Goal: Task Accomplishment & Management: Manage account settings

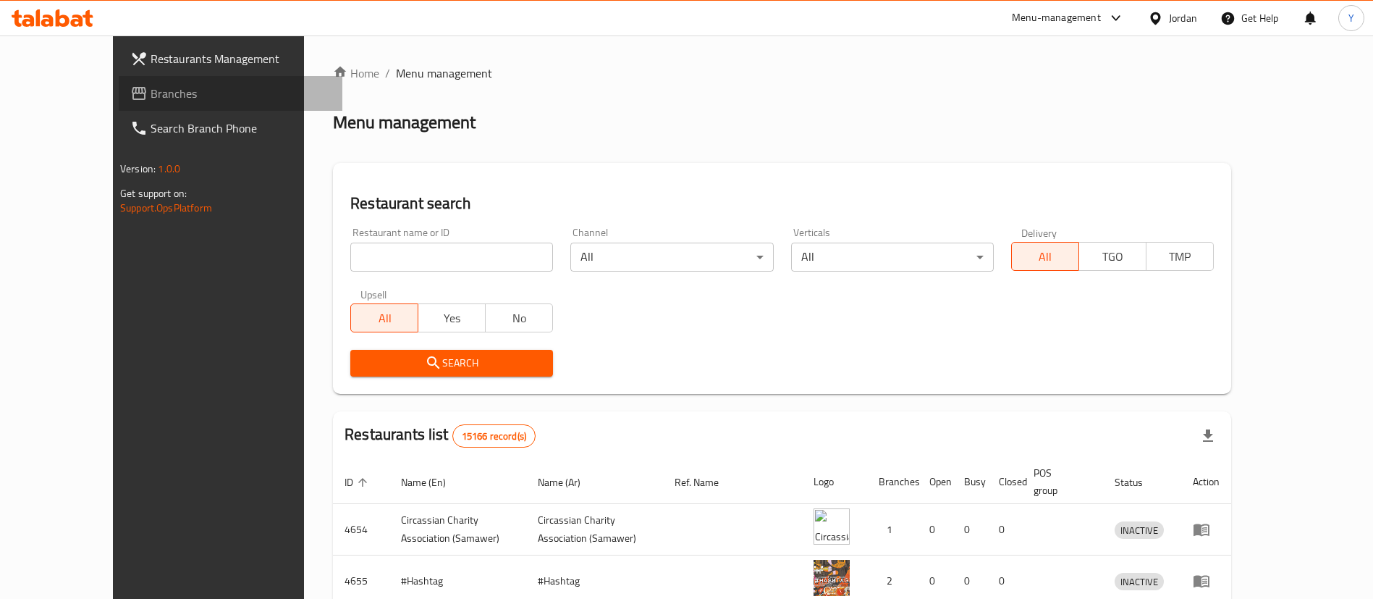
click at [151, 96] on span "Branches" at bounding box center [241, 93] width 180 height 17
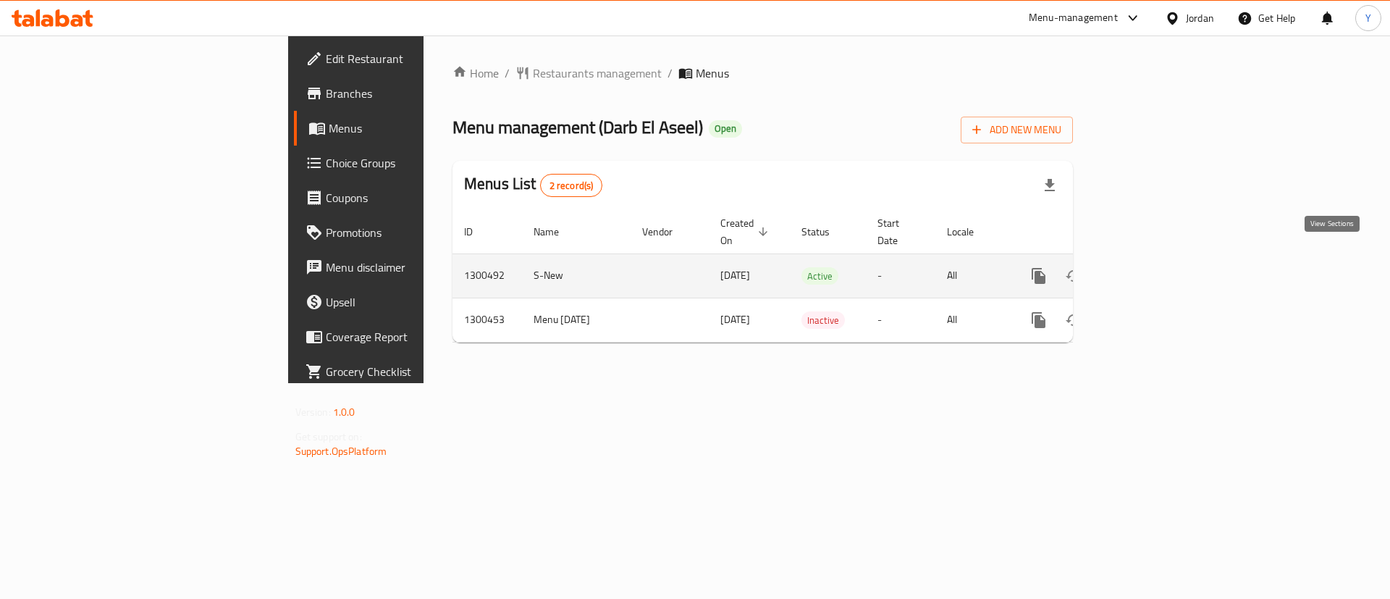
click at [1160, 259] on link "enhanced table" at bounding box center [1142, 275] width 35 height 35
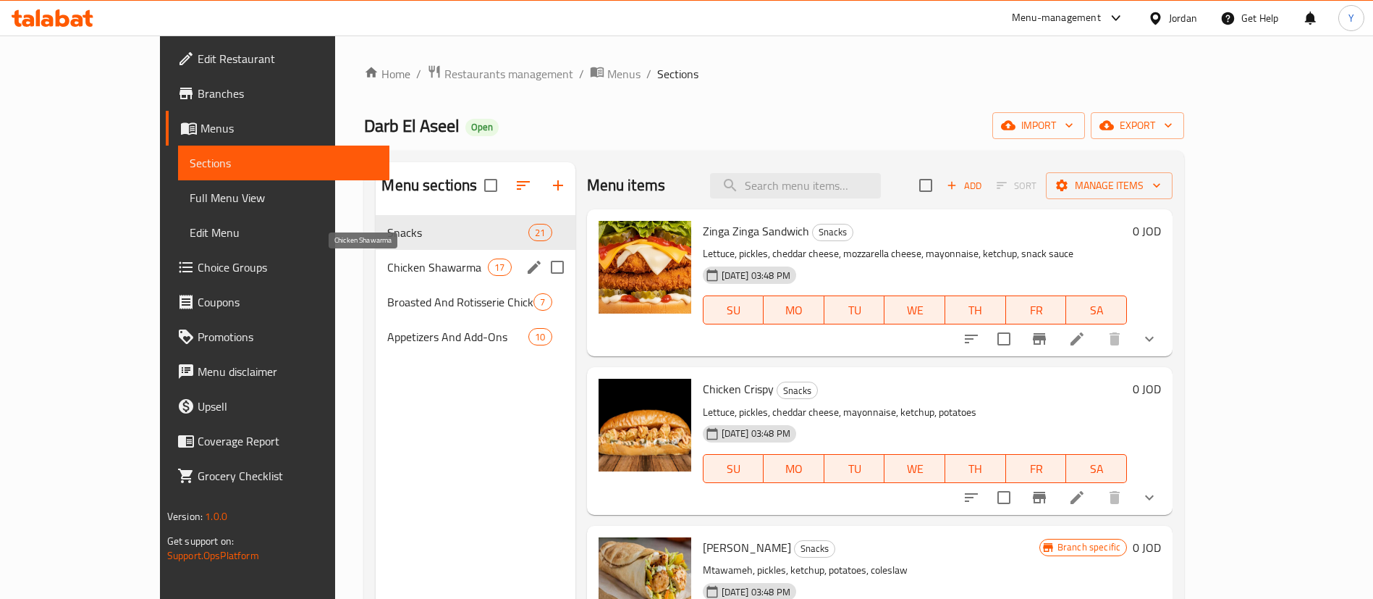
click at [376, 257] on div "Chicken Shawarma 17" at bounding box center [475, 267] width 199 height 35
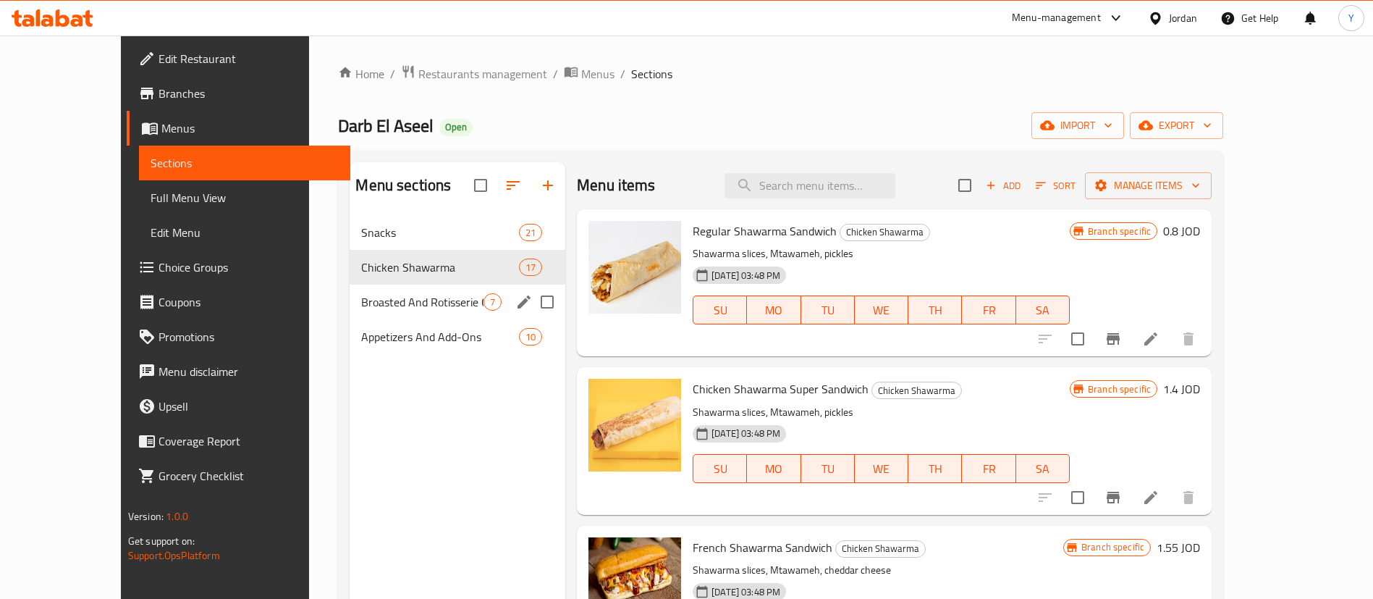
click at [376, 287] on div "Broasted And Rotisserie Chicken 7" at bounding box center [458, 301] width 216 height 35
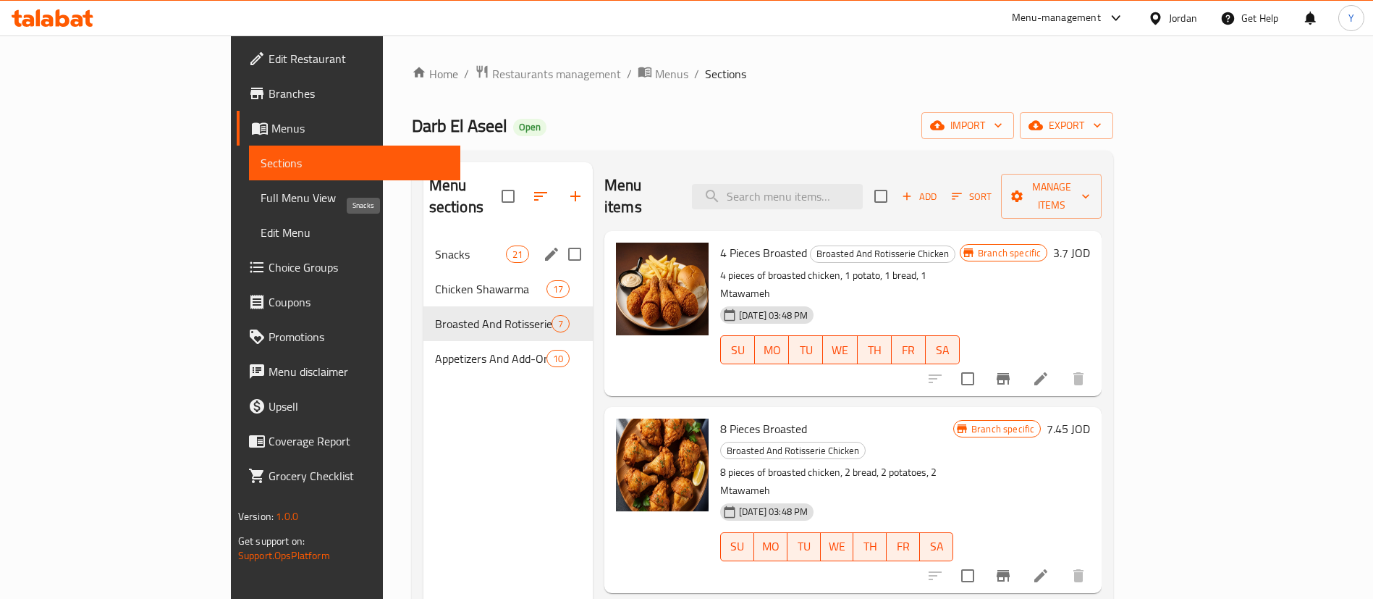
click at [435, 245] on span "Snacks" at bounding box center [470, 253] width 71 height 17
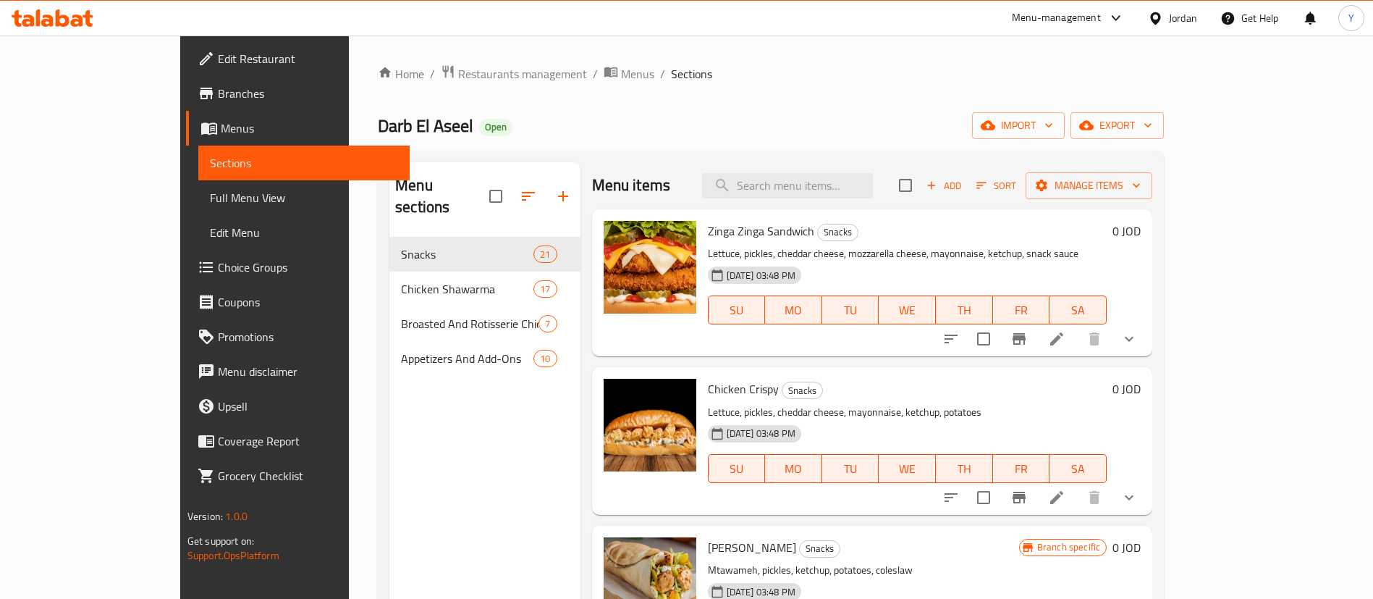
click at [1077, 342] on li at bounding box center [1056, 339] width 41 height 26
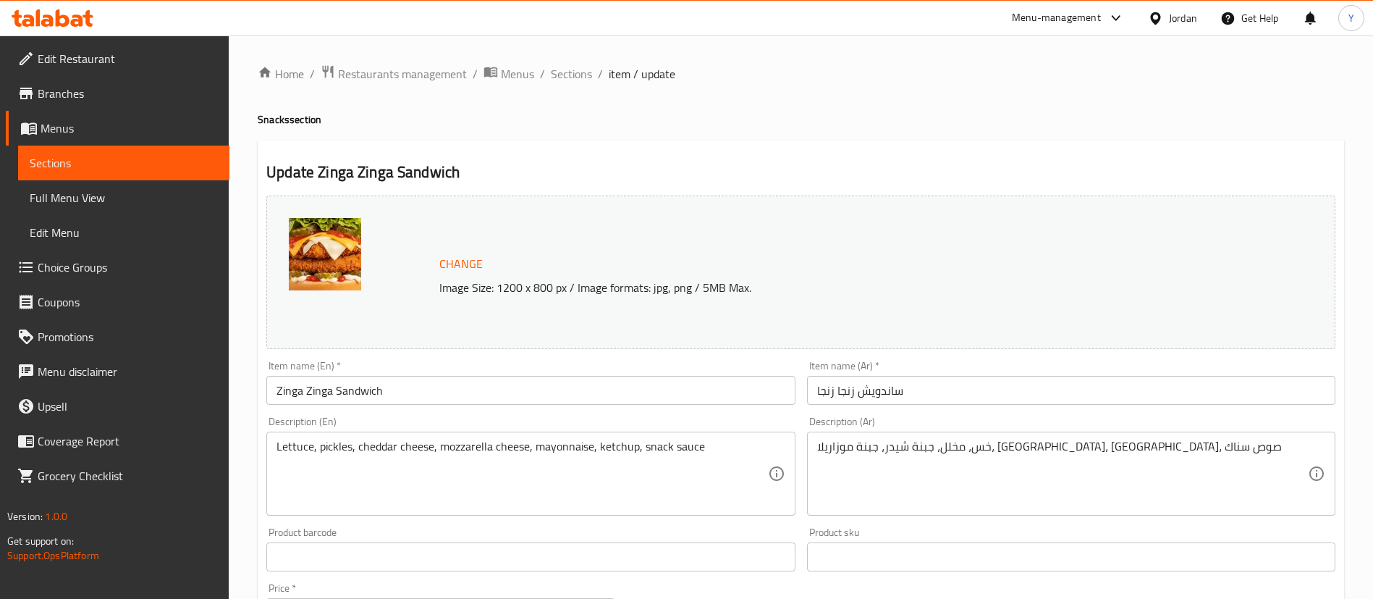
scroll to position [478, 0]
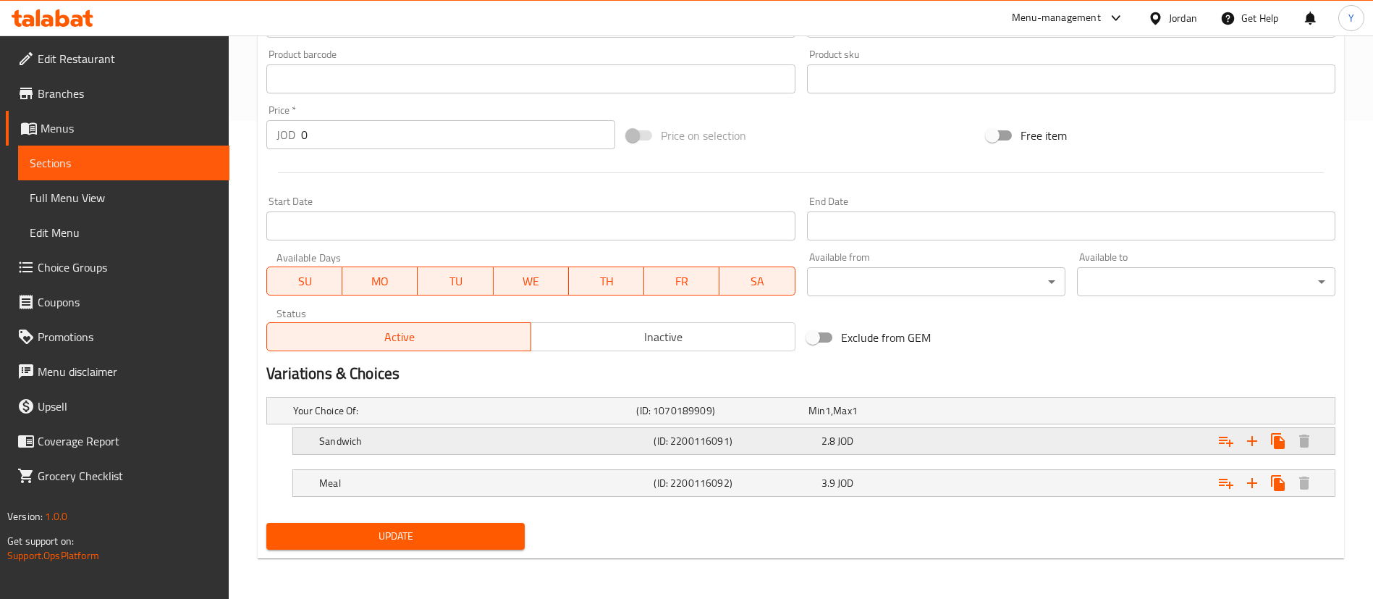
drag, startPoint x: 934, startPoint y: 443, endPoint x: 953, endPoint y: 454, distance: 21.7
click at [935, 418] on div "2.8 JOD" at bounding box center [891, 410] width 166 height 14
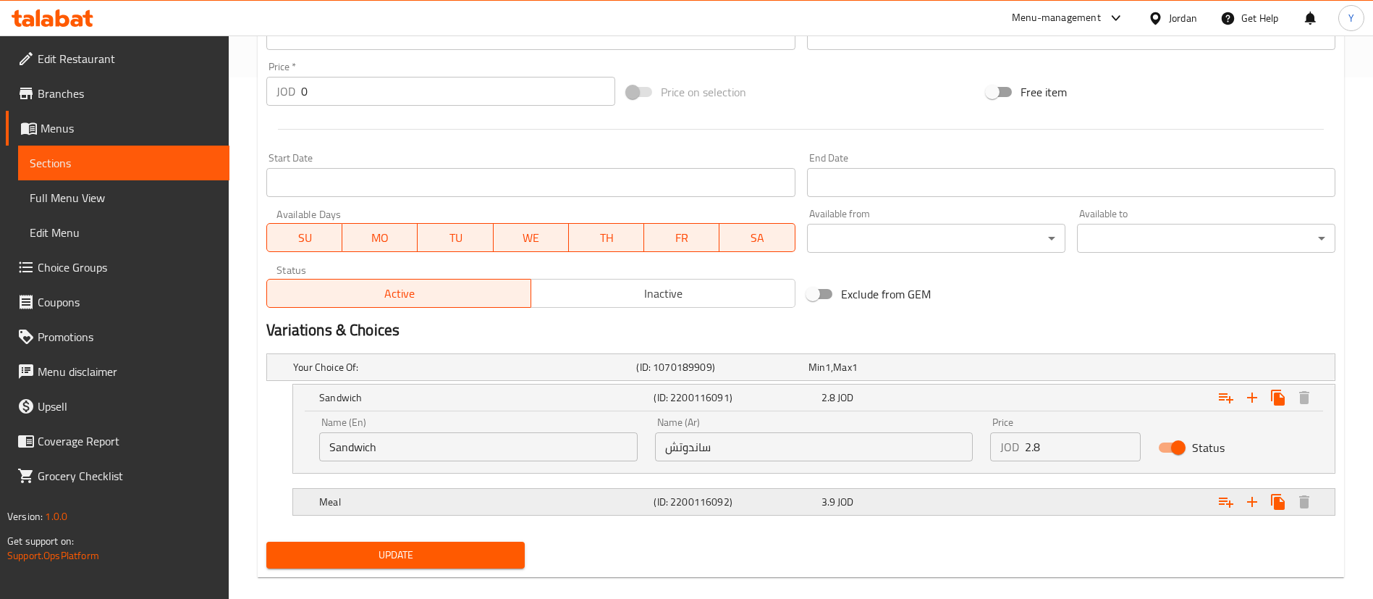
scroll to position [540, 0]
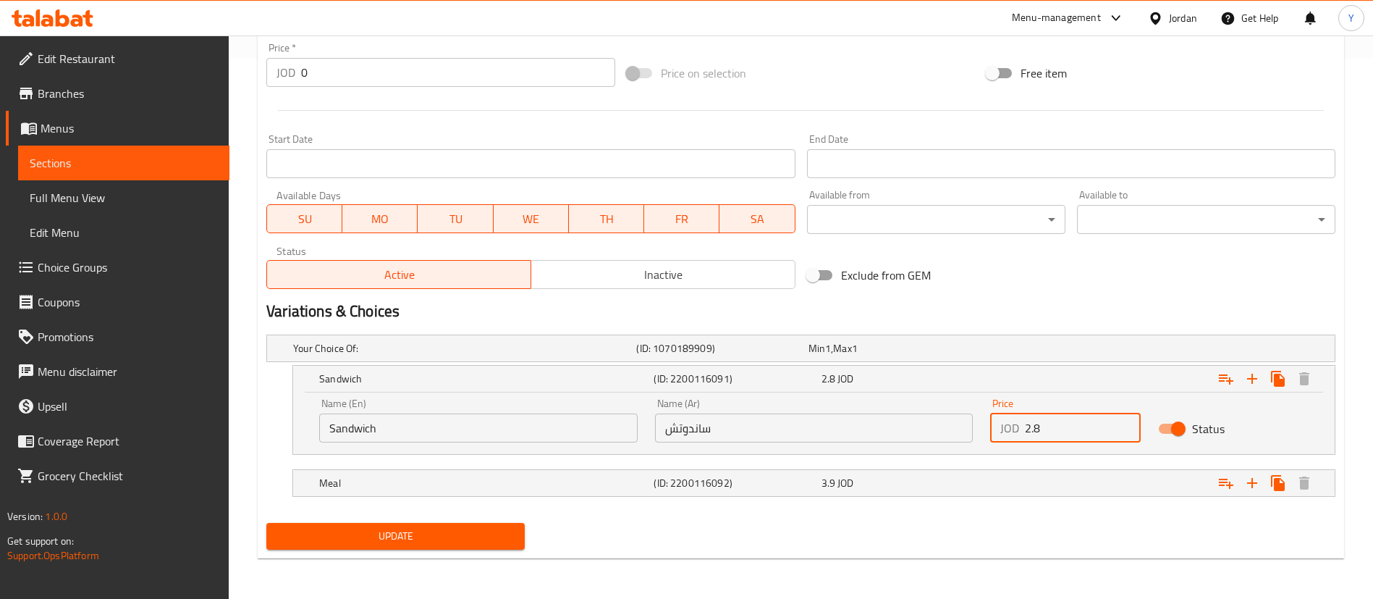
drag, startPoint x: 1062, startPoint y: 429, endPoint x: 948, endPoint y: 421, distance: 114.0
click at [948, 421] on div "Name (En) Sandwich Name (En) Name (Ar) ساندوتش Name (Ar) Price JOD 2.8 Price St…" at bounding box center [814, 420] width 1007 height 62
type input "2.9"
click at [855, 500] on nav at bounding box center [800, 505] width 1069 height 12
drag, startPoint x: 892, startPoint y: 494, endPoint x: 948, endPoint y: 490, distance: 56.6
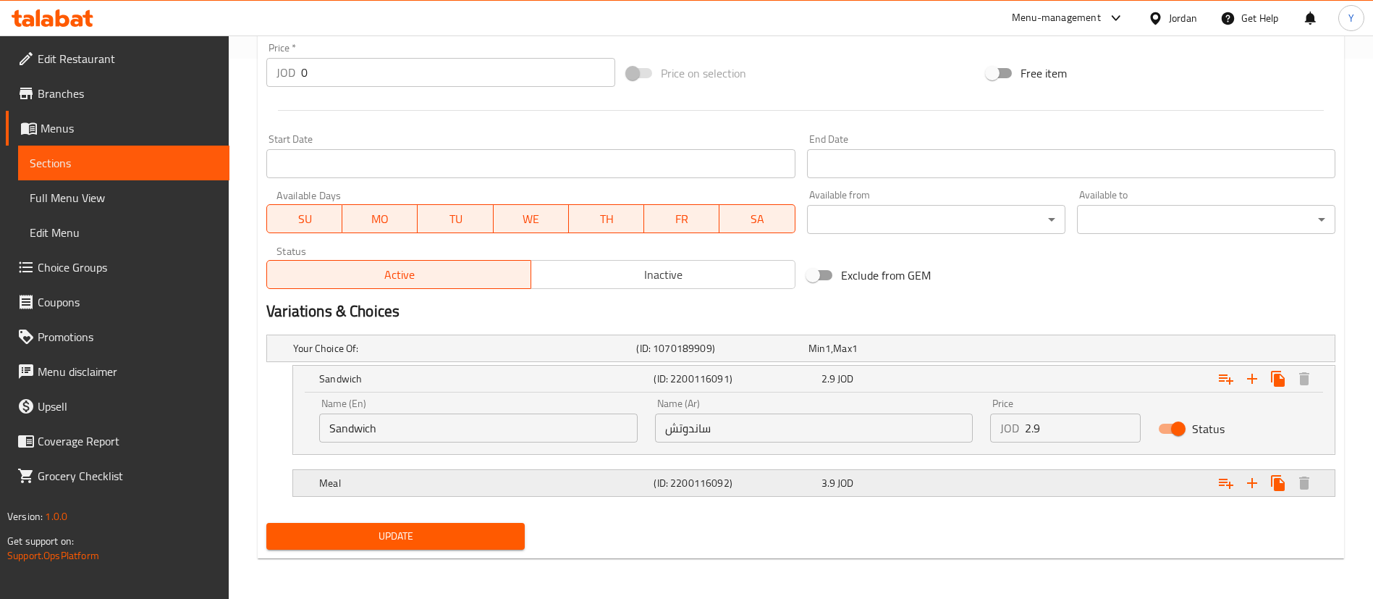
click at [892, 364] on div "Meal (ID: 2200116092) 3.9 JOD" at bounding box center [805, 348] width 1030 height 32
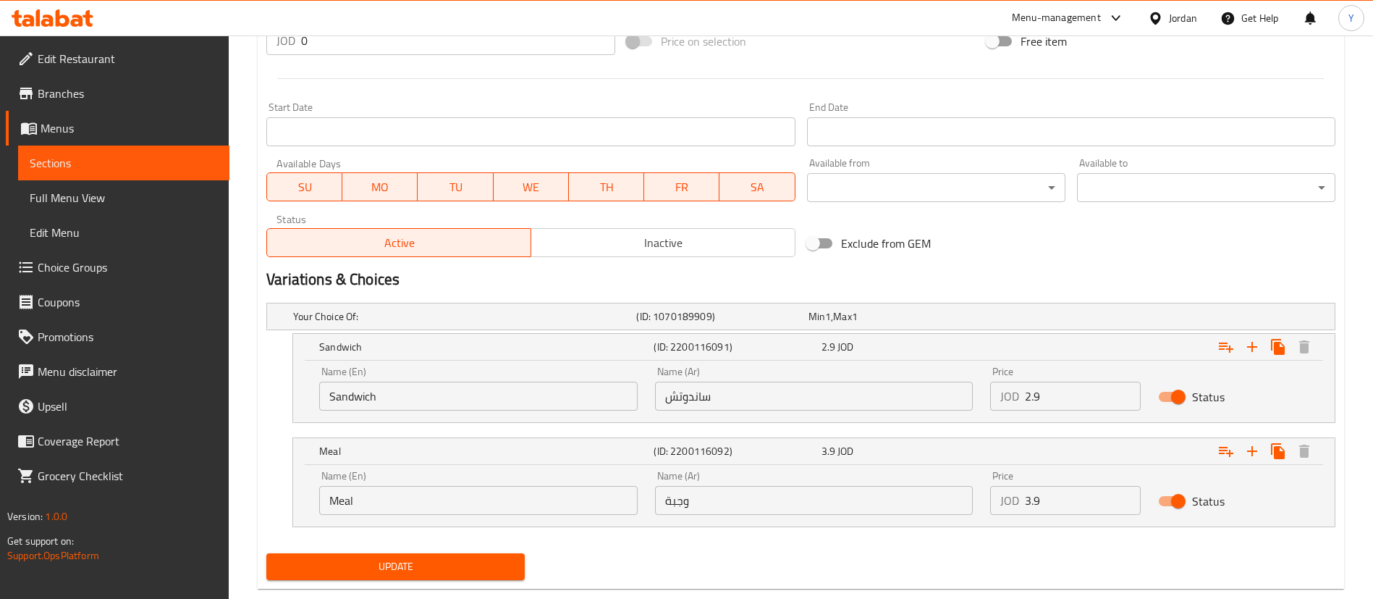
scroll to position [602, 0]
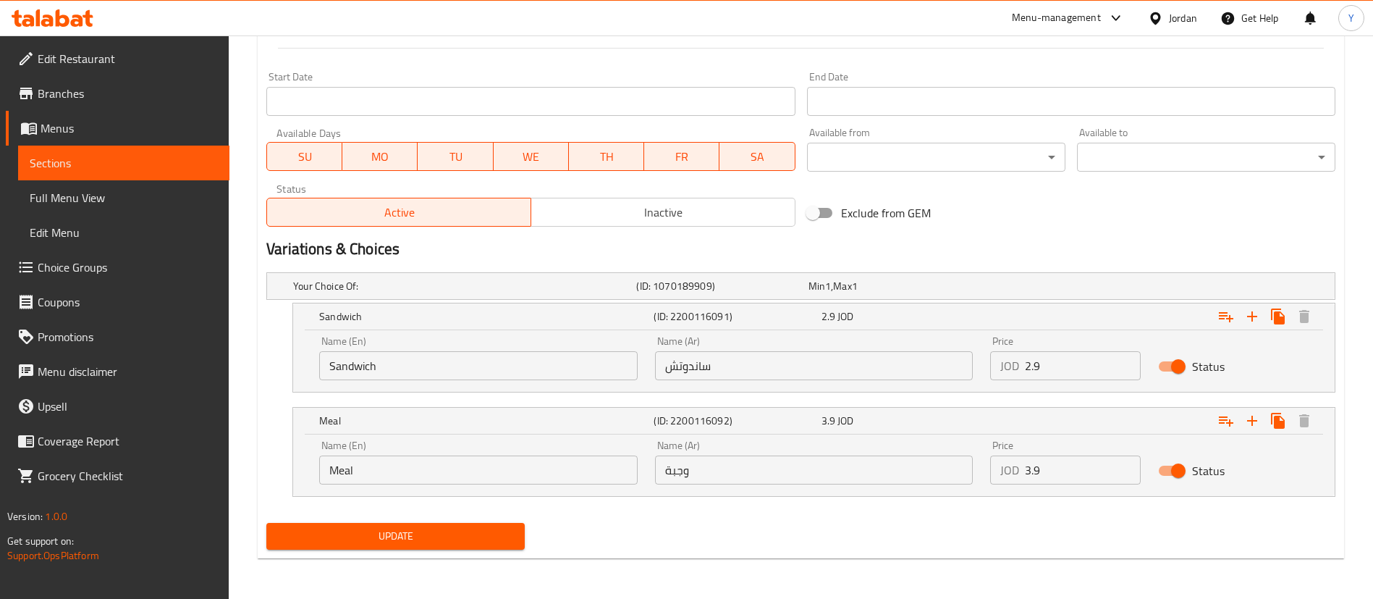
drag, startPoint x: 1031, startPoint y: 473, endPoint x: 960, endPoint y: 481, distance: 70.7
click at [965, 479] on div "Name (En) Meal Name (En) Name (Ar) وجبة Name (Ar) Price JOD 3.9 Price Status" at bounding box center [814, 462] width 1007 height 62
type input "4"
click at [504, 536] on span "Update" at bounding box center [395, 536] width 235 height 18
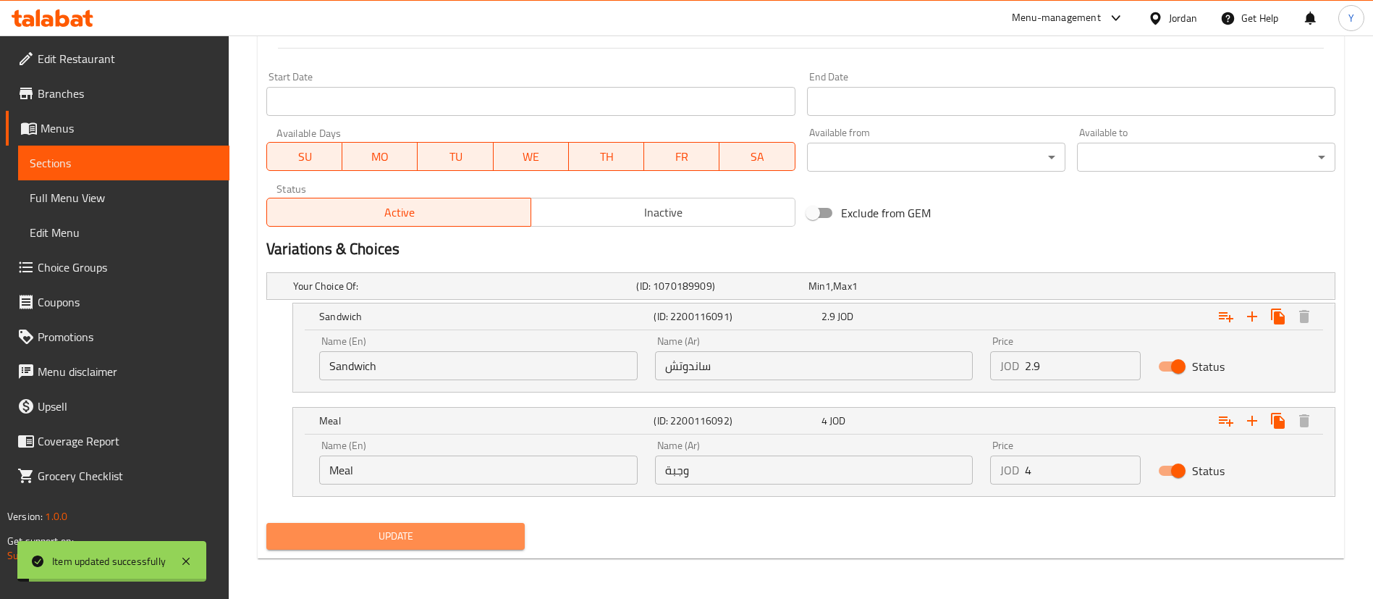
click at [418, 528] on span "Update" at bounding box center [395, 536] width 235 height 18
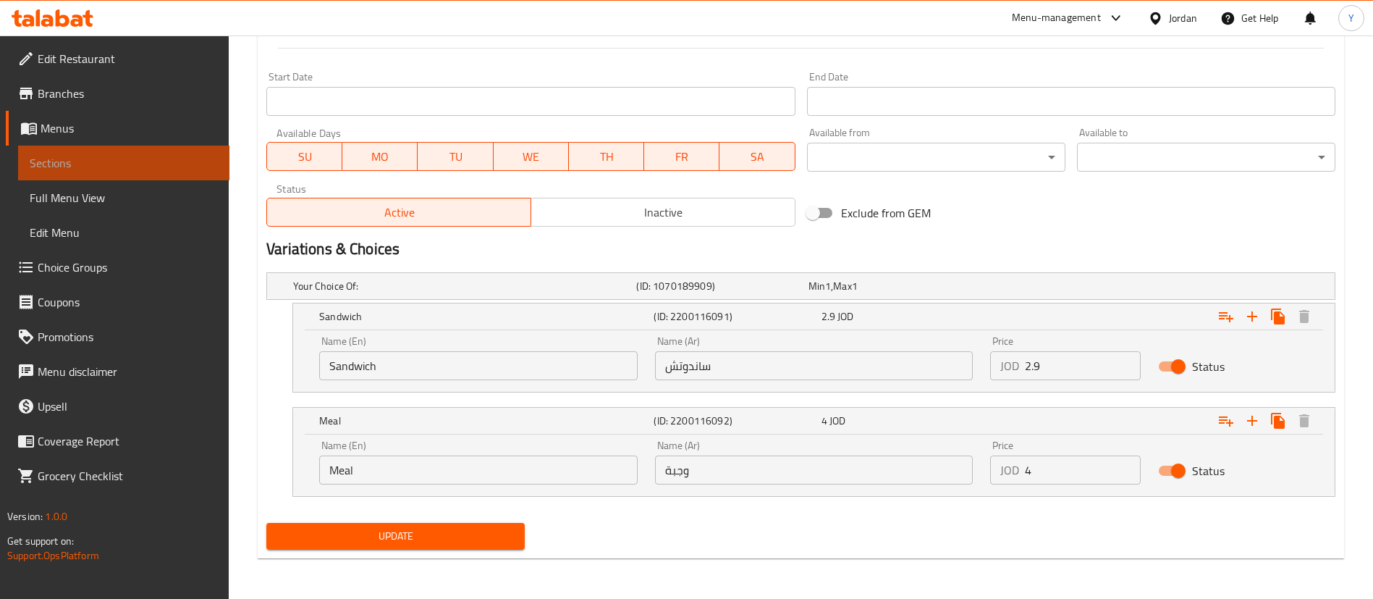
click at [94, 170] on span "Sections" at bounding box center [124, 162] width 188 height 17
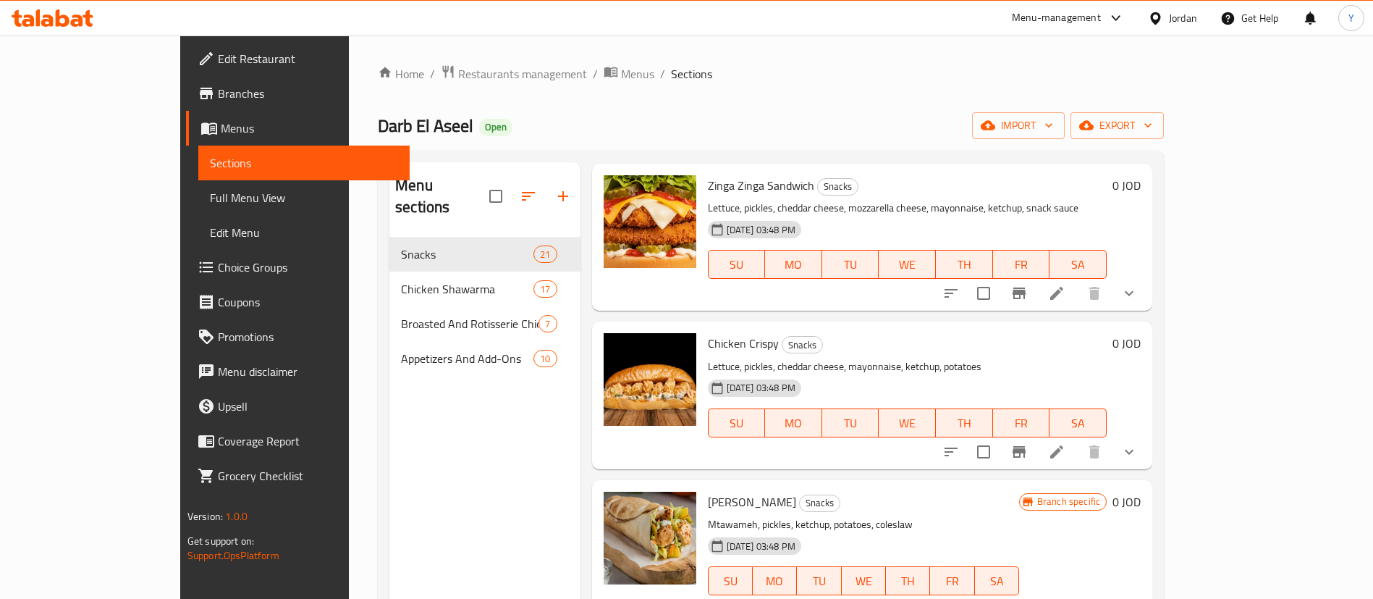
scroll to position [109, 0]
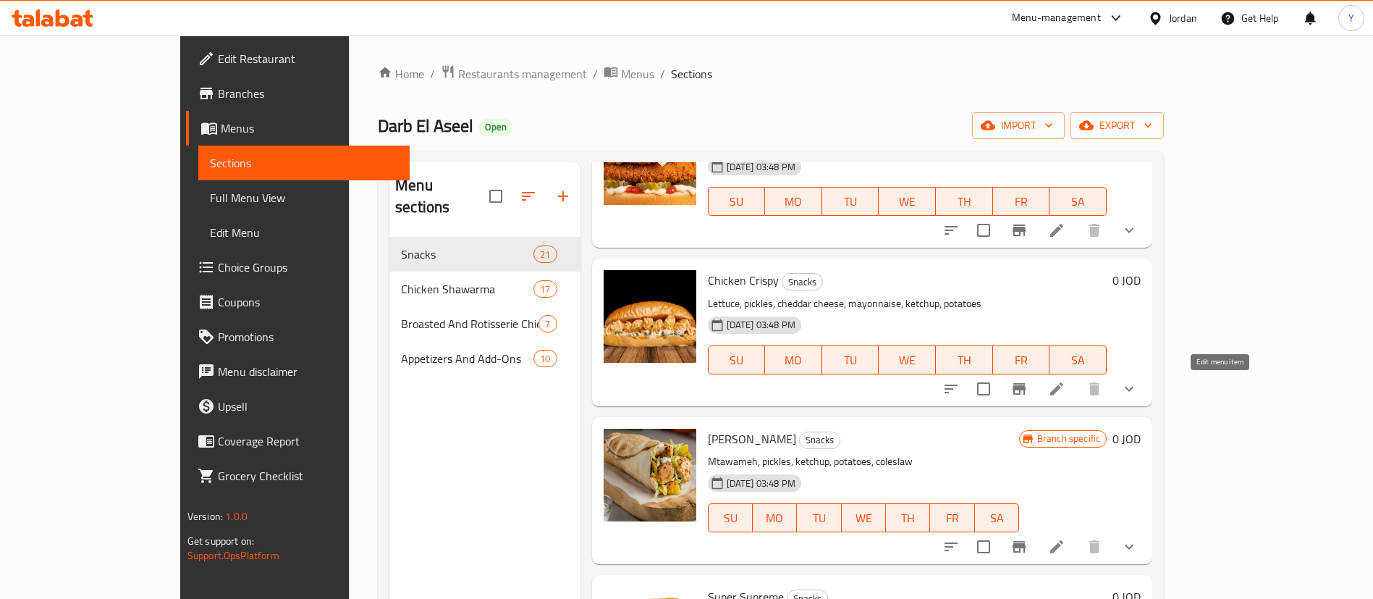
click at [1065, 393] on icon at bounding box center [1056, 388] width 17 height 17
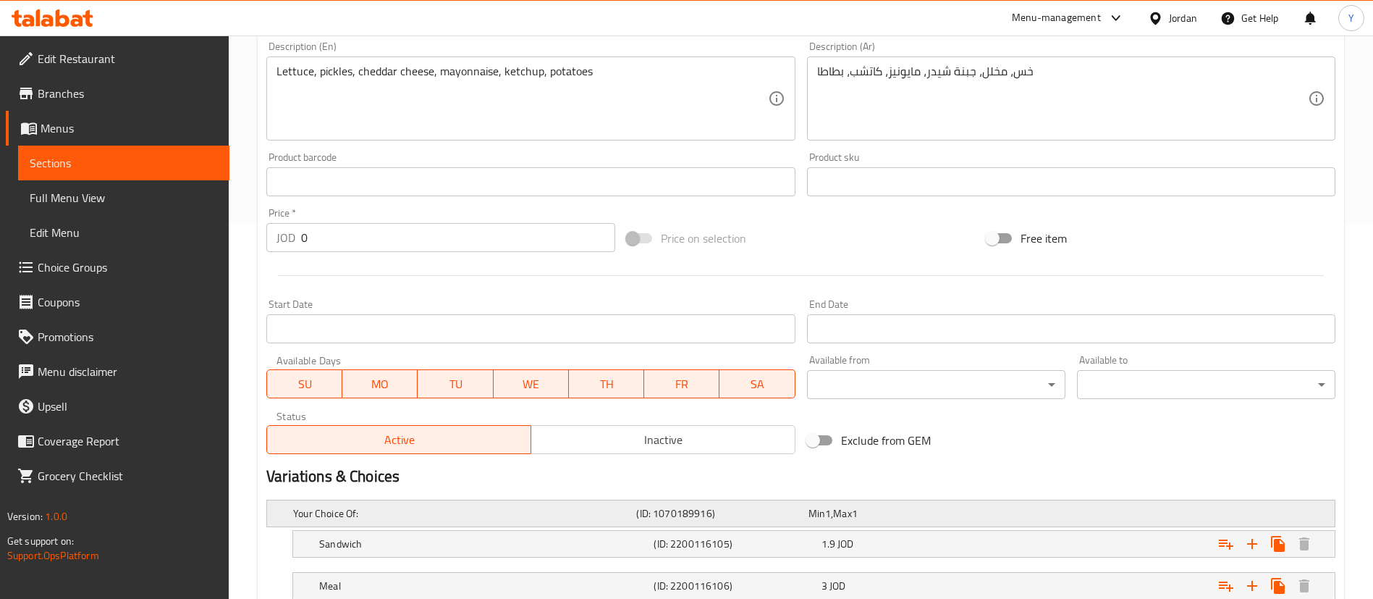
scroll to position [478, 0]
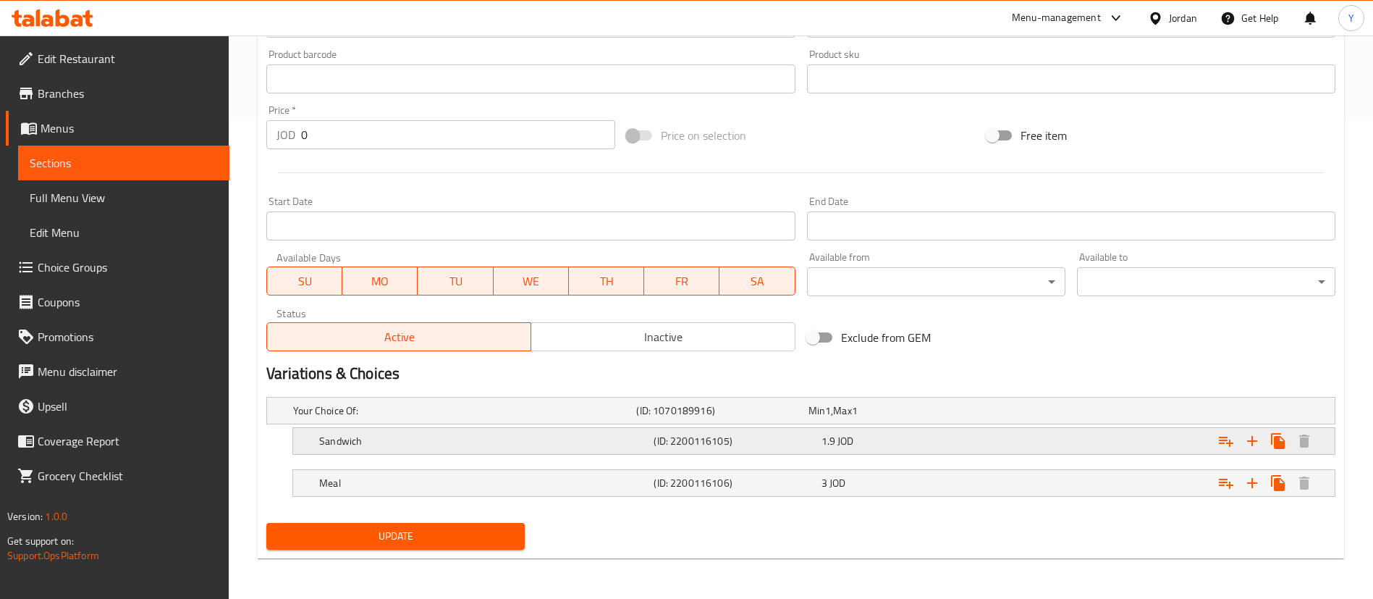
click at [914, 418] on div "1.9 JOD" at bounding box center [891, 410] width 166 height 14
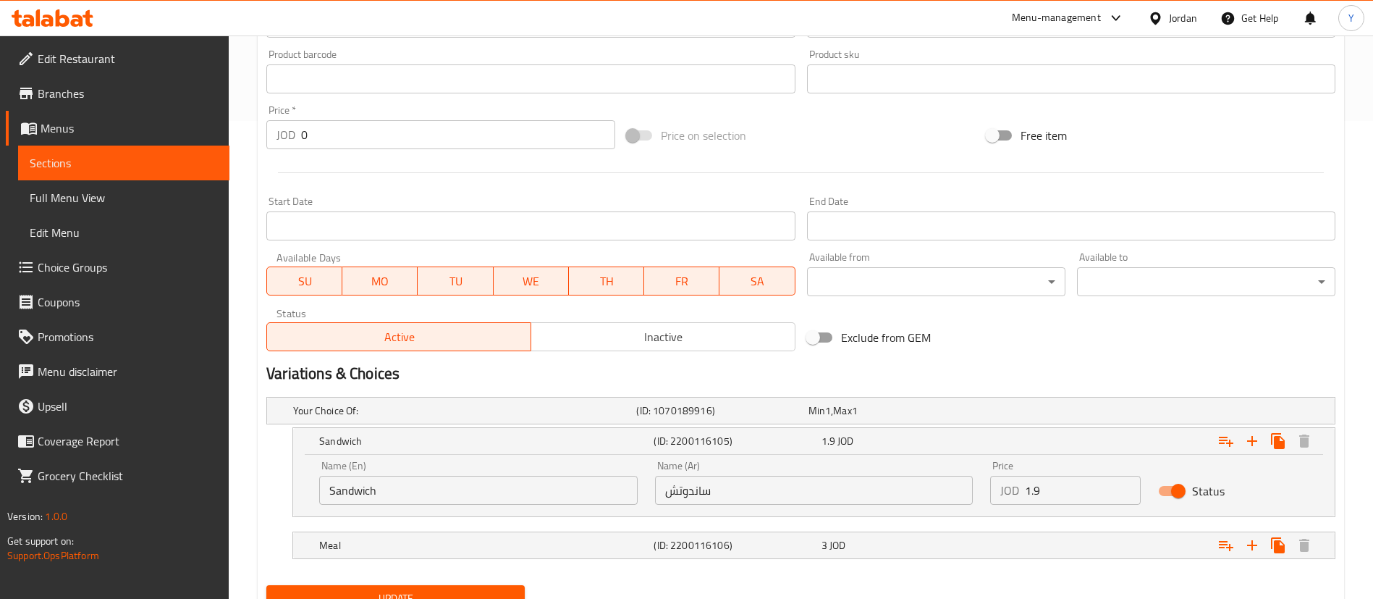
scroll to position [540, 0]
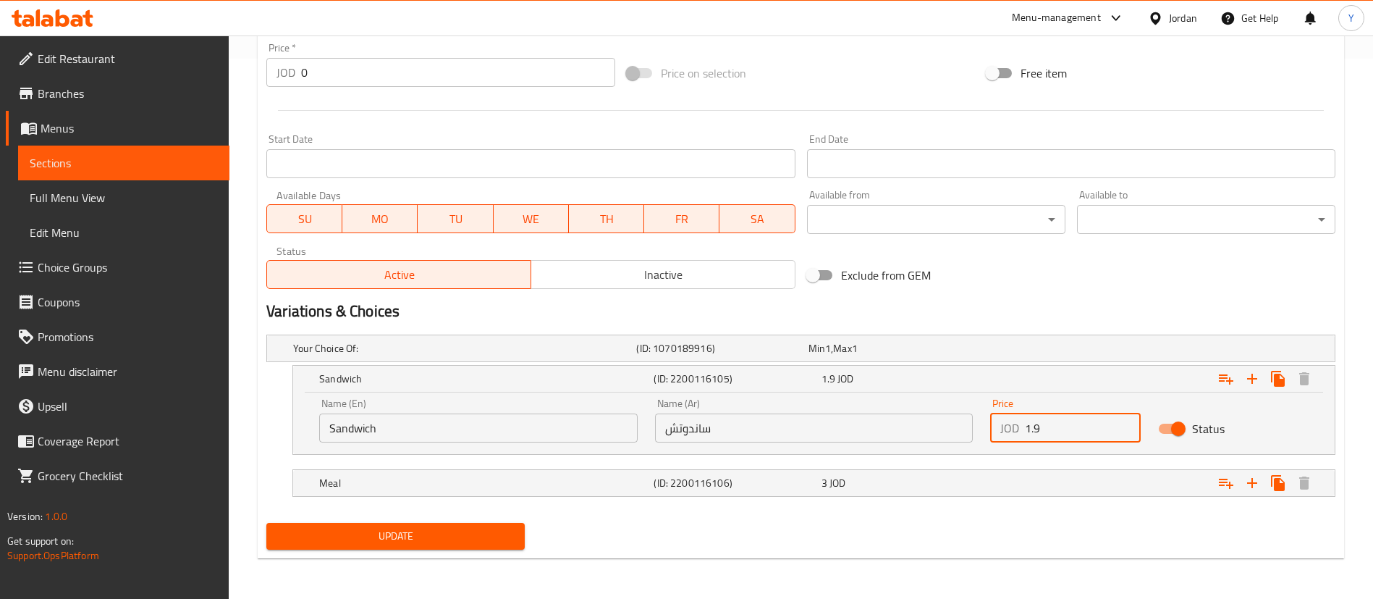
drag, startPoint x: 1050, startPoint y: 430, endPoint x: 865, endPoint y: 431, distance: 185.3
click at [866, 431] on div "Name (En) Sandwich Name (En) Name (Ar) ساندوتش Name (Ar) Price JOD 1.9 Price St…" at bounding box center [814, 420] width 1007 height 62
type input "2"
click at [924, 355] on div "3 JOD" at bounding box center [891, 348] width 166 height 14
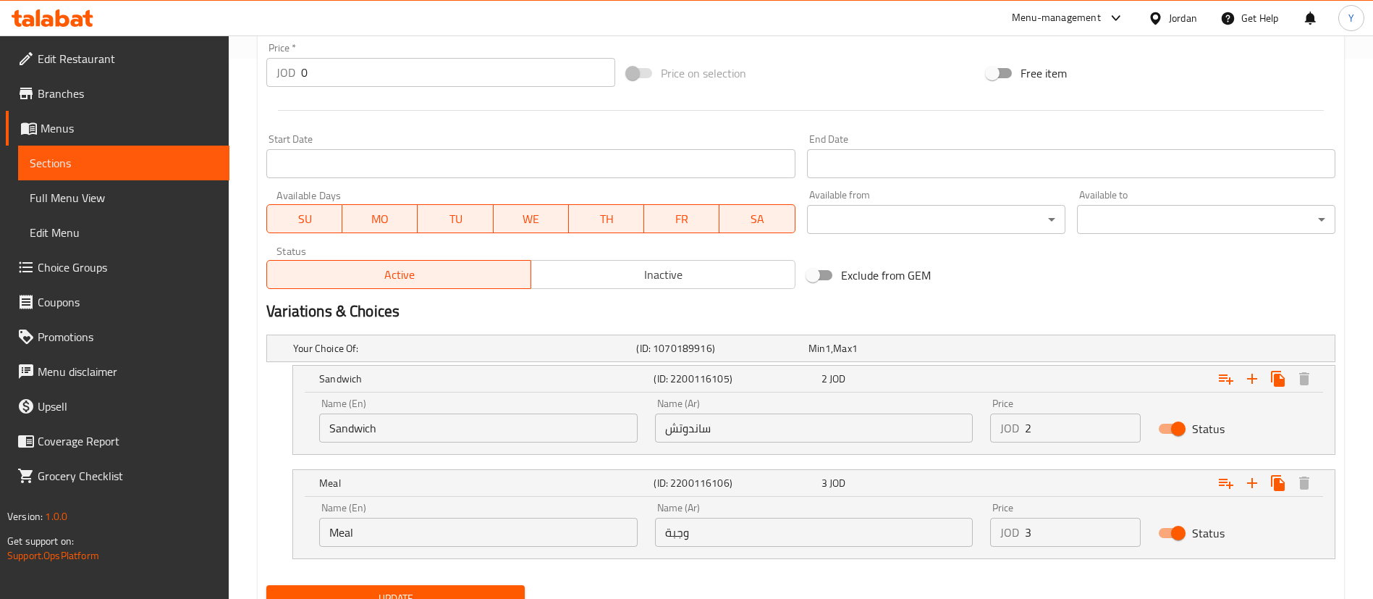
click at [1056, 534] on input "3" at bounding box center [1083, 532] width 116 height 29
type input "3.1"
click at [346, 594] on span "Update" at bounding box center [395, 598] width 235 height 18
click at [434, 594] on span "Update" at bounding box center [395, 598] width 235 height 18
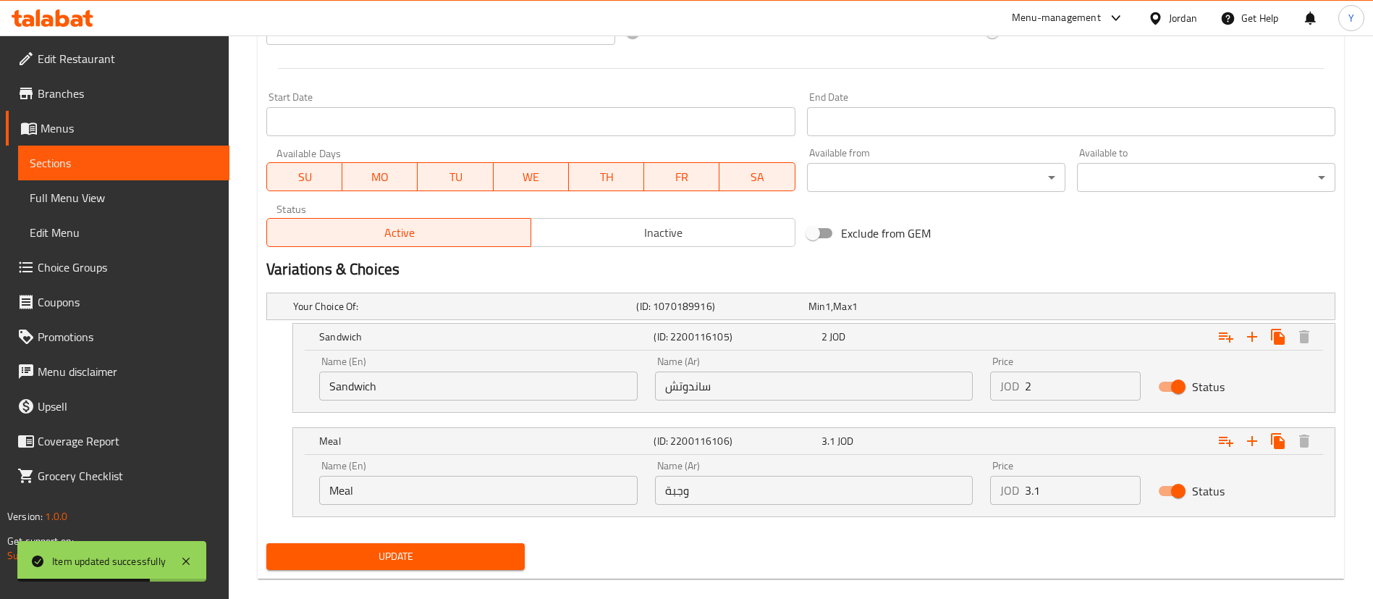
scroll to position [602, 0]
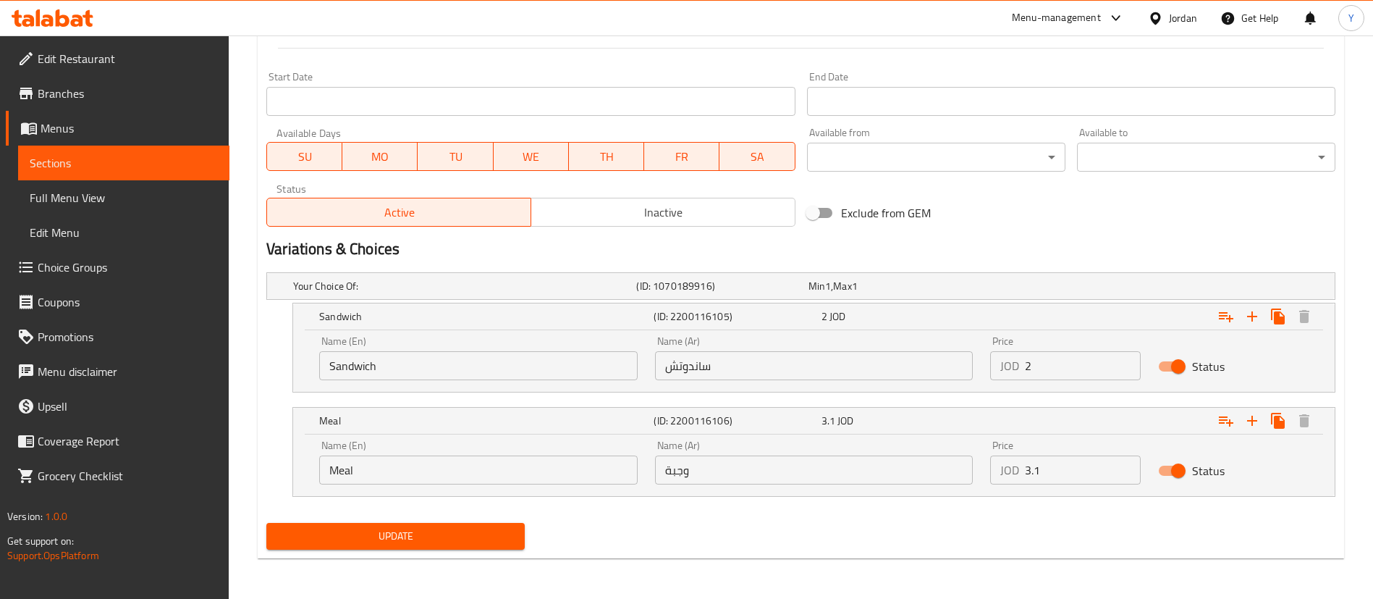
click at [113, 168] on span "Sections" at bounding box center [124, 162] width 188 height 17
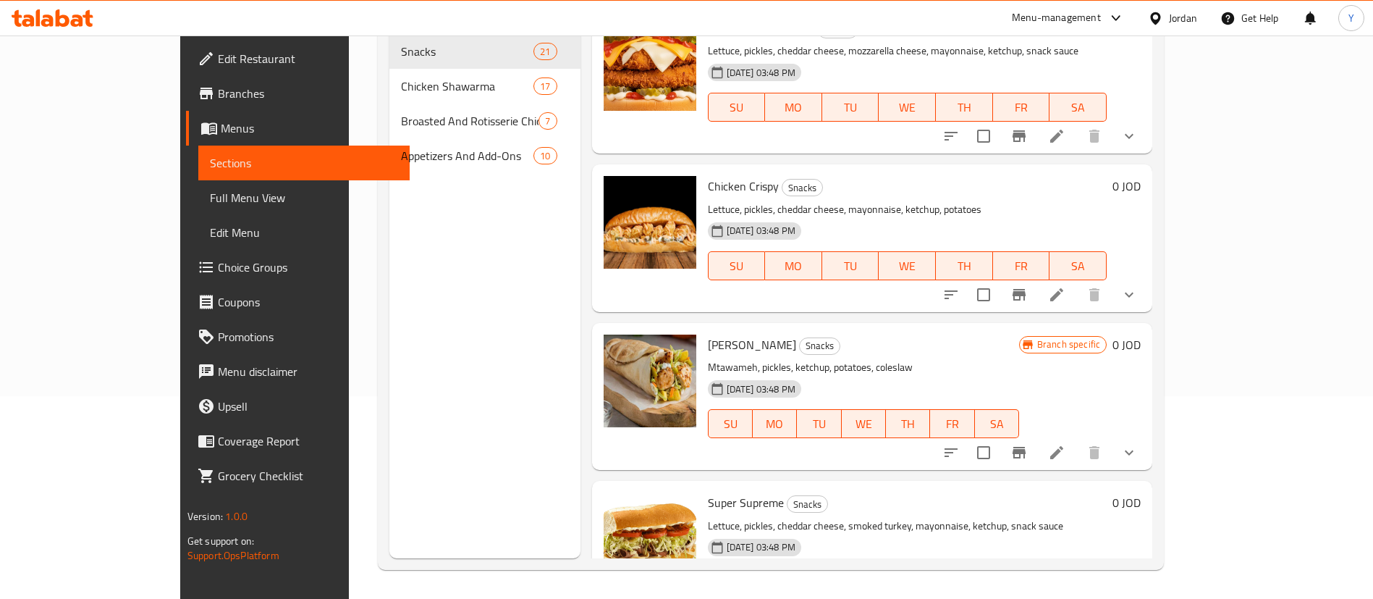
scroll to position [109, 0]
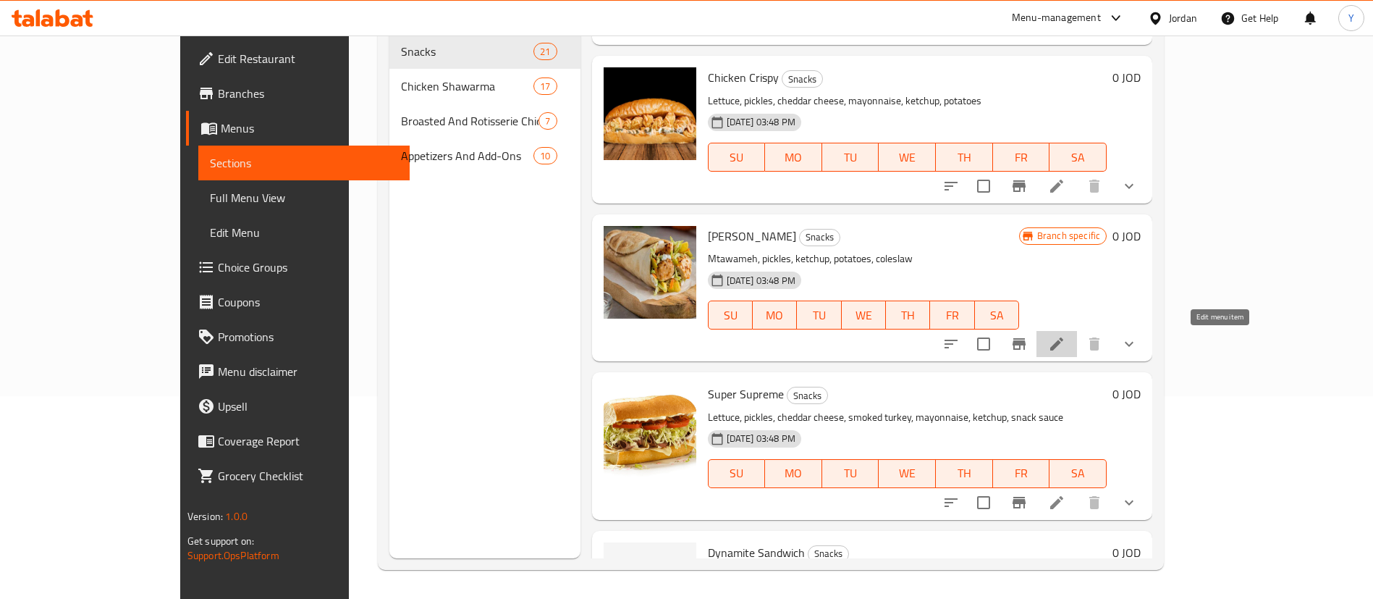
click at [1065, 347] on icon at bounding box center [1056, 343] width 17 height 17
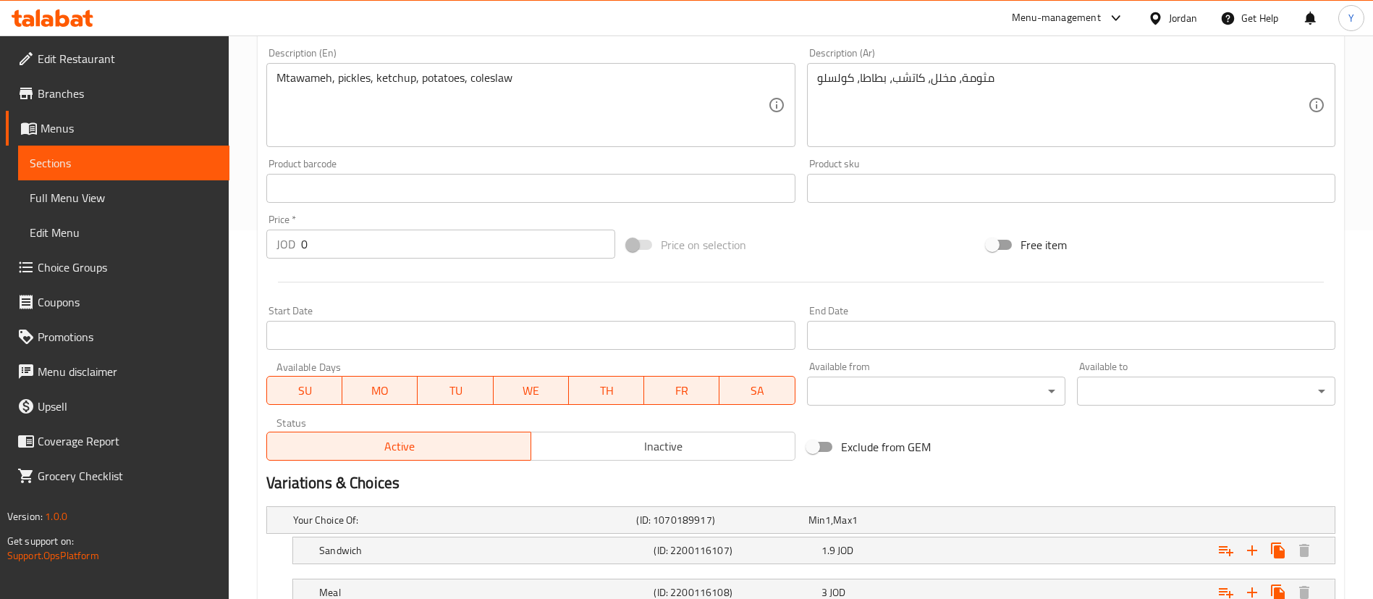
scroll to position [478, 0]
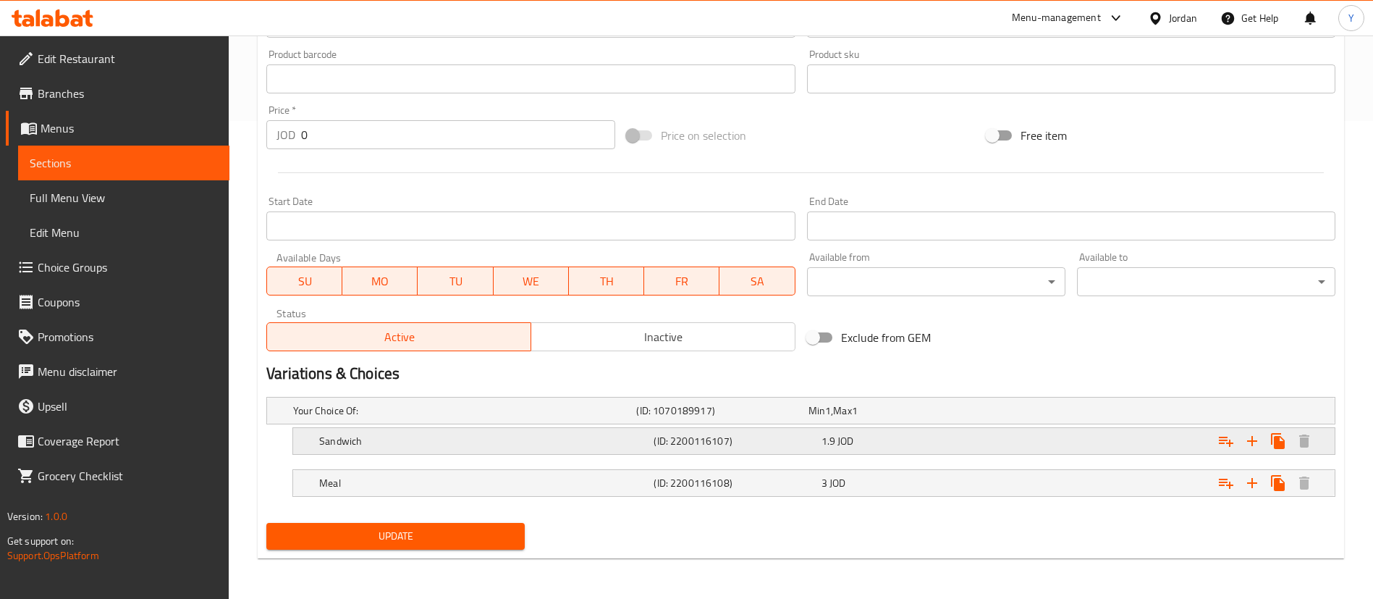
click at [935, 418] on div "1.9 JOD" at bounding box center [891, 410] width 166 height 14
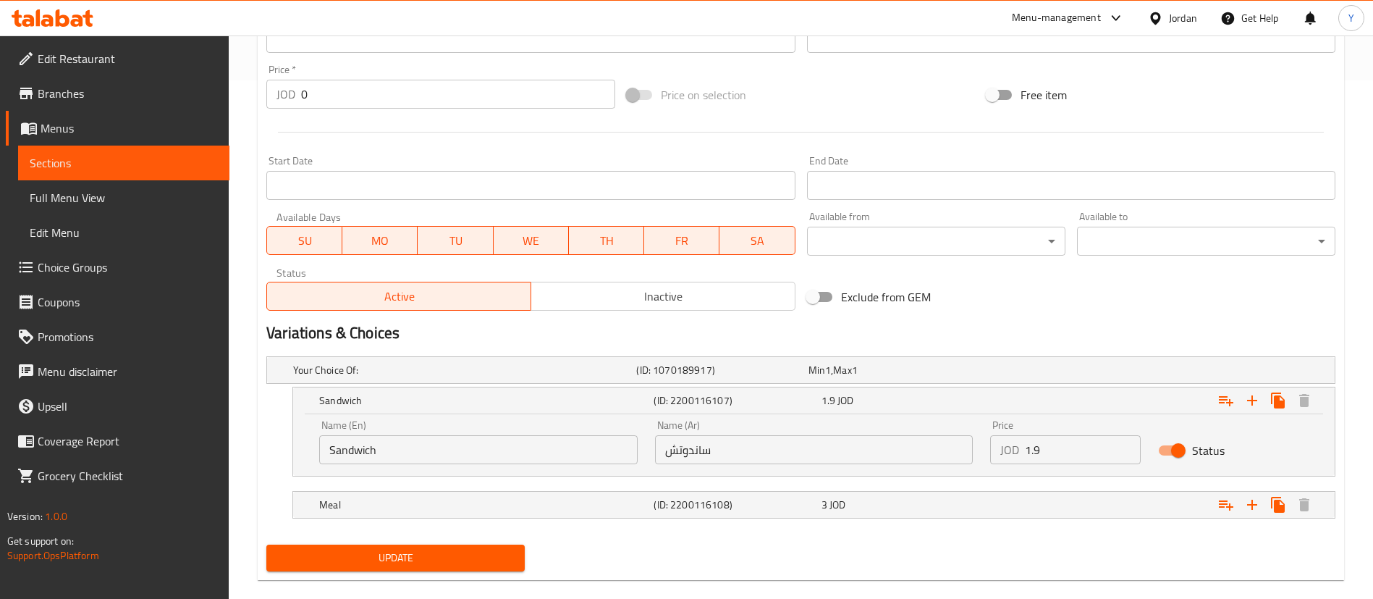
scroll to position [540, 0]
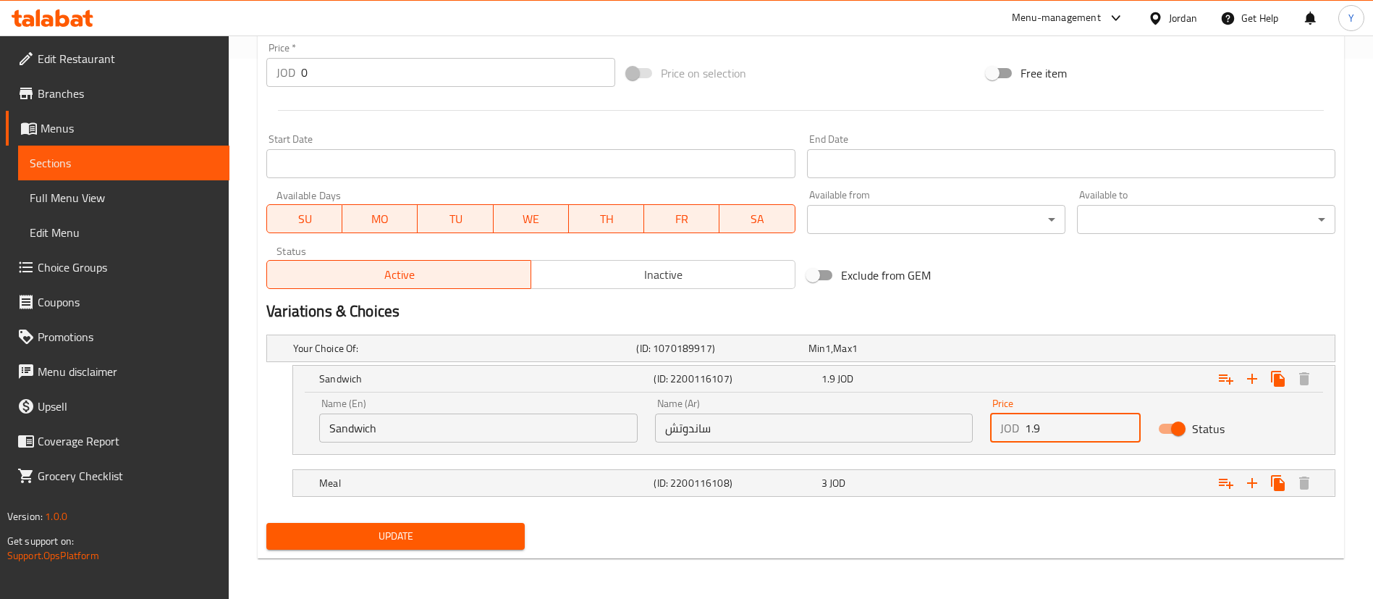
drag, startPoint x: 1053, startPoint y: 427, endPoint x: 844, endPoint y: 446, distance: 210.0
click at [909, 433] on div "Name (En) Sandwich Name (En) Name (Ar) ساندوتش Name (Ar) Price JOD 1.9 Price St…" at bounding box center [814, 420] width 1007 height 62
type input "2"
click at [880, 355] on div "3 JOD" at bounding box center [891, 348] width 166 height 14
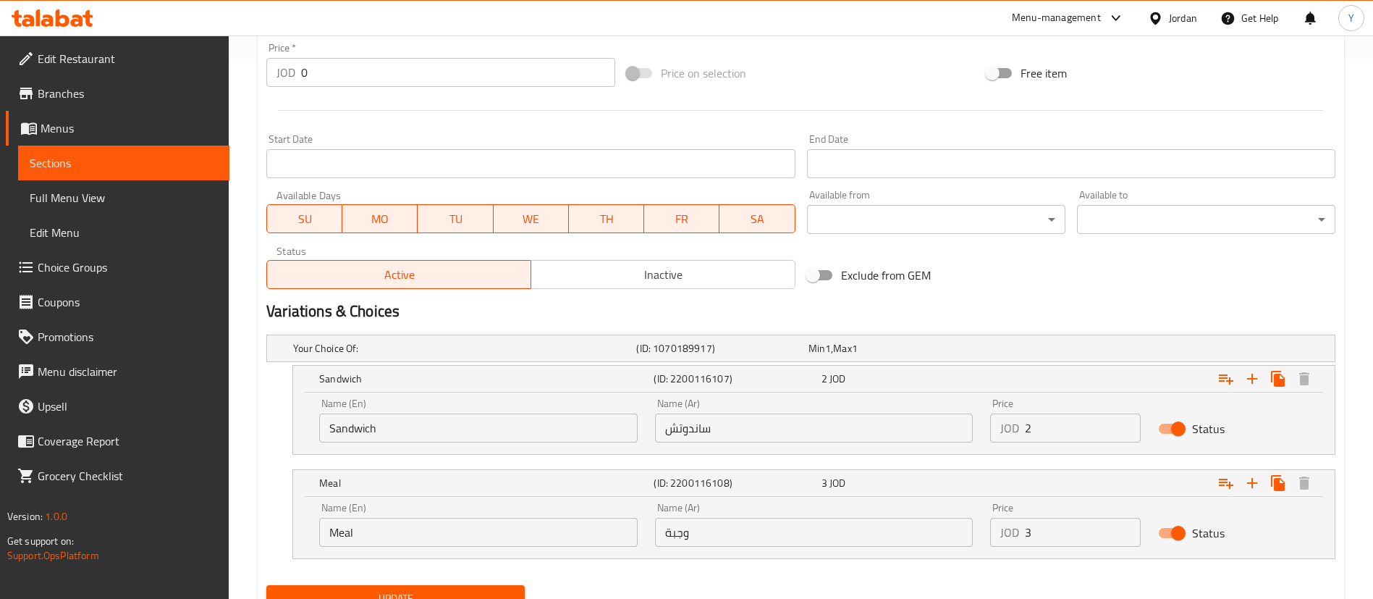
click at [1060, 533] on input "3" at bounding box center [1083, 532] width 116 height 29
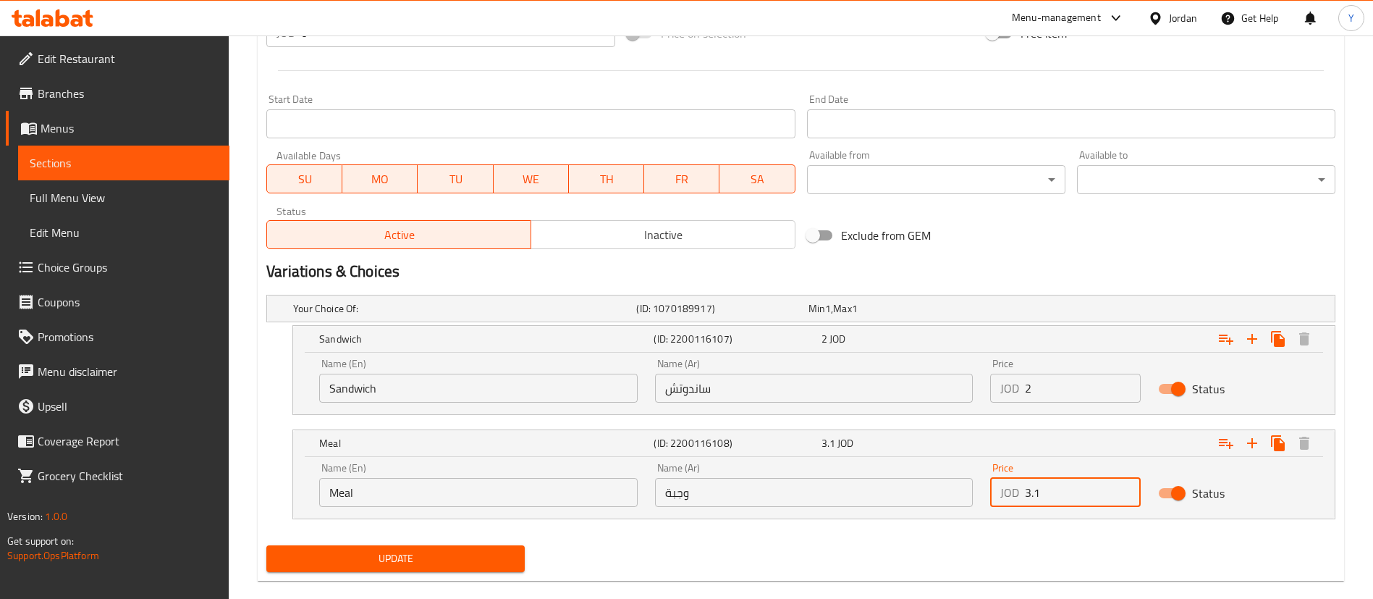
scroll to position [602, 0]
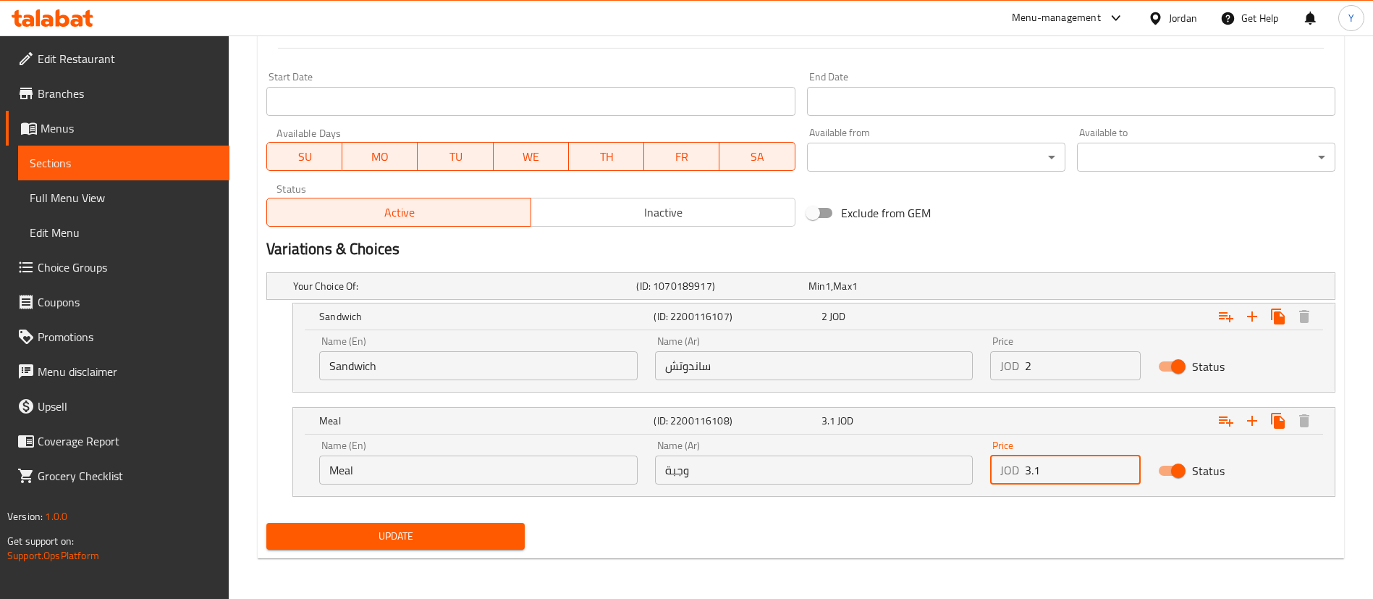
type input "3.1"
click at [426, 537] on span "Update" at bounding box center [395, 536] width 235 height 18
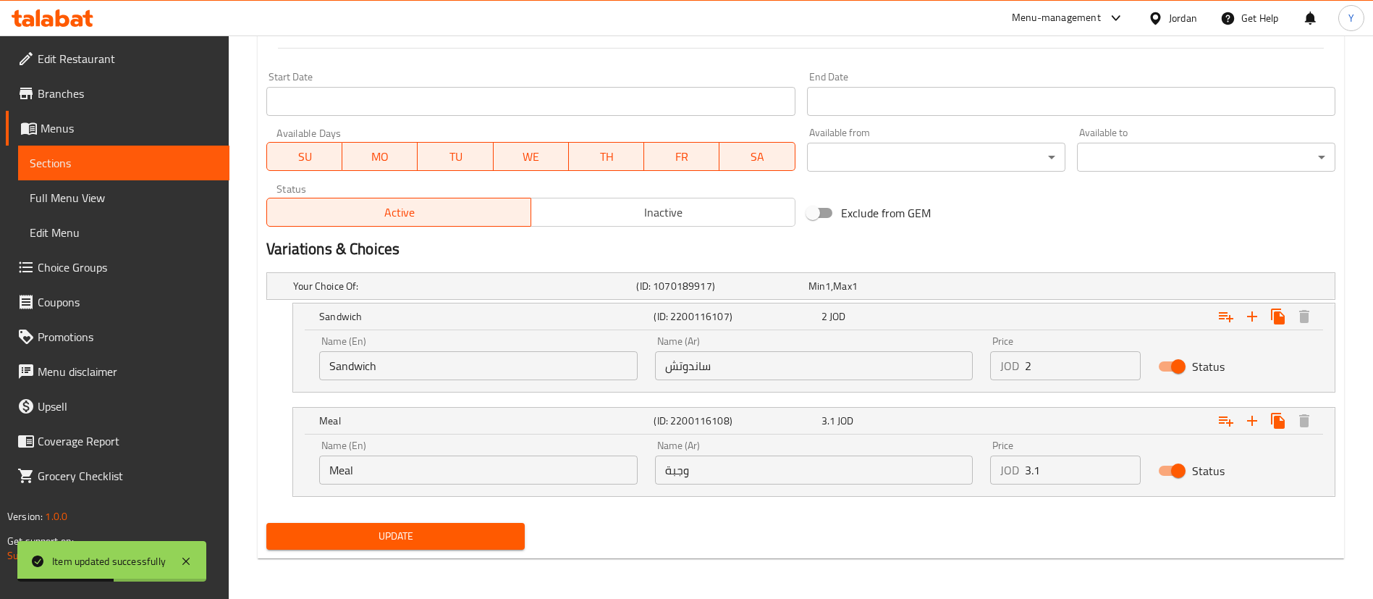
click at [439, 538] on span "Update" at bounding box center [395, 536] width 235 height 18
click at [145, 170] on span "Sections" at bounding box center [124, 162] width 188 height 17
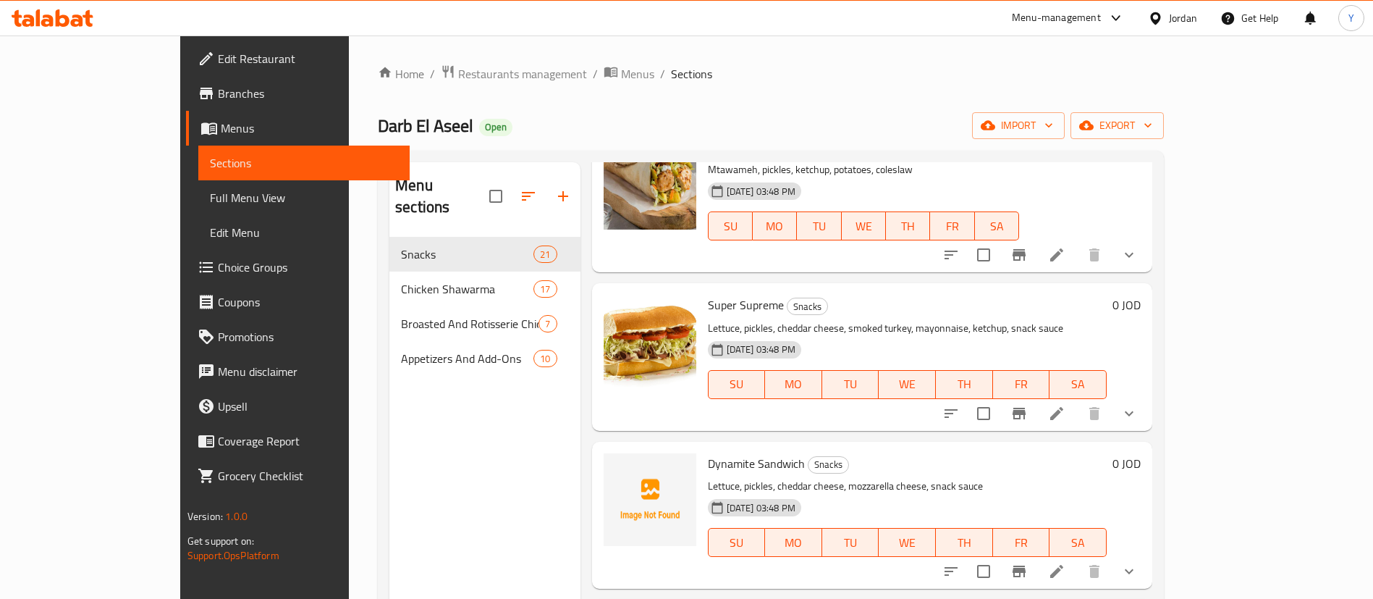
scroll to position [434, 0]
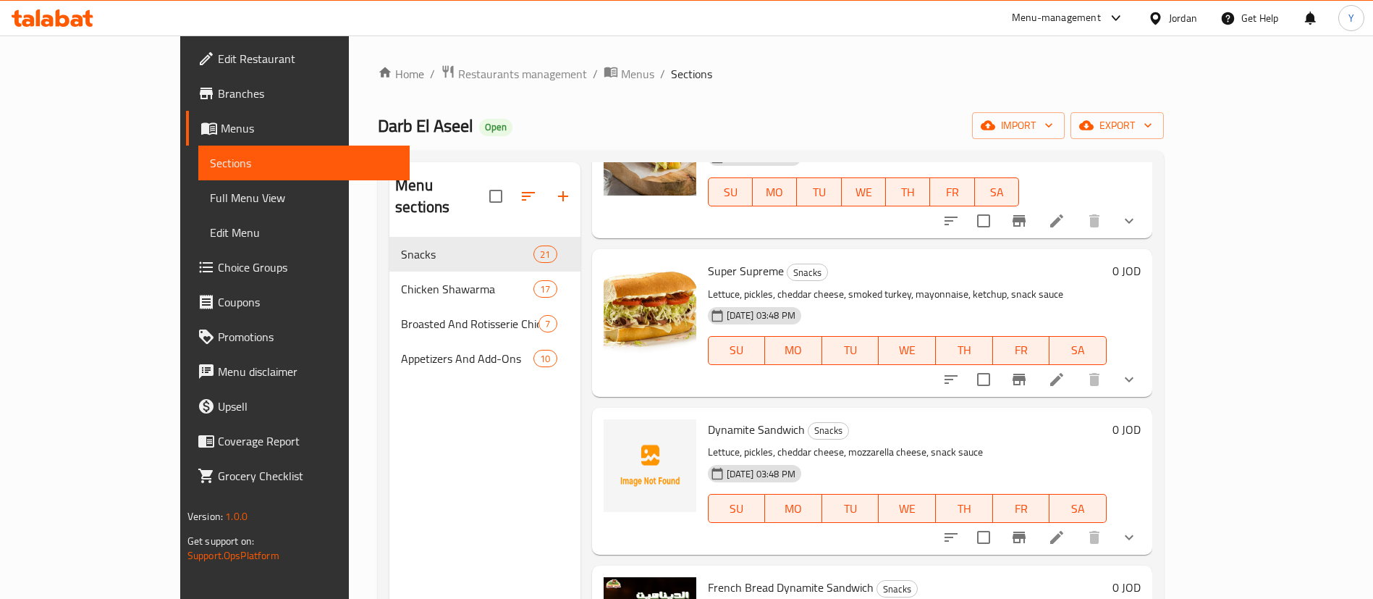
click at [1065, 383] on icon at bounding box center [1056, 379] width 17 height 17
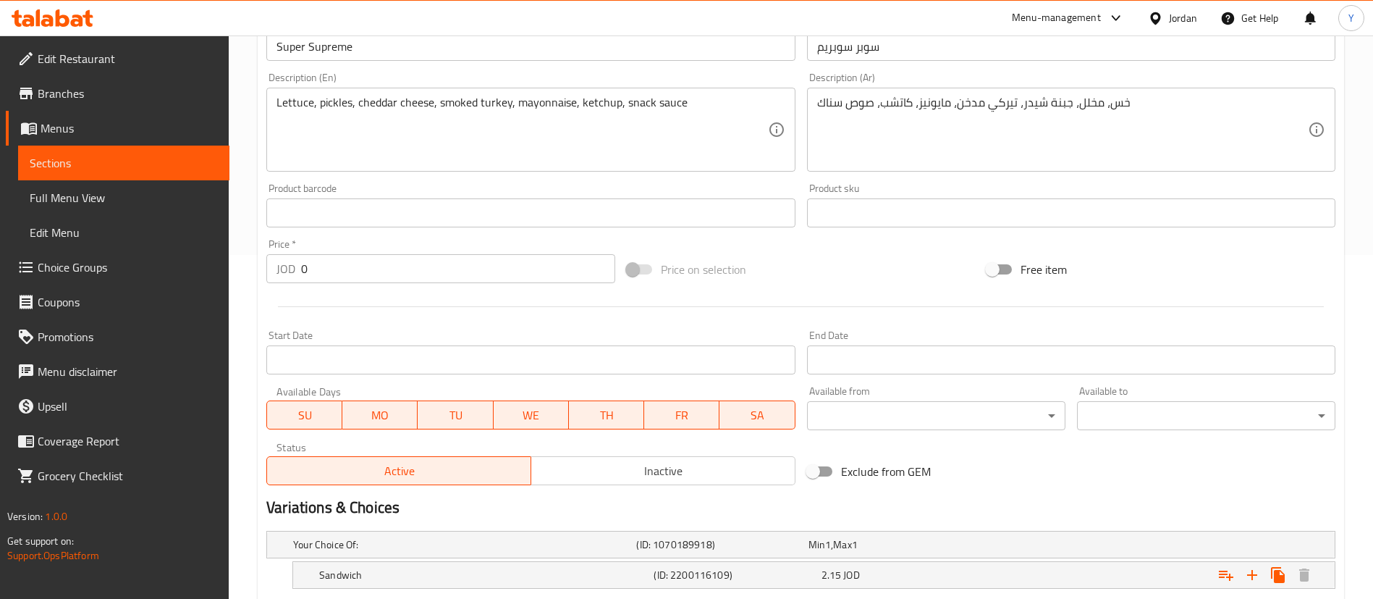
scroll to position [478, 0]
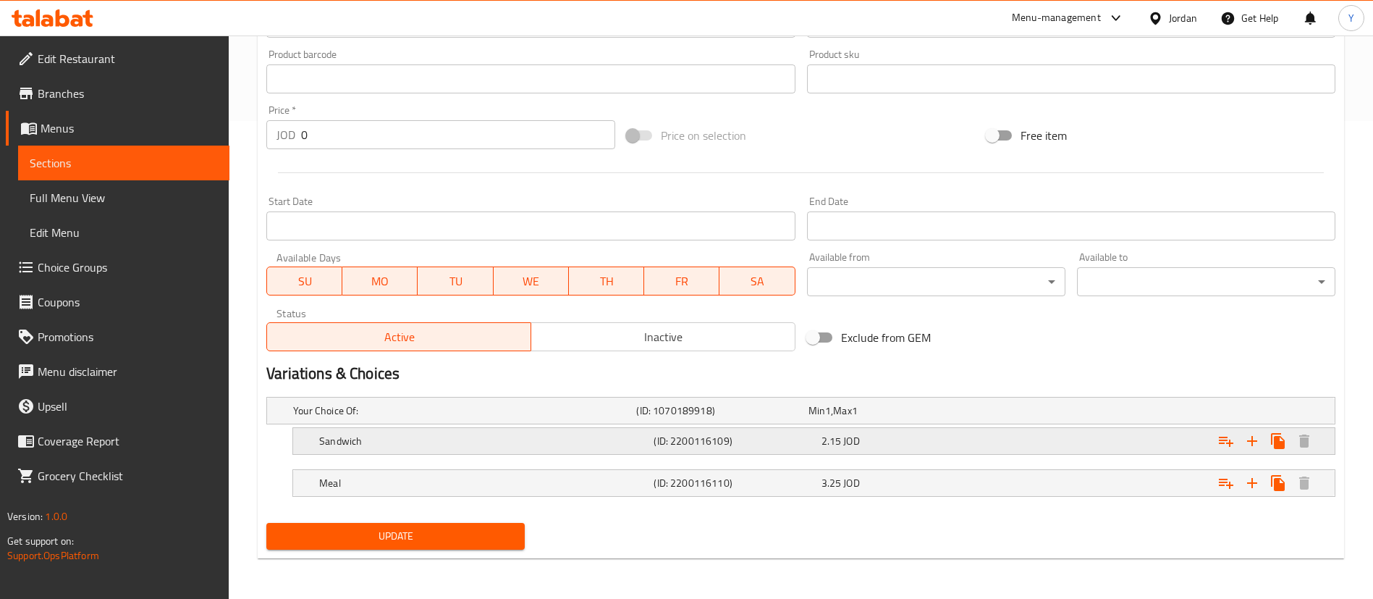
click at [860, 426] on div "Sandwich (ID: 2200116109) 2.15 JOD" at bounding box center [805, 410] width 1030 height 32
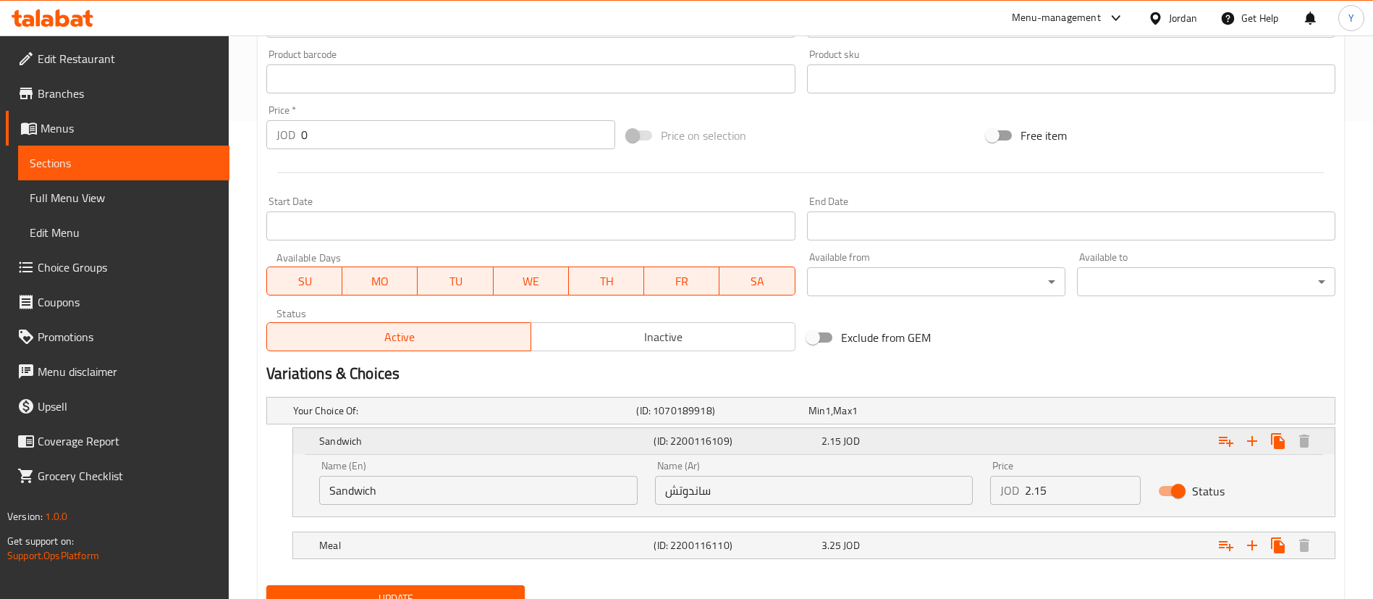
scroll to position [540, 0]
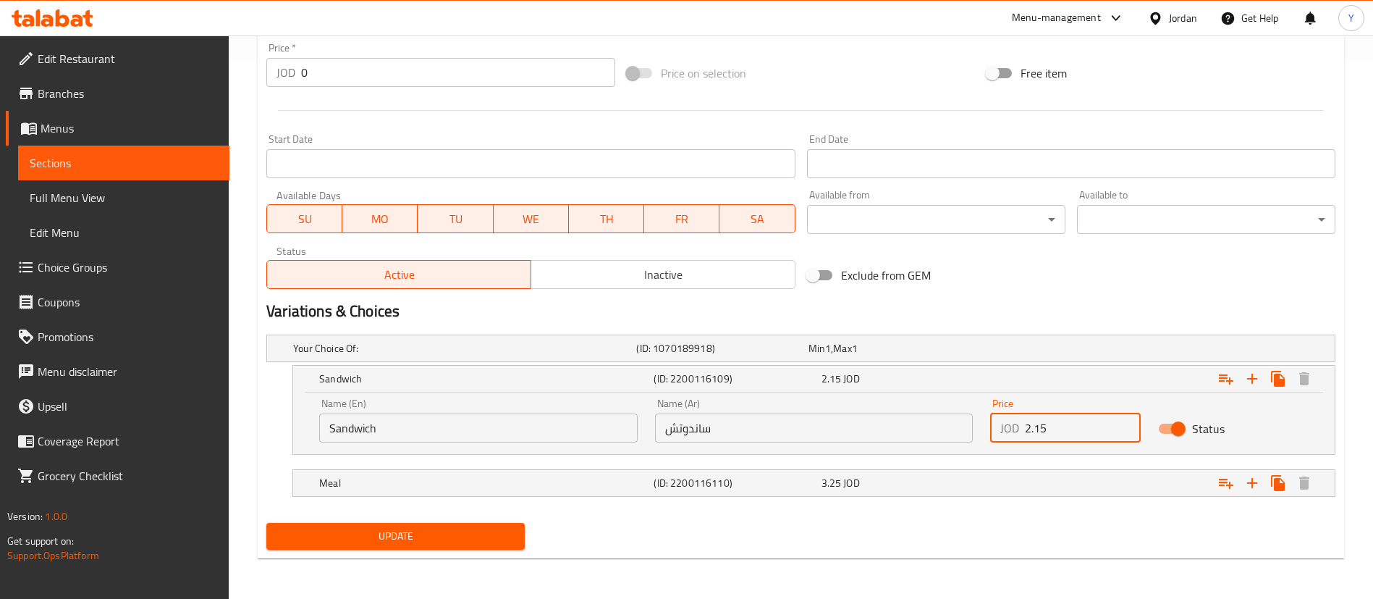
drag, startPoint x: 1072, startPoint y: 434, endPoint x: 1036, endPoint y: 439, distance: 36.4
click at [1036, 439] on input "2.15" at bounding box center [1083, 427] width 116 height 29
type input "2.25"
click at [995, 351] on div "Expand" at bounding box center [1148, 348] width 343 height 6
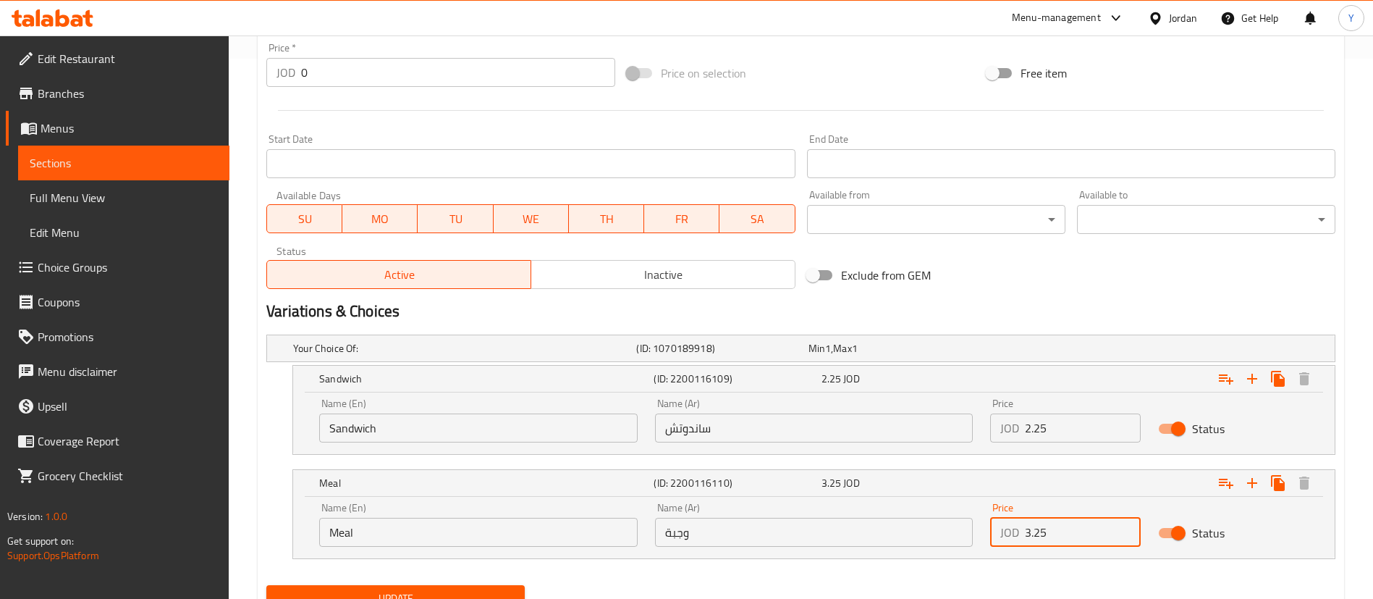
click at [1035, 536] on input "3.25" at bounding box center [1083, 532] width 116 height 29
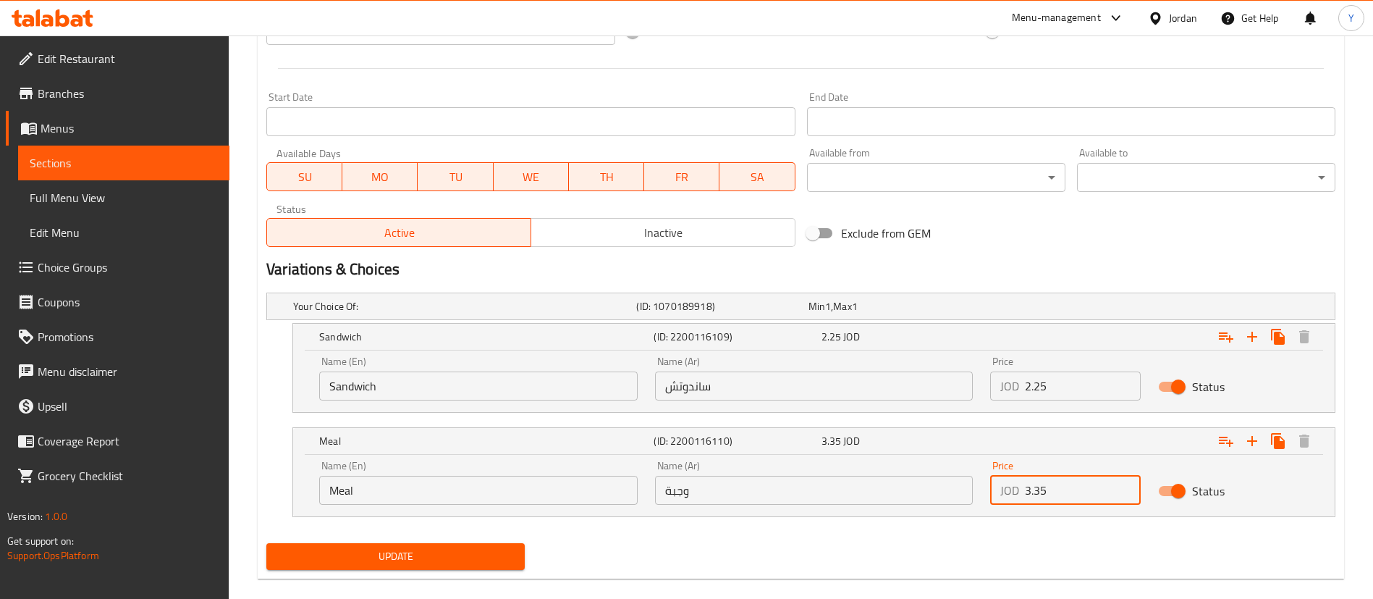
scroll to position [602, 0]
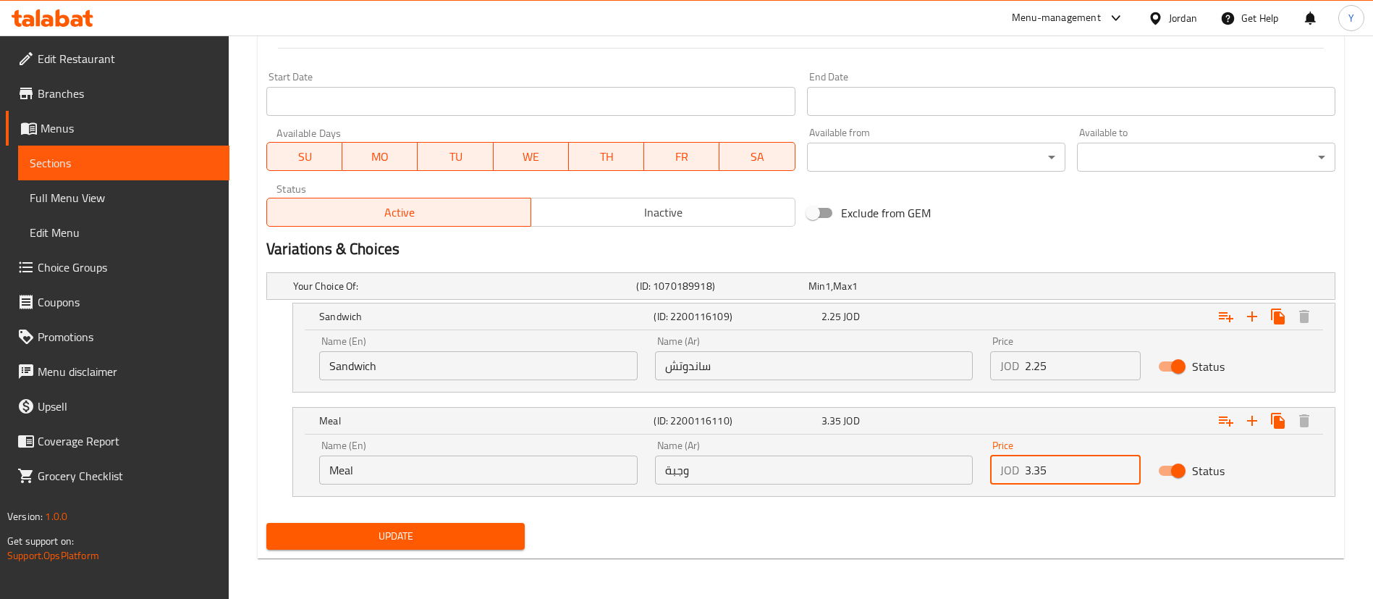
type input "3.35"
click at [463, 532] on span "Update" at bounding box center [395, 536] width 235 height 18
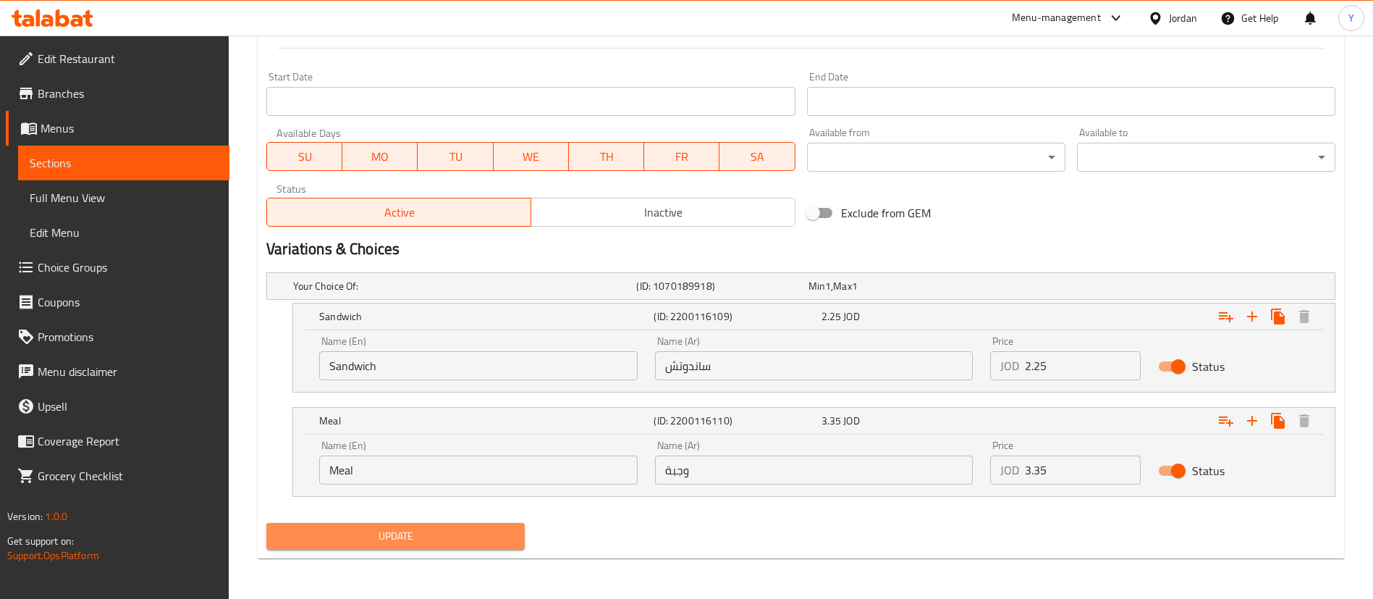
click at [418, 543] on span "Update" at bounding box center [395, 536] width 235 height 18
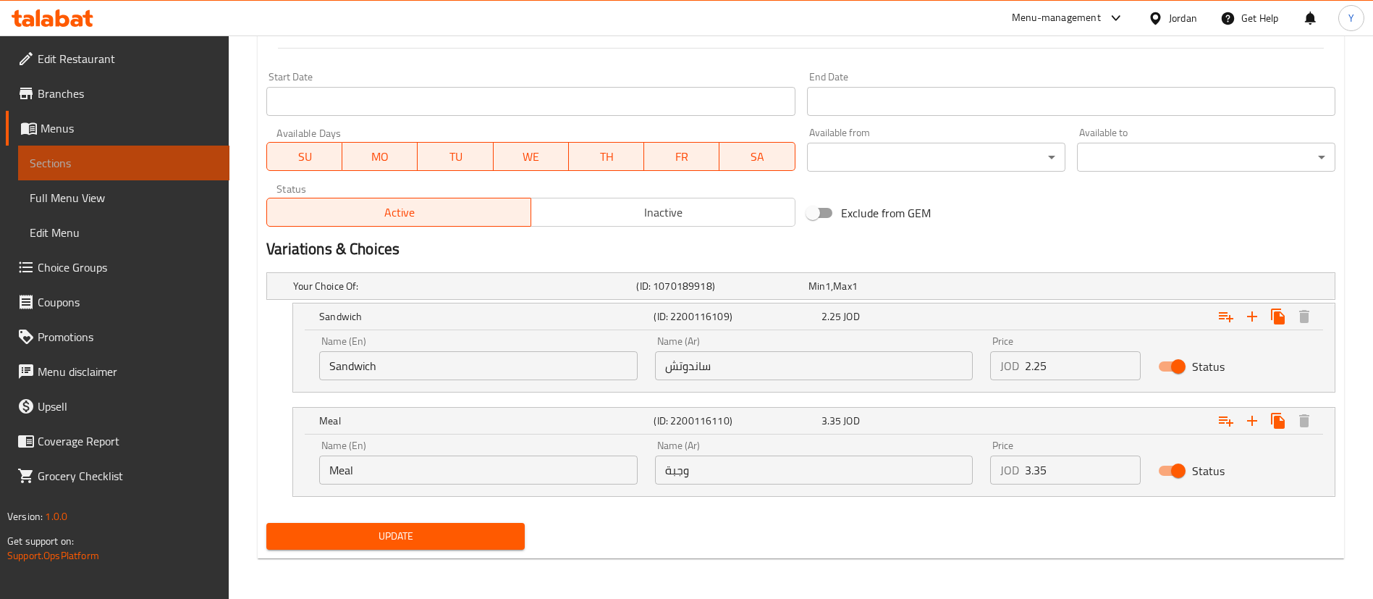
click at [172, 161] on span "Sections" at bounding box center [124, 162] width 188 height 17
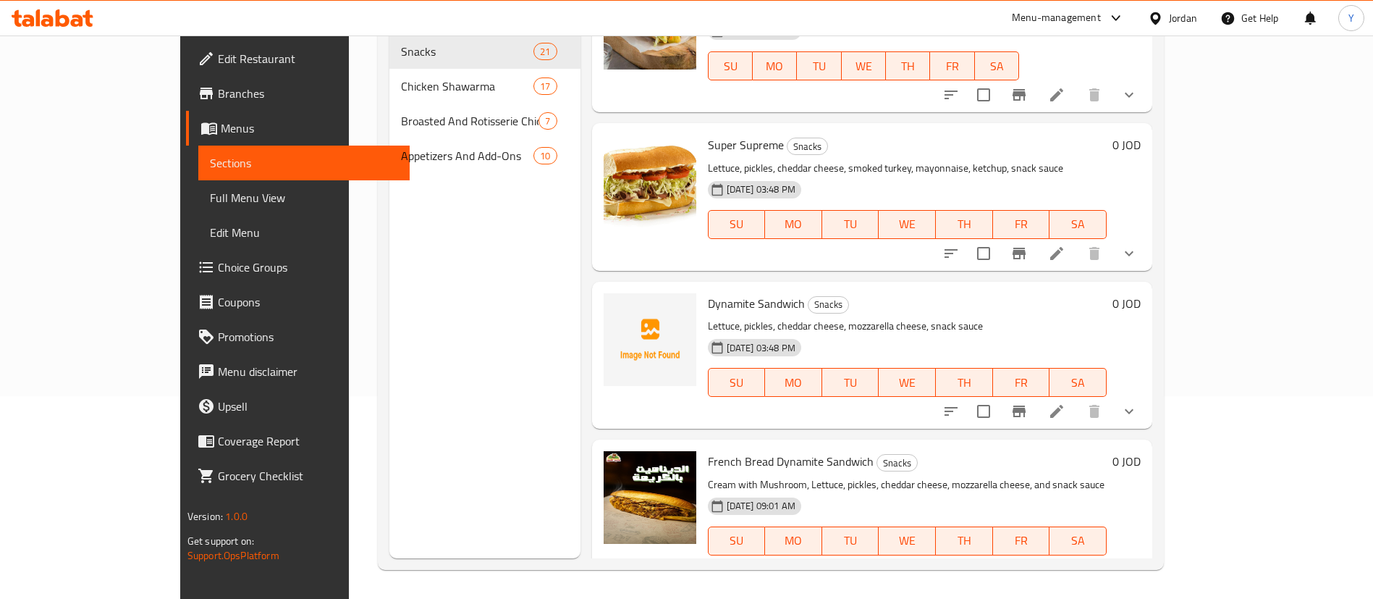
scroll to position [434, 0]
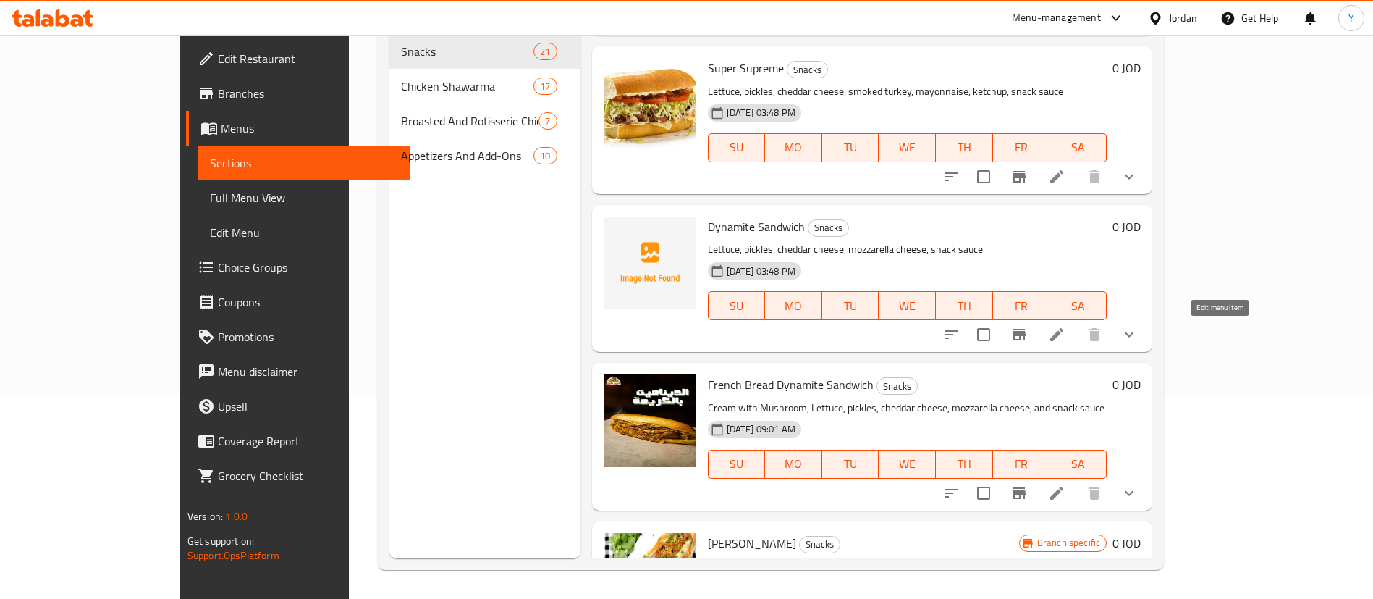
click at [1065, 342] on icon at bounding box center [1056, 334] width 17 height 17
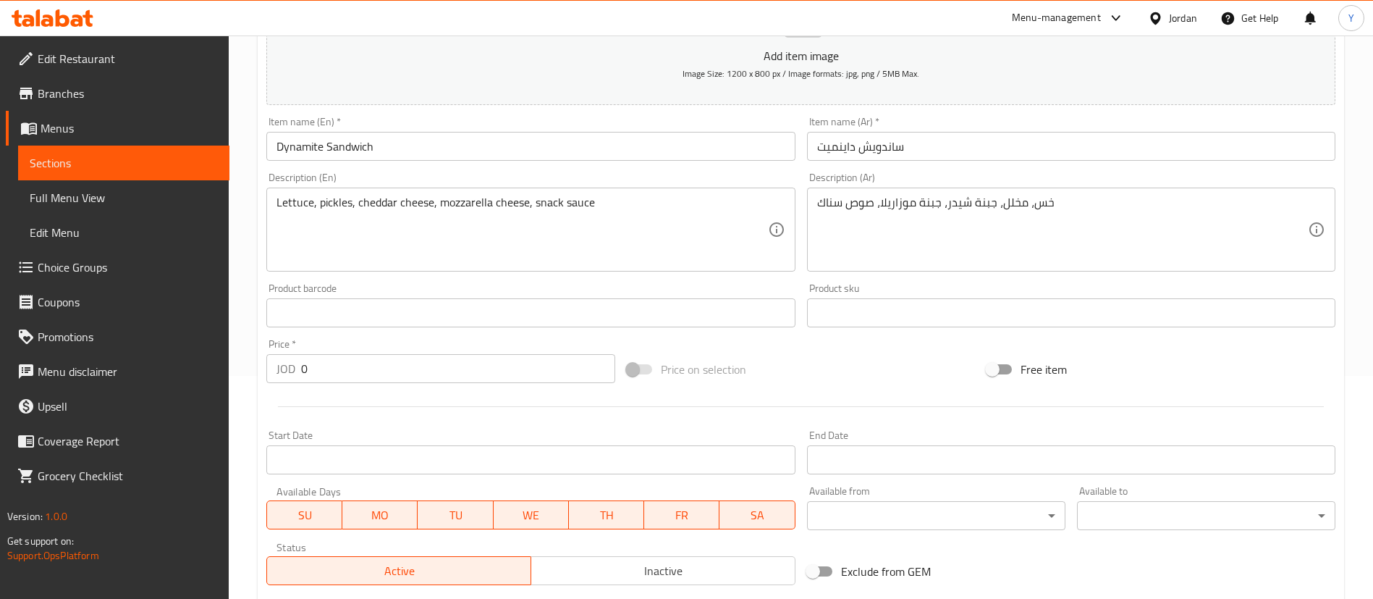
scroll to position [457, 0]
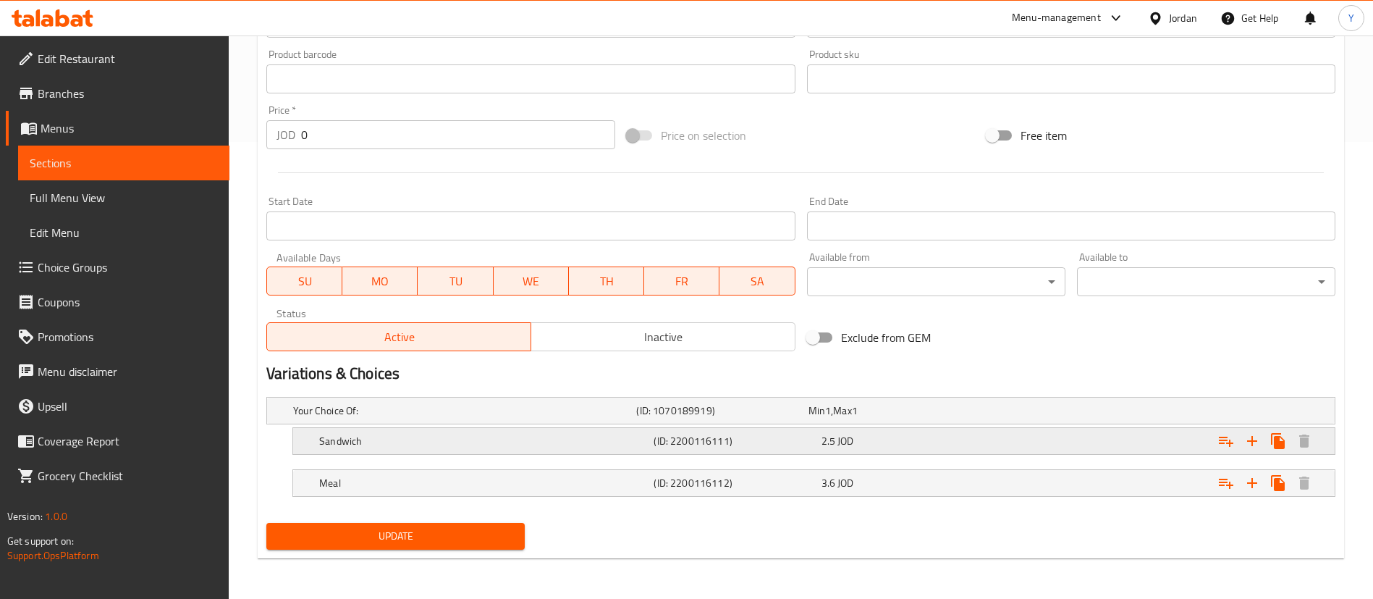
click at [912, 426] on div "Sandwich (ID: 2200116111) 2.5 JOD" at bounding box center [805, 410] width 1030 height 32
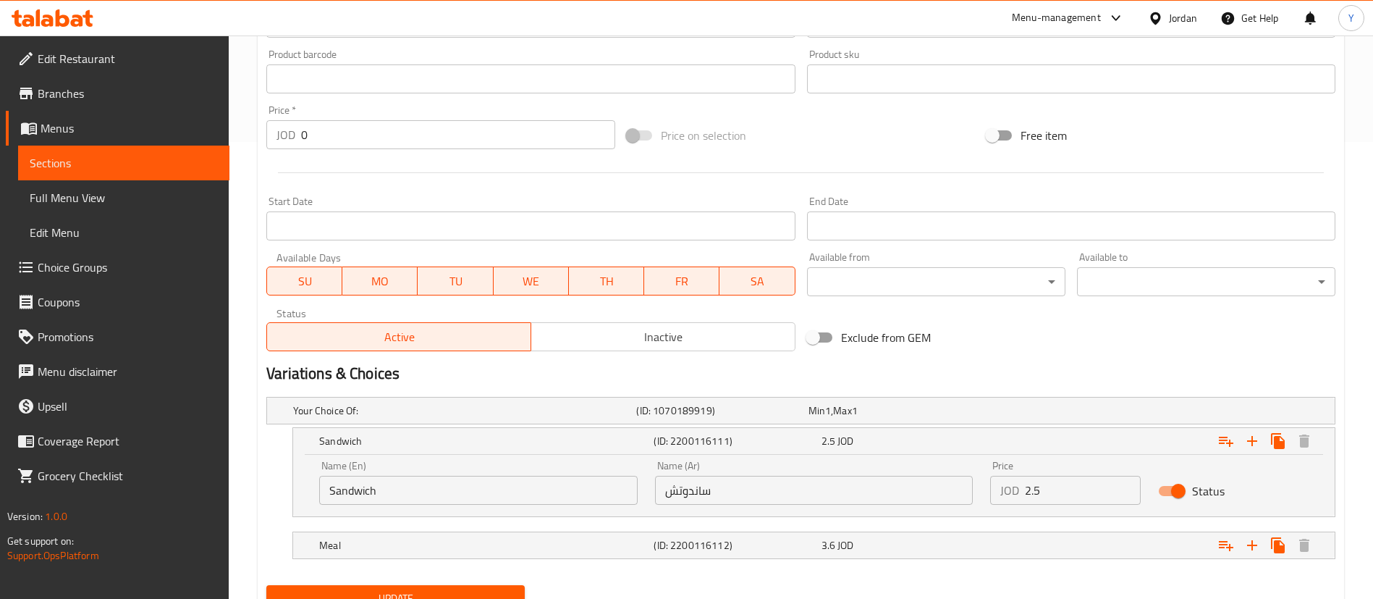
scroll to position [519, 0]
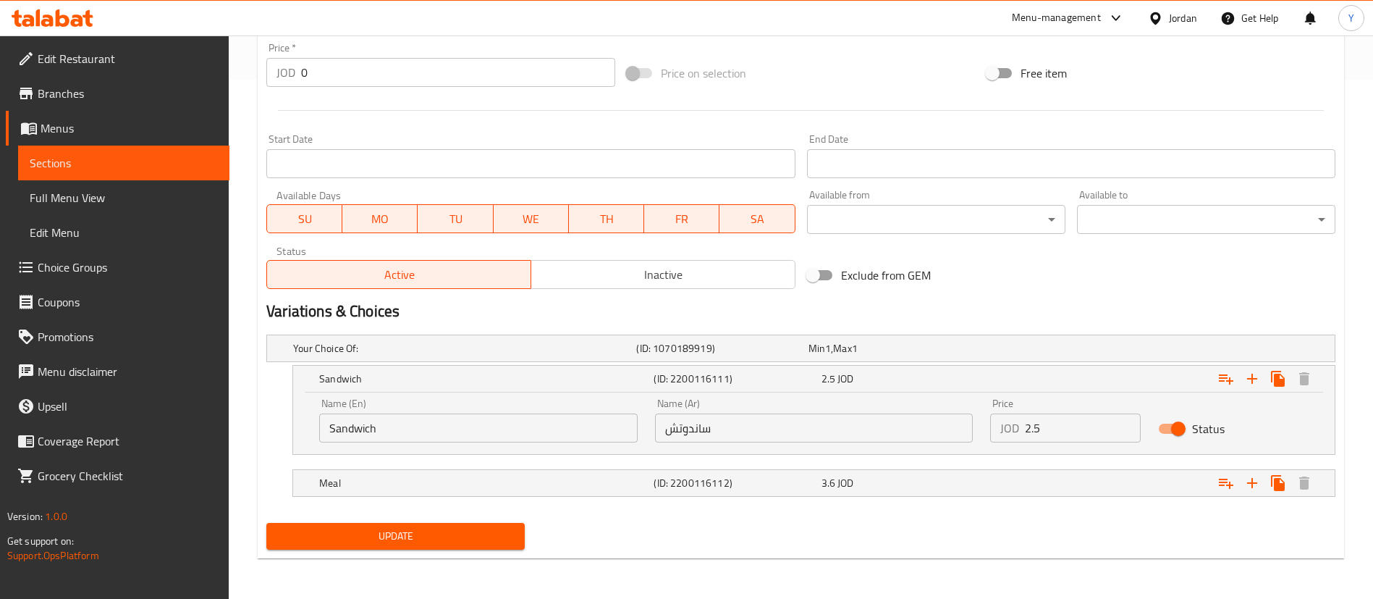
click at [1091, 426] on input "2.5" at bounding box center [1083, 427] width 116 height 29
type input "2.6"
click at [979, 364] on div "Meal (ID: 2200116112) 3.6 JOD" at bounding box center [805, 348] width 1030 height 32
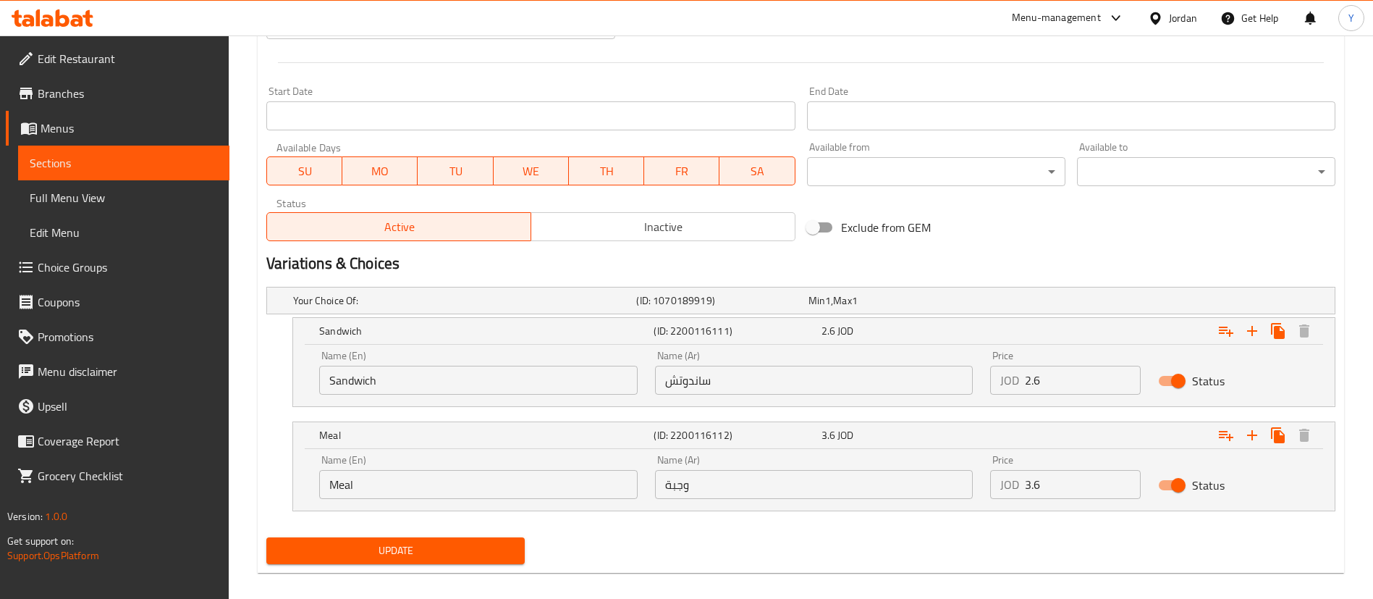
scroll to position [581, 0]
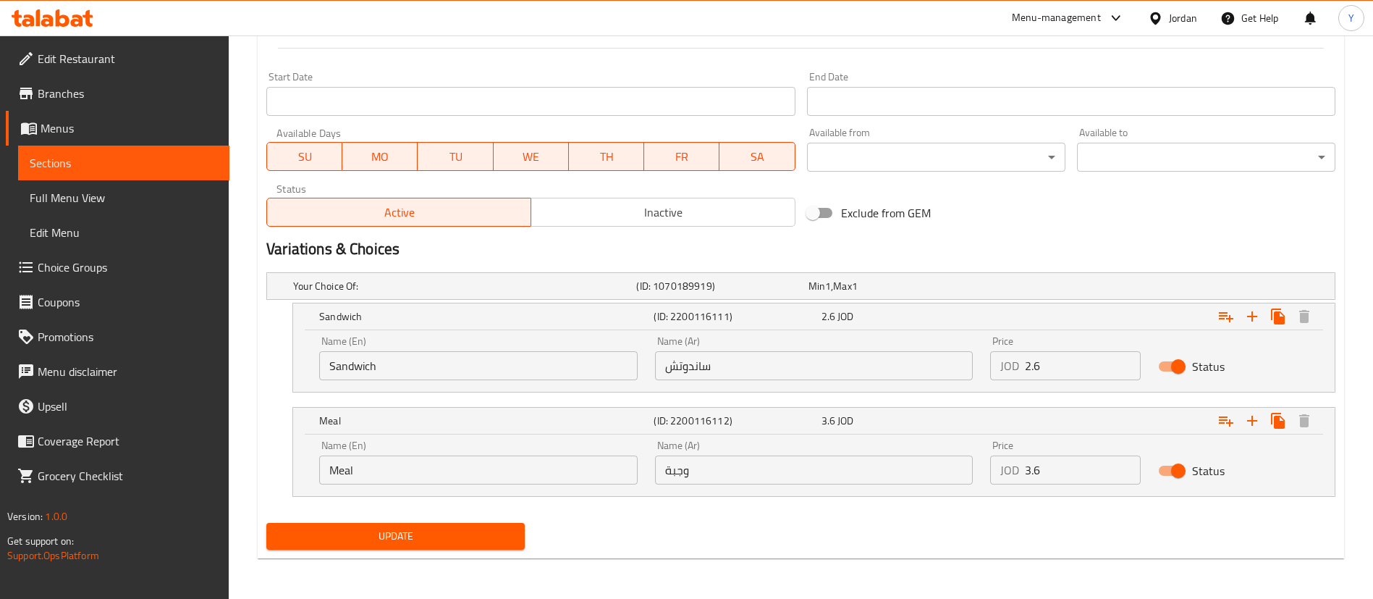
click at [1059, 470] on input "3.6" at bounding box center [1083, 469] width 116 height 29
type input "3.7"
click at [392, 554] on div "Update" at bounding box center [396, 536] width 270 height 38
click at [430, 532] on span "Update" at bounding box center [395, 536] width 235 height 18
click at [487, 534] on span "Update" at bounding box center [395, 536] width 235 height 18
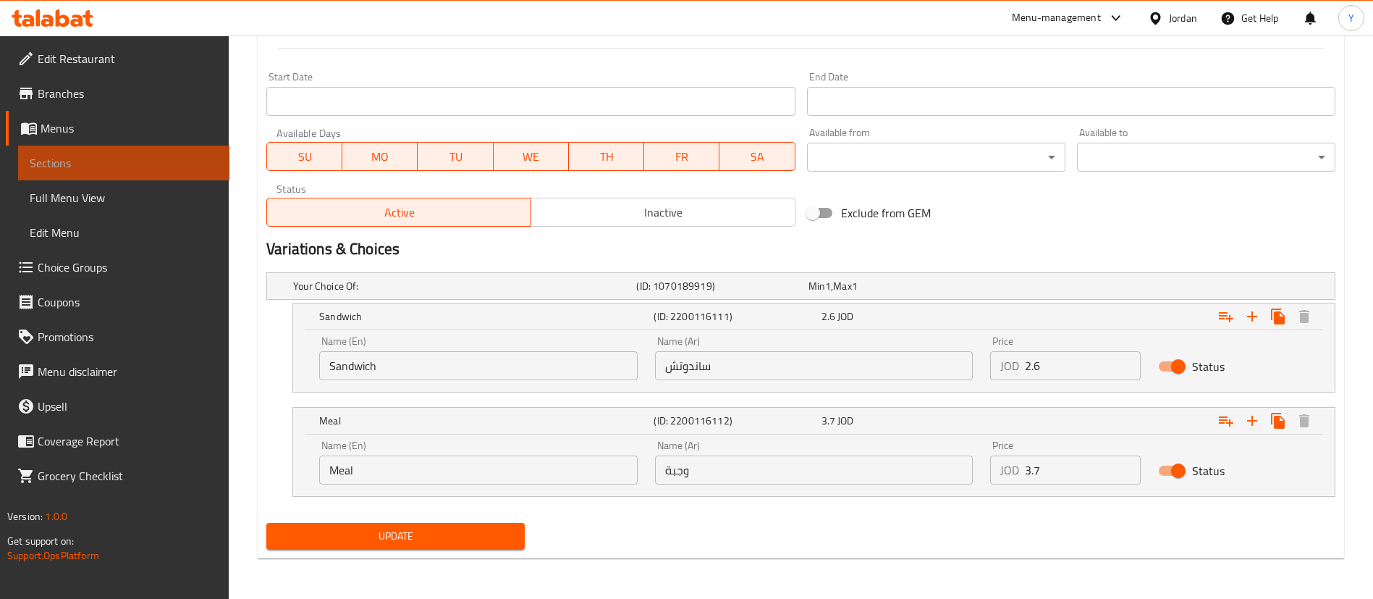
click at [202, 166] on span "Sections" at bounding box center [124, 162] width 188 height 17
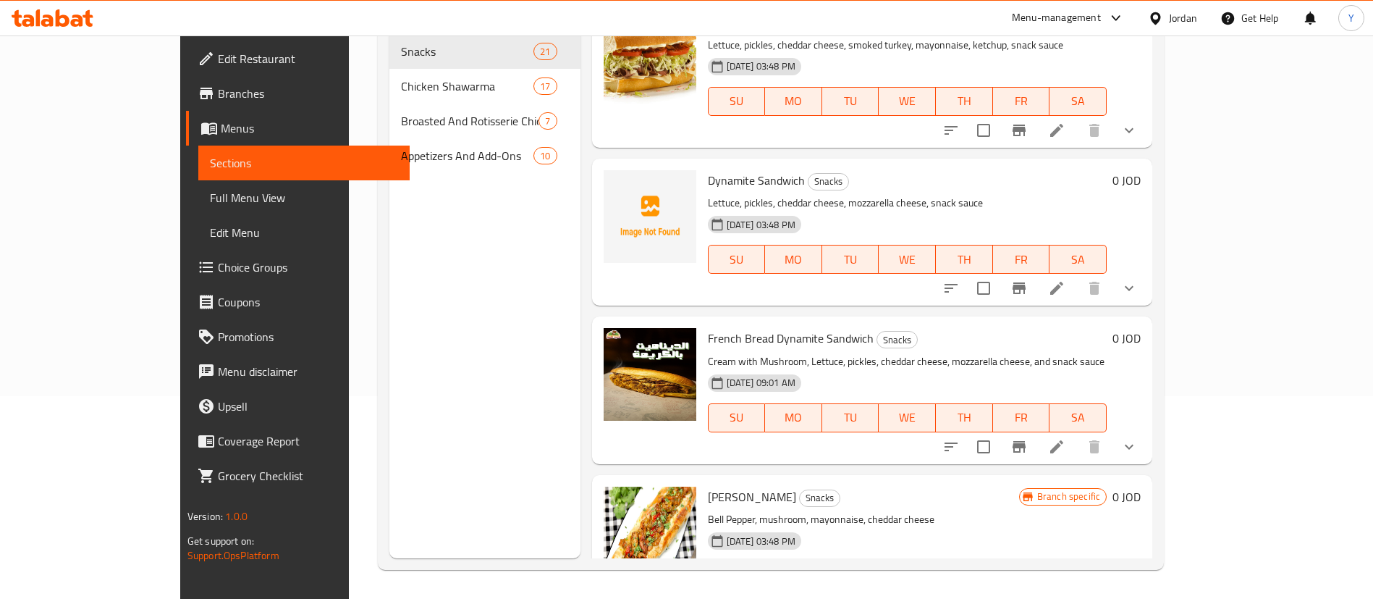
scroll to position [543, 0]
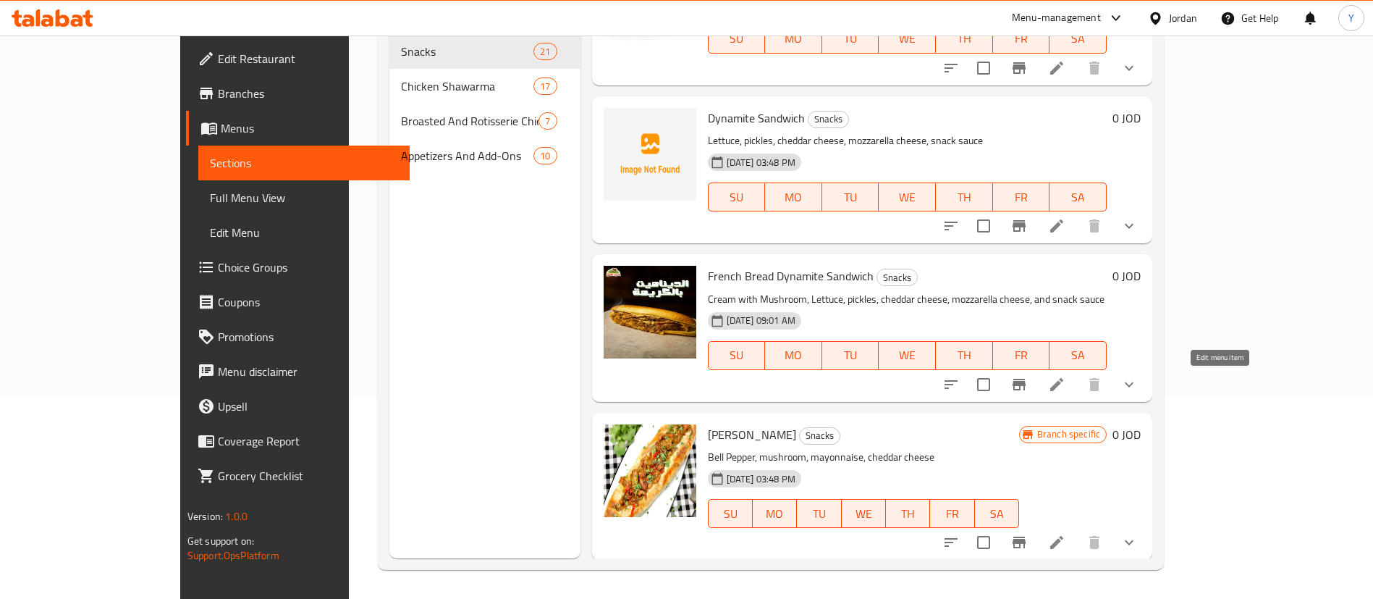
click at [1065, 385] on icon at bounding box center [1056, 384] width 17 height 17
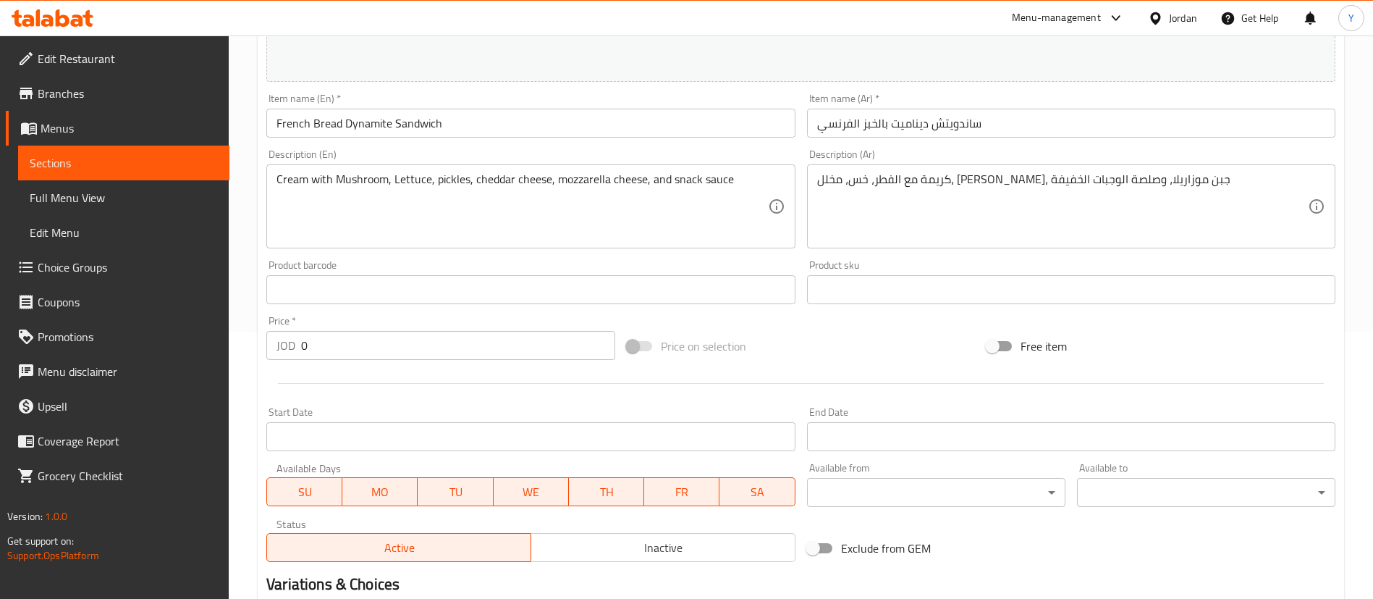
scroll to position [478, 0]
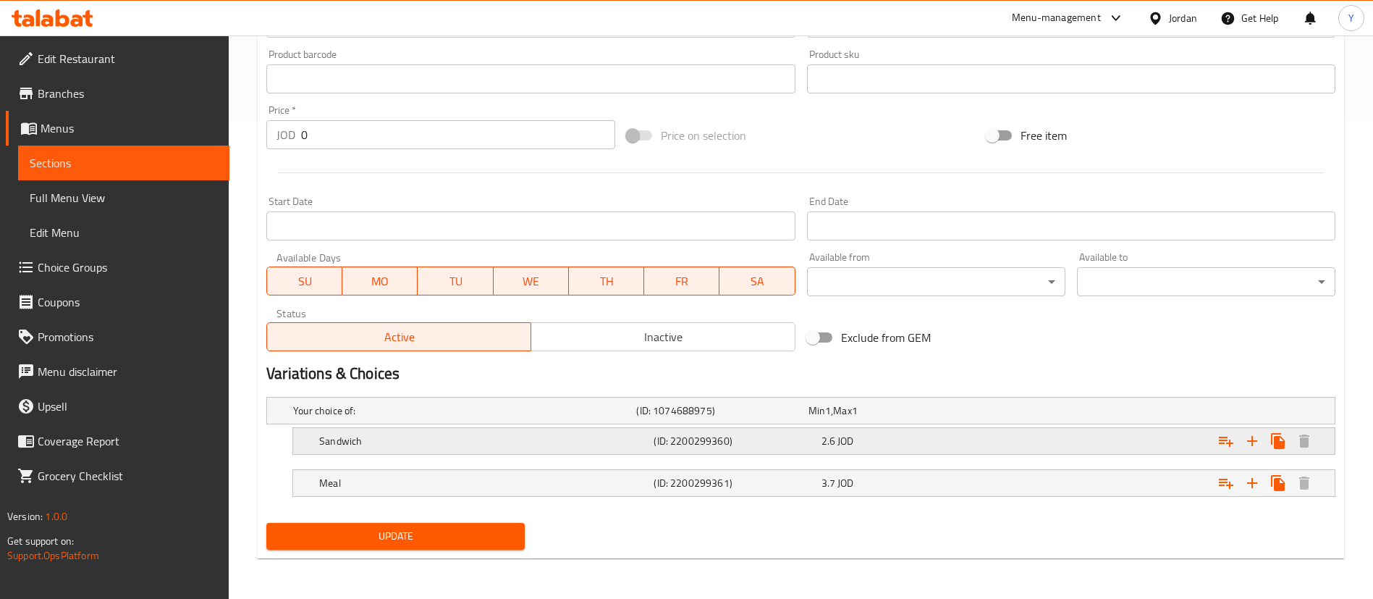
click at [880, 418] on div "2.6 JOD" at bounding box center [891, 410] width 166 height 14
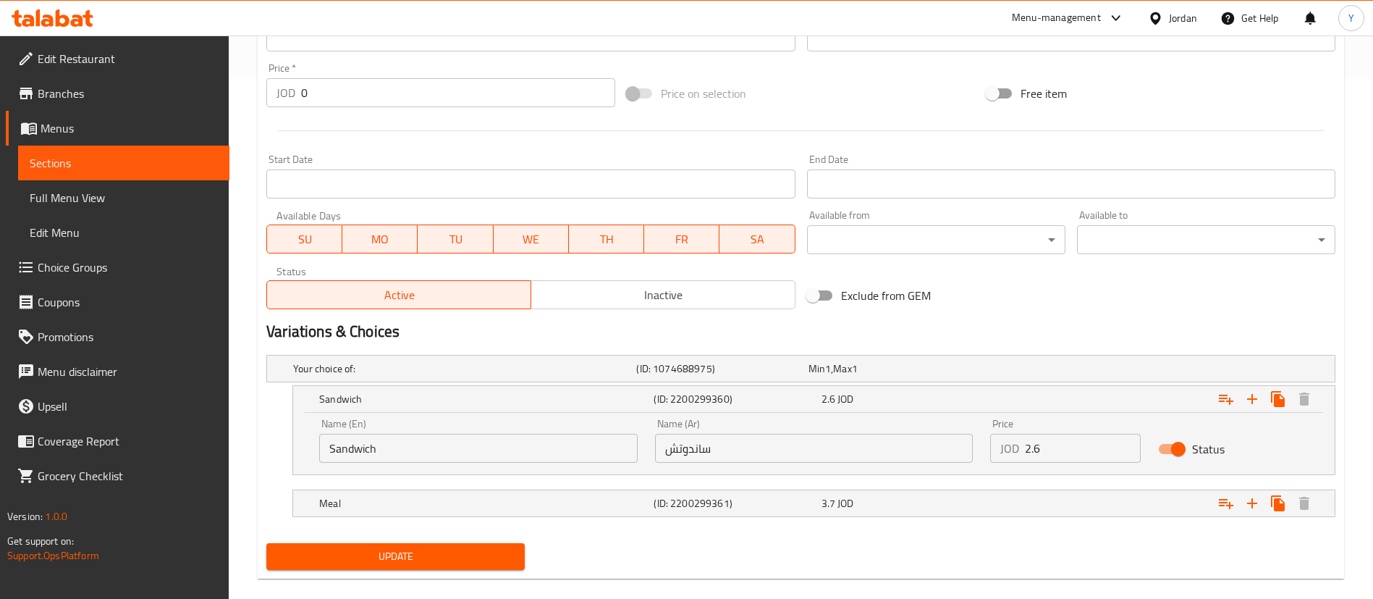
scroll to position [540, 0]
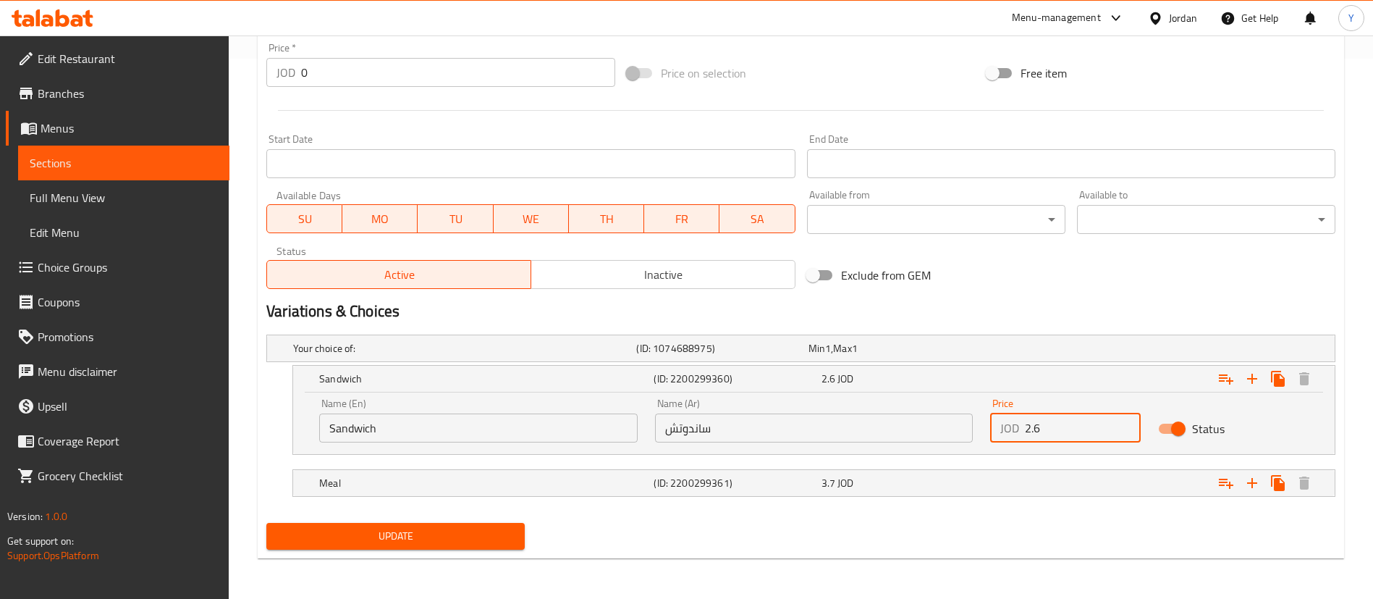
click at [1032, 428] on input "2.6" at bounding box center [1083, 427] width 116 height 29
click at [1036, 429] on input "2.6" at bounding box center [1083, 427] width 116 height 29
type input "2.7"
click at [1031, 351] on div "Expand" at bounding box center [1148, 348] width 343 height 6
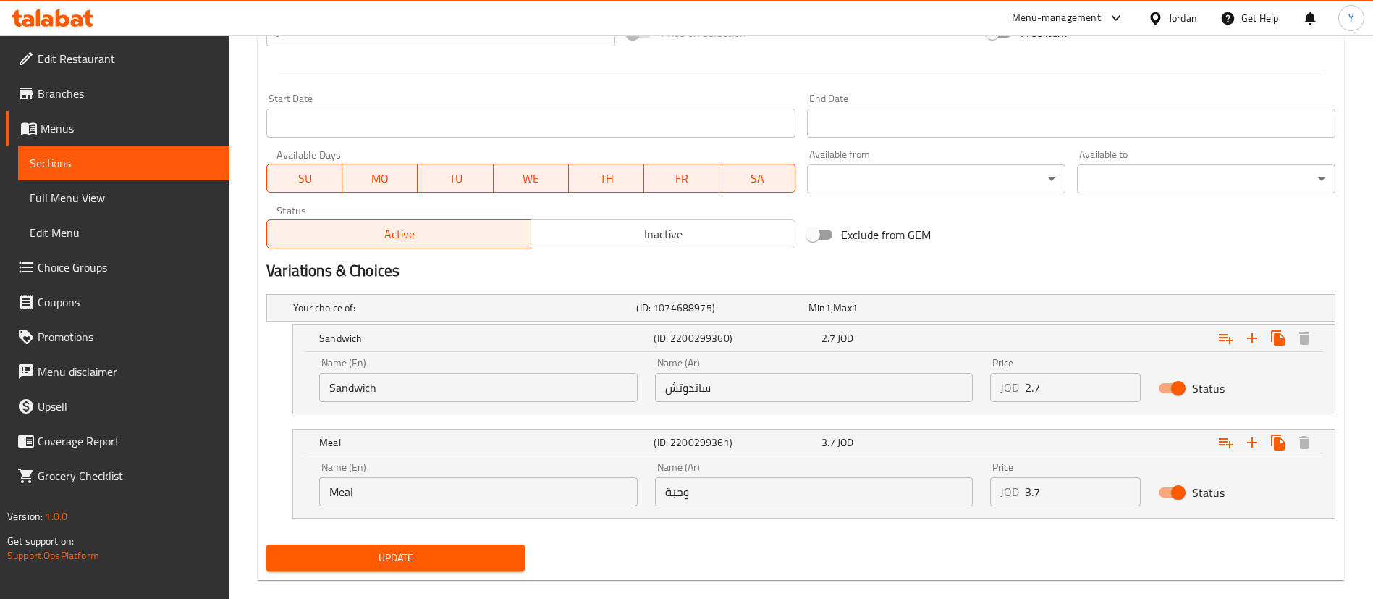
scroll to position [602, 0]
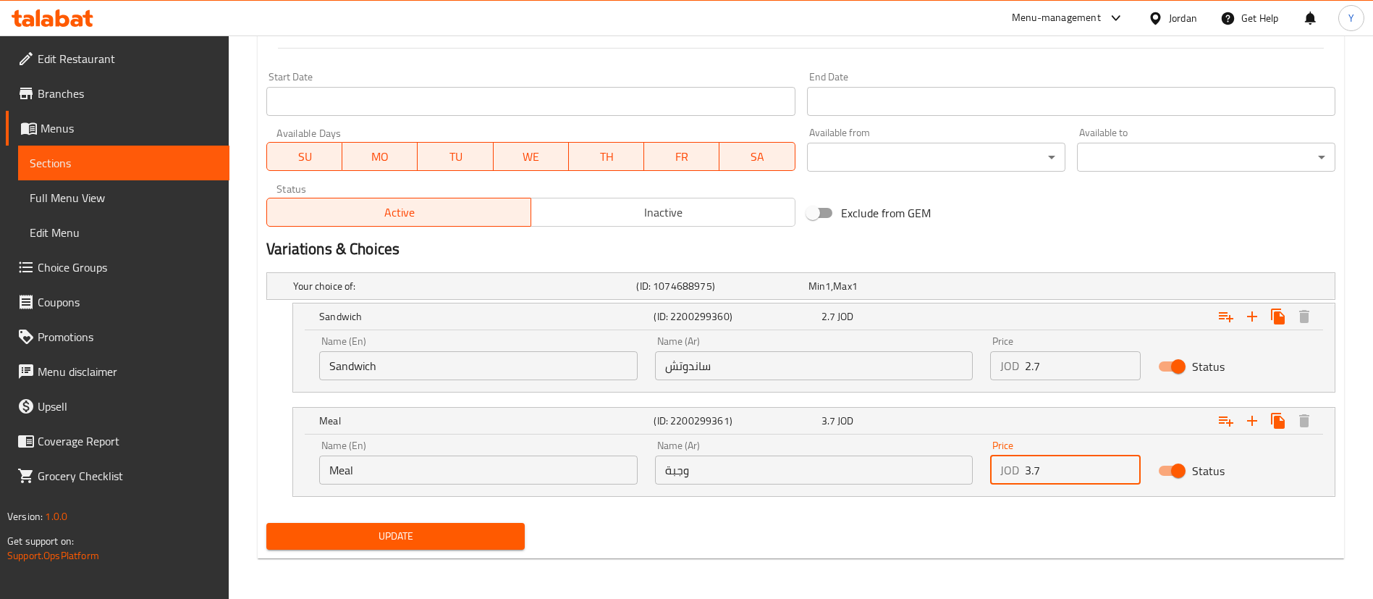
drag, startPoint x: 1036, startPoint y: 476, endPoint x: 1053, endPoint y: 473, distance: 16.9
click at [1053, 473] on input "3.7" at bounding box center [1083, 469] width 116 height 29
type input "3.8"
click at [499, 536] on span "Update" at bounding box center [395, 536] width 235 height 18
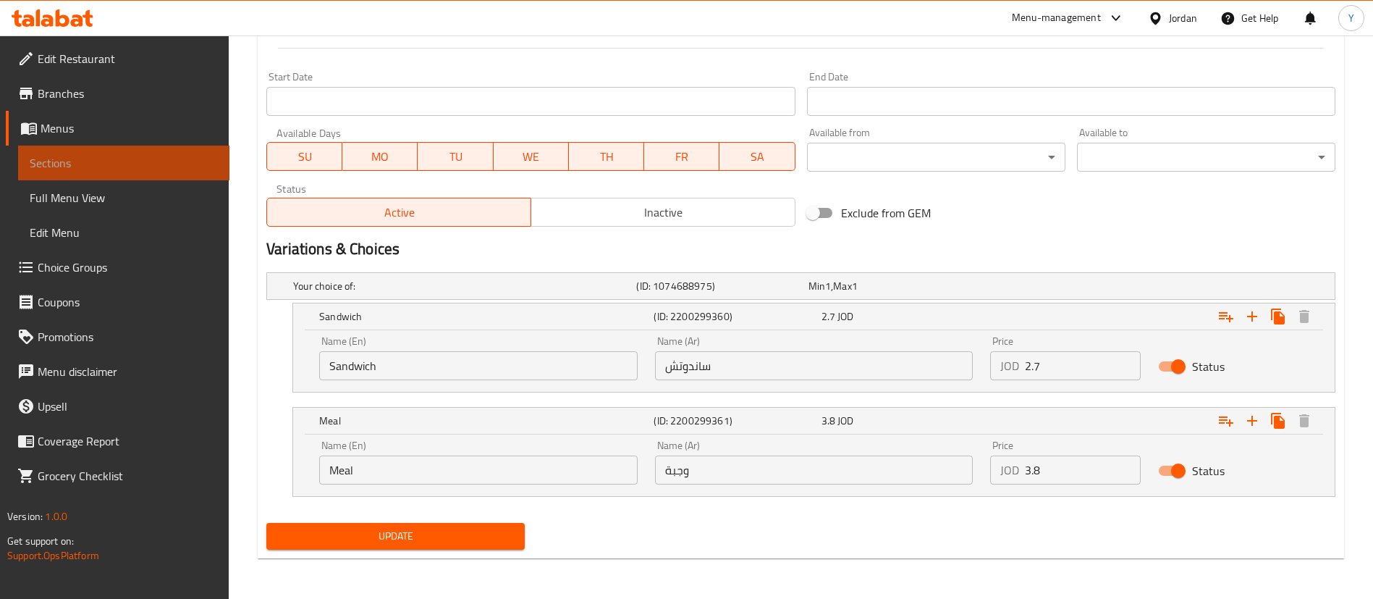
click at [153, 165] on span "Sections" at bounding box center [124, 162] width 188 height 17
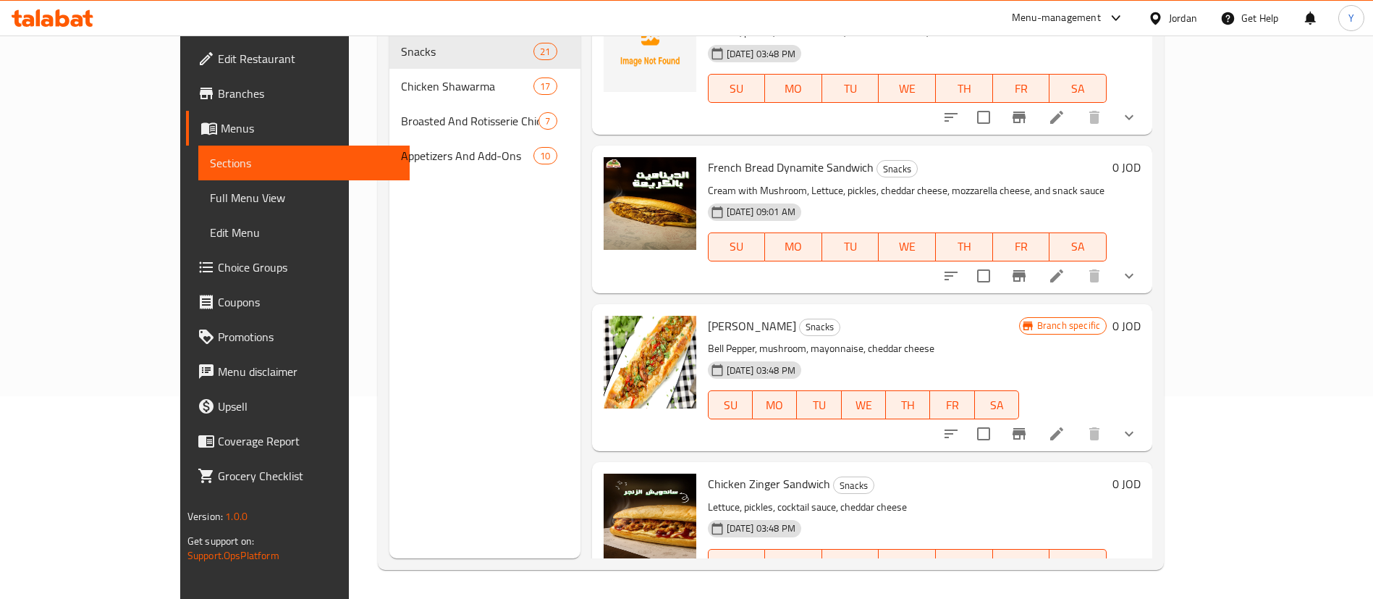
scroll to position [760, 0]
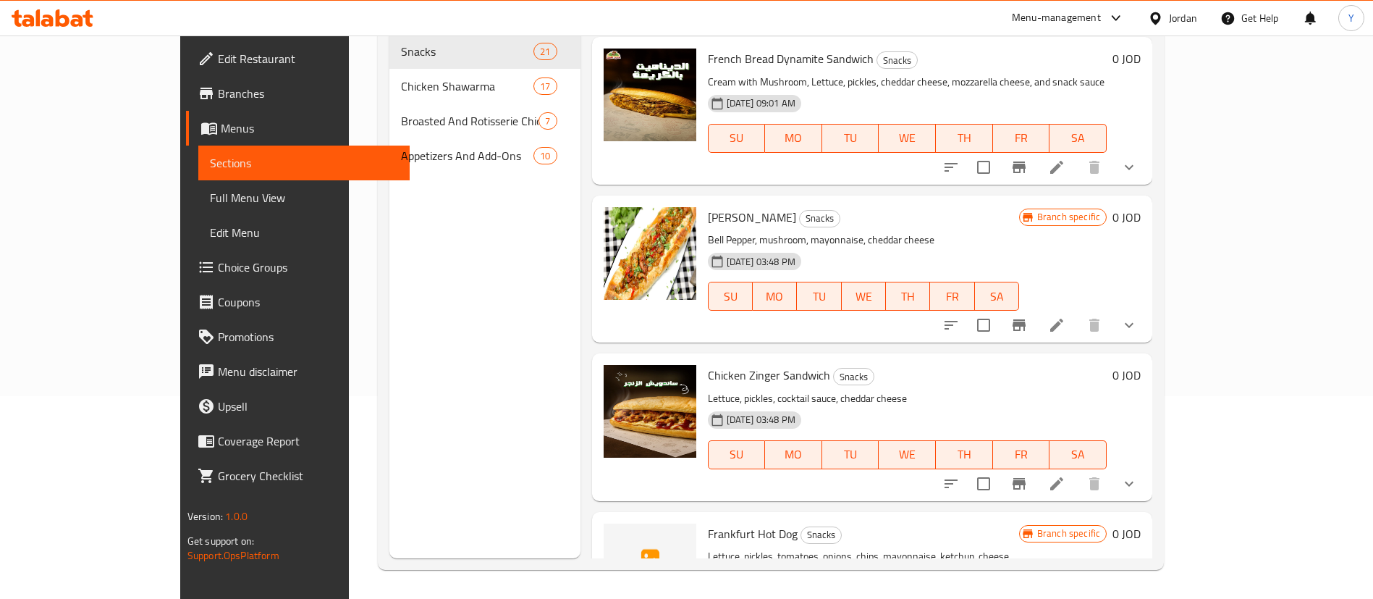
click at [1065, 330] on icon at bounding box center [1056, 324] width 17 height 17
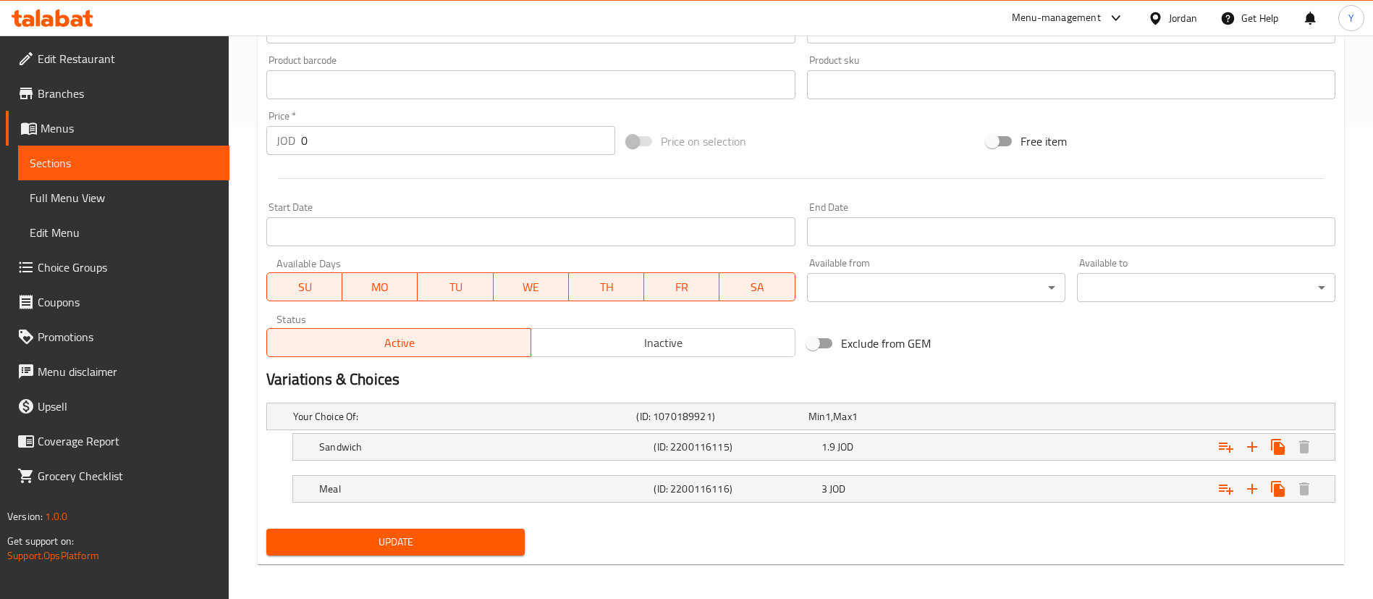
scroll to position [478, 0]
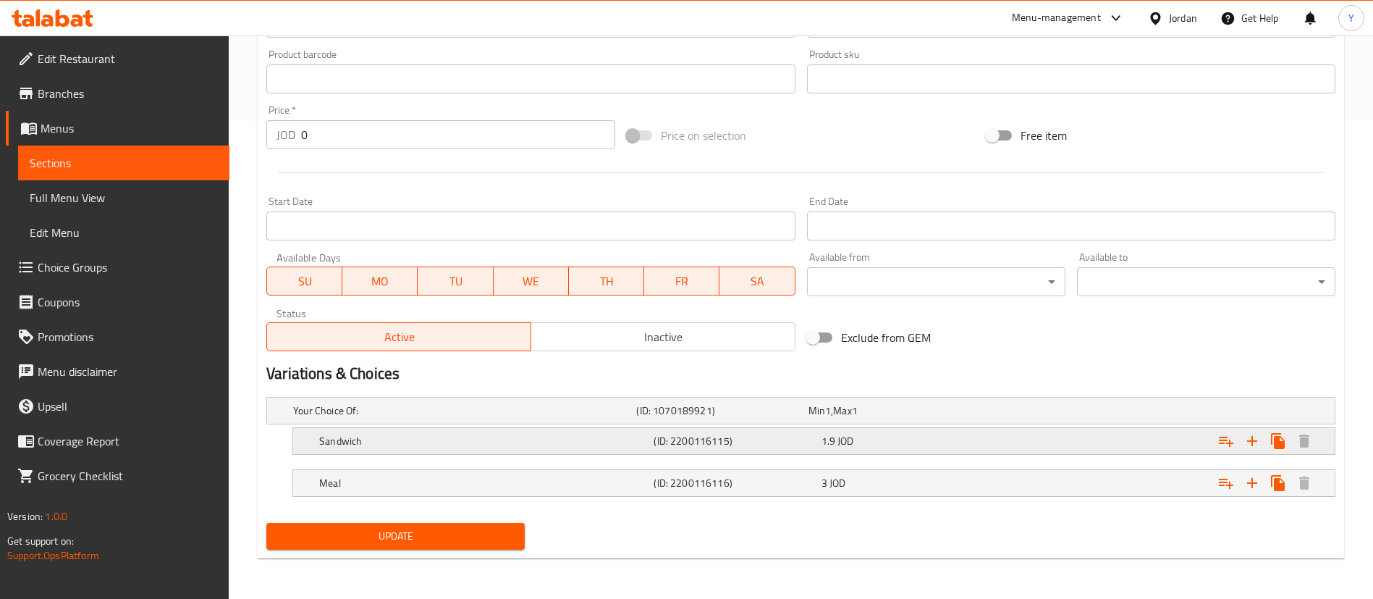
click at [888, 426] on div "Sandwich (ID: 2200116115) 1.9 JOD" at bounding box center [805, 410] width 1030 height 32
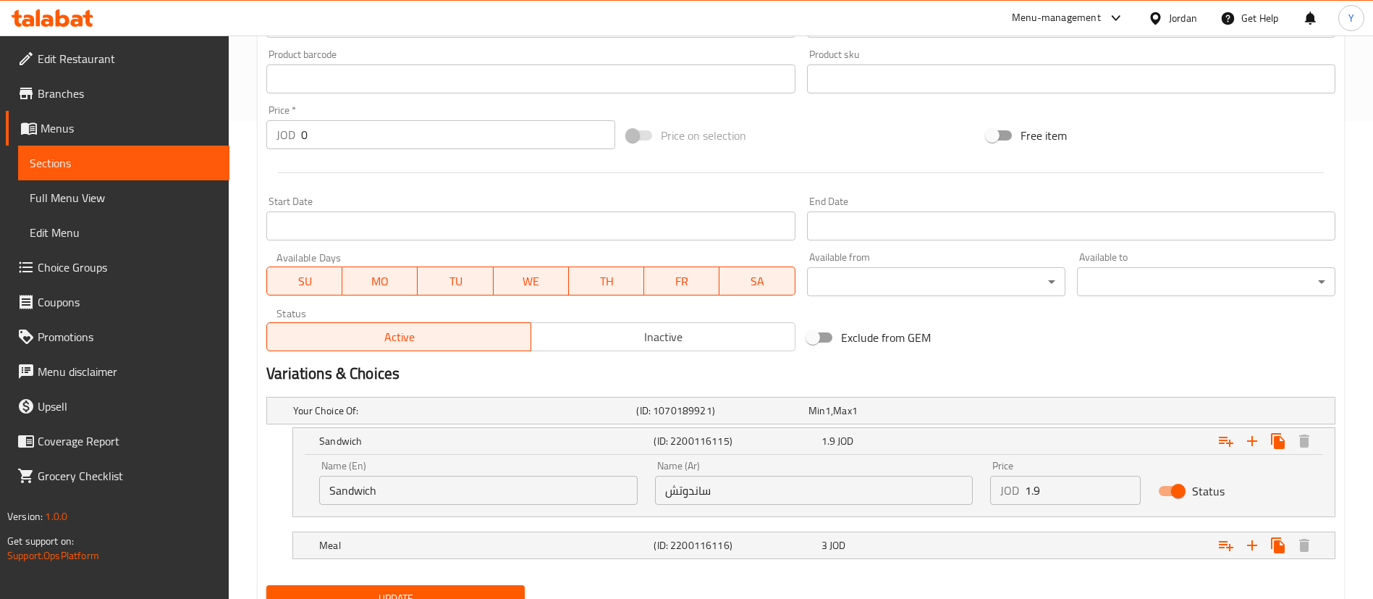
drag, startPoint x: 1060, startPoint y: 484, endPoint x: 929, endPoint y: 495, distance: 130.7
click at [930, 488] on div "Name (En) Sandwich Name (En) Name (Ar) ساندوتش Name (Ar) Price JOD 1.9 Price St…" at bounding box center [814, 483] width 1007 height 62
type input "2"
click at [847, 418] on div "3 JOD" at bounding box center [891, 410] width 166 height 14
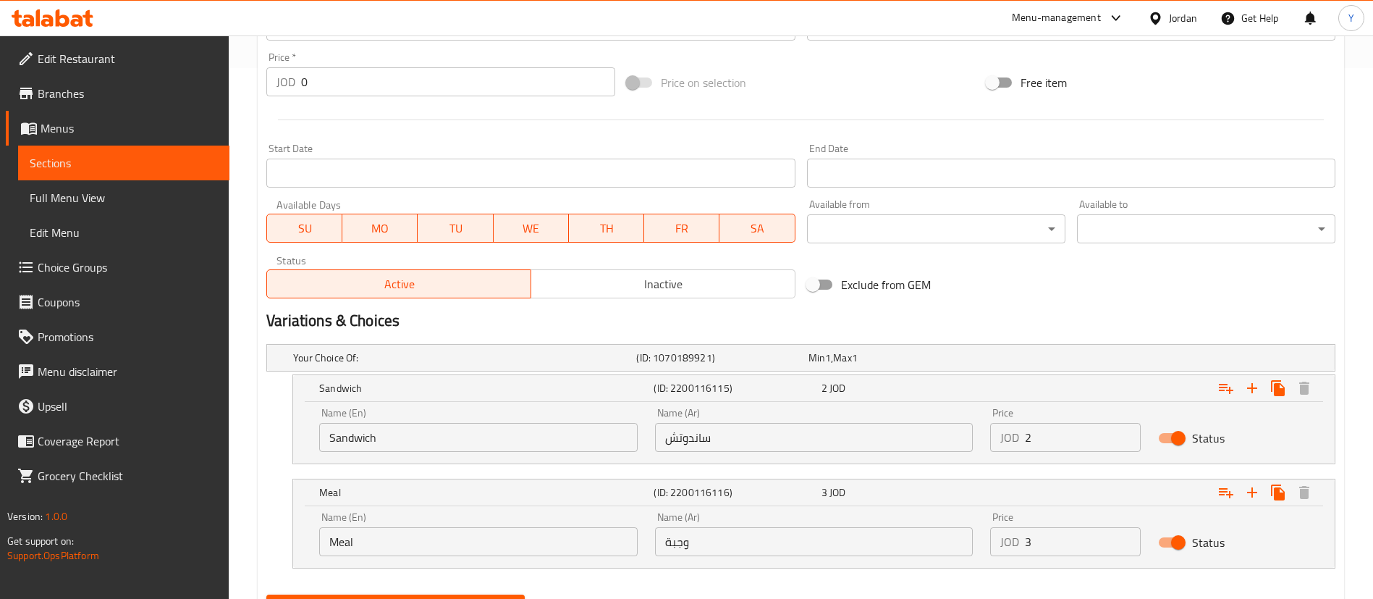
scroll to position [602, 0]
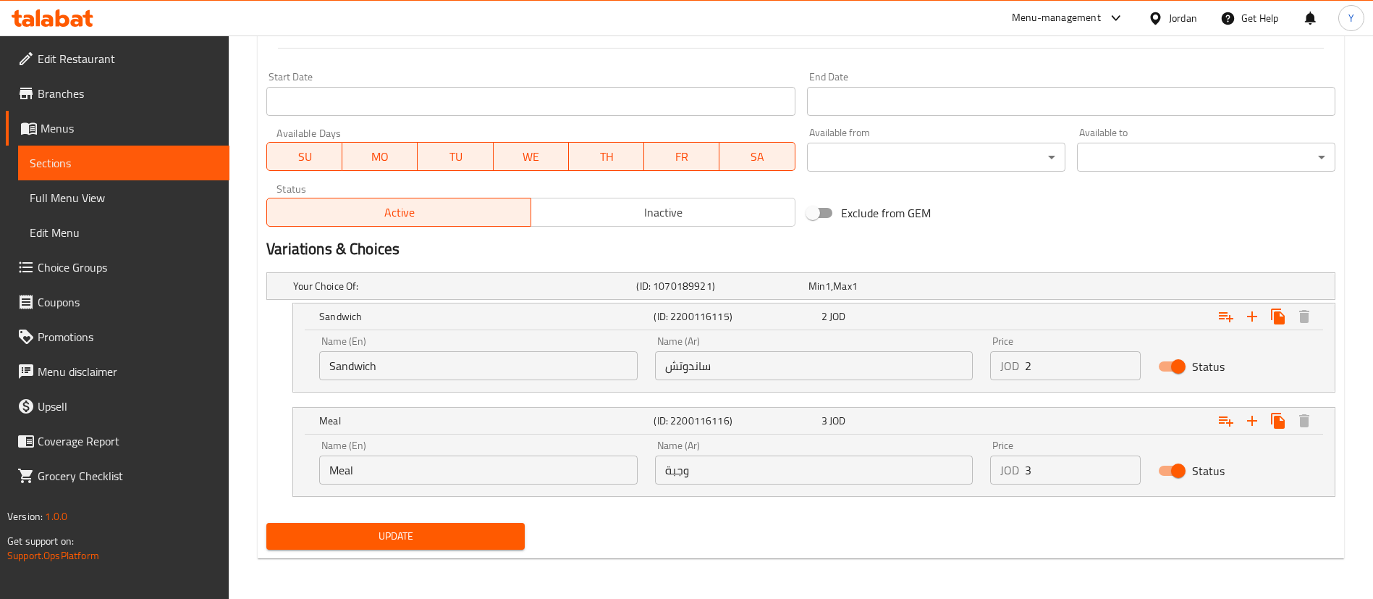
click at [1070, 470] on input "3" at bounding box center [1083, 469] width 116 height 29
type input "3.1"
click at [346, 537] on span "Update" at bounding box center [395, 536] width 235 height 18
click at [347, 537] on span "Update" at bounding box center [395, 536] width 235 height 18
click at [111, 170] on span "Sections" at bounding box center [124, 162] width 188 height 17
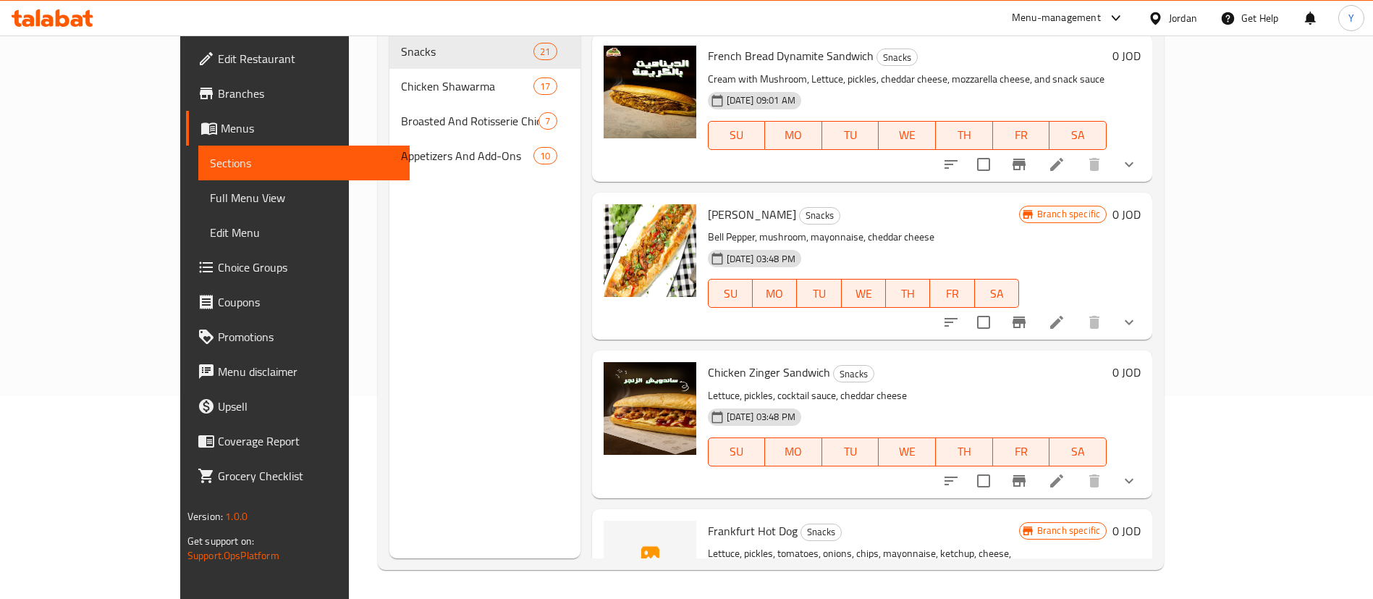
scroll to position [869, 0]
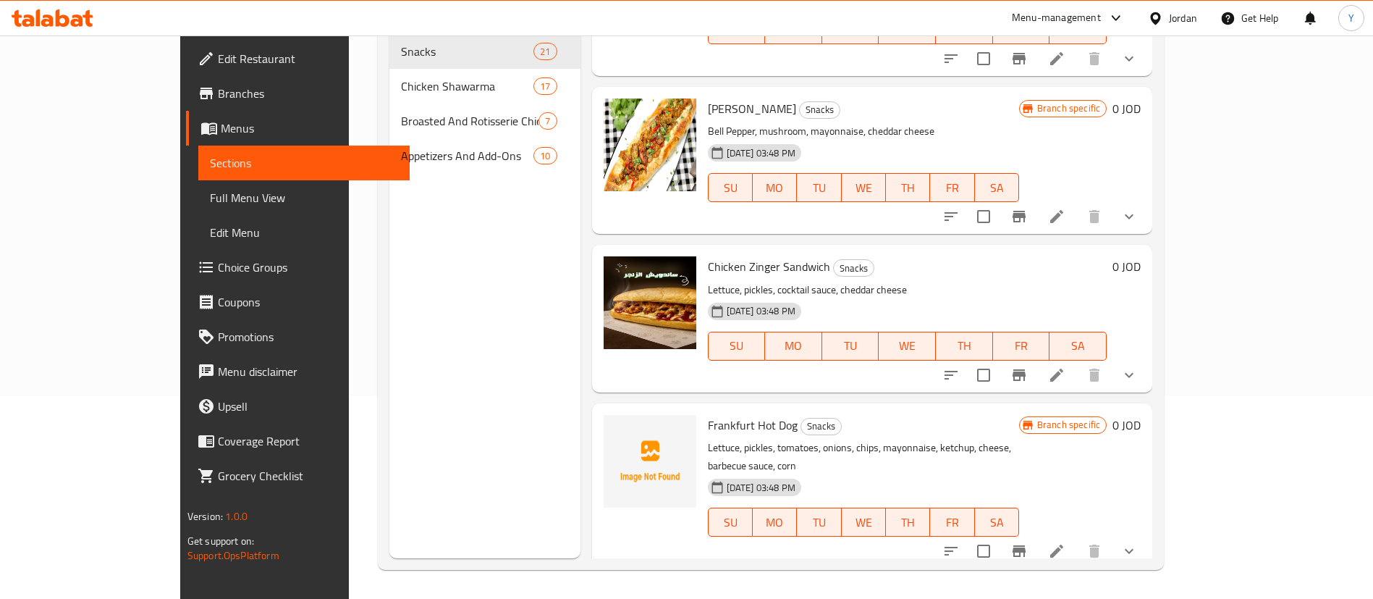
click at [1065, 381] on icon at bounding box center [1056, 374] width 17 height 17
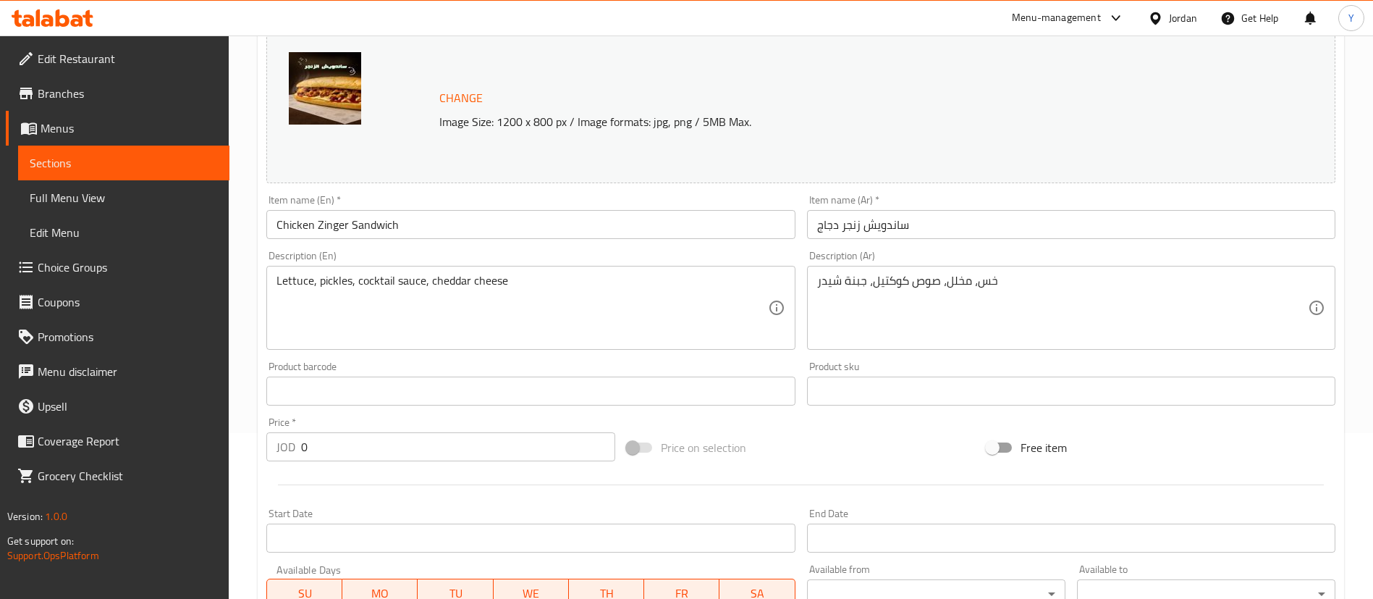
scroll to position [478, 0]
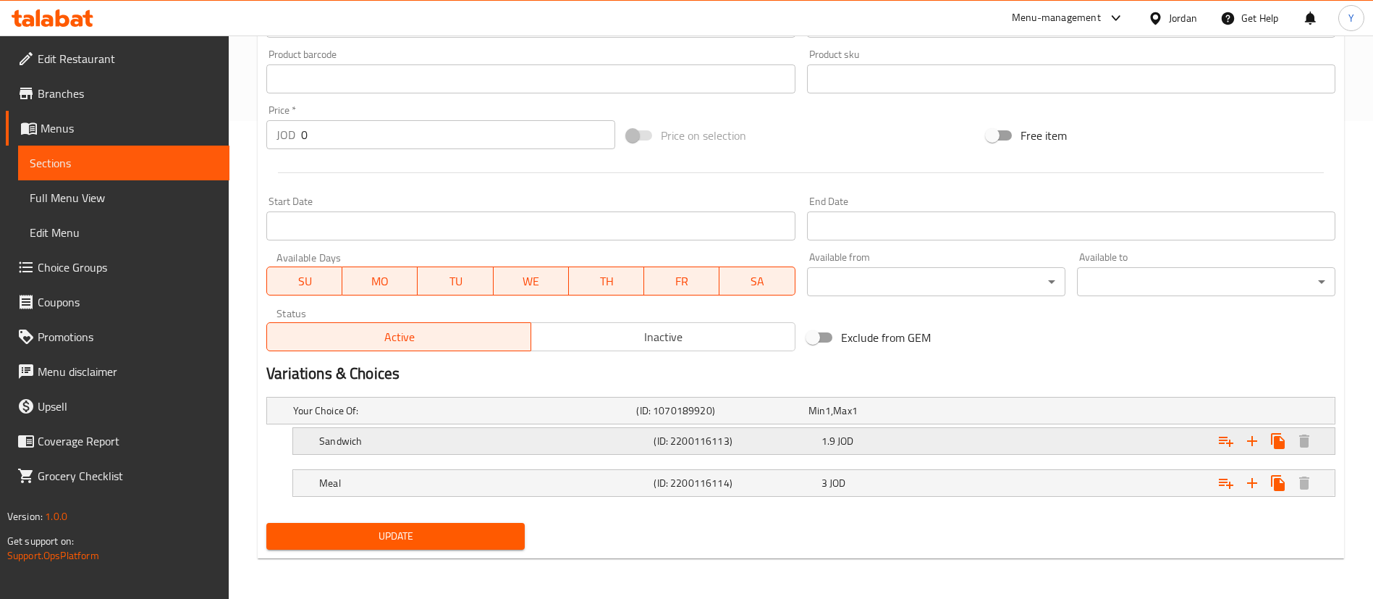
click at [831, 420] on span "JOD" at bounding box center [828, 410] width 6 height 19
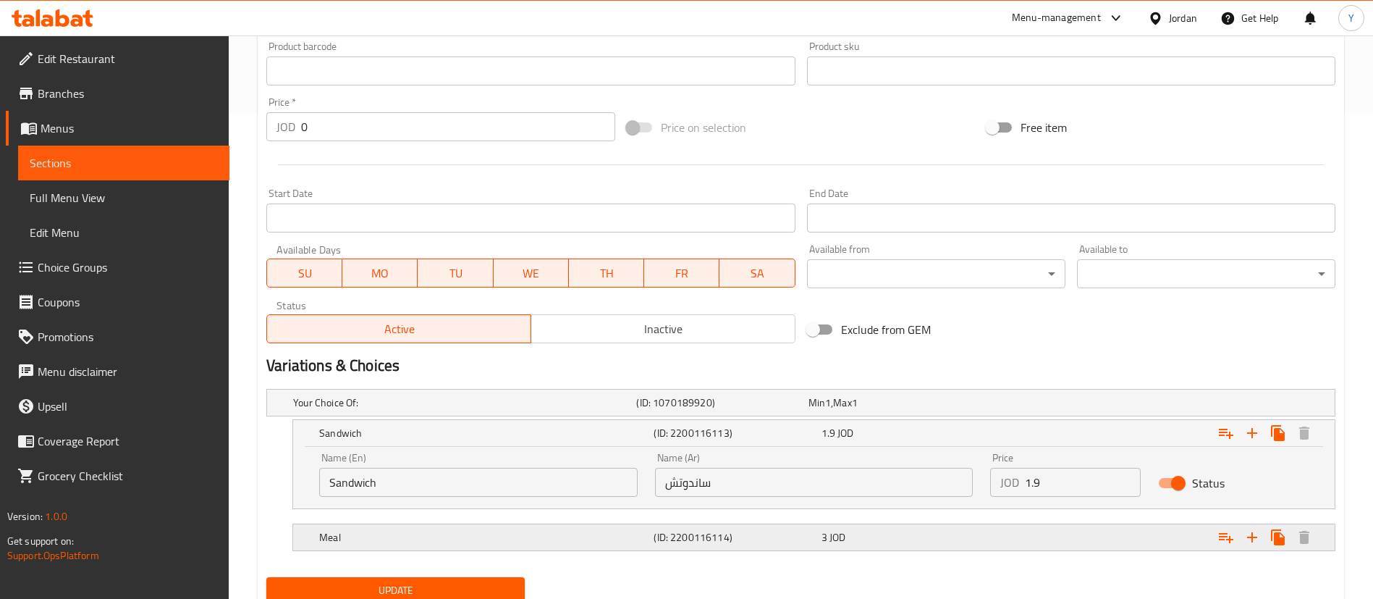
scroll to position [540, 0]
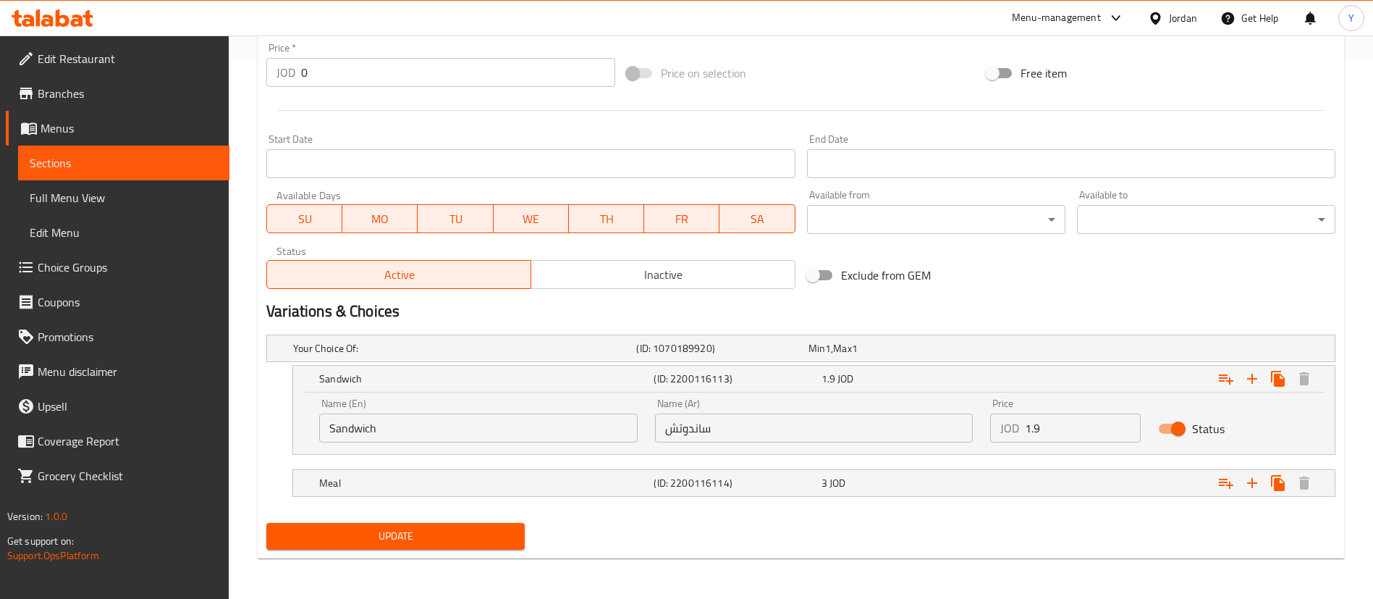
drag, startPoint x: 929, startPoint y: 454, endPoint x: 871, endPoint y: 463, distance: 58.6
click at [912, 457] on div "Your Choice Of: (ID: 1070189920) Min 1 , Max 1 Name (En) Your Choice Of: Name (…" at bounding box center [801, 423] width 1081 height 188
type input "2"
click at [977, 358] on div "3 JOD" at bounding box center [892, 348] width 172 height 20
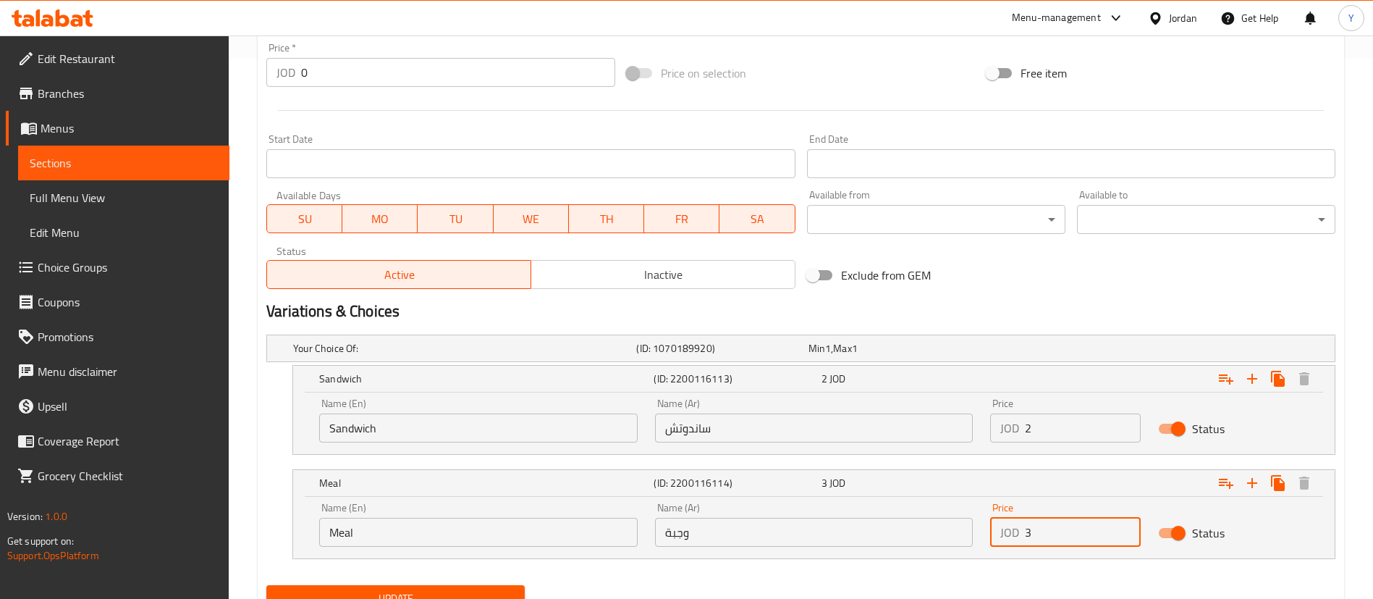
click at [1054, 530] on input "3" at bounding box center [1083, 532] width 116 height 29
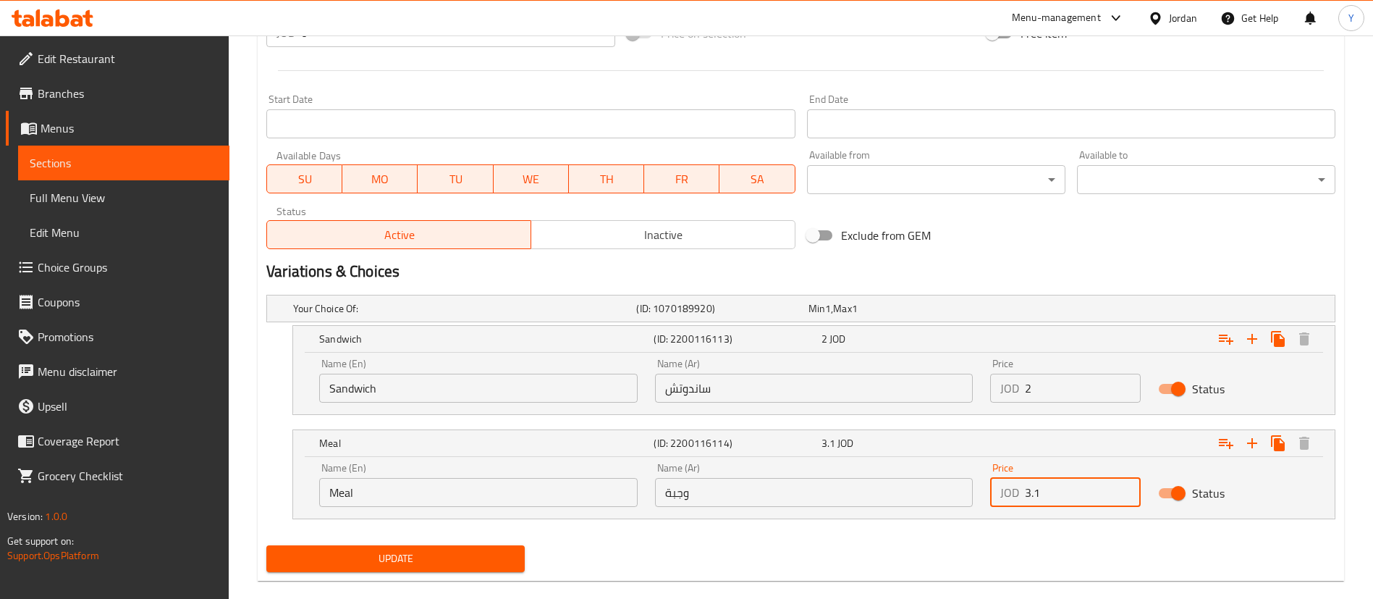
scroll to position [602, 0]
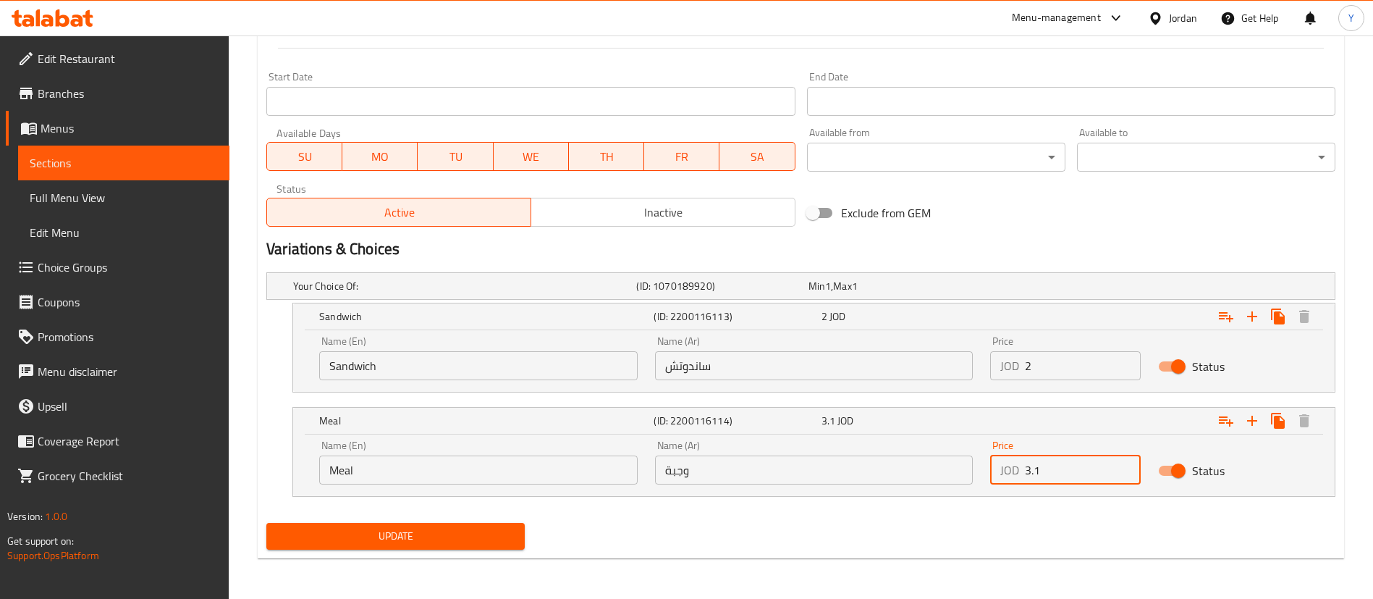
type input "3.1"
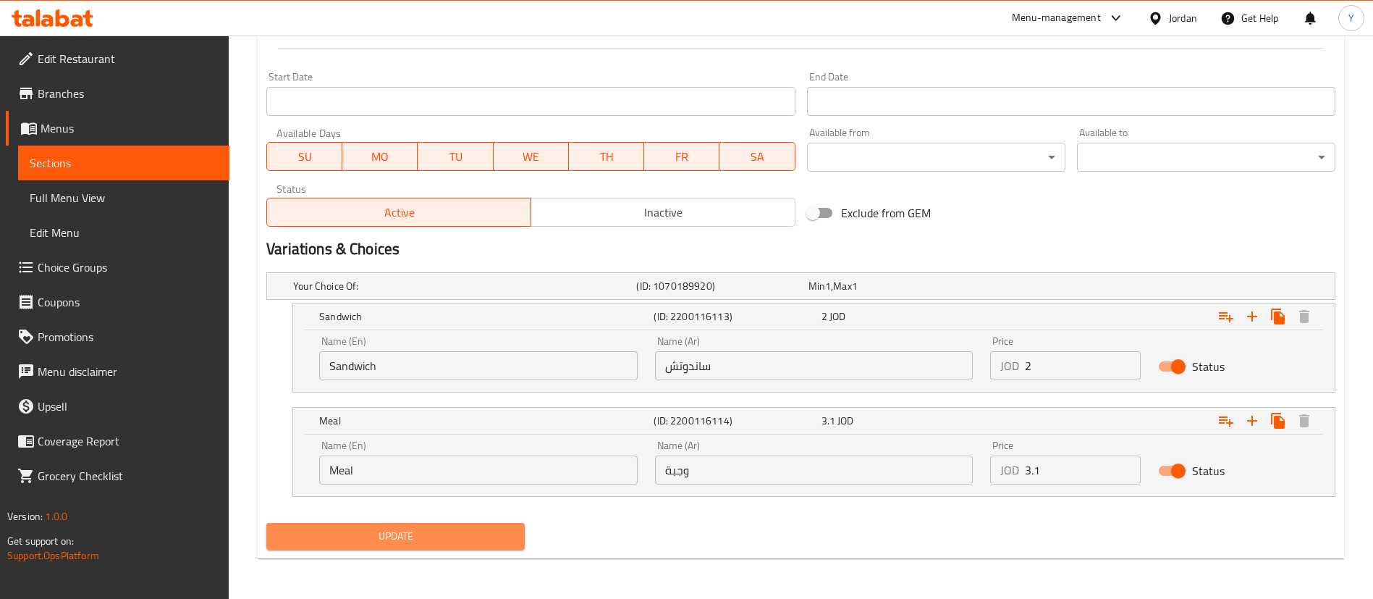
click at [489, 533] on span "Update" at bounding box center [395, 536] width 235 height 18
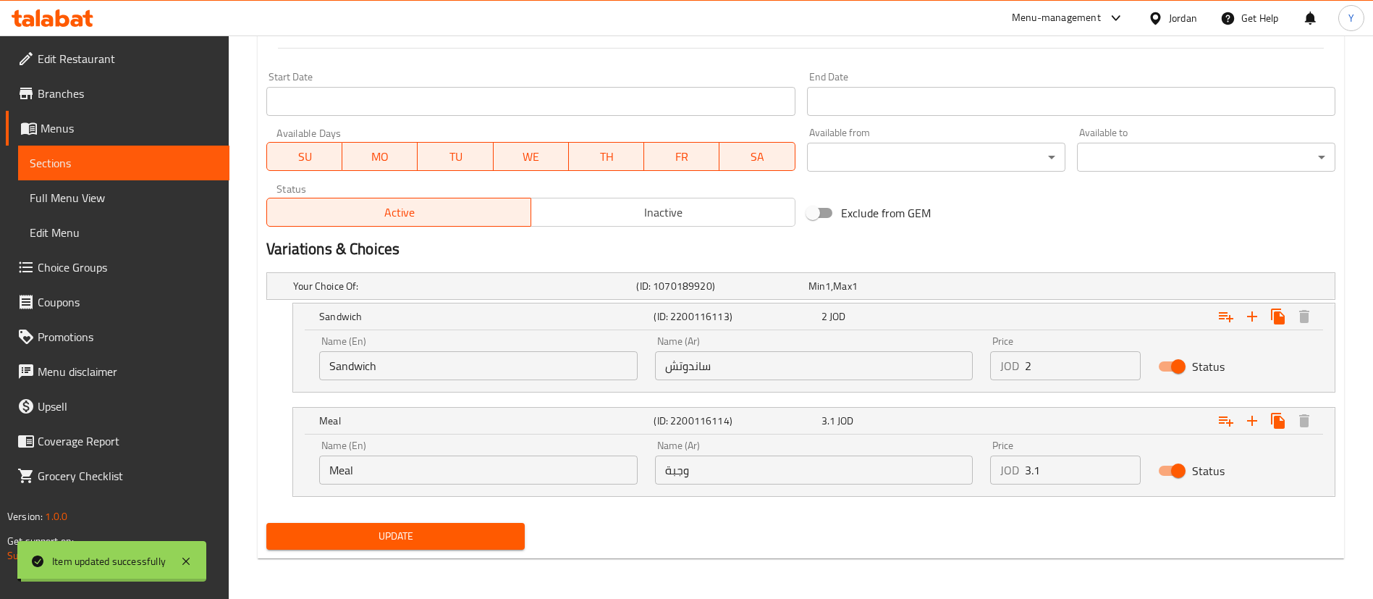
drag, startPoint x: 449, startPoint y: 539, endPoint x: 462, endPoint y: 540, distance: 13.0
click at [449, 540] on span "Update" at bounding box center [395, 536] width 235 height 18
click at [124, 169] on span "Sections" at bounding box center [124, 162] width 188 height 17
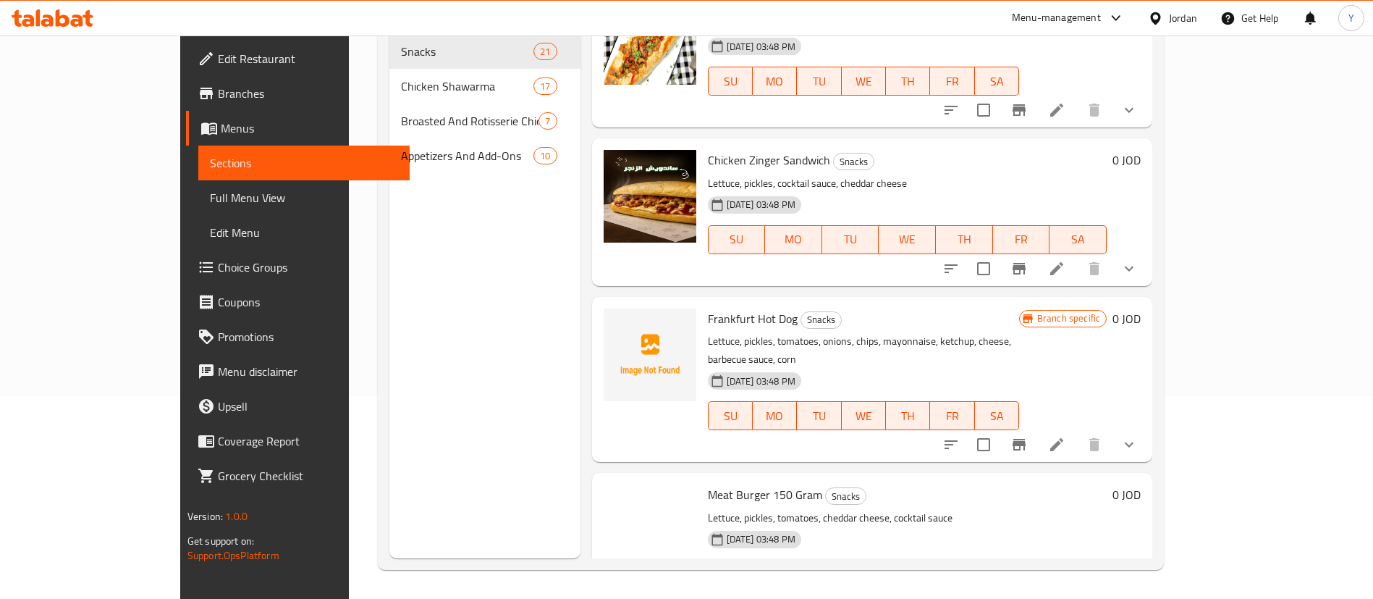
scroll to position [977, 0]
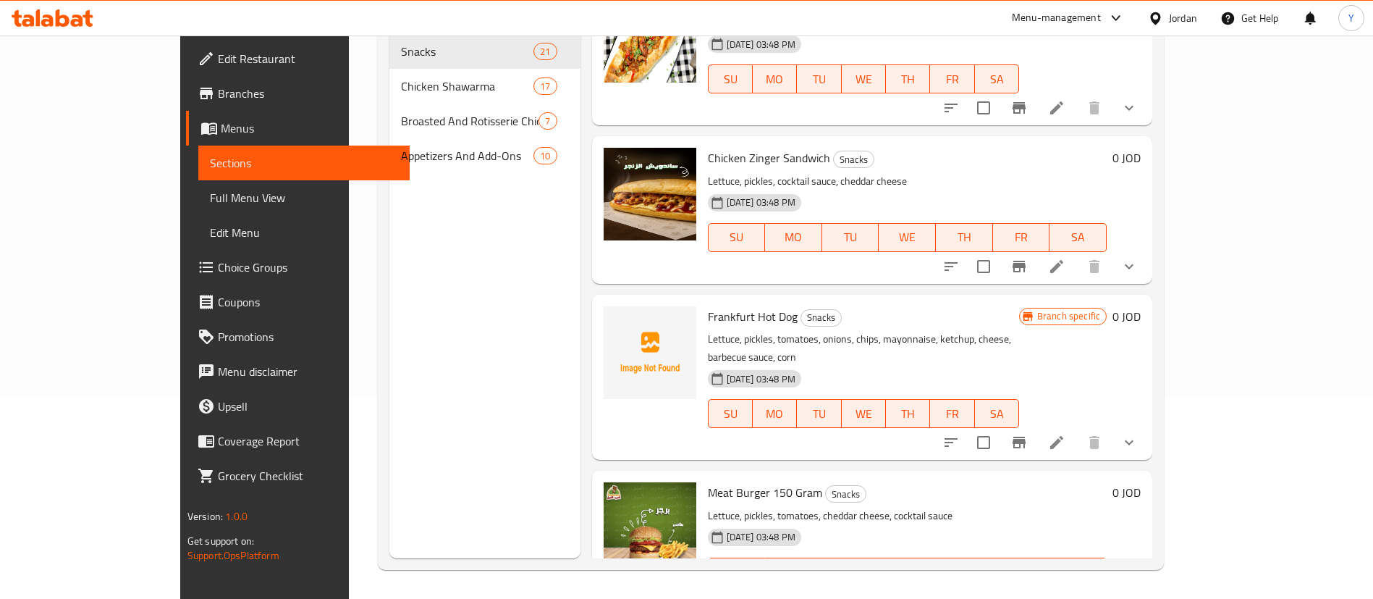
click at [1077, 263] on li at bounding box center [1056, 266] width 41 height 26
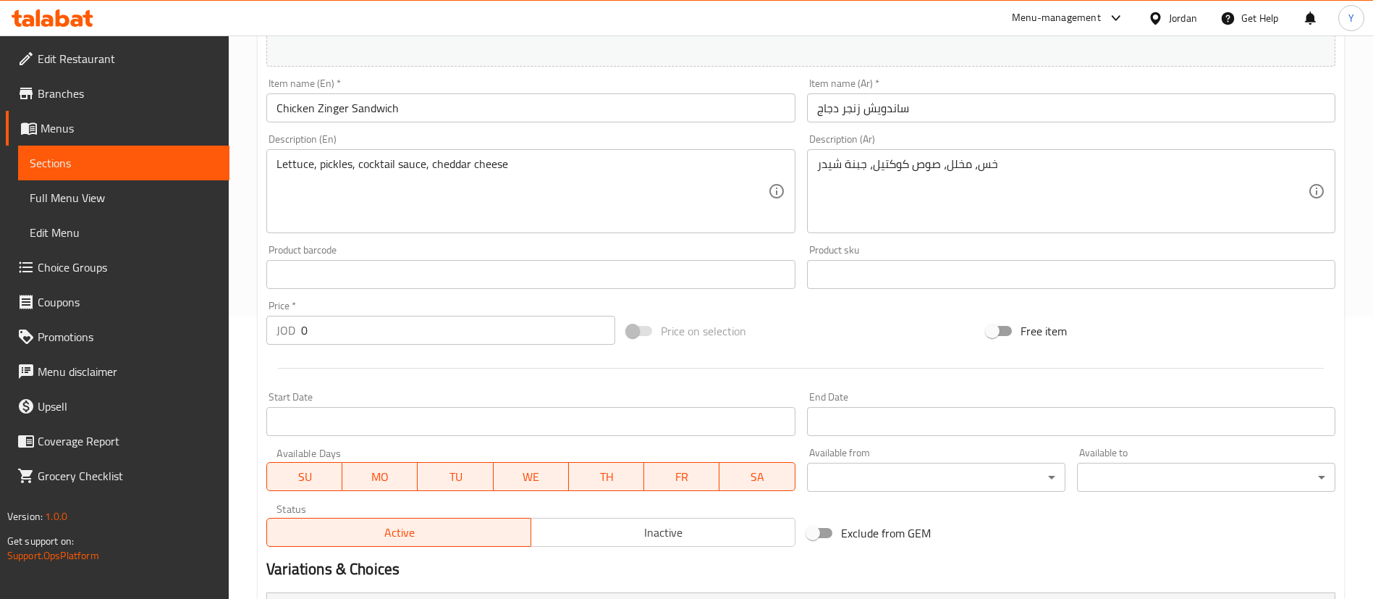
scroll to position [478, 0]
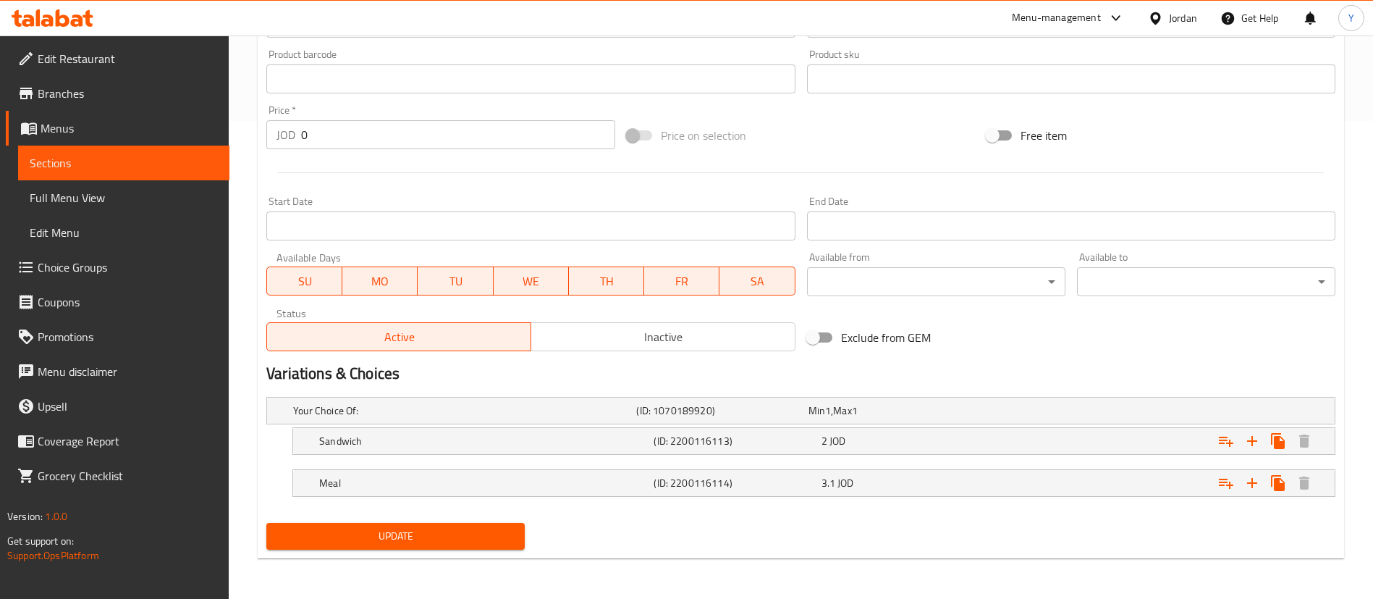
click at [189, 162] on span "Sections" at bounding box center [124, 162] width 188 height 17
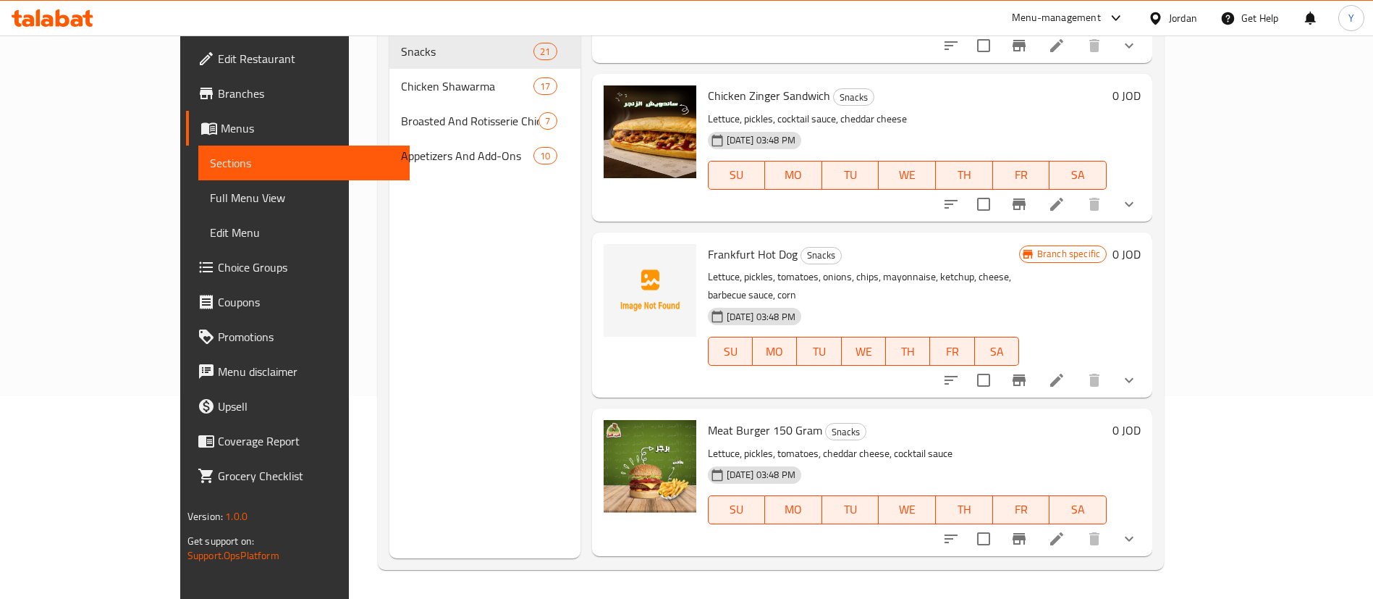
scroll to position [1086, 0]
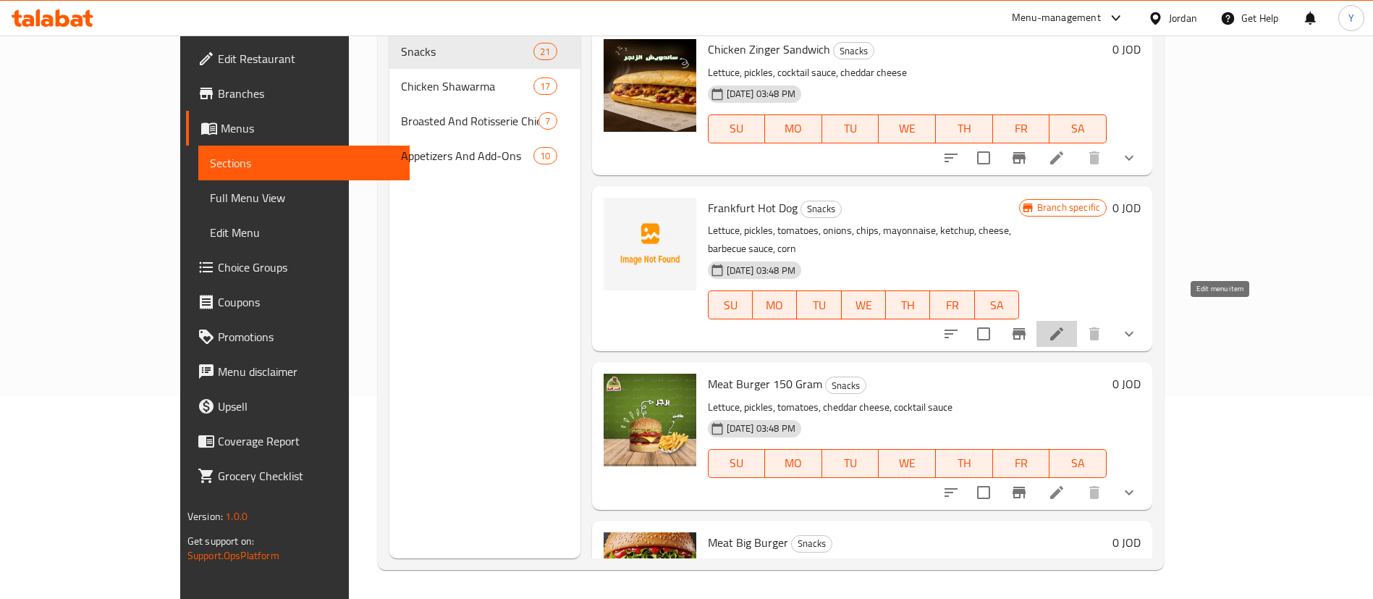
click at [1065, 325] on icon at bounding box center [1056, 333] width 17 height 17
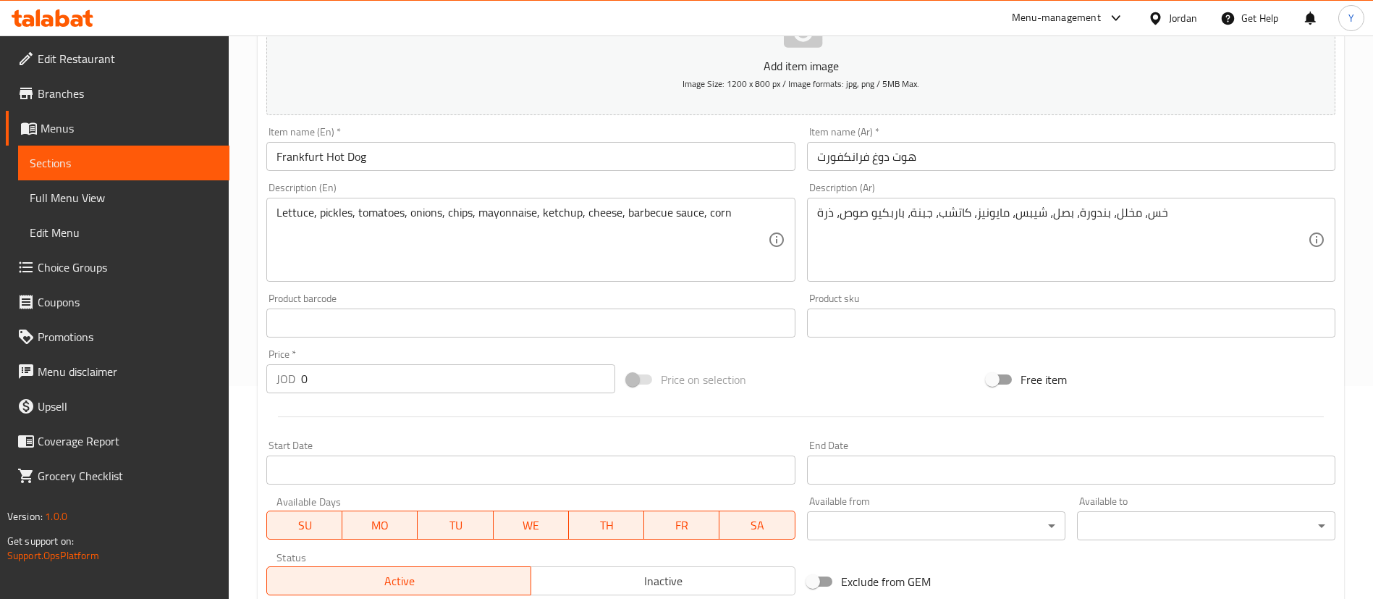
scroll to position [457, 0]
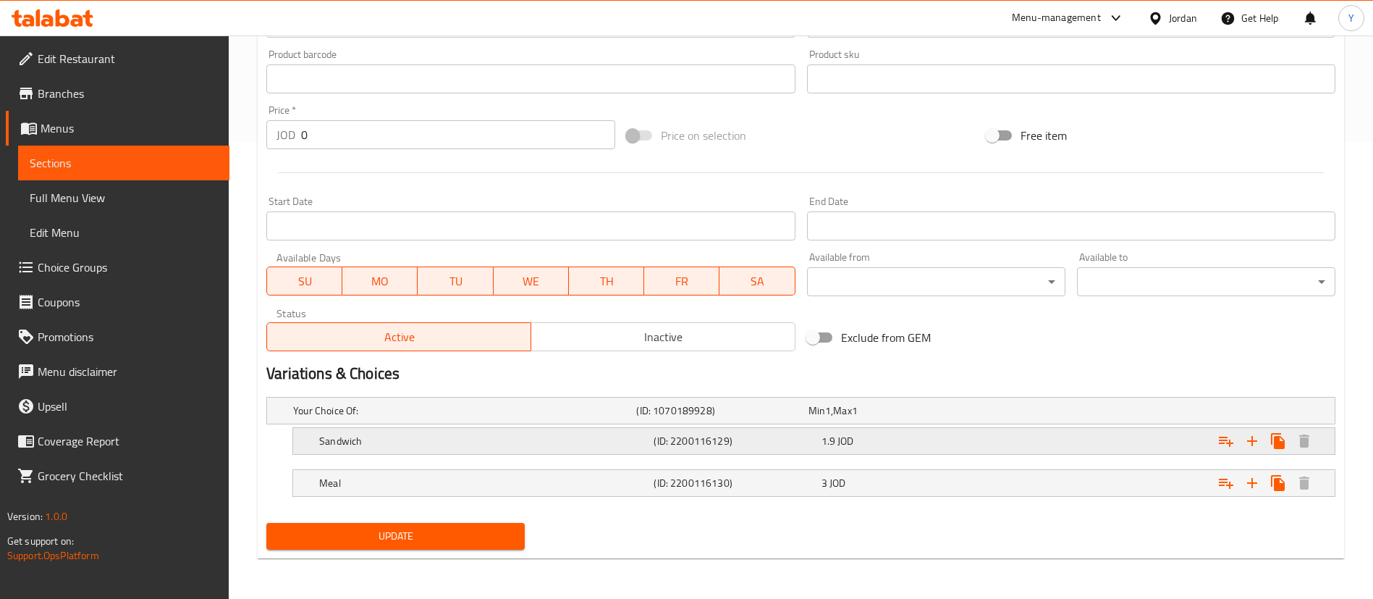
click at [875, 418] on div "1.9 JOD" at bounding box center [891, 410] width 166 height 14
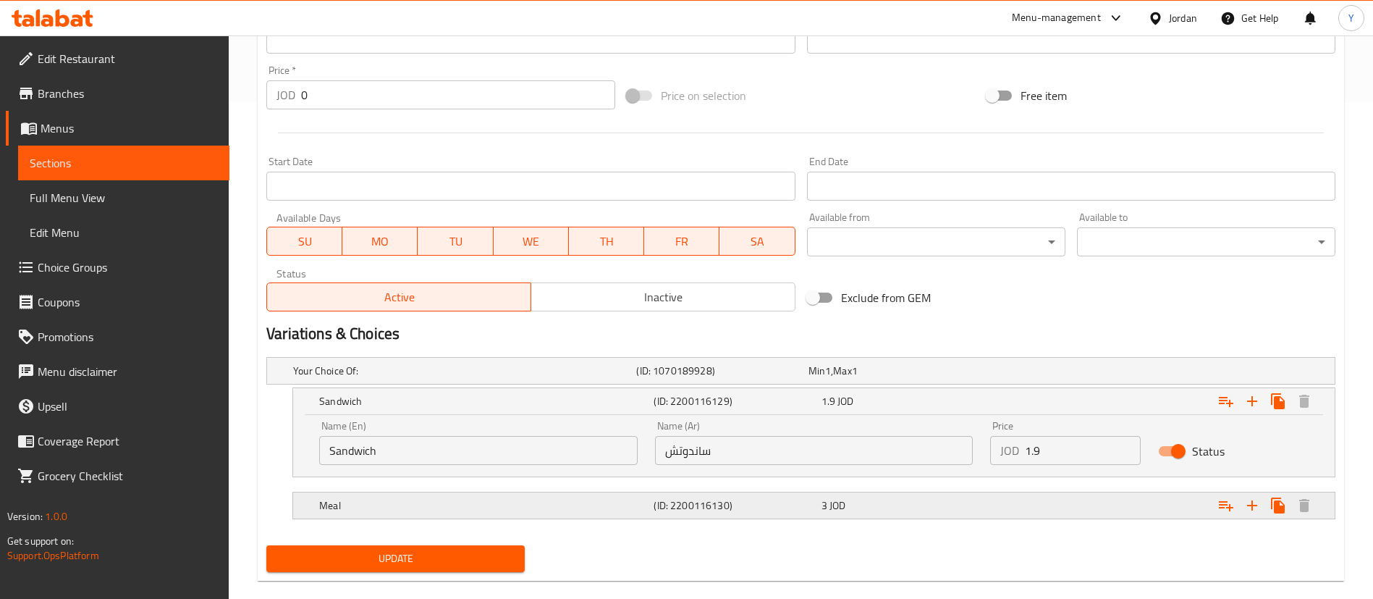
scroll to position [519, 0]
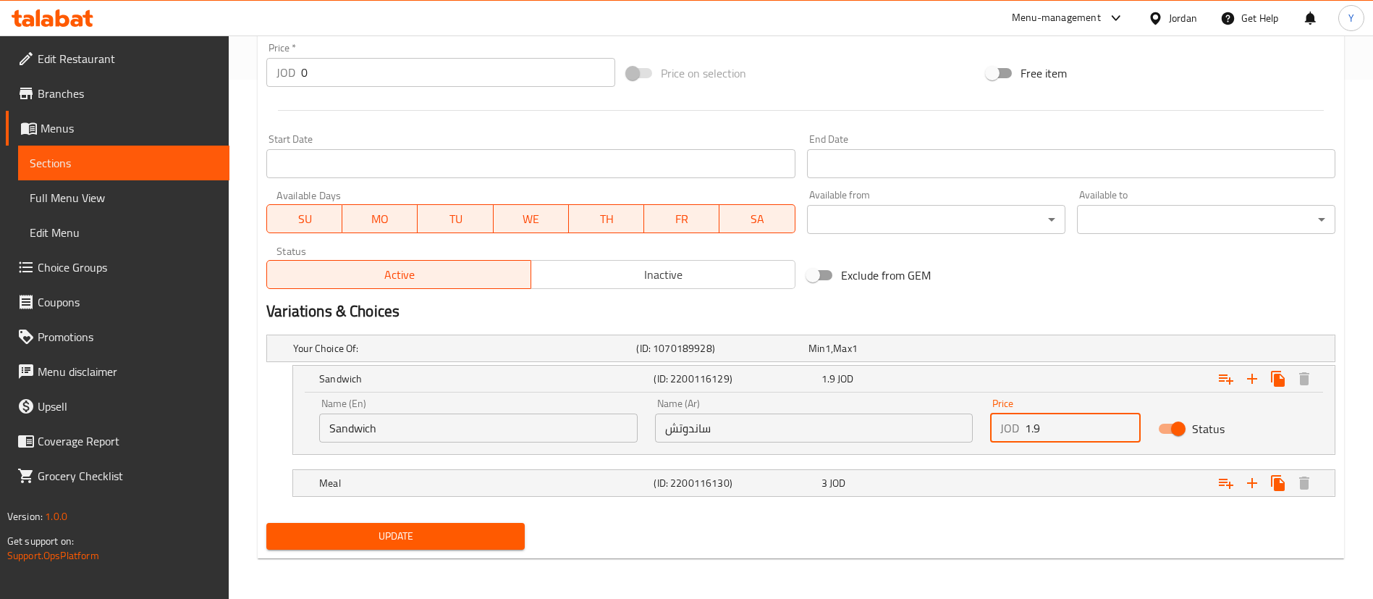
drag, startPoint x: 1058, startPoint y: 428, endPoint x: 933, endPoint y: 435, distance: 125.4
click at [935, 434] on div "Name (En) Sandwich Name (En) Name (Ar) ساندوتش Name (Ar) Price JOD 1.9 Price St…" at bounding box center [814, 420] width 1007 height 62
type input "2"
click at [952, 355] on div "3 JOD" at bounding box center [891, 348] width 166 height 14
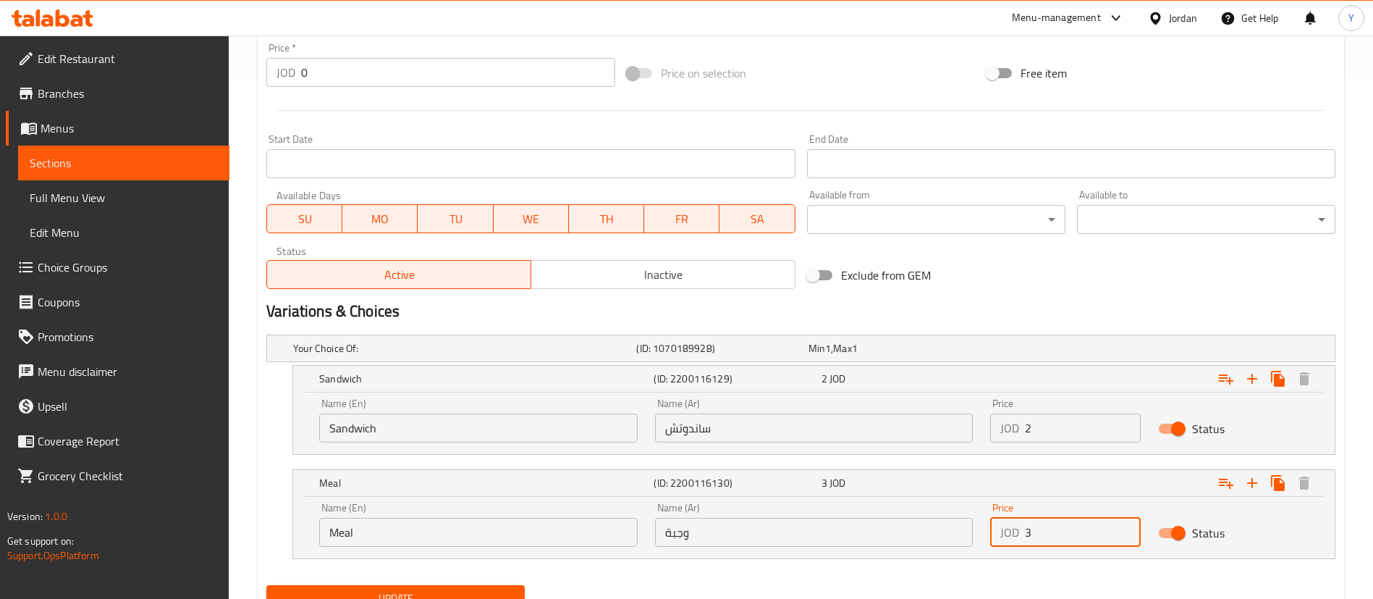
click at [1056, 527] on input "3" at bounding box center [1083, 532] width 116 height 29
type input "3.1"
click at [842, 571] on nav at bounding box center [800, 568] width 1069 height 12
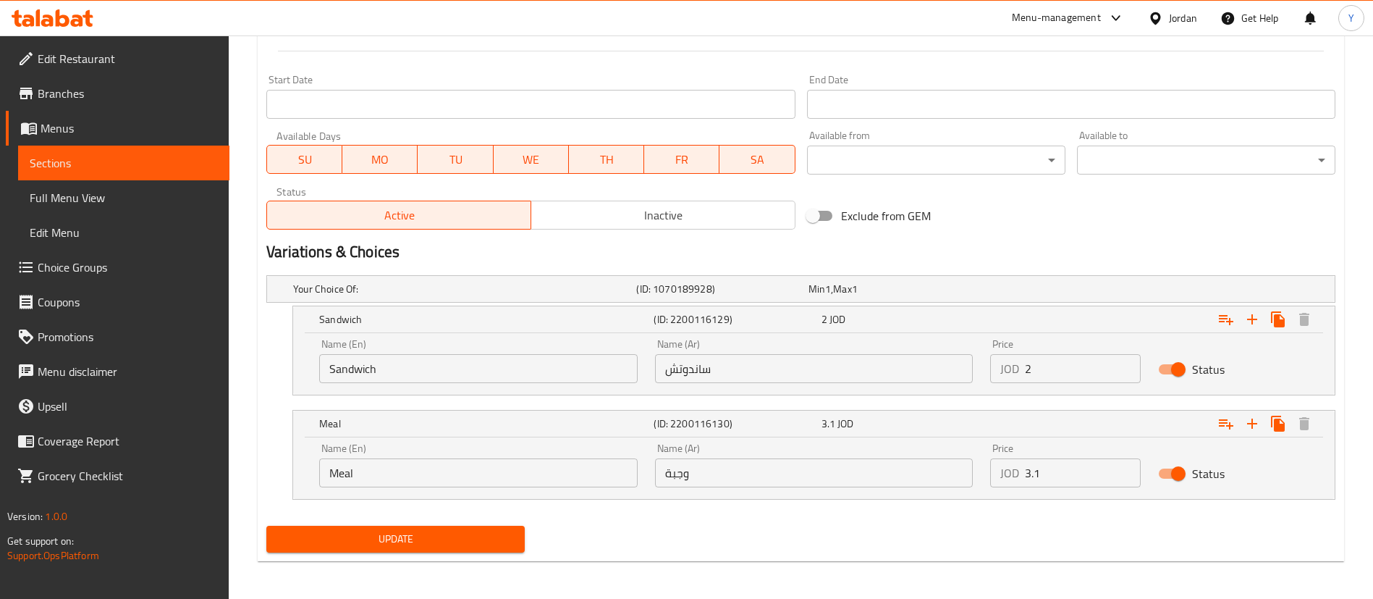
scroll to position [581, 0]
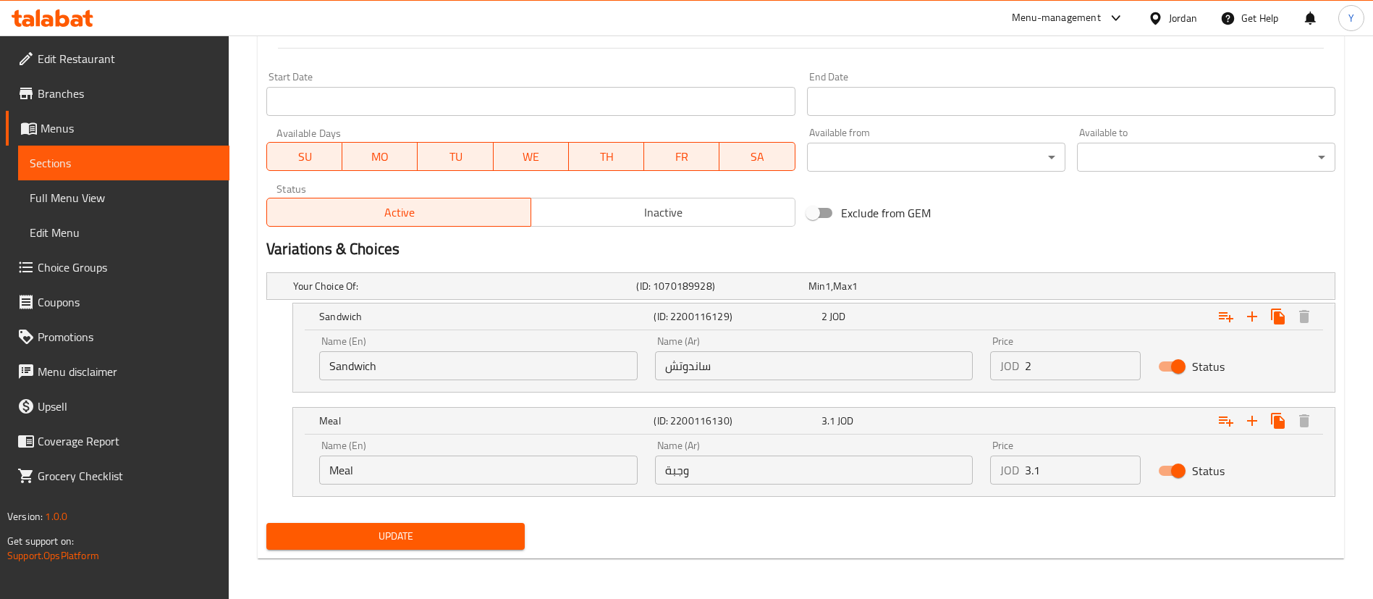
click at [501, 525] on button "Update" at bounding box center [395, 536] width 258 height 27
click at [93, 159] on span "Sections" at bounding box center [124, 162] width 188 height 17
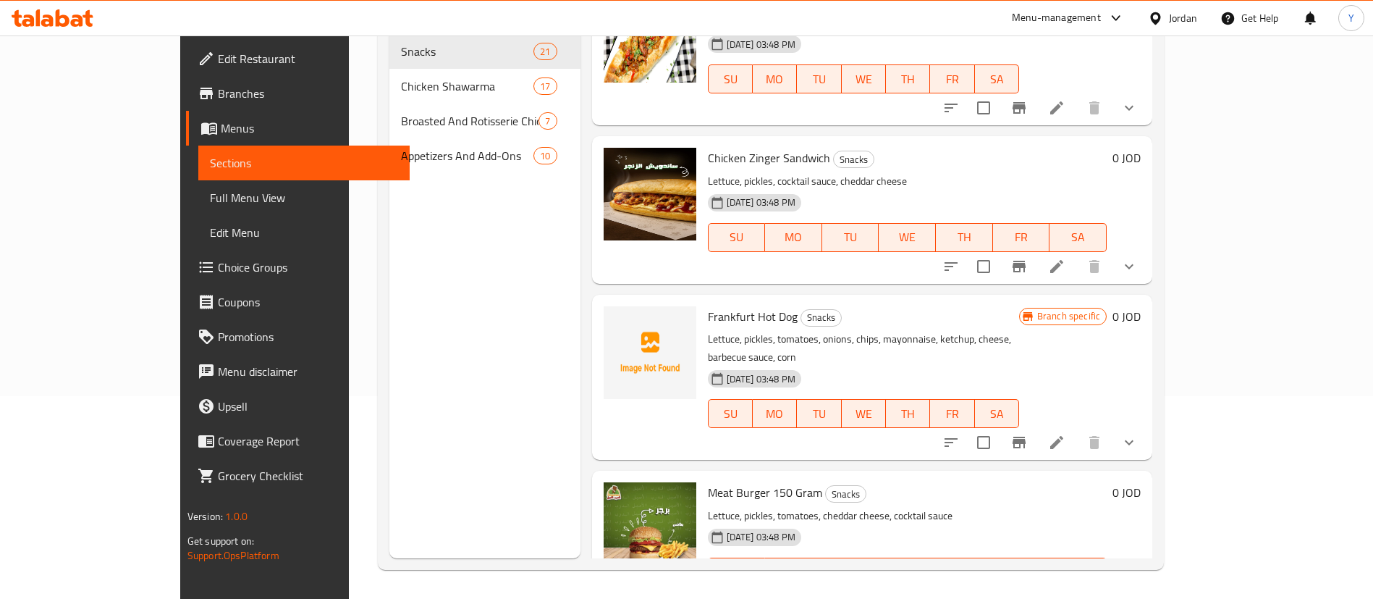
scroll to position [1303, 0]
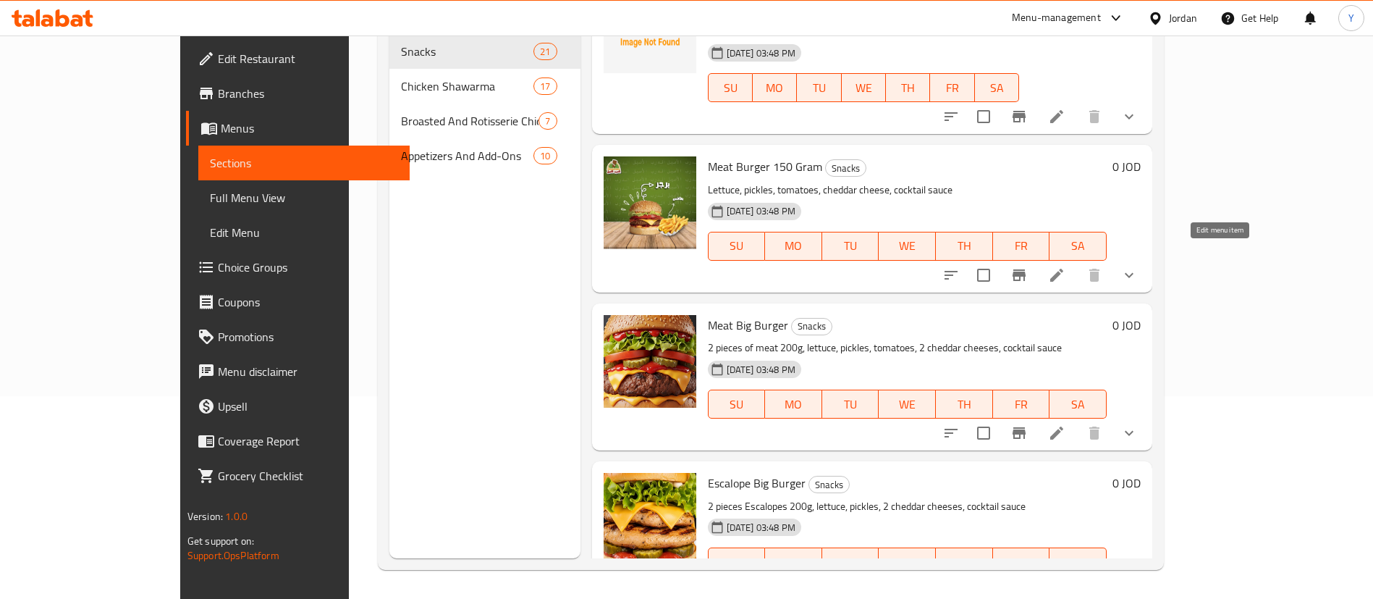
click at [1065, 266] on icon at bounding box center [1056, 274] width 17 height 17
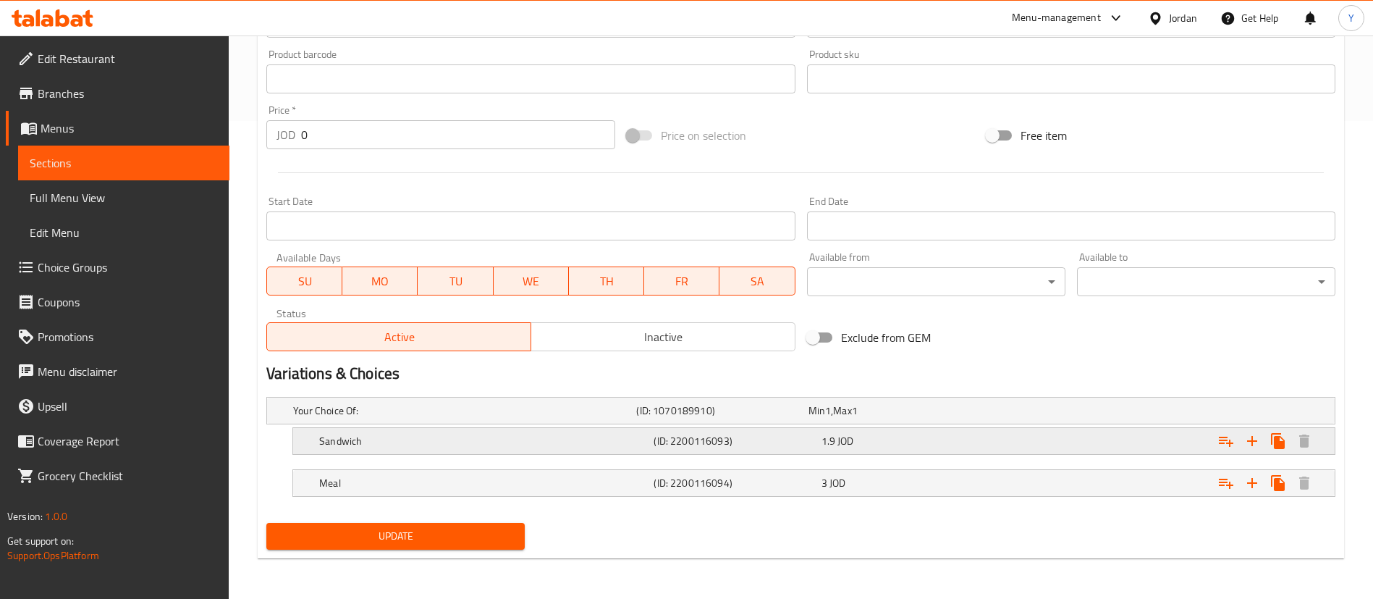
click at [897, 418] on div "1.9 JOD" at bounding box center [891, 410] width 166 height 14
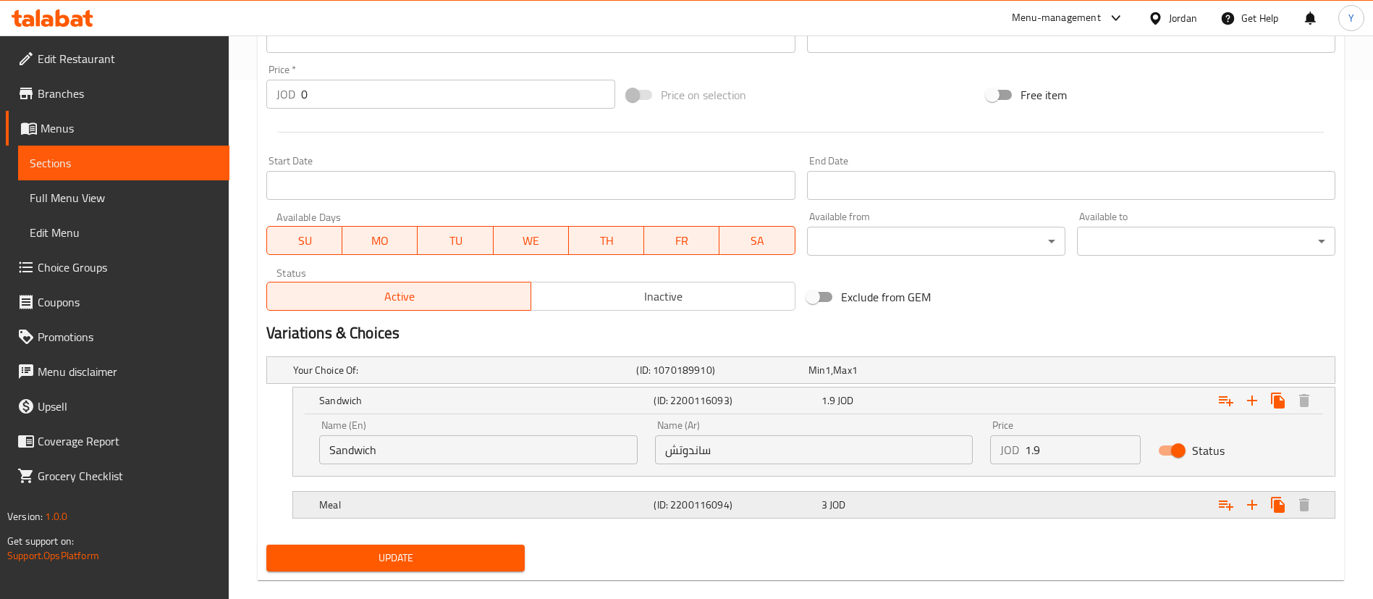
scroll to position [540, 0]
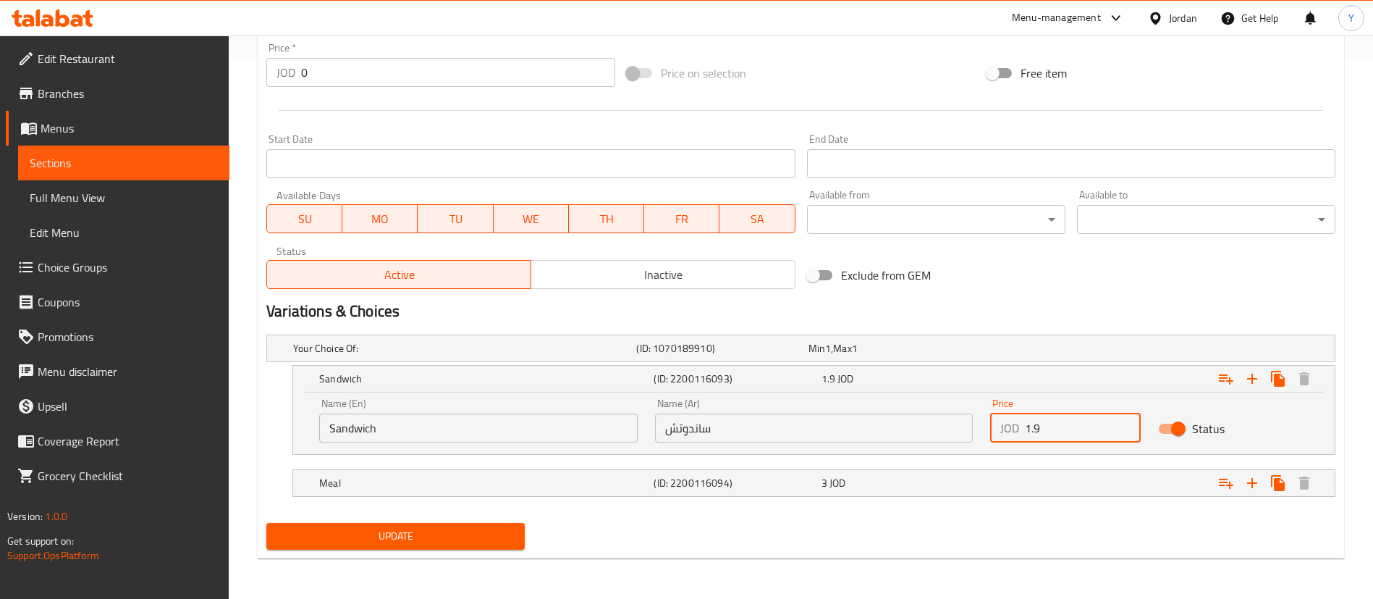
drag, startPoint x: 1049, startPoint y: 427, endPoint x: 891, endPoint y: 433, distance: 157.9
click at [903, 431] on div "Name (En) Sandwich Name (En) Name (Ar) ساندوتش Name (Ar) Price JOD 1.9 Price St…" at bounding box center [814, 420] width 1007 height 62
type input "2"
click at [874, 355] on div "3 JOD" at bounding box center [891, 348] width 166 height 14
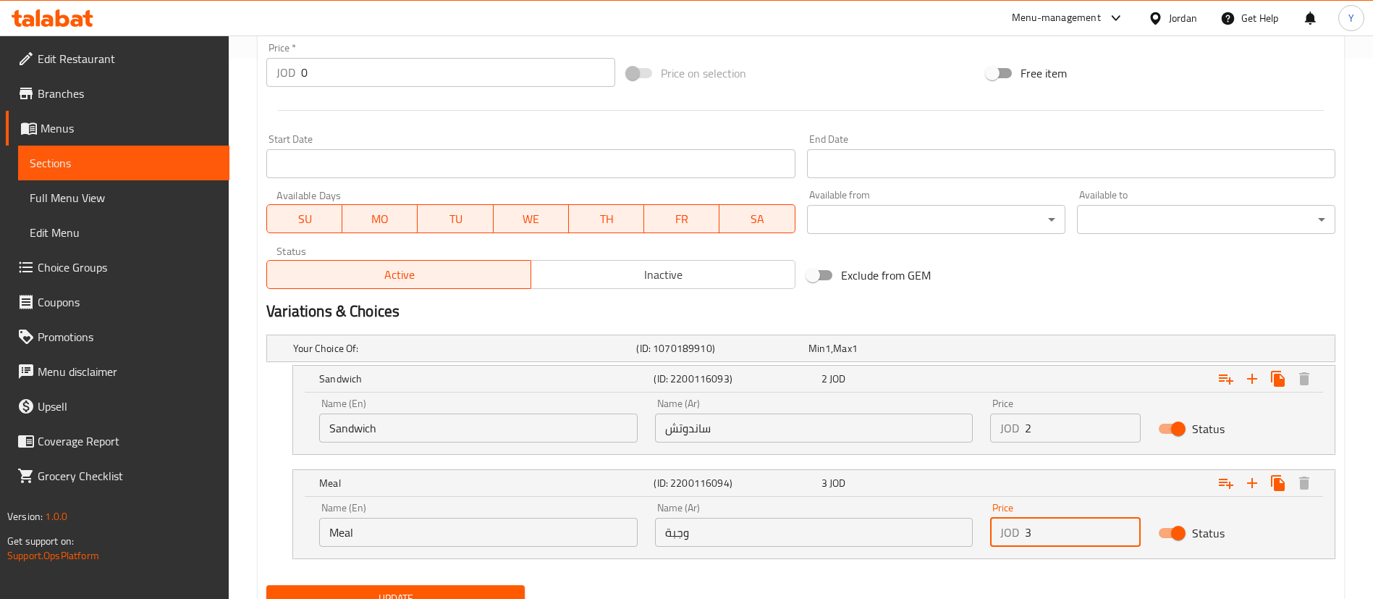
click at [1068, 539] on input "3" at bounding box center [1083, 532] width 116 height 29
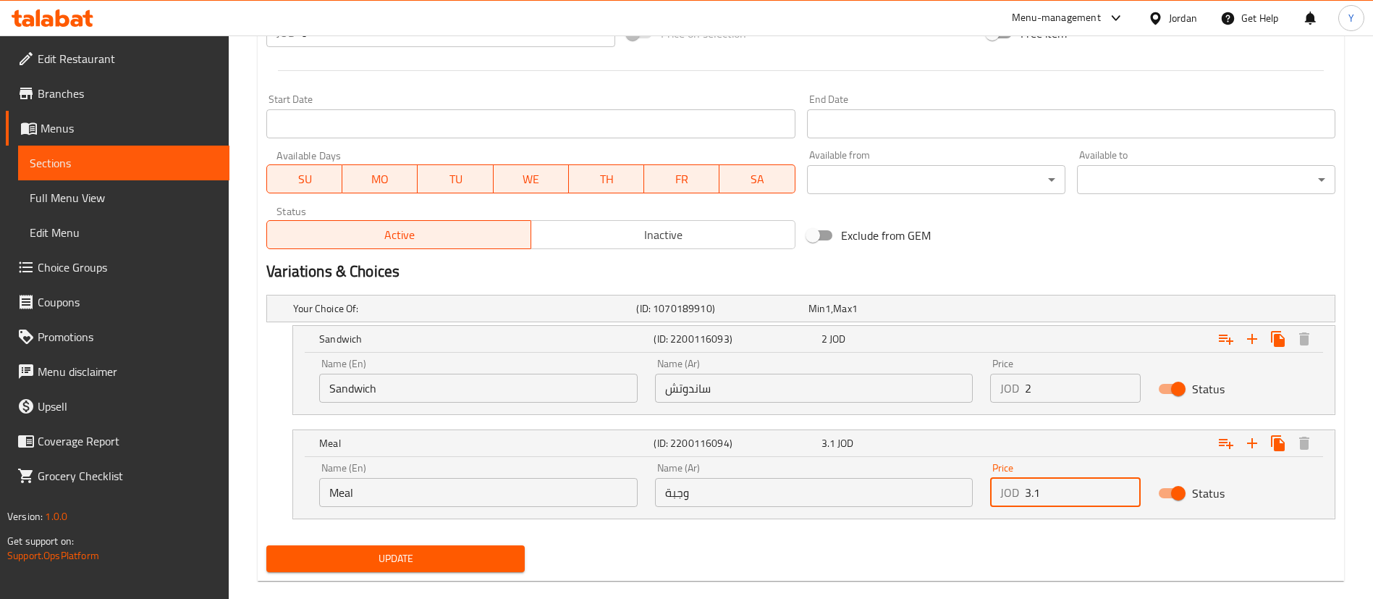
scroll to position [602, 0]
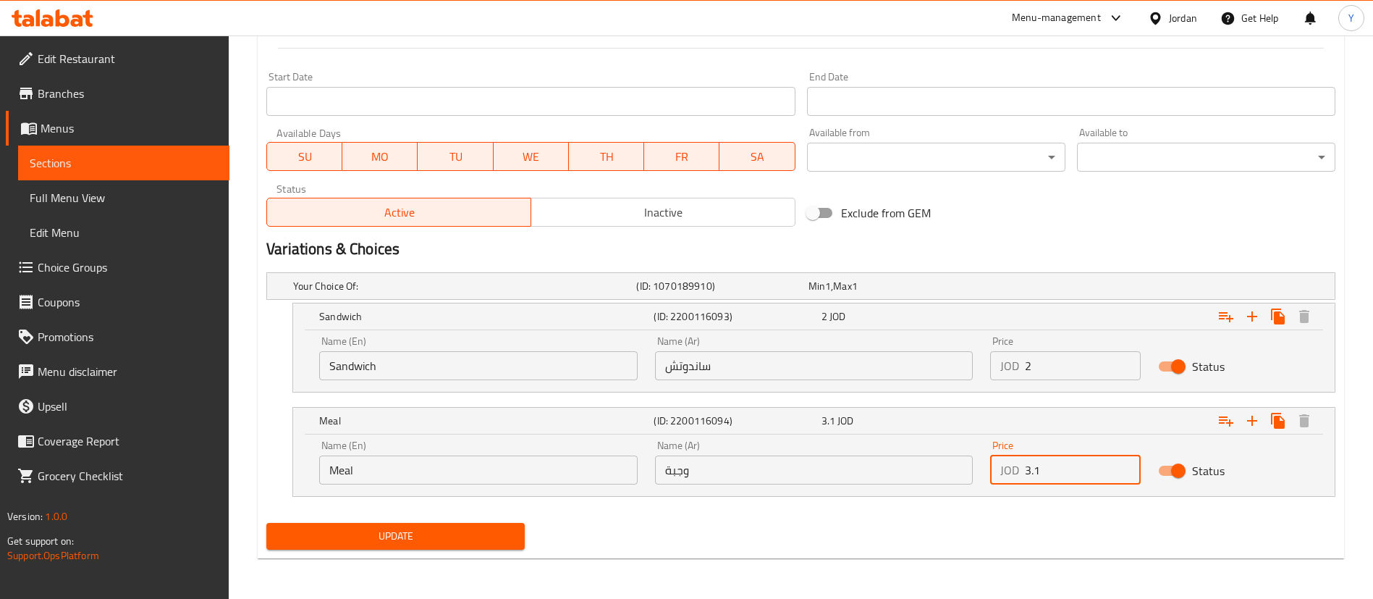
type input "3.1"
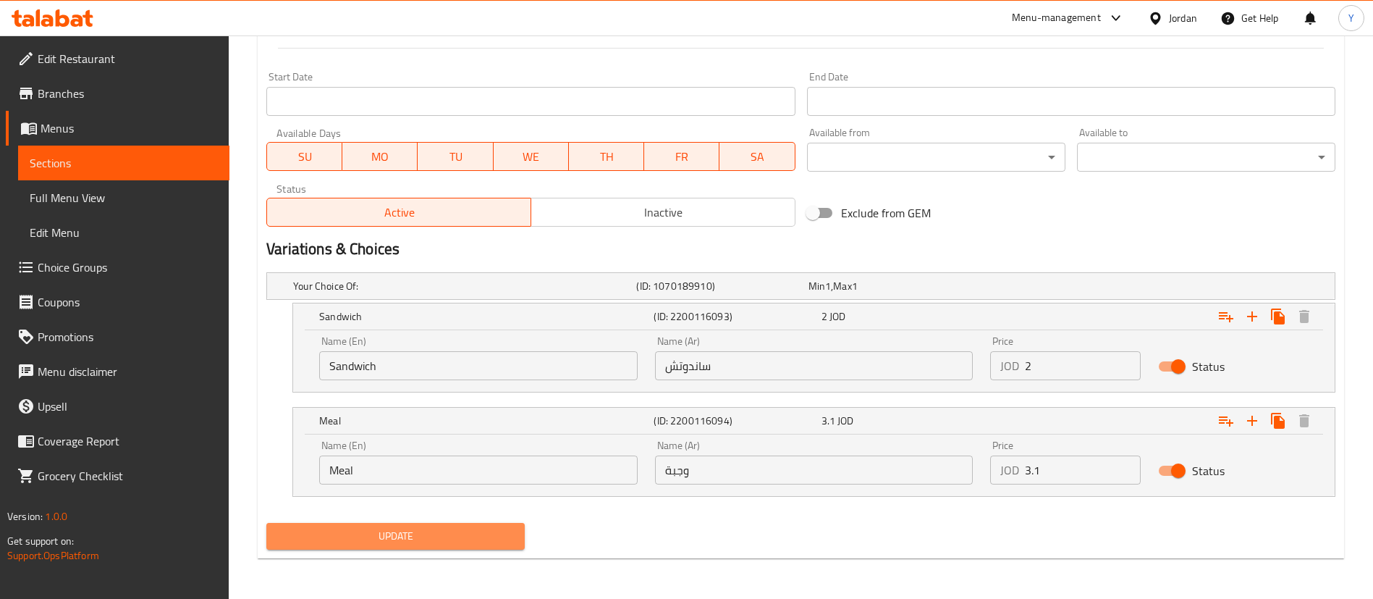
click at [457, 536] on span "Update" at bounding box center [395, 536] width 235 height 18
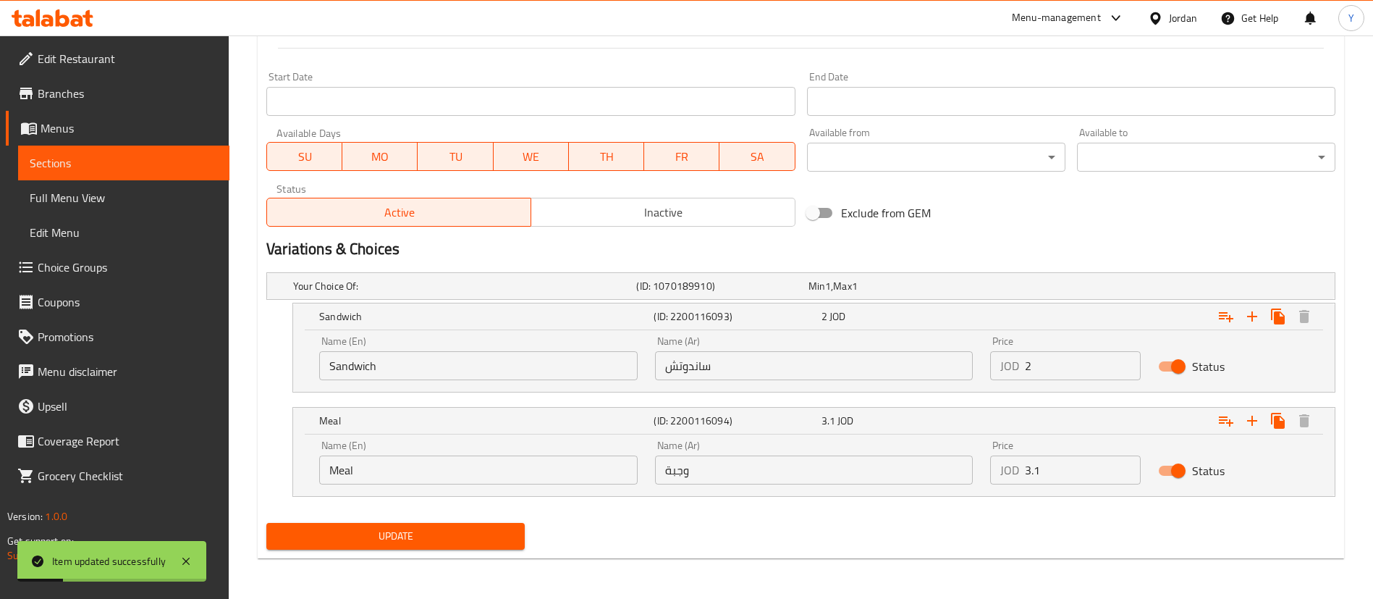
click at [438, 537] on span "Update" at bounding box center [395, 536] width 235 height 18
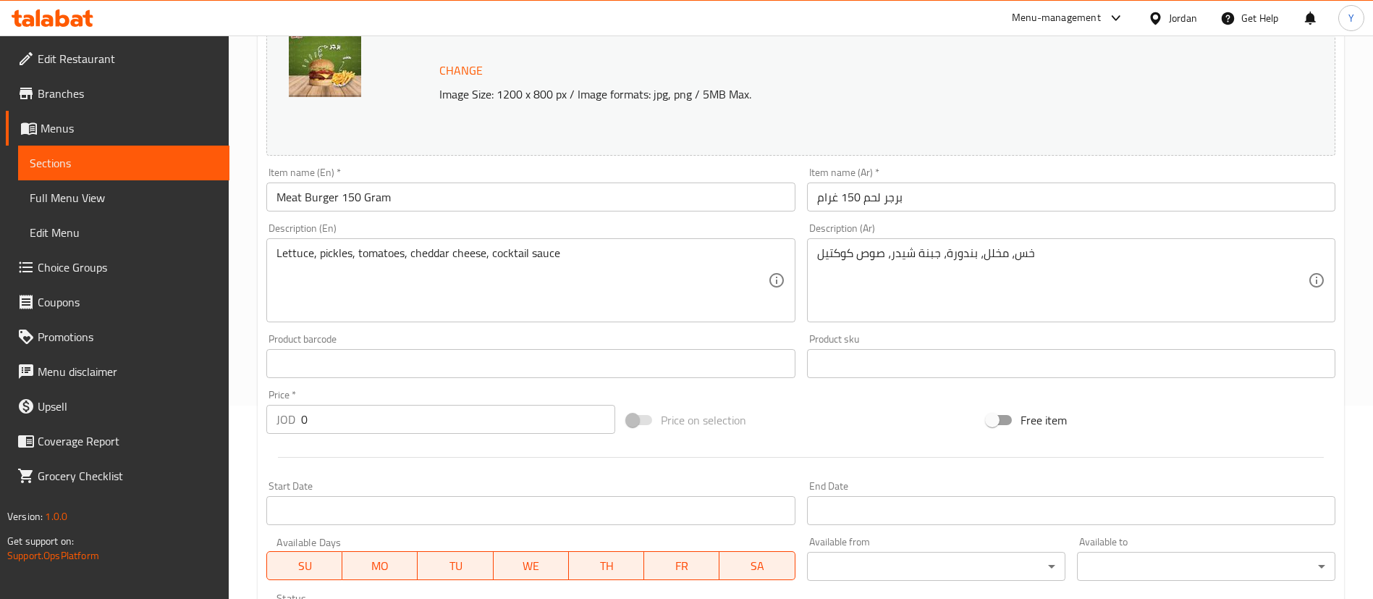
scroll to position [59, 0]
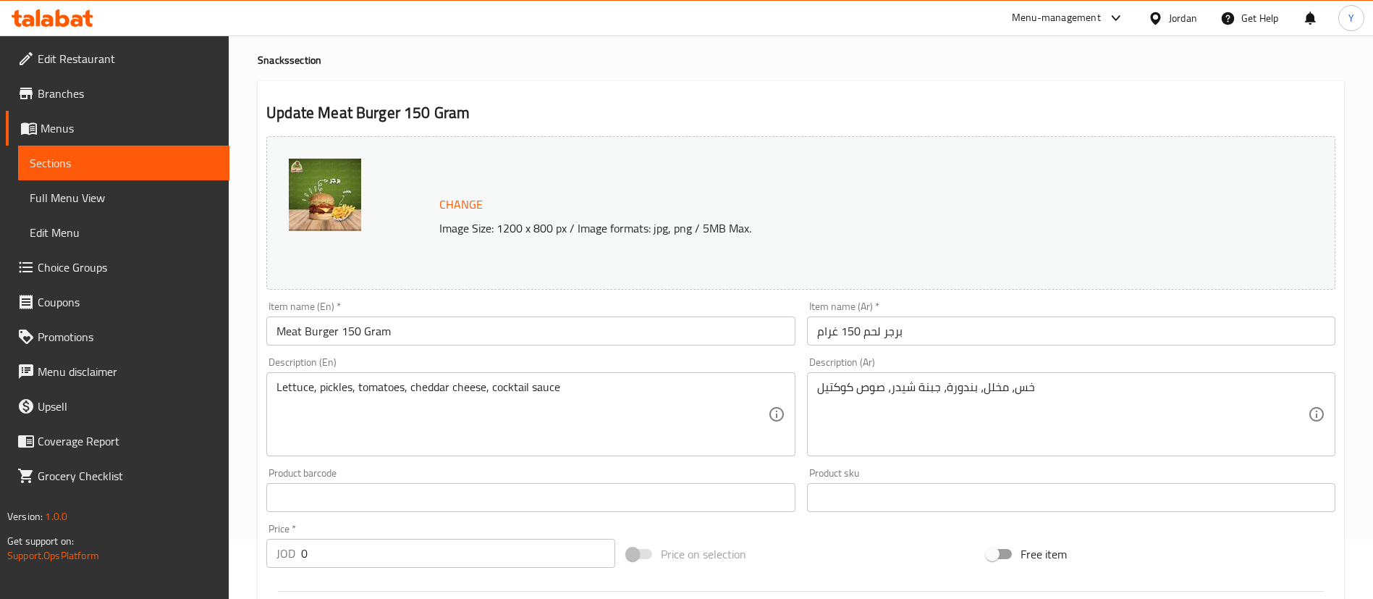
click at [206, 161] on span "Sections" at bounding box center [124, 162] width 188 height 17
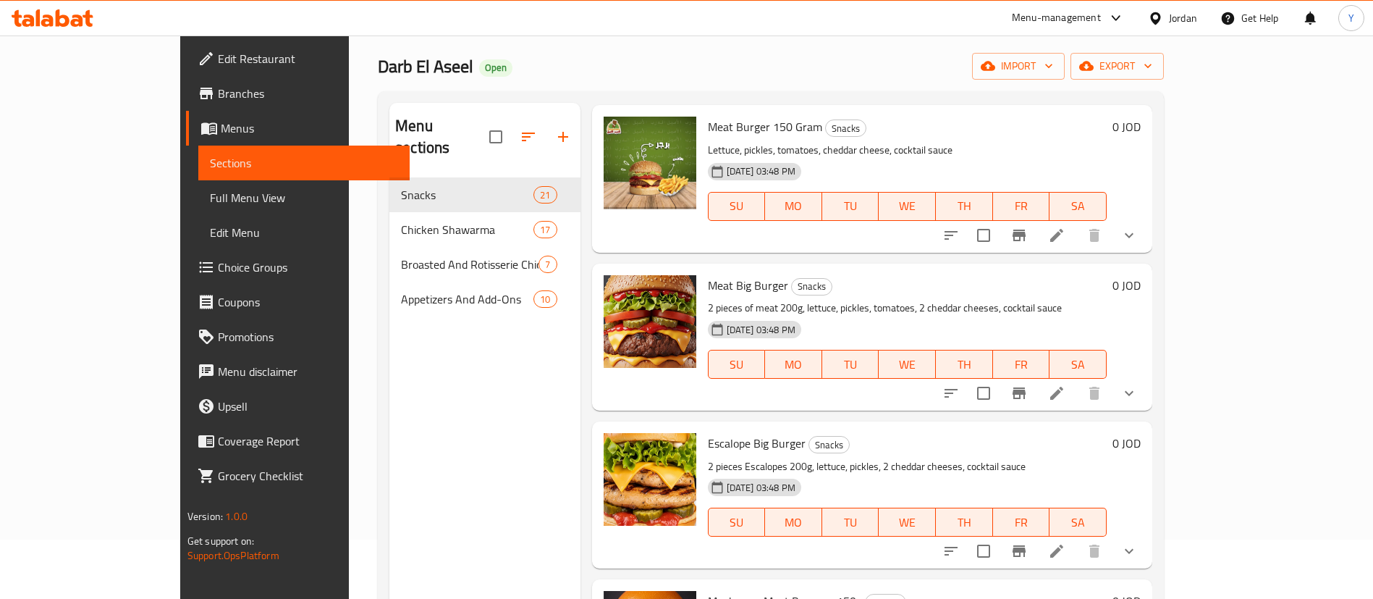
scroll to position [1520, 0]
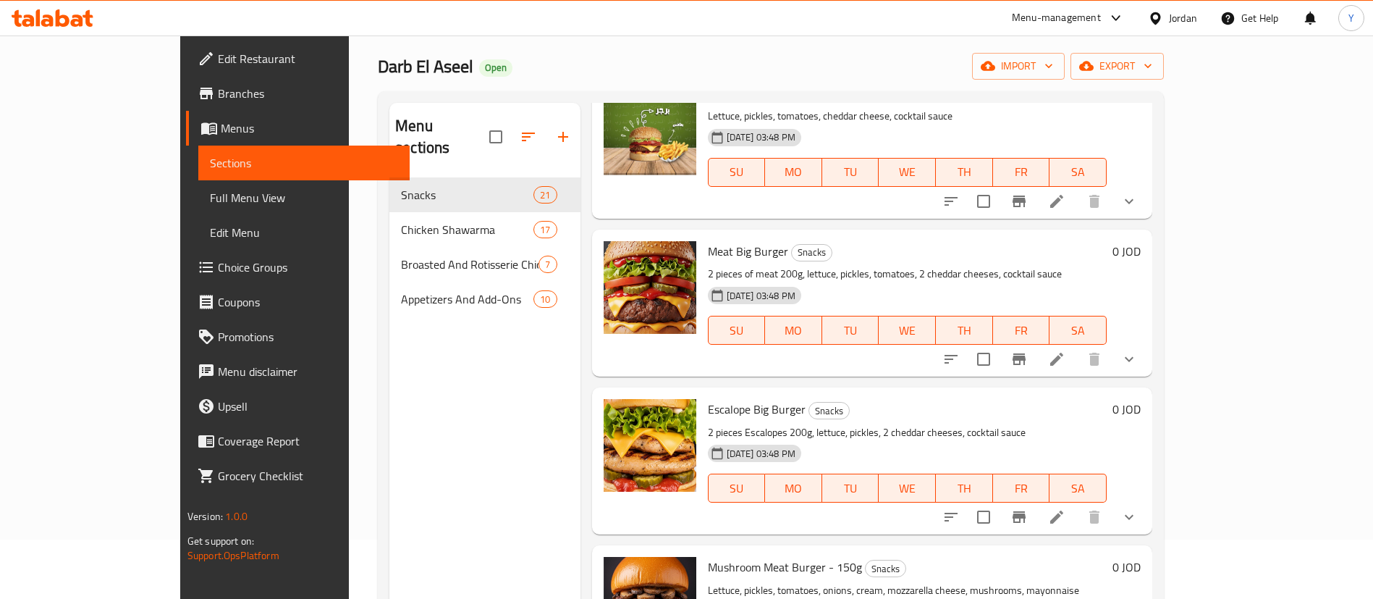
click at [1077, 352] on li at bounding box center [1056, 359] width 41 height 26
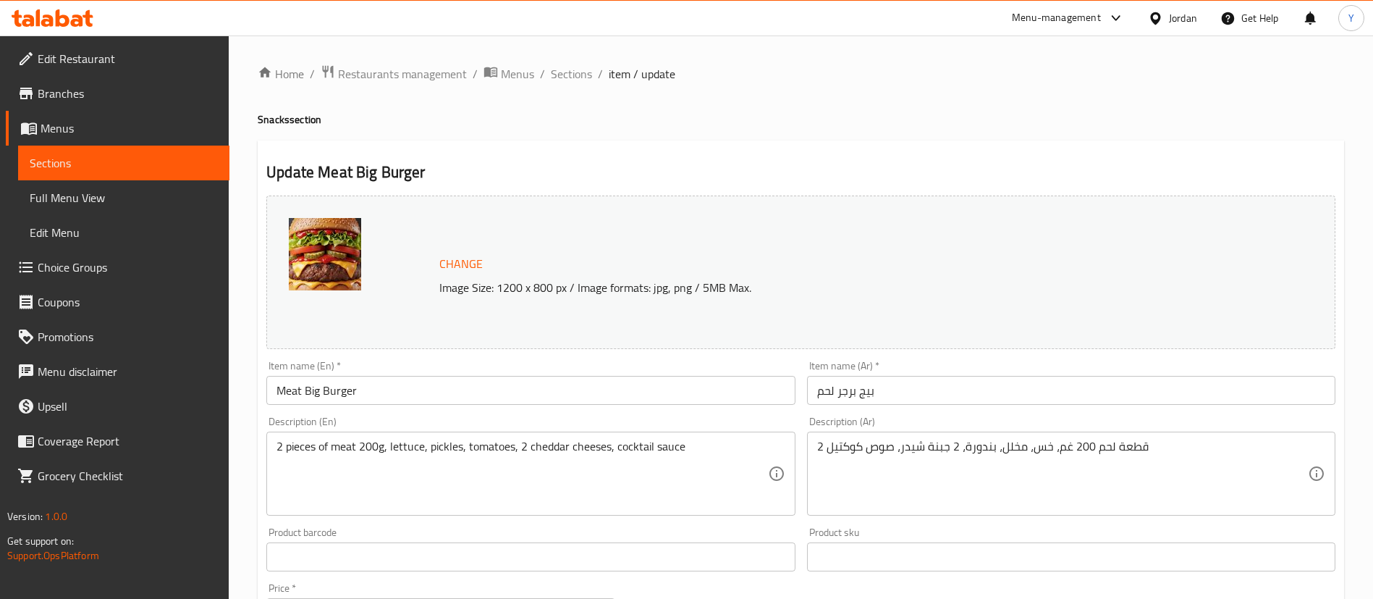
scroll to position [478, 0]
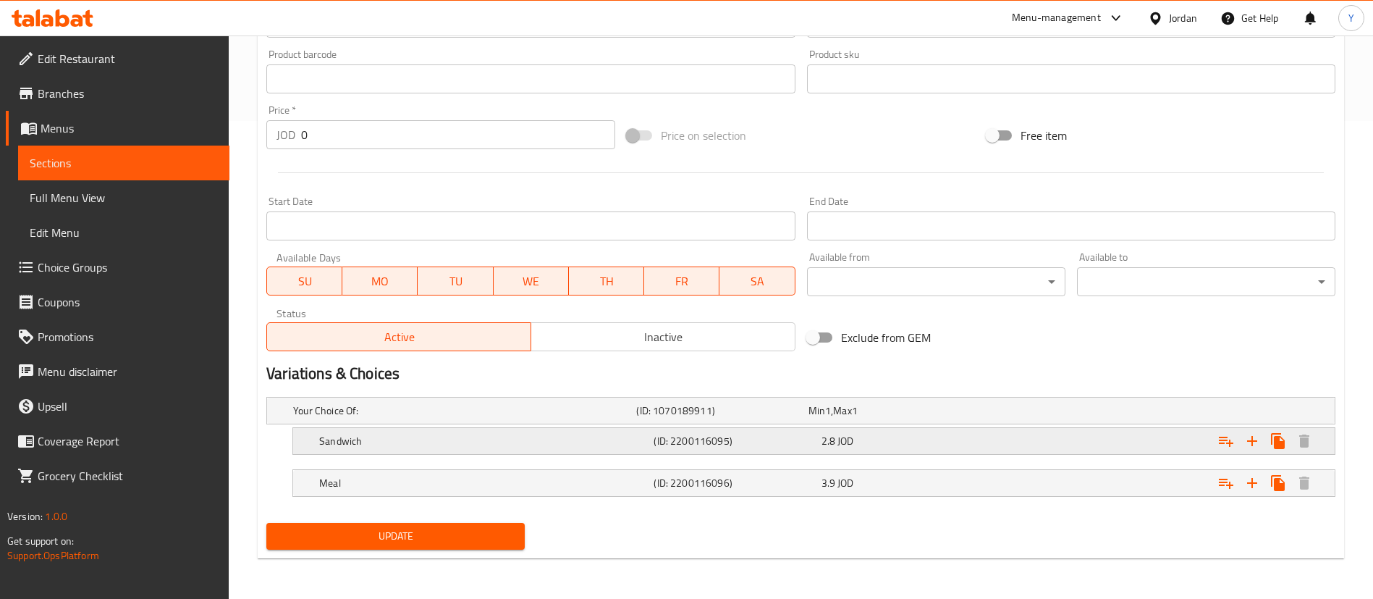
click at [797, 418] on h5 "(ID: 2200116095)" at bounding box center [719, 410] width 166 height 14
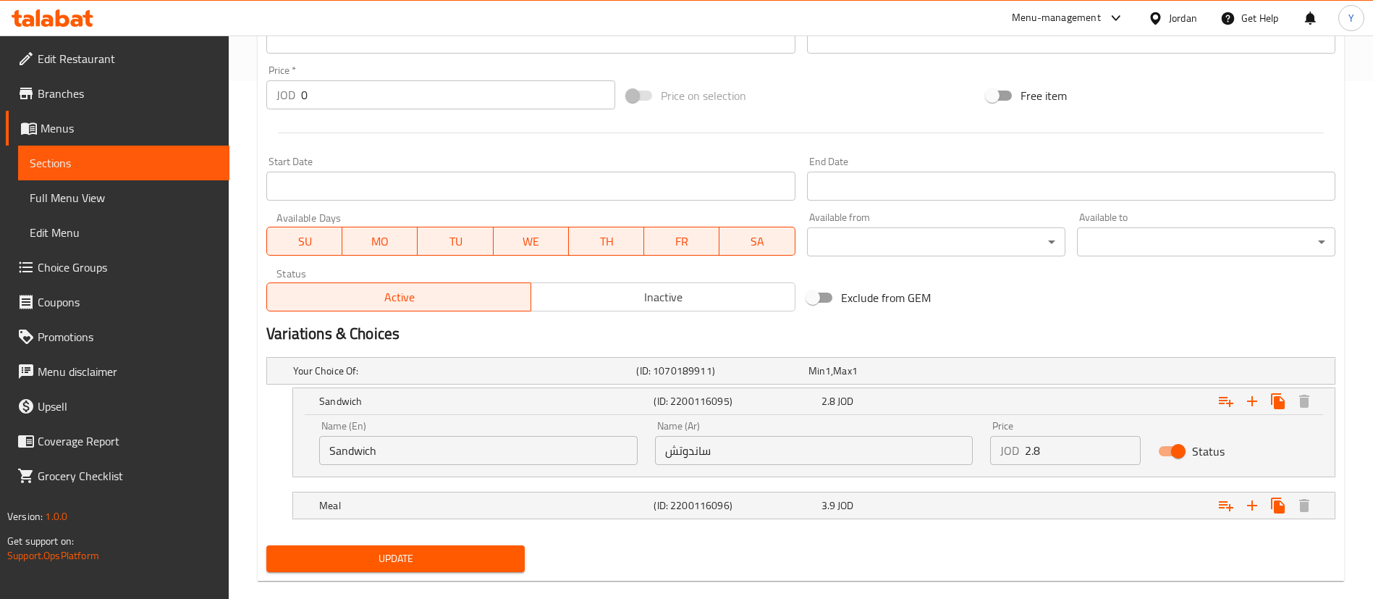
scroll to position [540, 0]
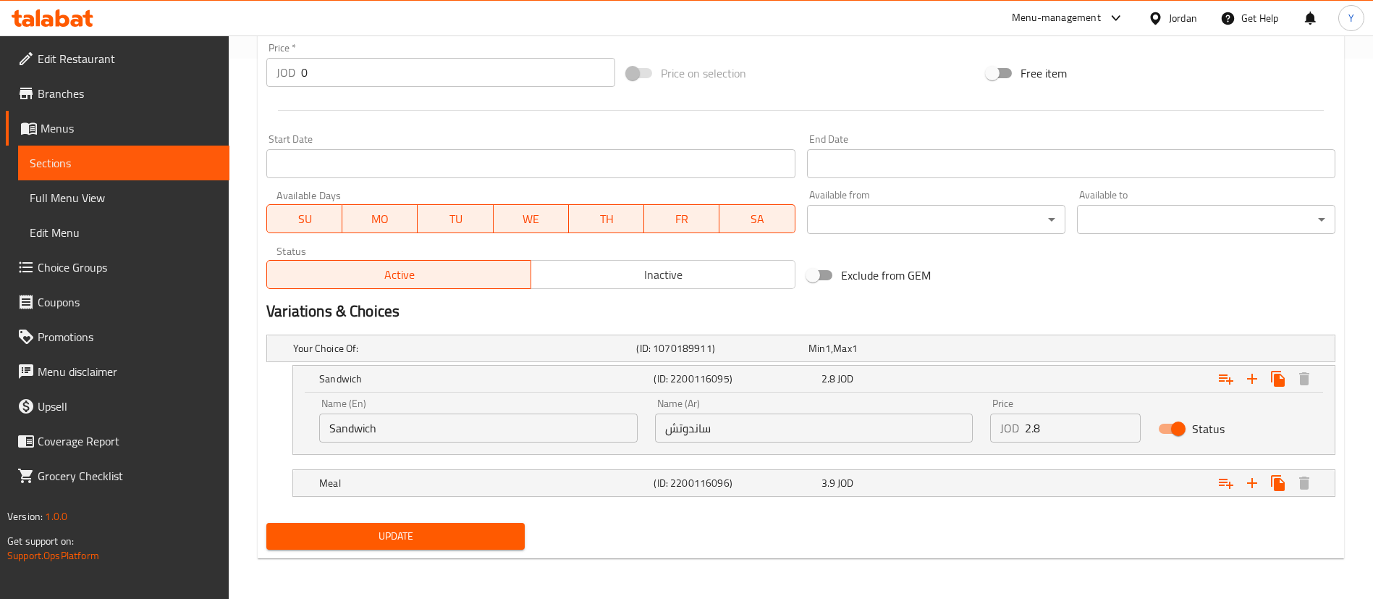
click at [1050, 430] on input "2.8" at bounding box center [1083, 427] width 116 height 29
type input "2.9"
click at [942, 355] on div "3.9 JOD" at bounding box center [891, 348] width 166 height 14
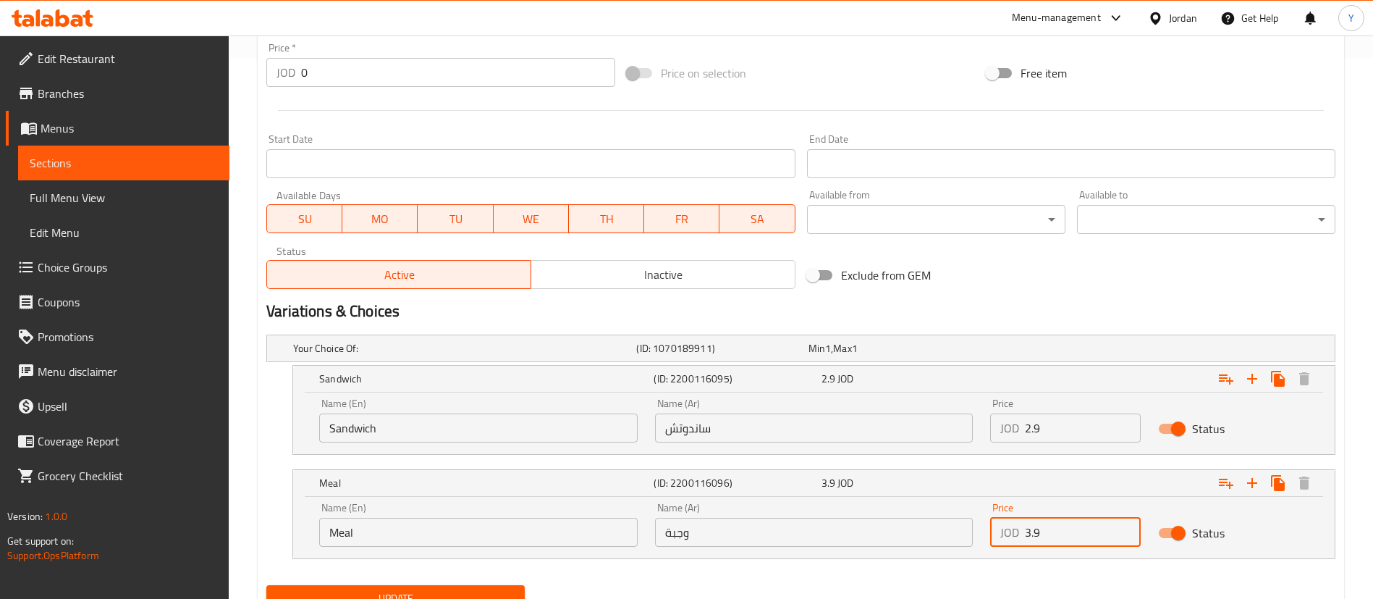
drag, startPoint x: 1077, startPoint y: 540, endPoint x: 813, endPoint y: 549, distance: 264.4
click at [815, 549] on div "Name (En) Meal Name (En) Name (Ar) وجبة Name (Ar) Price JOD 3.9 Price Status" at bounding box center [814, 525] width 1007 height 62
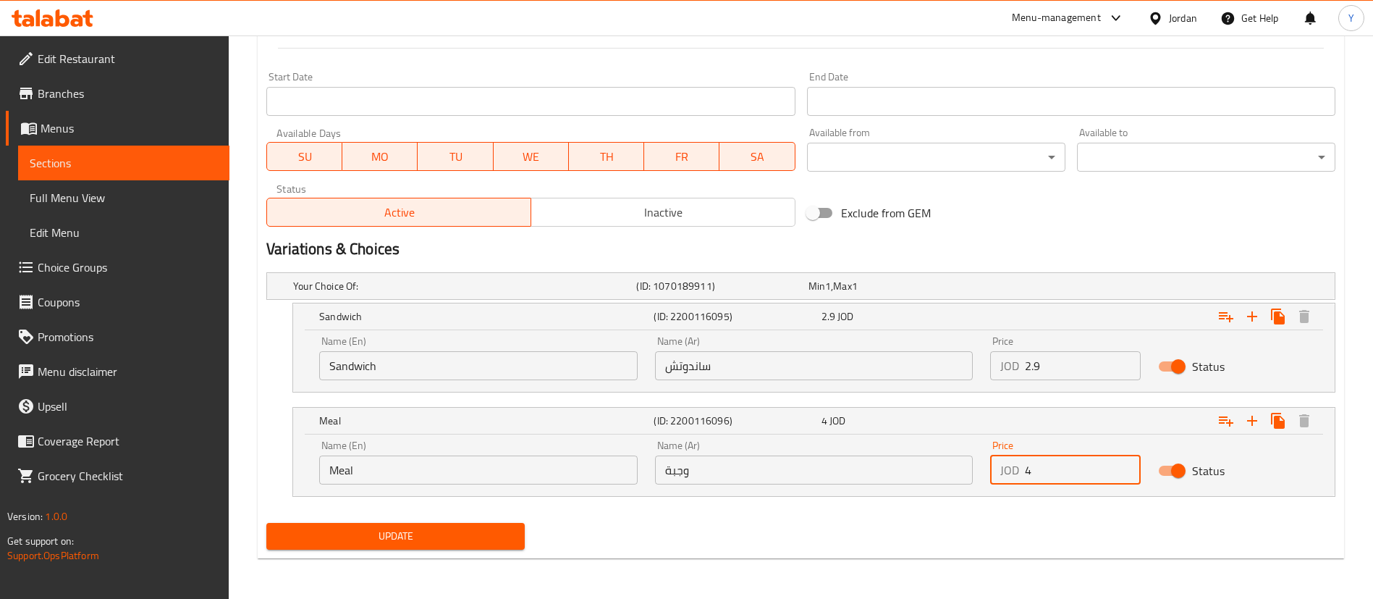
type input "4"
click at [462, 548] on button "Update" at bounding box center [395, 536] width 258 height 27
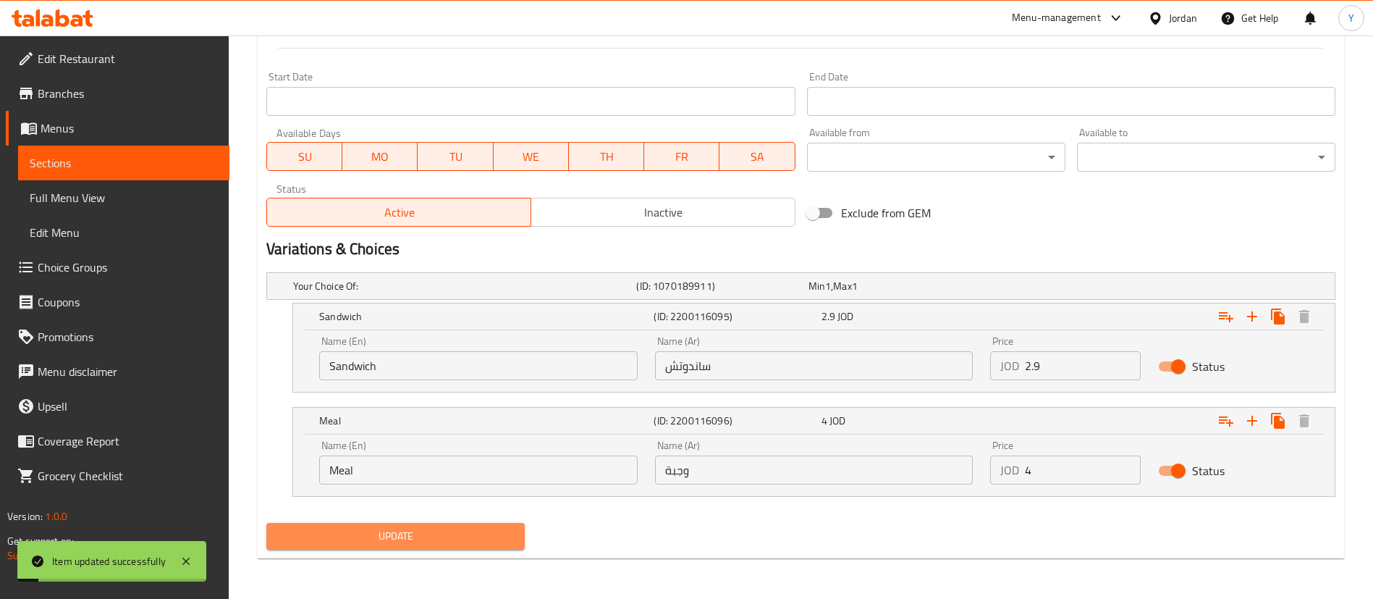
click at [483, 532] on span "Update" at bounding box center [395, 536] width 235 height 18
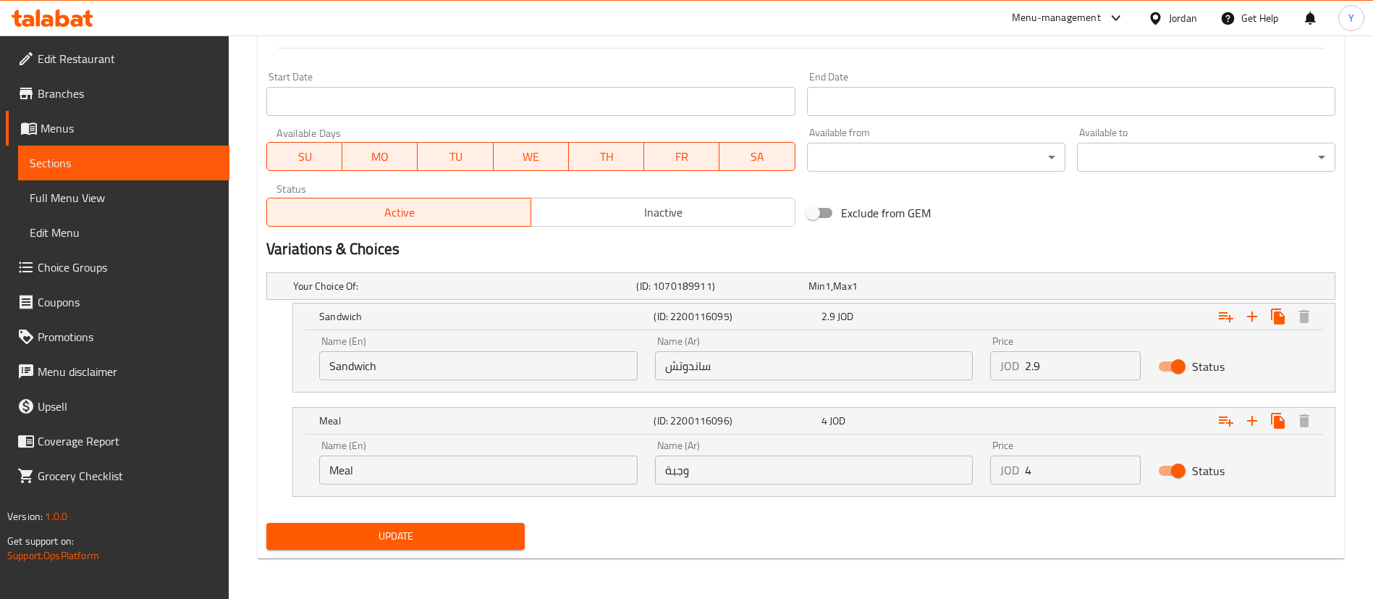
click at [151, 174] on link "Sections" at bounding box center [123, 162] width 211 height 35
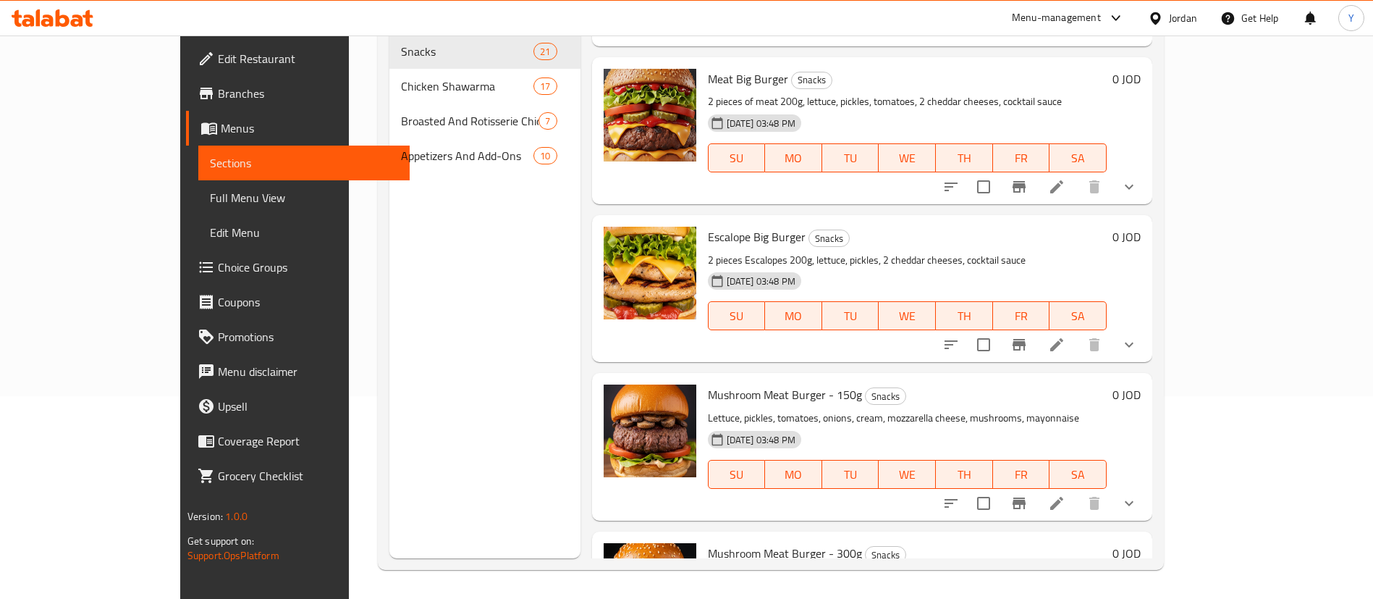
scroll to position [1520, 0]
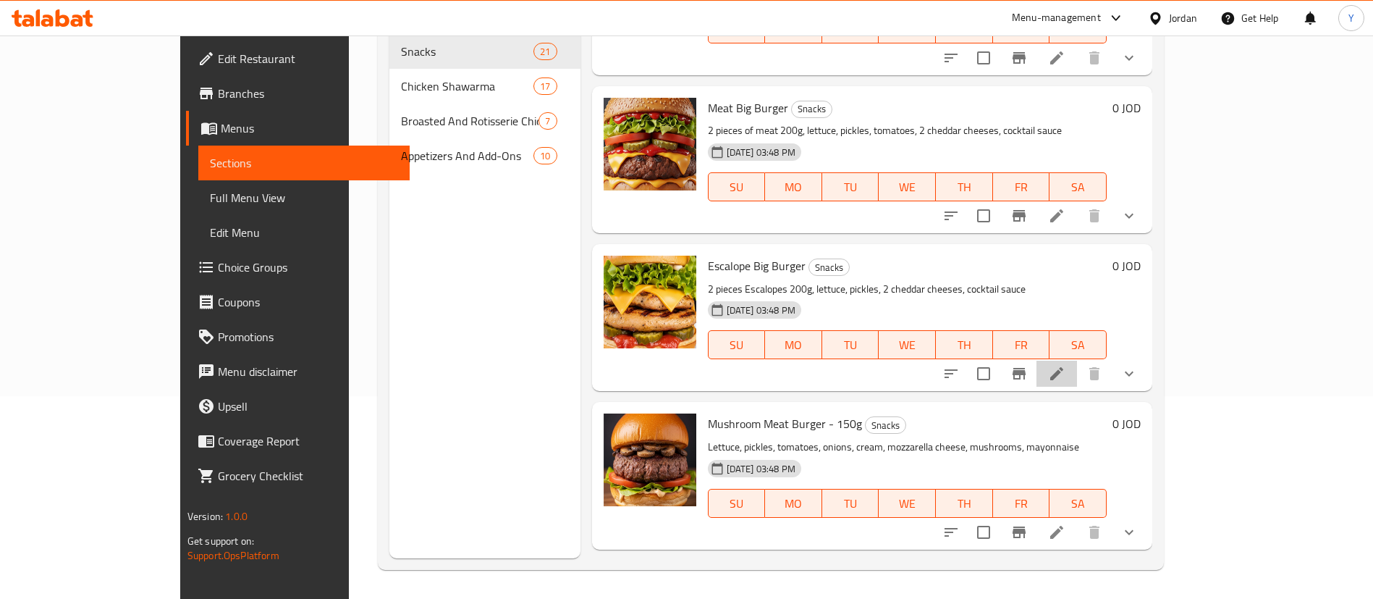
click at [1065, 365] on icon at bounding box center [1056, 373] width 17 height 17
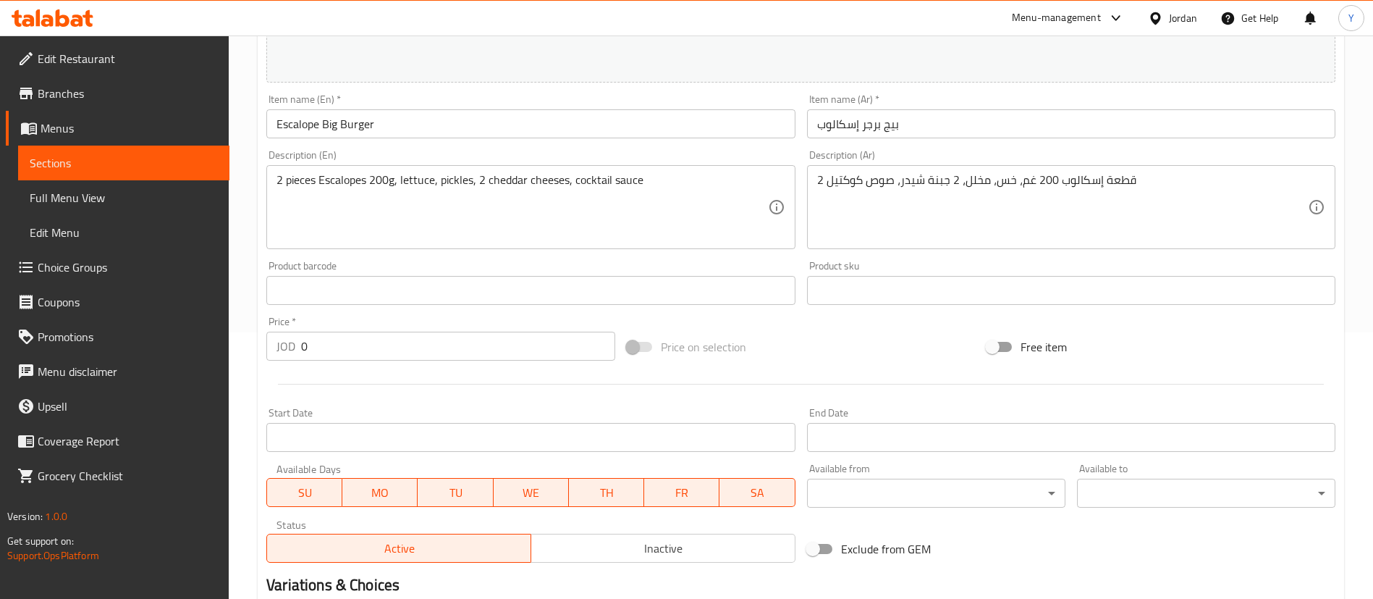
scroll to position [478, 0]
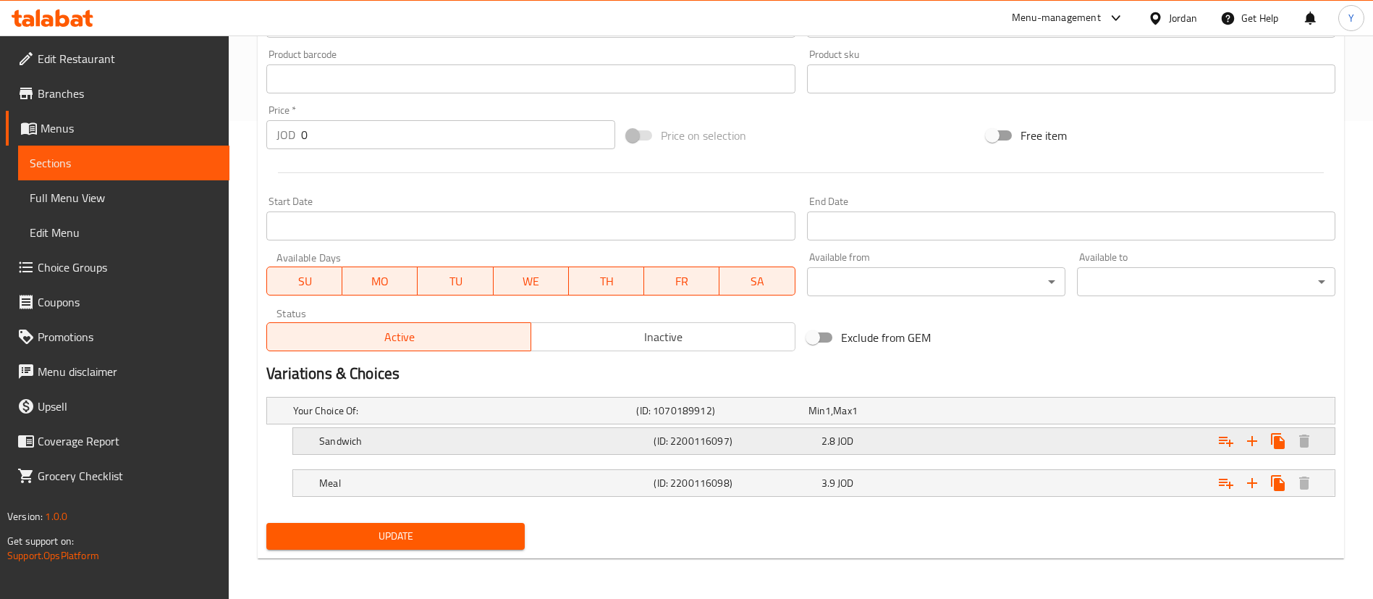
click at [890, 418] on div "2.8 JOD" at bounding box center [891, 410] width 166 height 14
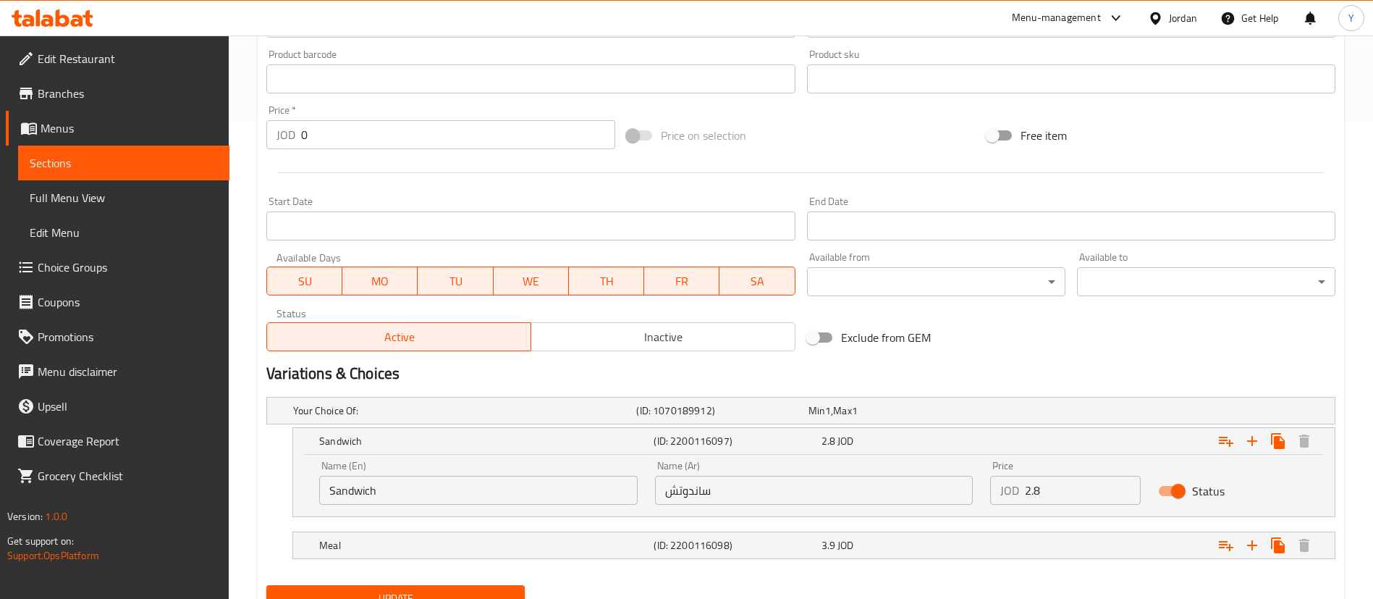
click at [1081, 499] on input "2.8" at bounding box center [1083, 490] width 116 height 29
type input "2.9"
click at [992, 413] on div "Expand" at bounding box center [1148, 410] width 343 height 6
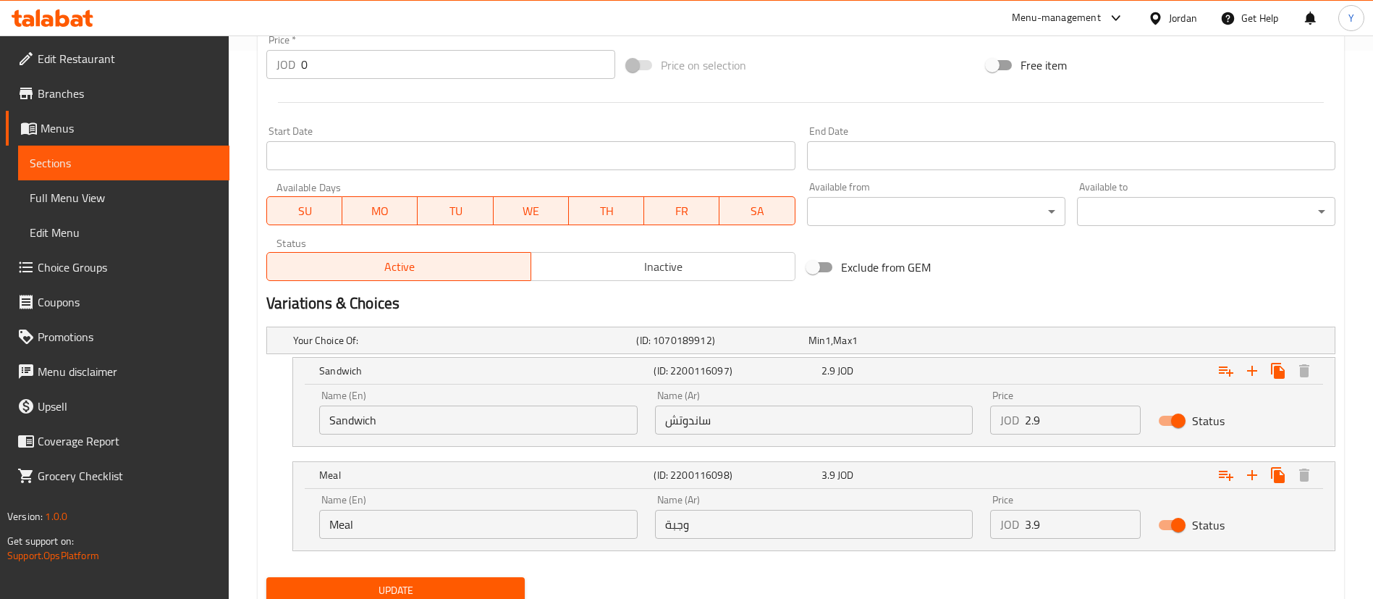
scroll to position [602, 0]
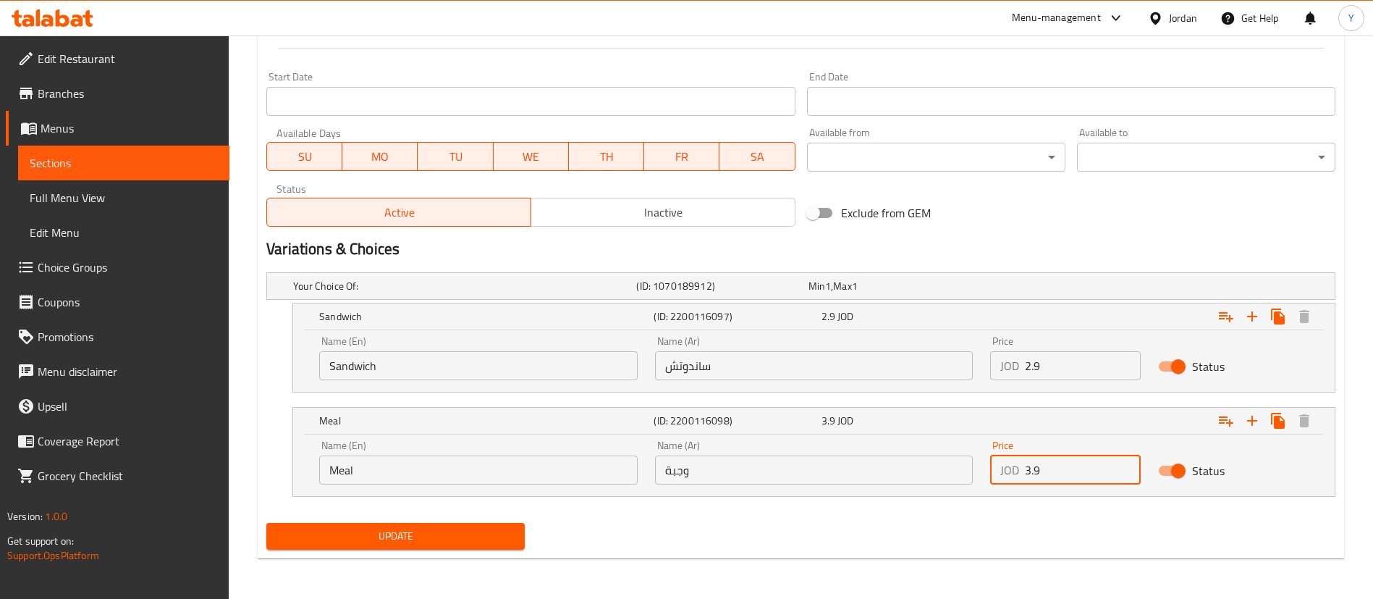
drag, startPoint x: 1060, startPoint y: 478, endPoint x: 966, endPoint y: 488, distance: 94.6
click at [997, 485] on div "Price JOD 3.9 Price" at bounding box center [1065, 462] width 168 height 62
type input "4"
click at [473, 549] on div "Update" at bounding box center [396, 536] width 270 height 38
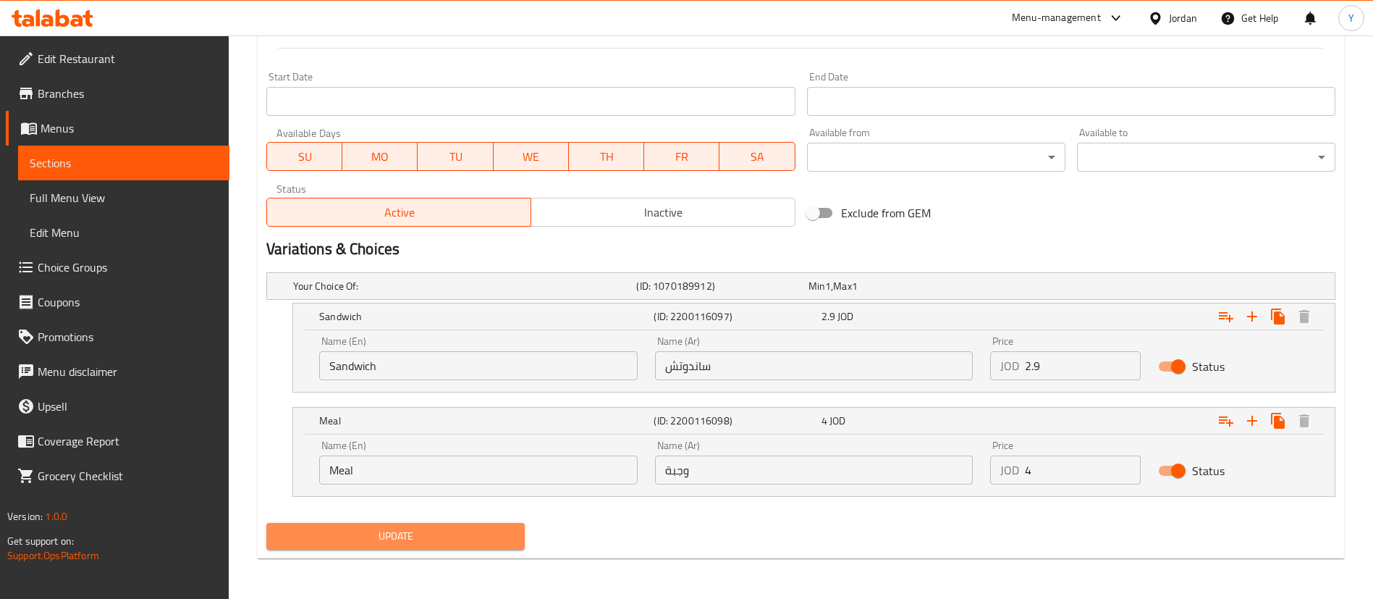
click at [487, 525] on button "Update" at bounding box center [395, 536] width 258 height 27
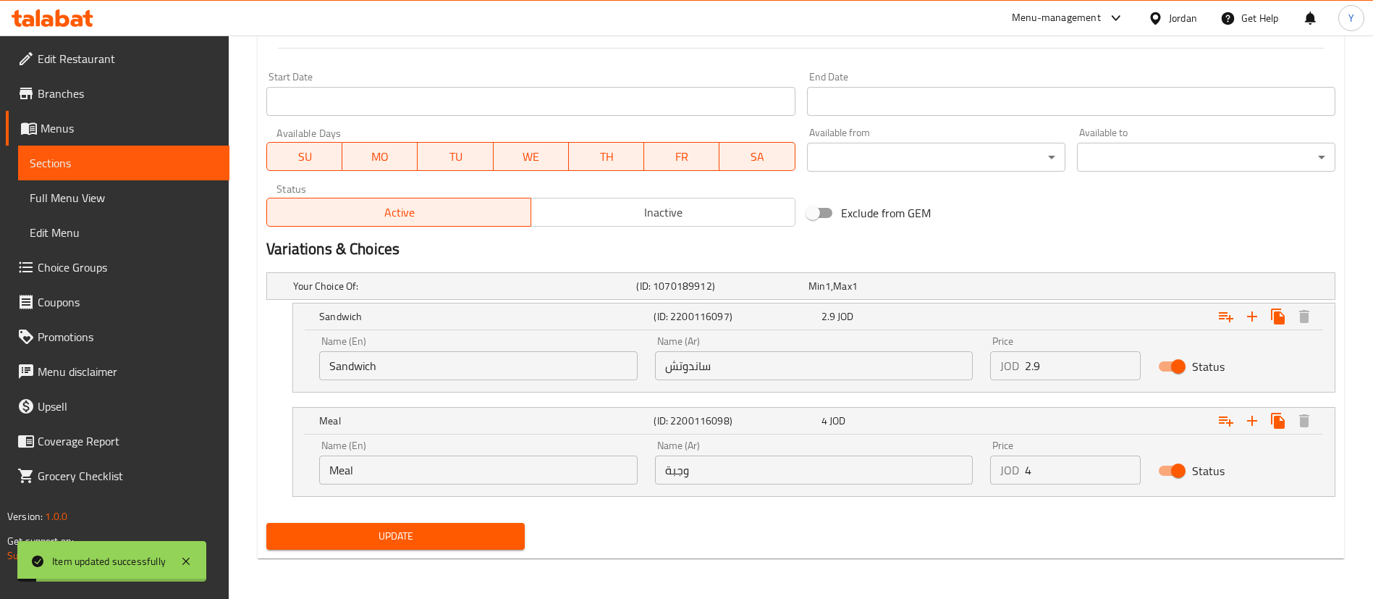
click at [403, 530] on span "Update" at bounding box center [395, 536] width 235 height 18
click at [183, 169] on span "Sections" at bounding box center [124, 162] width 188 height 17
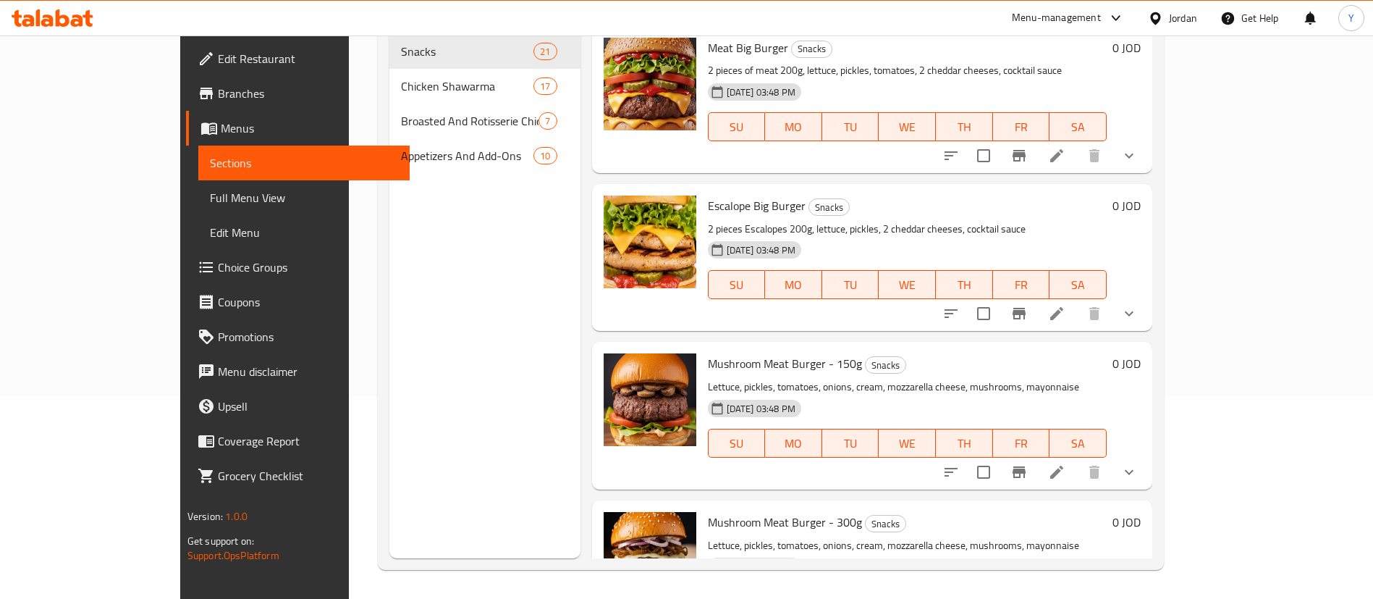
scroll to position [1629, 0]
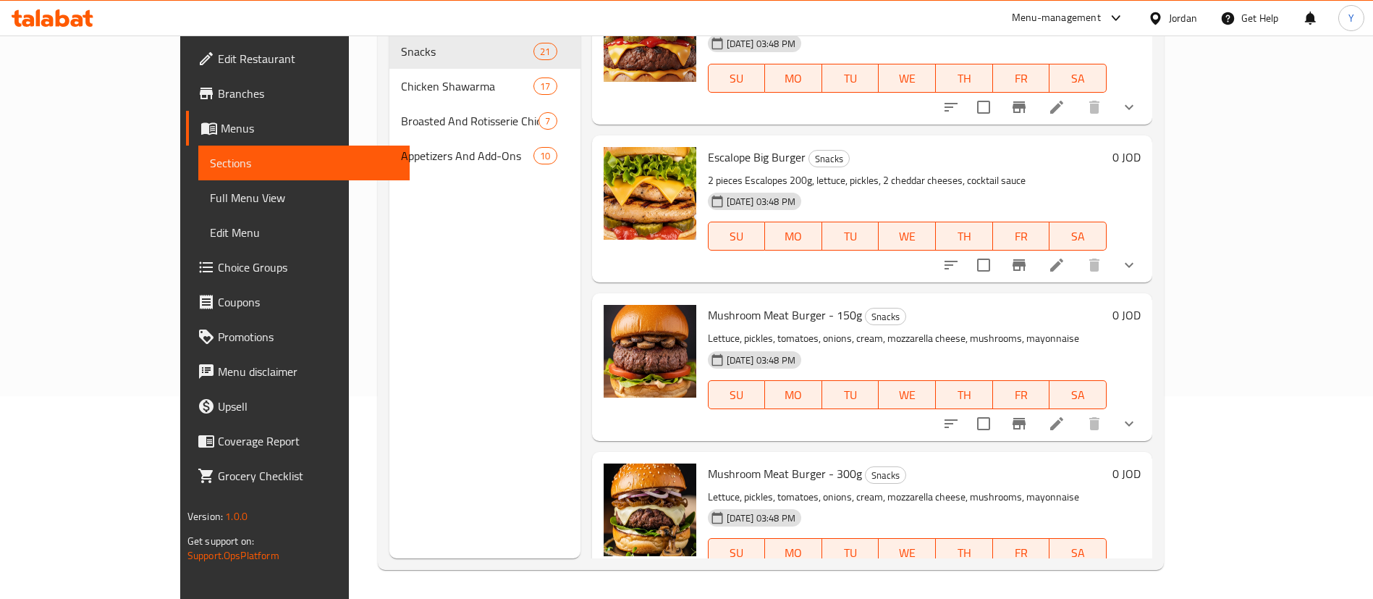
click at [1065, 415] on icon at bounding box center [1056, 423] width 17 height 17
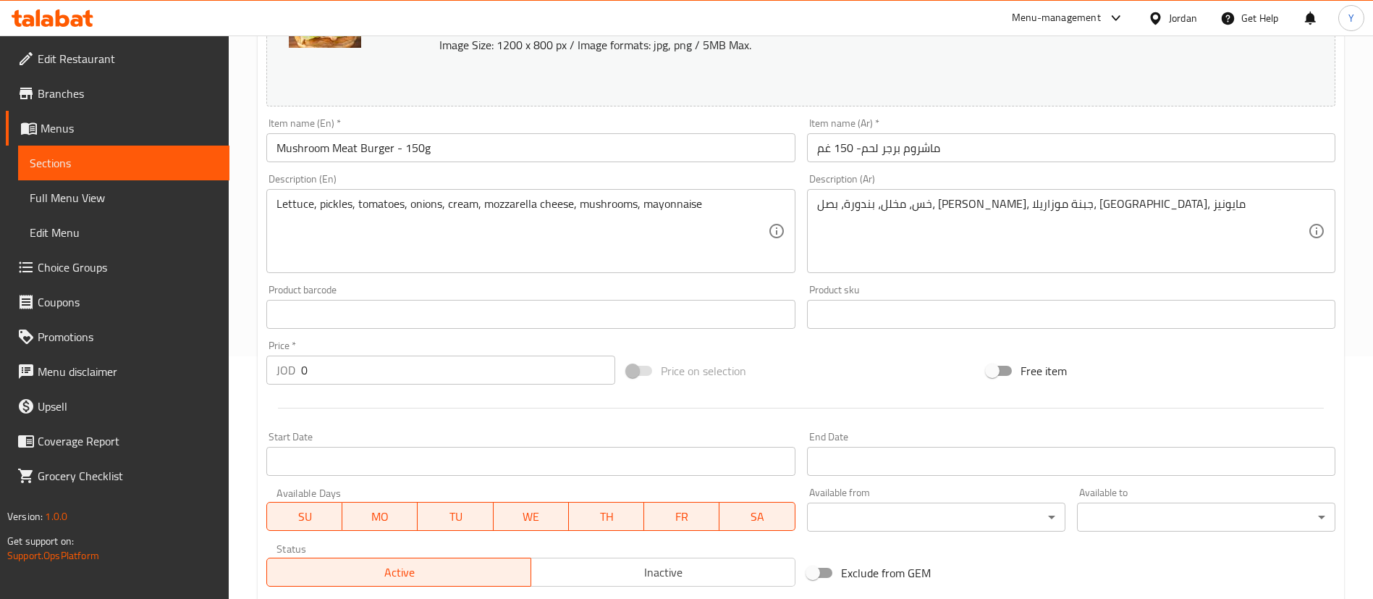
scroll to position [478, 0]
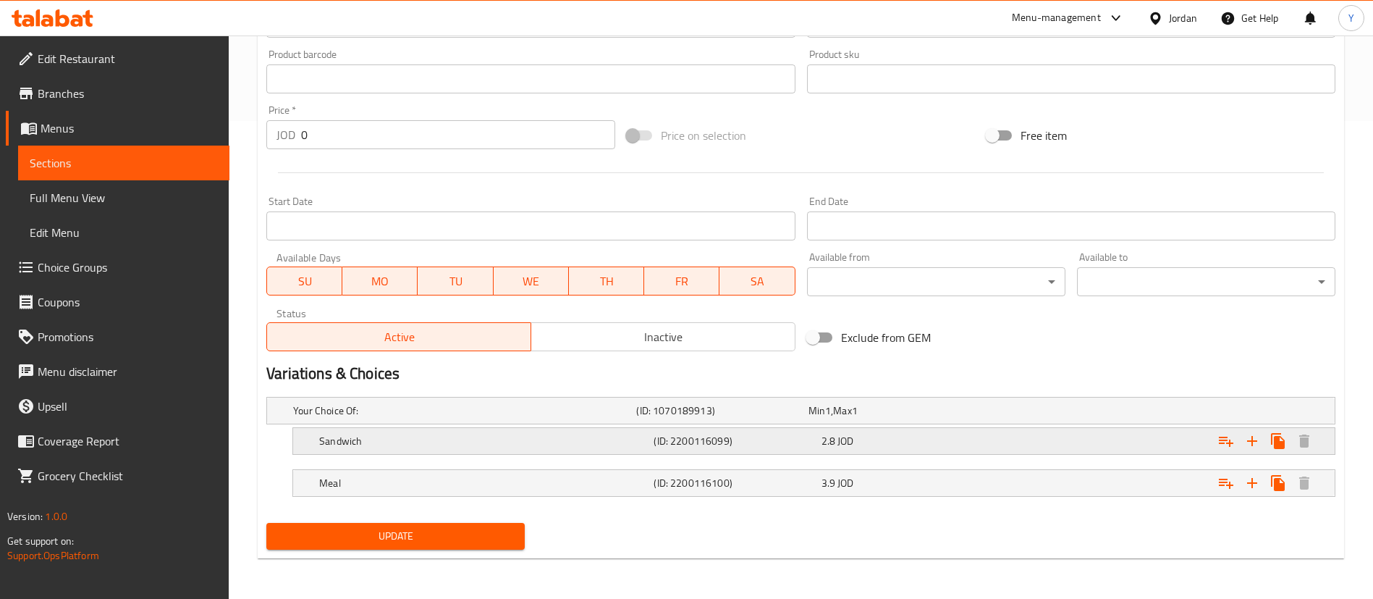
click at [890, 418] on div "2.8 JOD" at bounding box center [891, 410] width 166 height 14
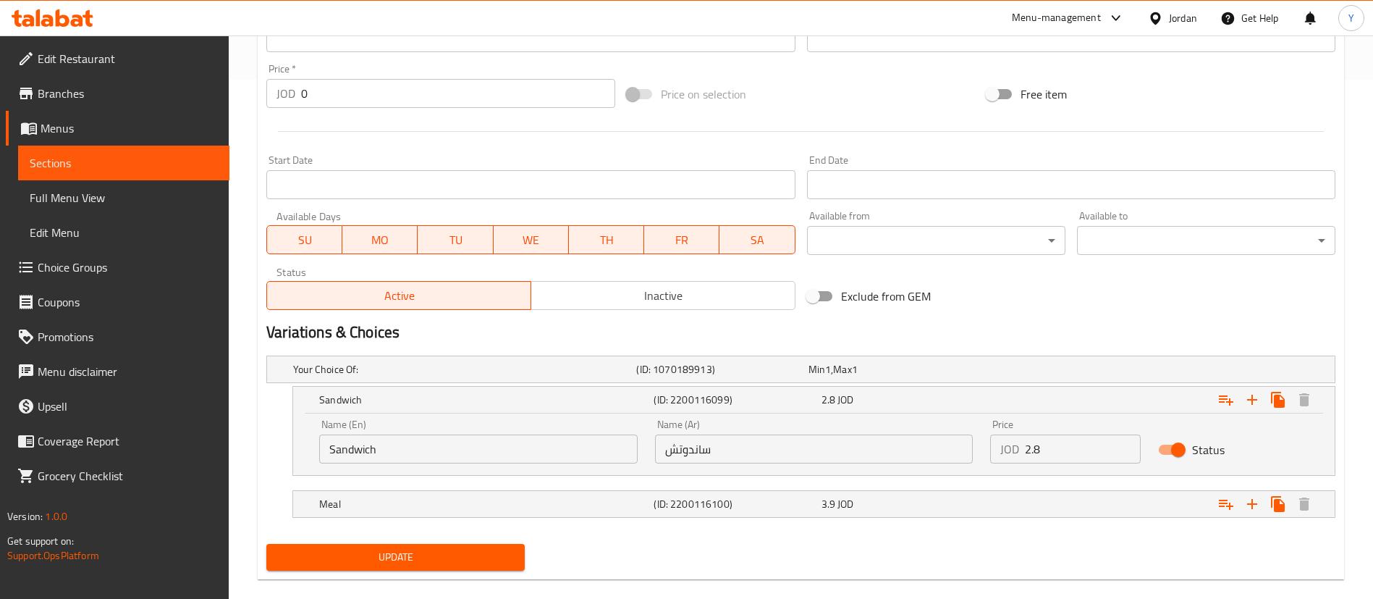
scroll to position [540, 0]
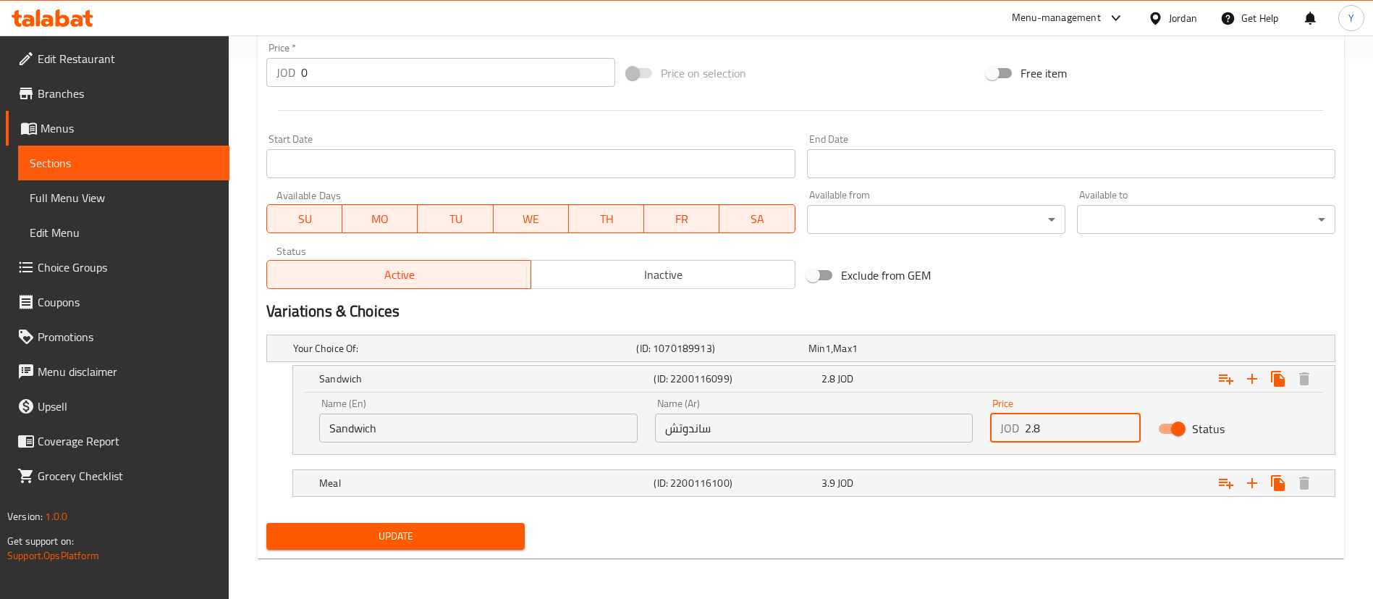
click at [1047, 436] on input "2.8" at bounding box center [1083, 427] width 116 height 29
type input "2.9"
click at [878, 507] on nav at bounding box center [800, 505] width 1069 height 12
click at [898, 355] on div "3.9 JOD" at bounding box center [891, 348] width 166 height 14
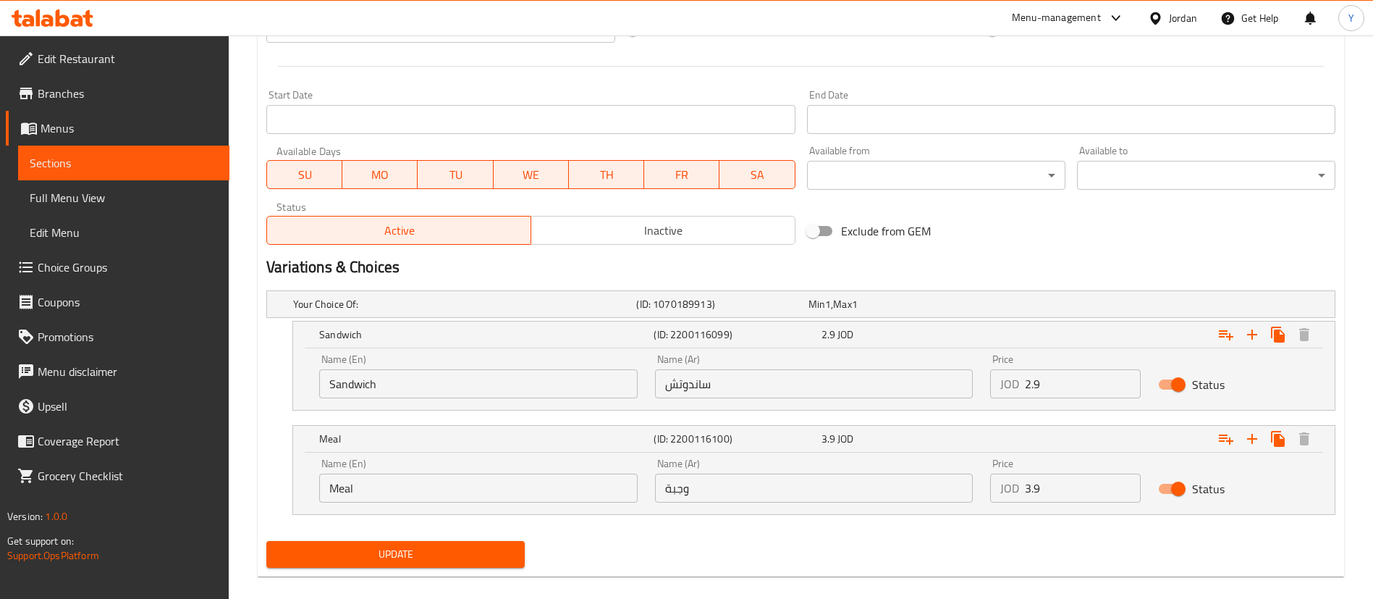
scroll to position [602, 0]
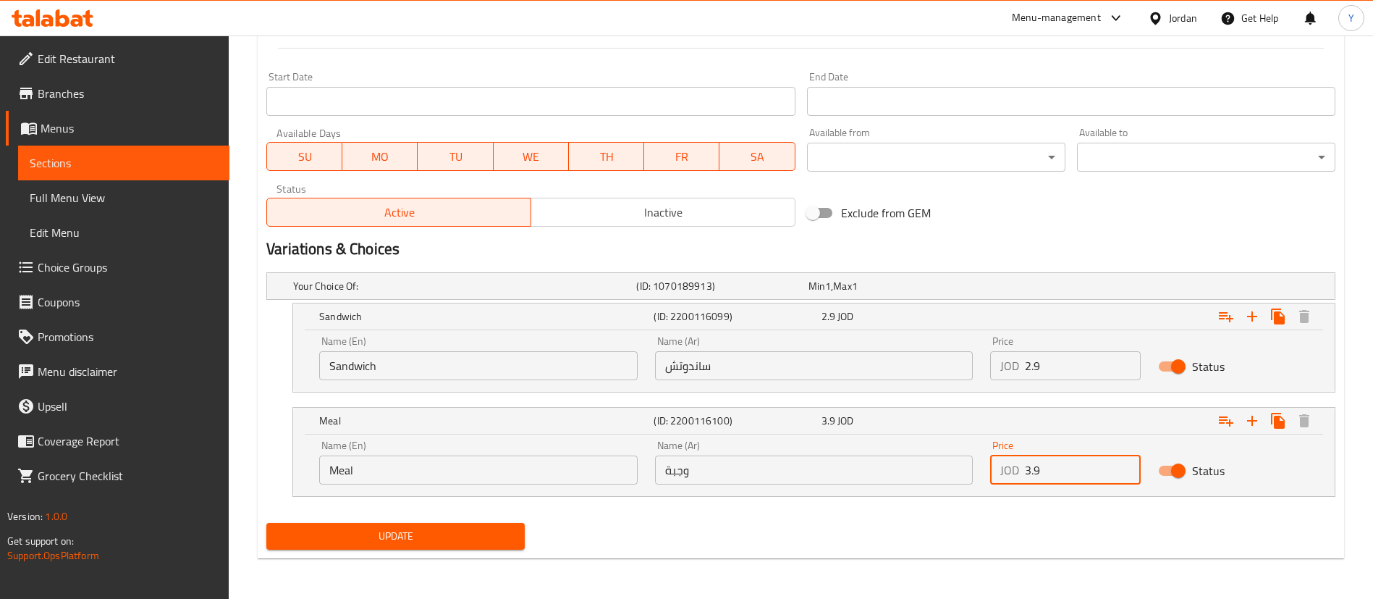
drag, startPoint x: 1036, startPoint y: 476, endPoint x: 925, endPoint y: 489, distance: 111.4
click at [926, 488] on div "Name (En) Meal Name (En) Name (Ar) وجبة Name (Ar) Price JOD 3.9 Price Status" at bounding box center [814, 462] width 1007 height 62
type input "4"
click at [483, 545] on button "Update" at bounding box center [395, 536] width 258 height 27
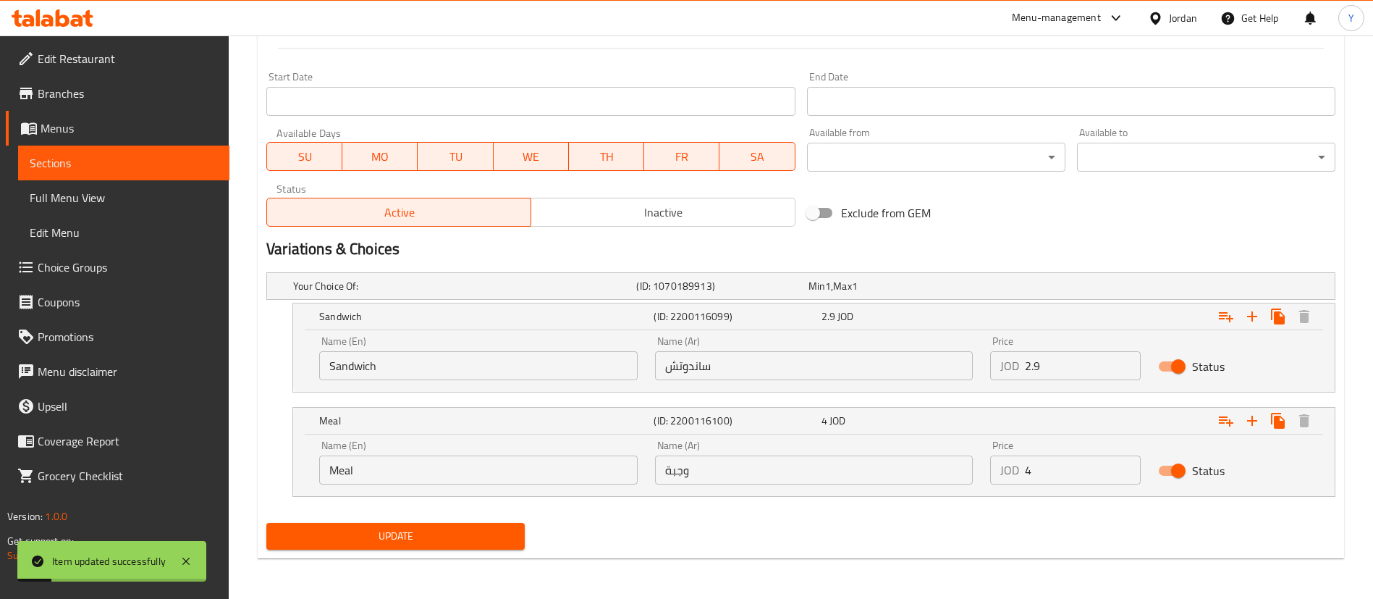
click at [499, 534] on span "Update" at bounding box center [395, 536] width 235 height 18
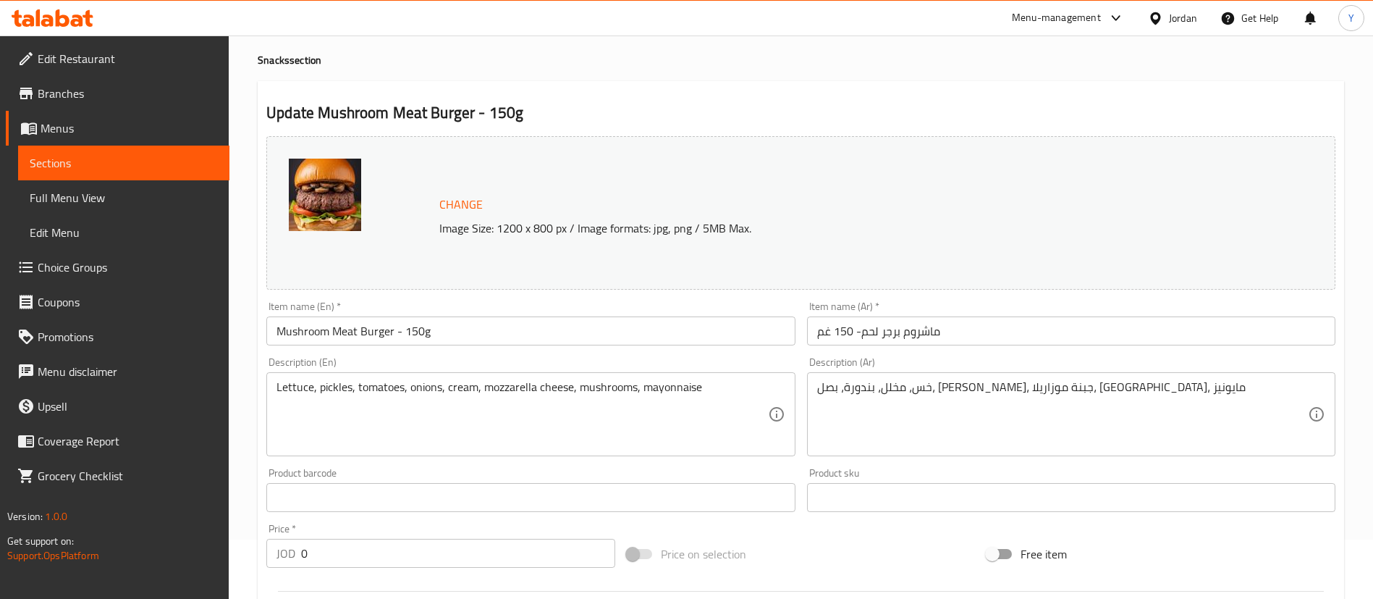
scroll to position [0, 0]
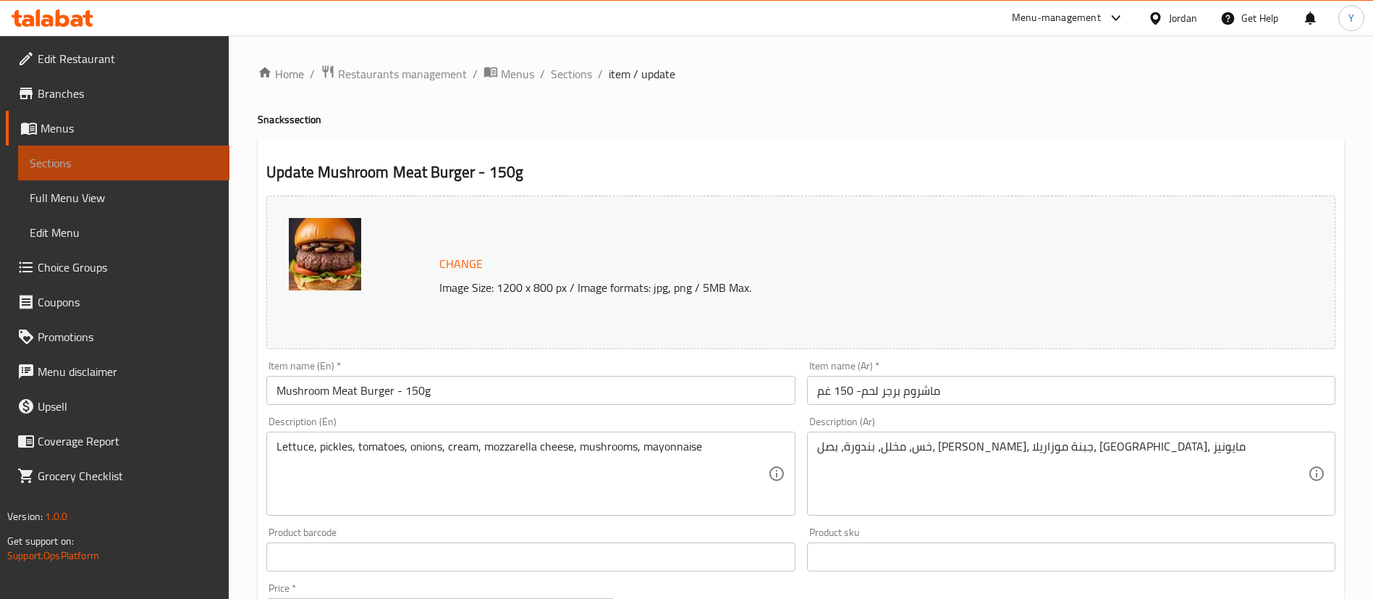
click at [186, 154] on span "Sections" at bounding box center [124, 162] width 188 height 17
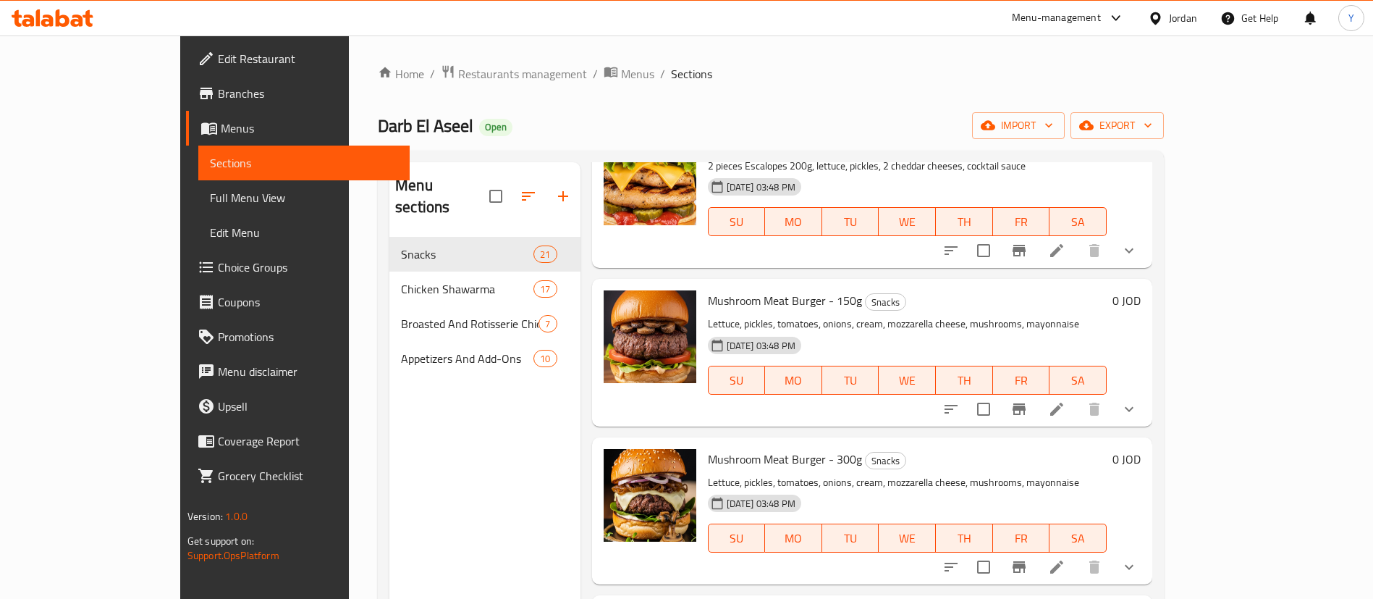
scroll to position [1954, 0]
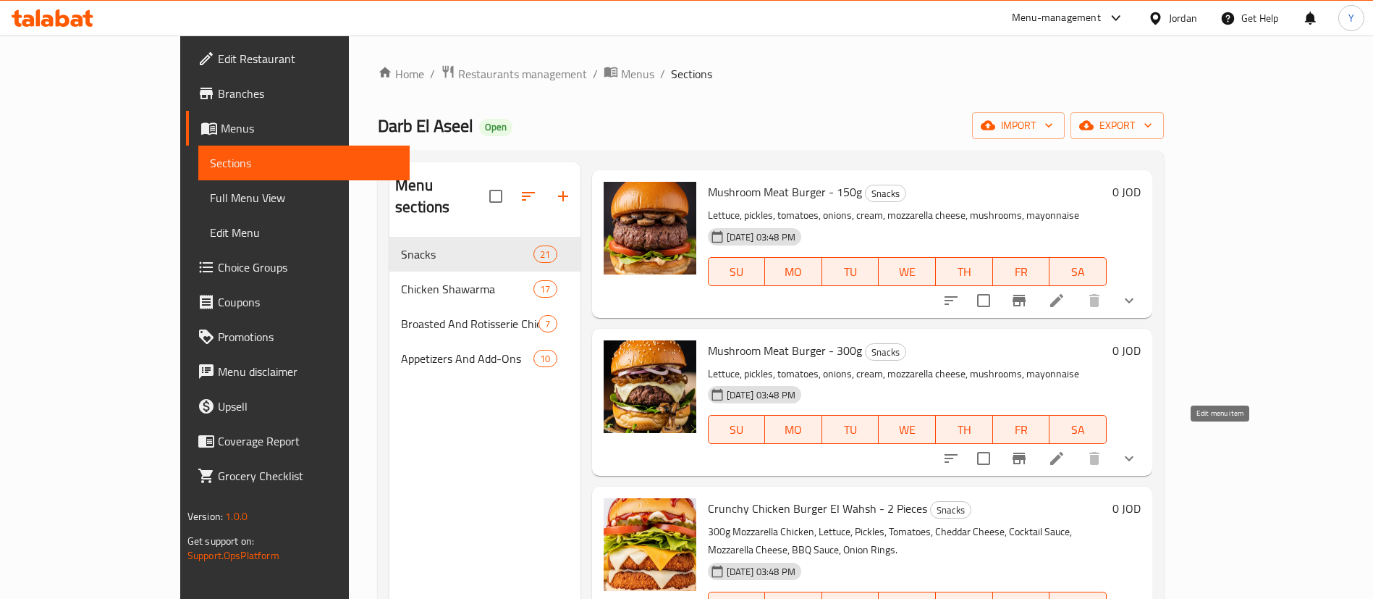
click at [1065, 449] on icon at bounding box center [1056, 457] width 17 height 17
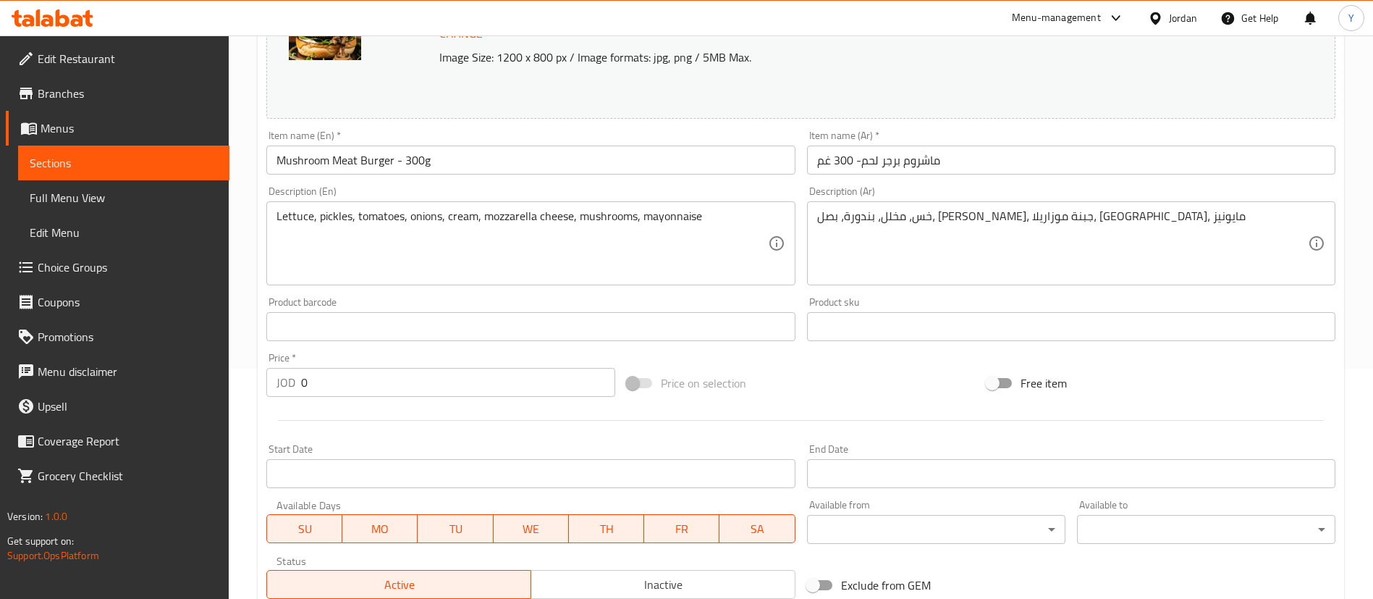
scroll to position [520, 0]
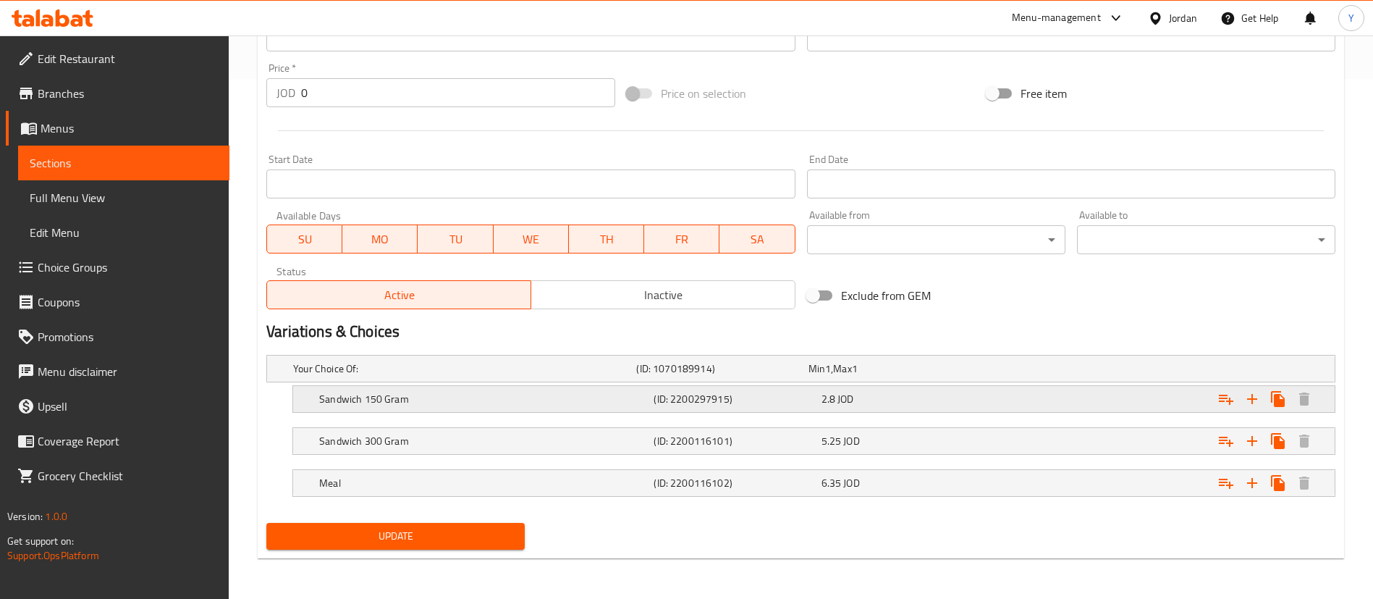
click at [903, 376] on div "2.8 JOD" at bounding box center [891, 368] width 166 height 14
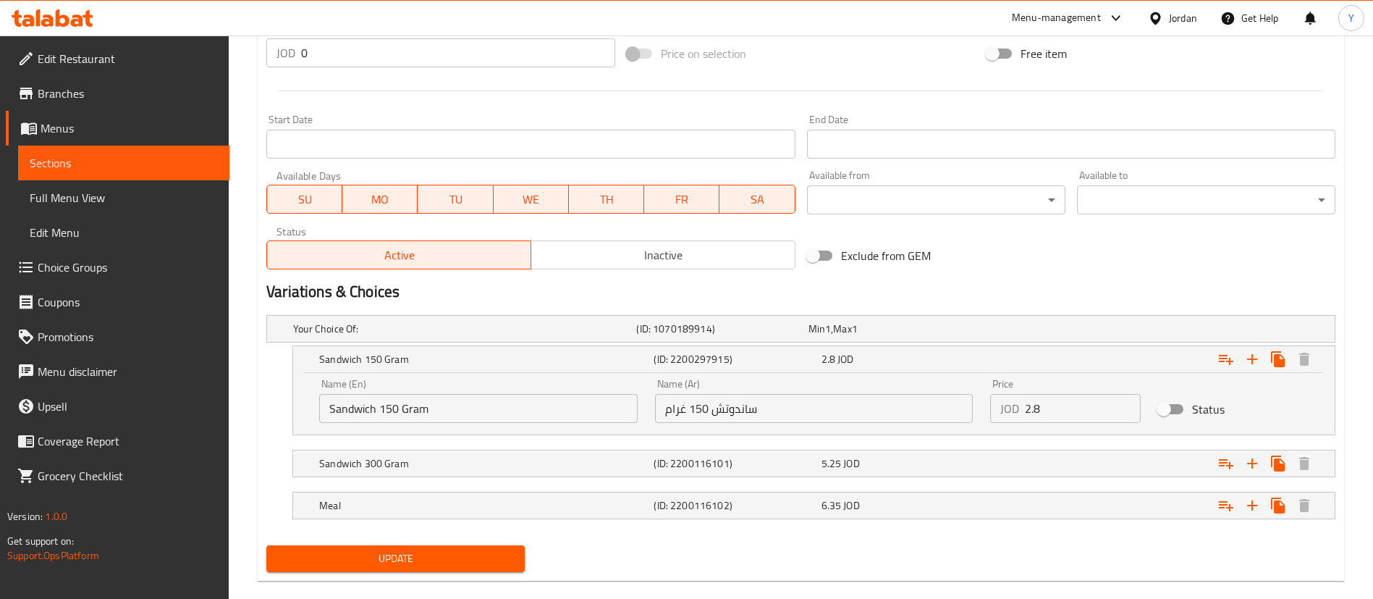
scroll to position [582, 0]
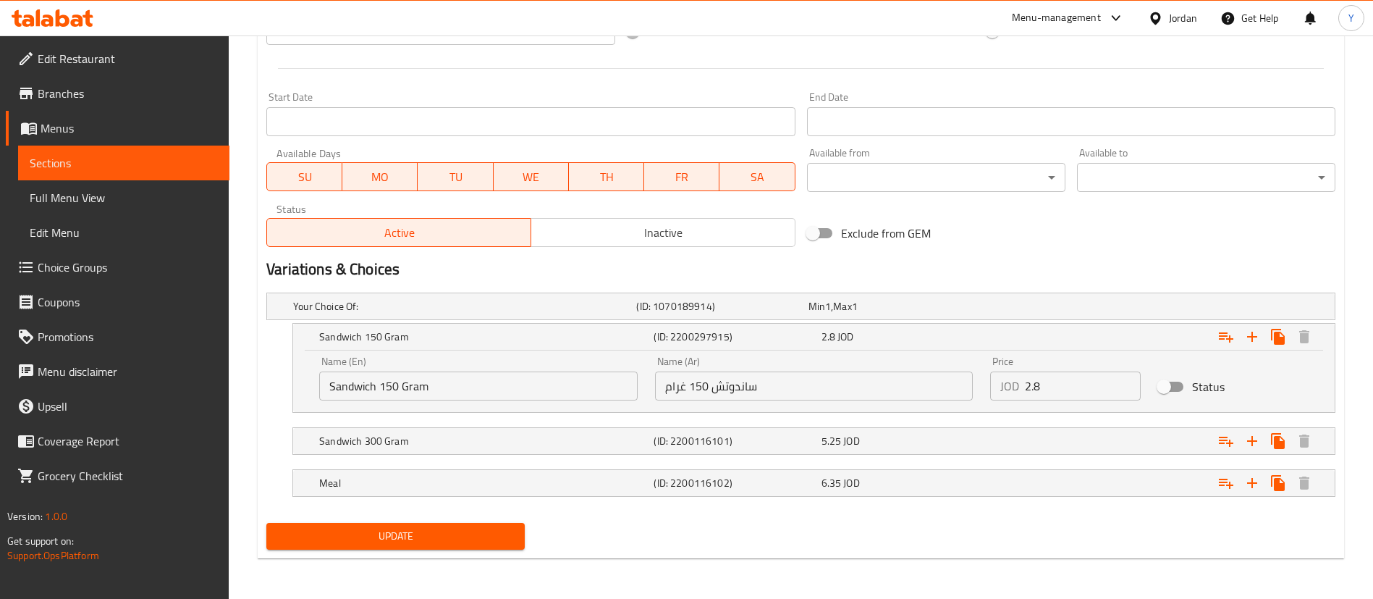
click at [1056, 381] on input "2.8" at bounding box center [1083, 385] width 116 height 29
type input "2.9"
drag, startPoint x: 937, startPoint y: 421, endPoint x: 950, endPoint y: 434, distance: 18.9
click at [935, 421] on nav at bounding box center [800, 421] width 1069 height 12
drag, startPoint x: 877, startPoint y: 444, endPoint x: 837, endPoint y: 468, distance: 46.4
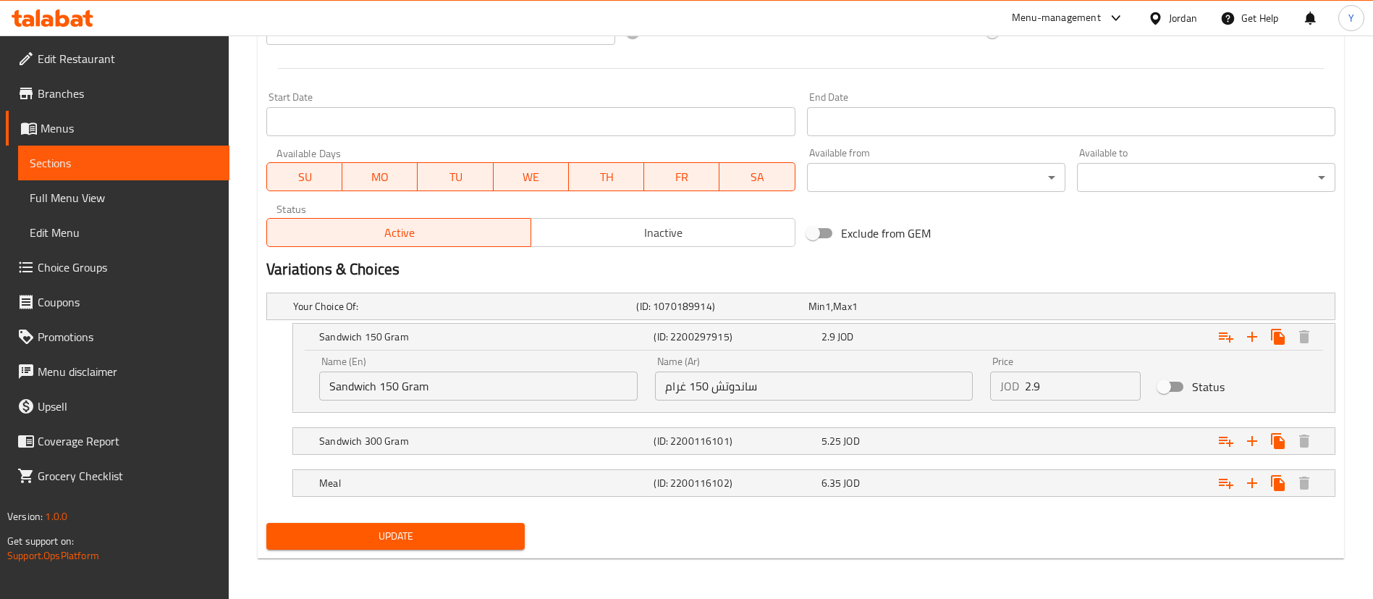
click at [877, 313] on div "5.25 JOD" at bounding box center [891, 306] width 166 height 14
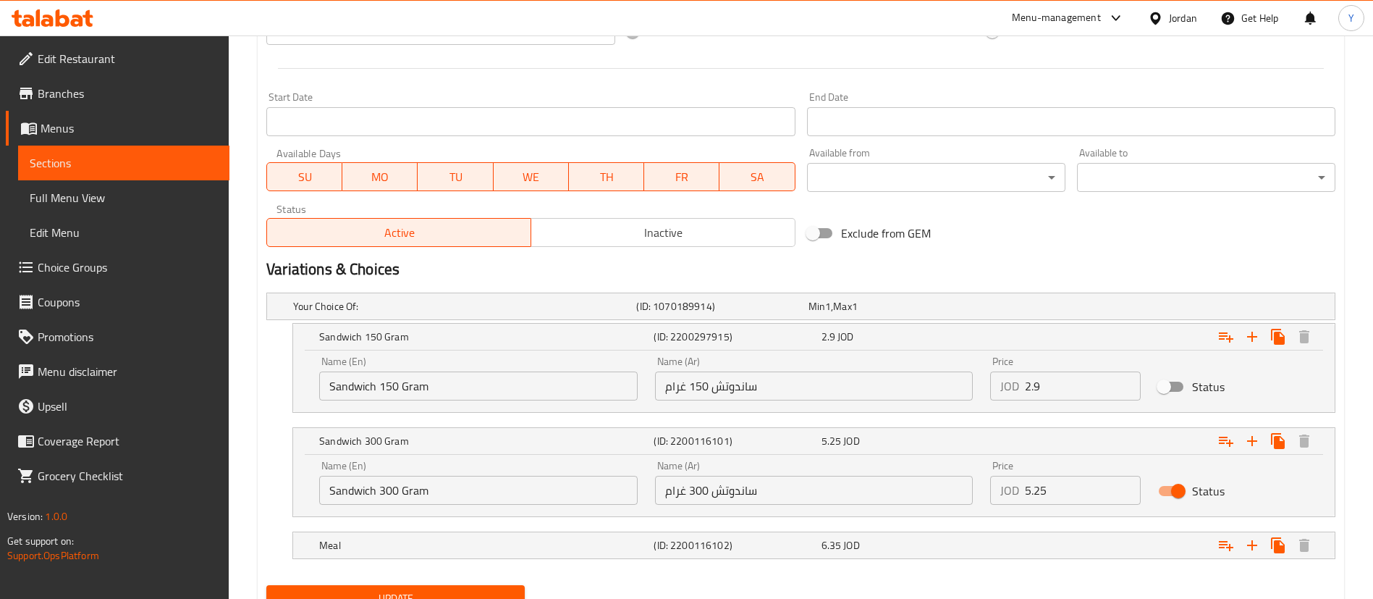
click at [1038, 494] on input "5.25" at bounding box center [1083, 490] width 116 height 29
type input "5.35"
click at [1087, 309] on div "Expand" at bounding box center [1148, 306] width 343 height 6
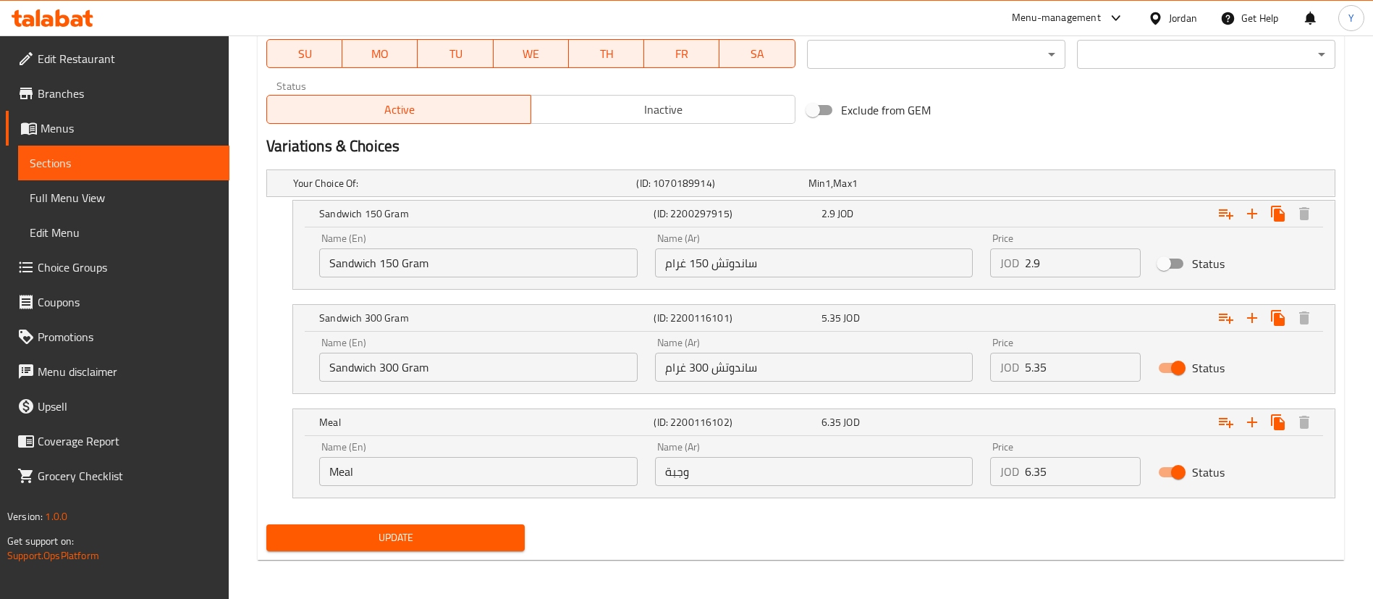
scroll to position [706, 0]
click at [1040, 476] on input "6.35" at bounding box center [1083, 469] width 116 height 29
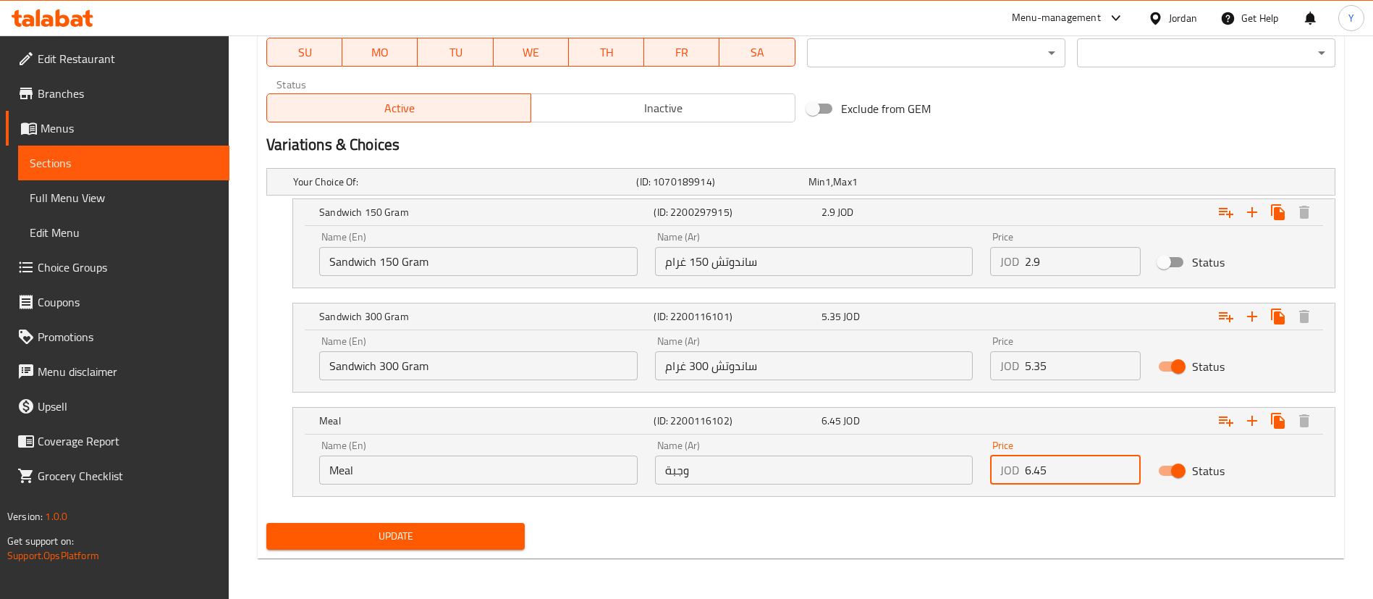
type input "6.45"
click at [387, 514] on div "Your Choice Of: (ID: 1070189914) Min 1 , Max 1 Name (En) Your Choice Of: Name (…" at bounding box center [801, 339] width 1081 height 355
click at [412, 531] on span "Update" at bounding box center [395, 536] width 235 height 18
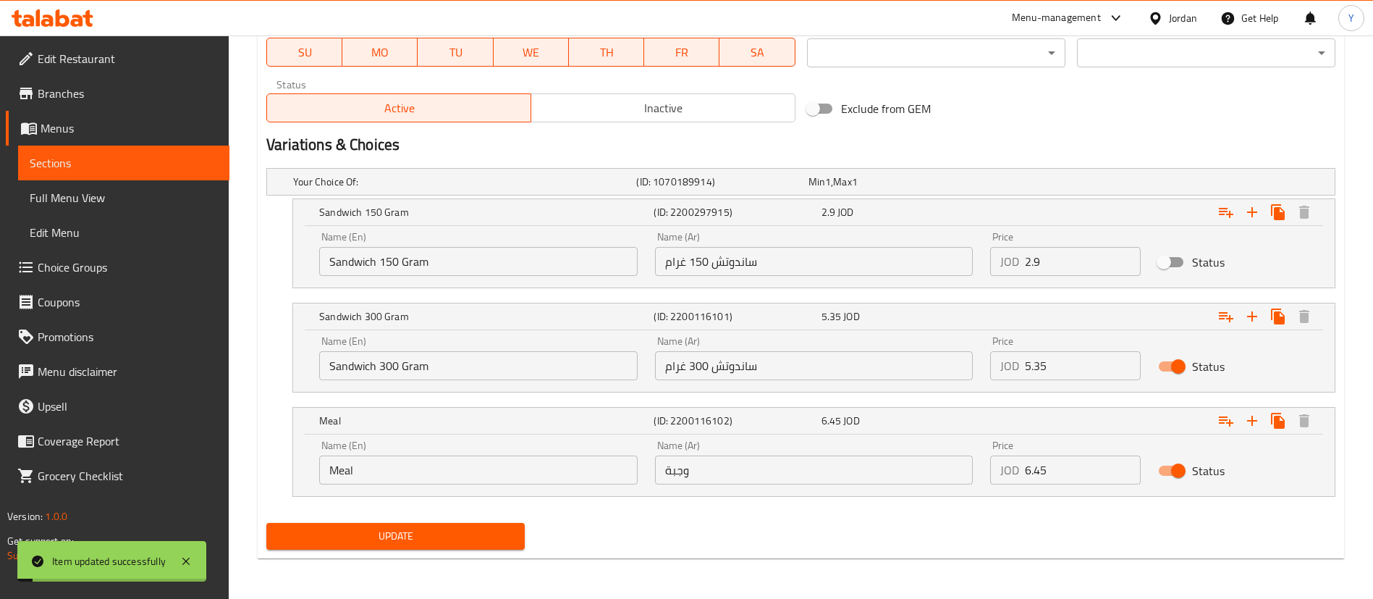
click at [454, 535] on span "Update" at bounding box center [395, 536] width 235 height 18
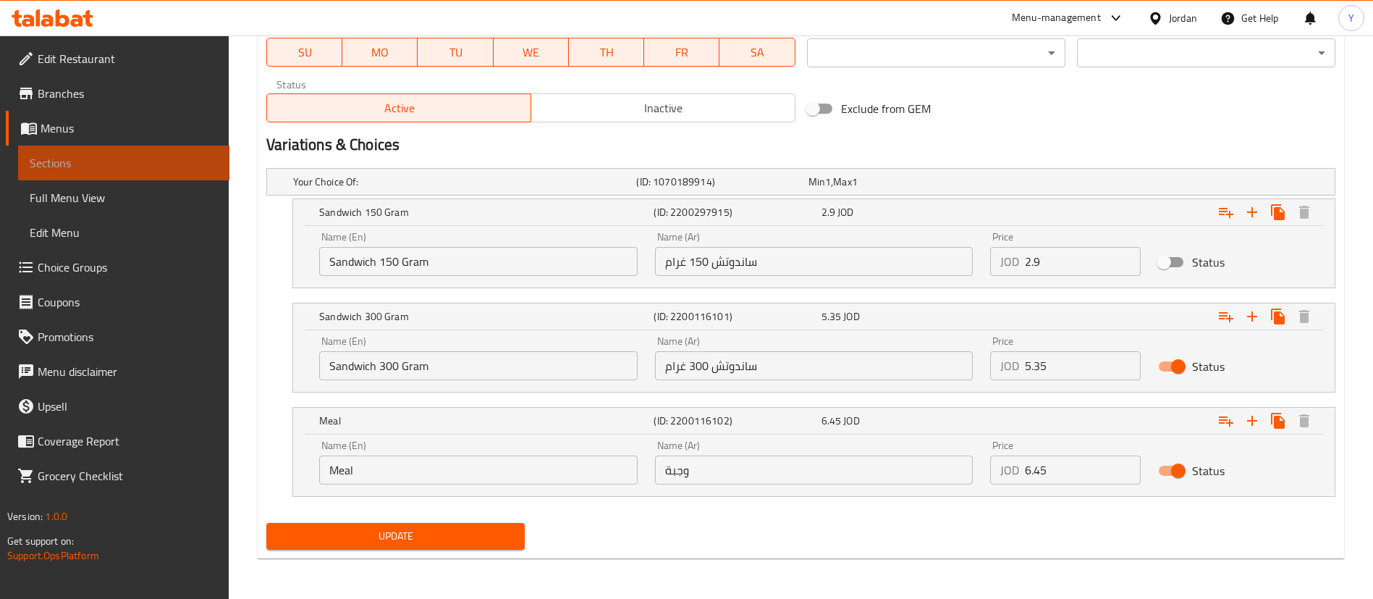
click at [102, 160] on span "Sections" at bounding box center [124, 162] width 188 height 17
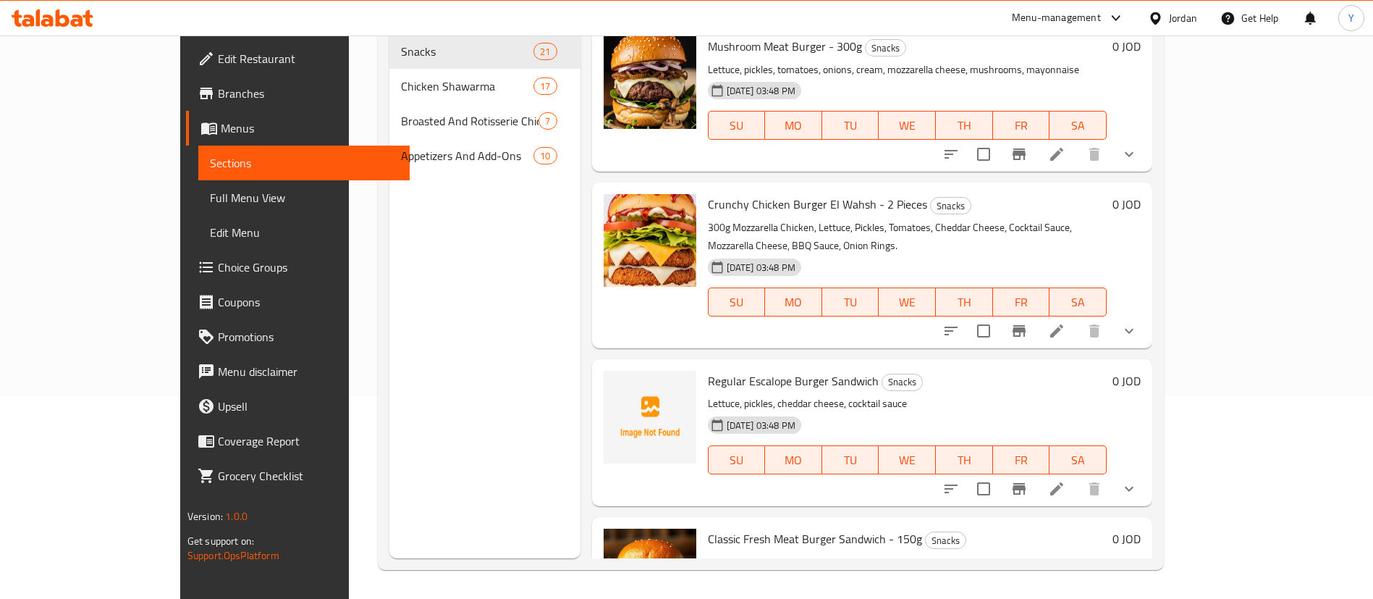
scroll to position [2063, 0]
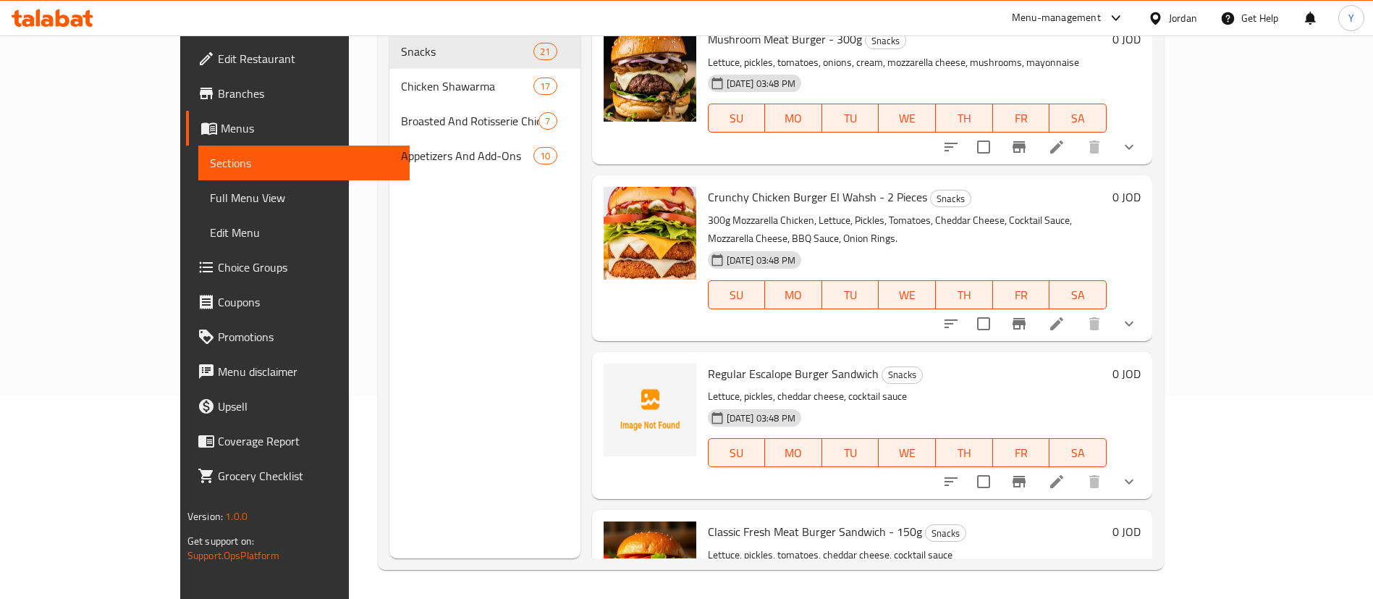
click at [1063, 317] on icon at bounding box center [1056, 323] width 13 height 13
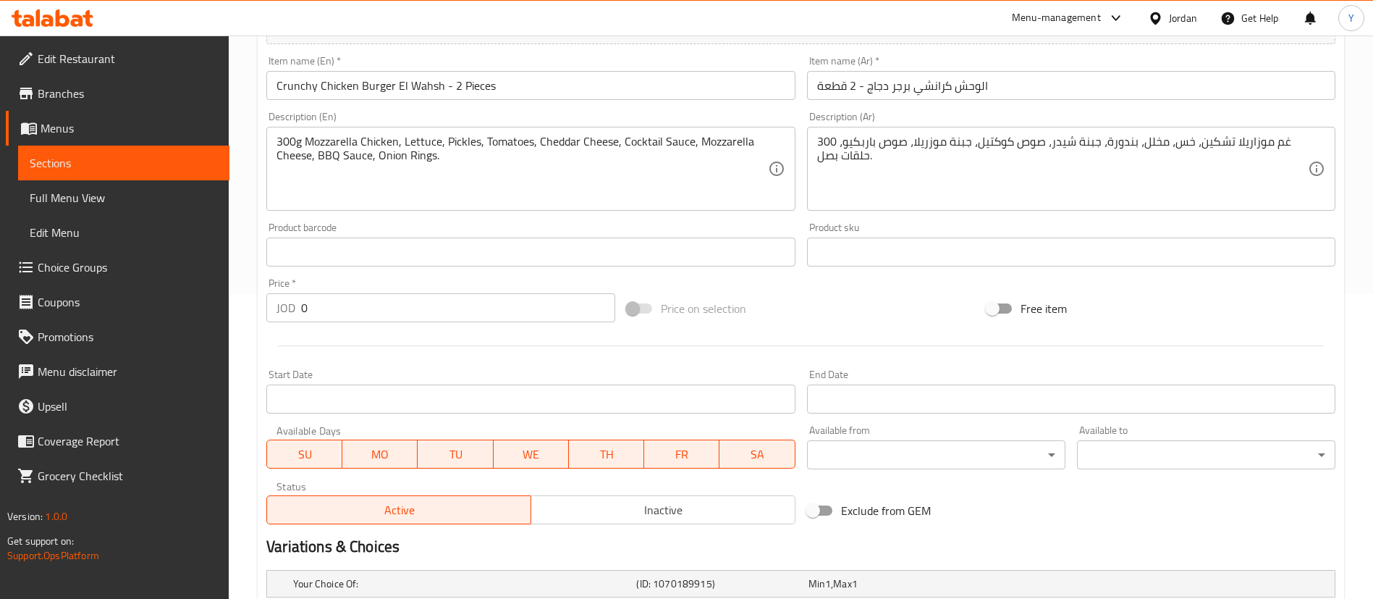
scroll to position [478, 0]
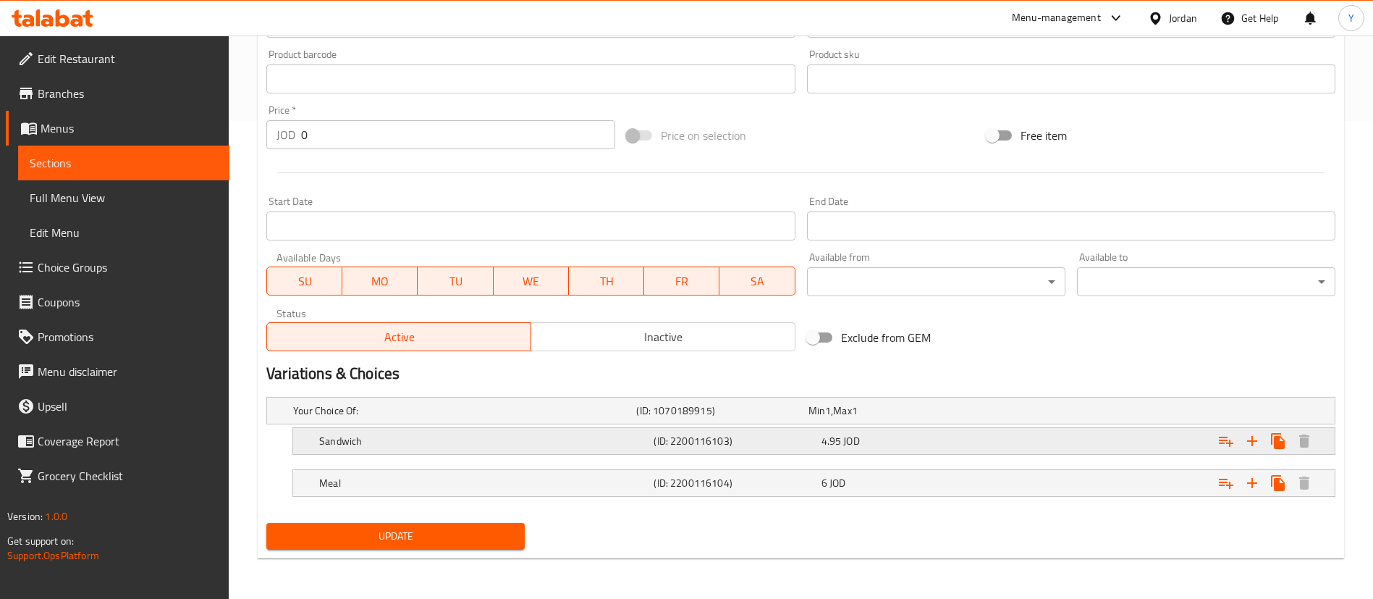
click at [831, 420] on span "JOD" at bounding box center [828, 410] width 6 height 19
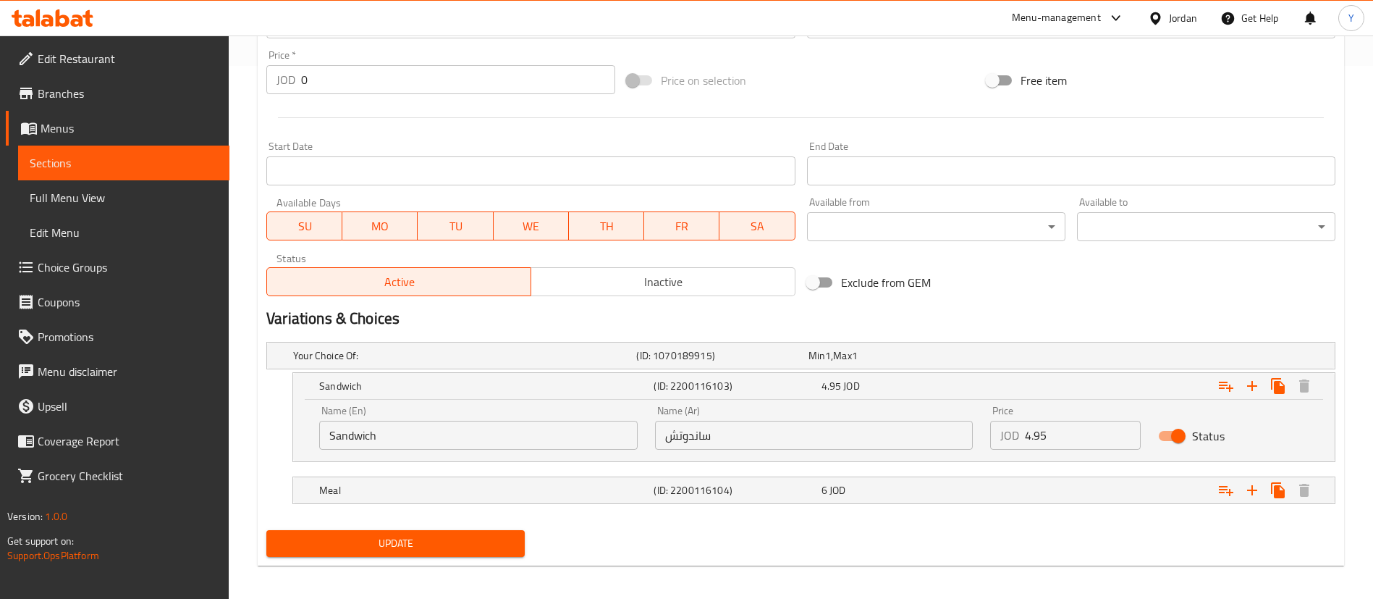
scroll to position [540, 0]
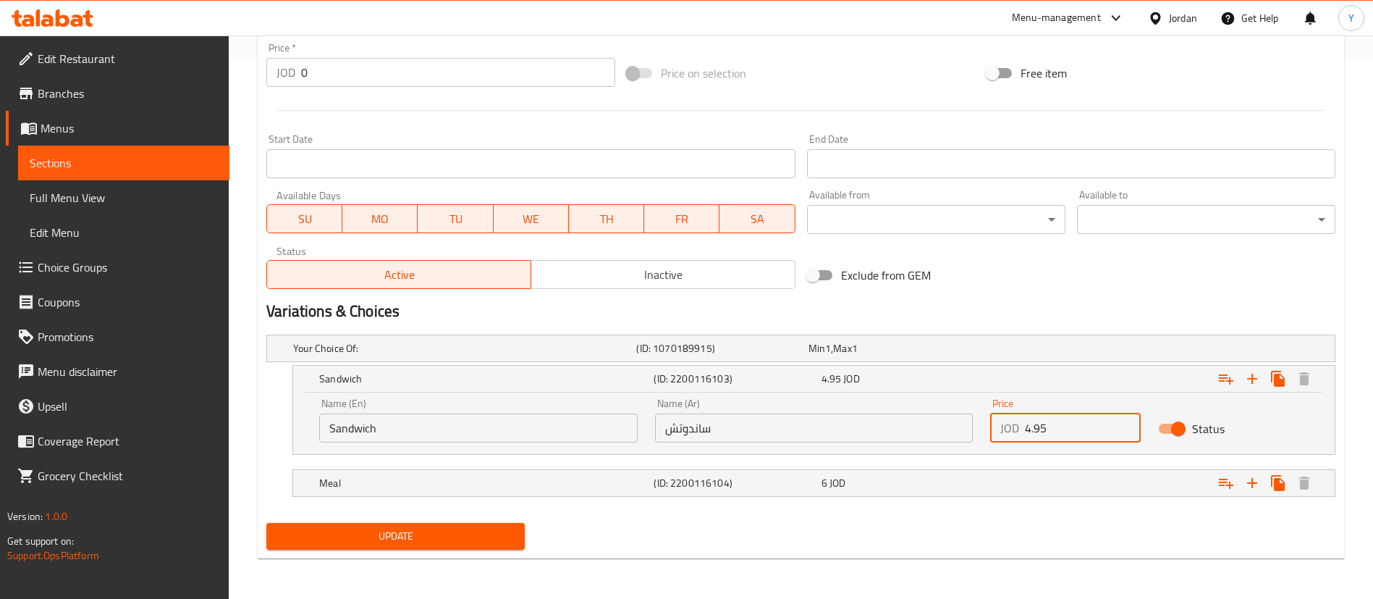
drag, startPoint x: 1029, startPoint y: 432, endPoint x: 1014, endPoint y: 433, distance: 14.5
click at [1014, 433] on div "JOD 4.95 Price" at bounding box center [1065, 427] width 151 height 29
click at [1041, 430] on input "5.95" at bounding box center [1083, 427] width 116 height 29
type input "5.15"
click at [1004, 351] on div "Expand" at bounding box center [1148, 348] width 343 height 6
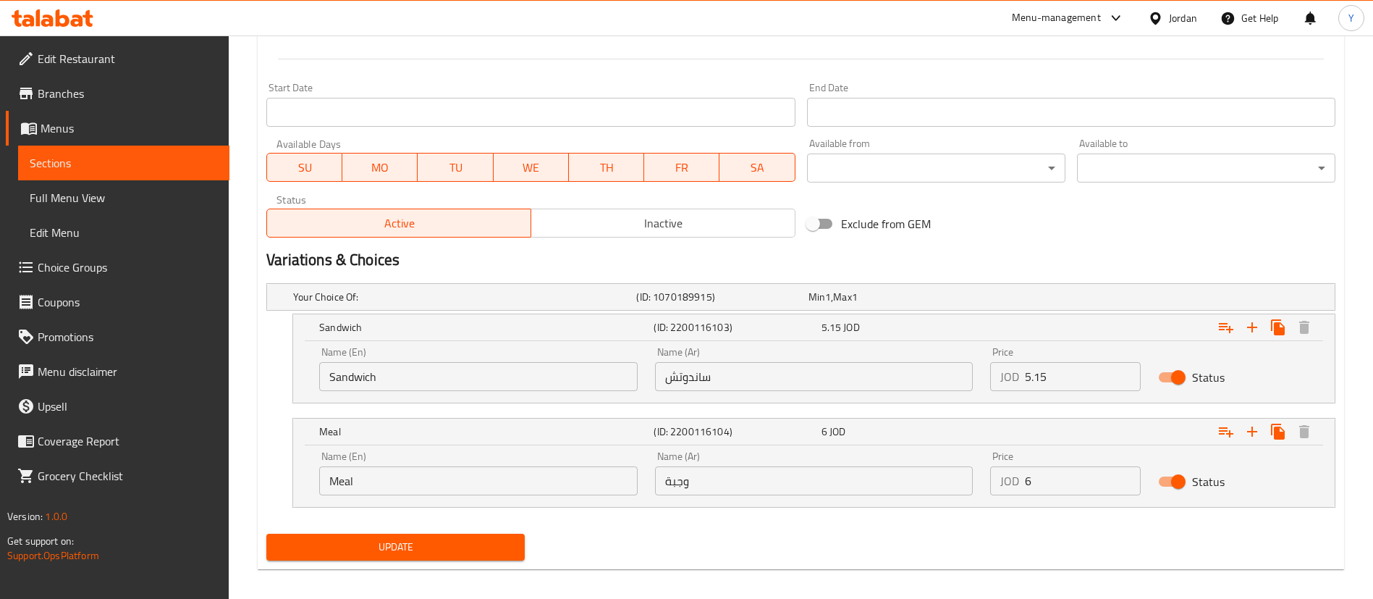
scroll to position [602, 0]
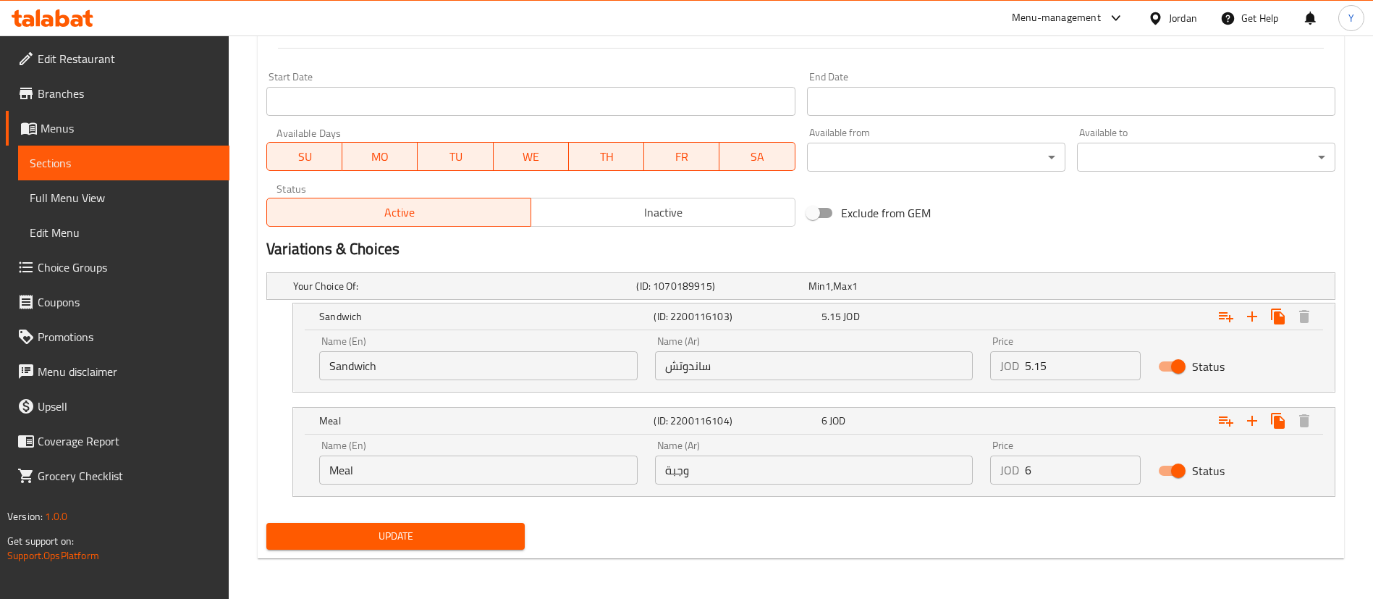
click at [1065, 476] on input "6" at bounding box center [1083, 469] width 116 height 29
type input "6.1"
click at [463, 527] on span "Update" at bounding box center [395, 536] width 235 height 18
click at [497, 533] on span "Update" at bounding box center [395, 536] width 235 height 18
click at [195, 166] on span "Sections" at bounding box center [124, 162] width 188 height 17
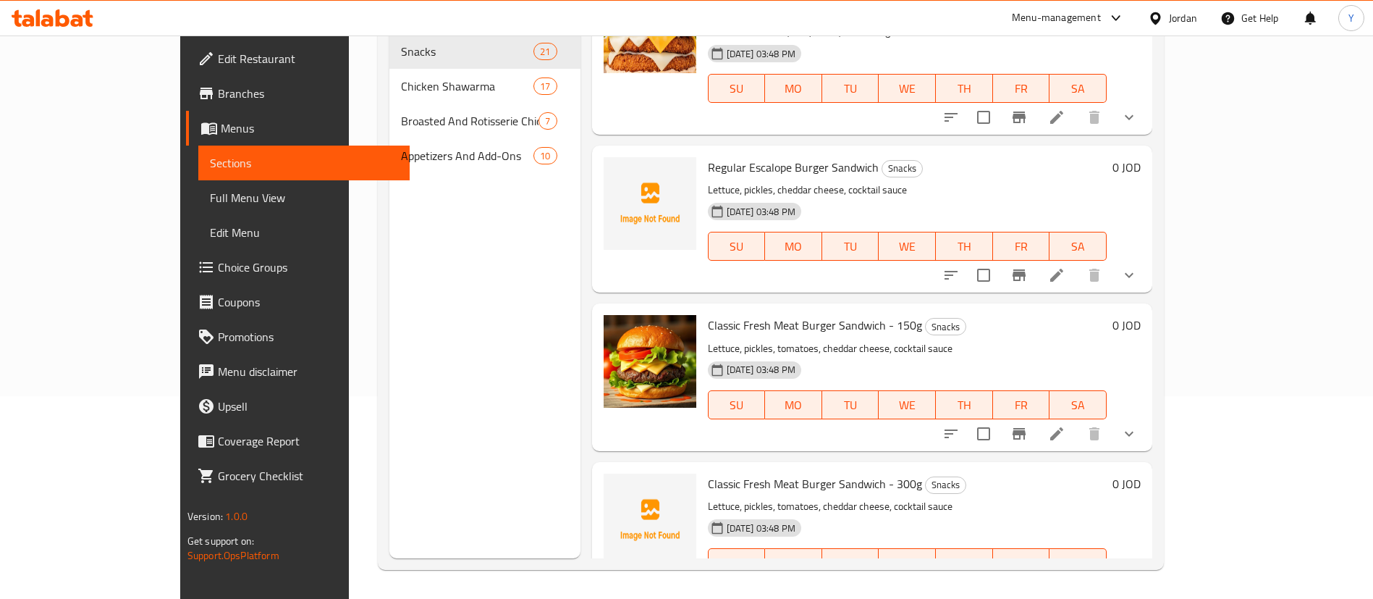
scroll to position [2280, 0]
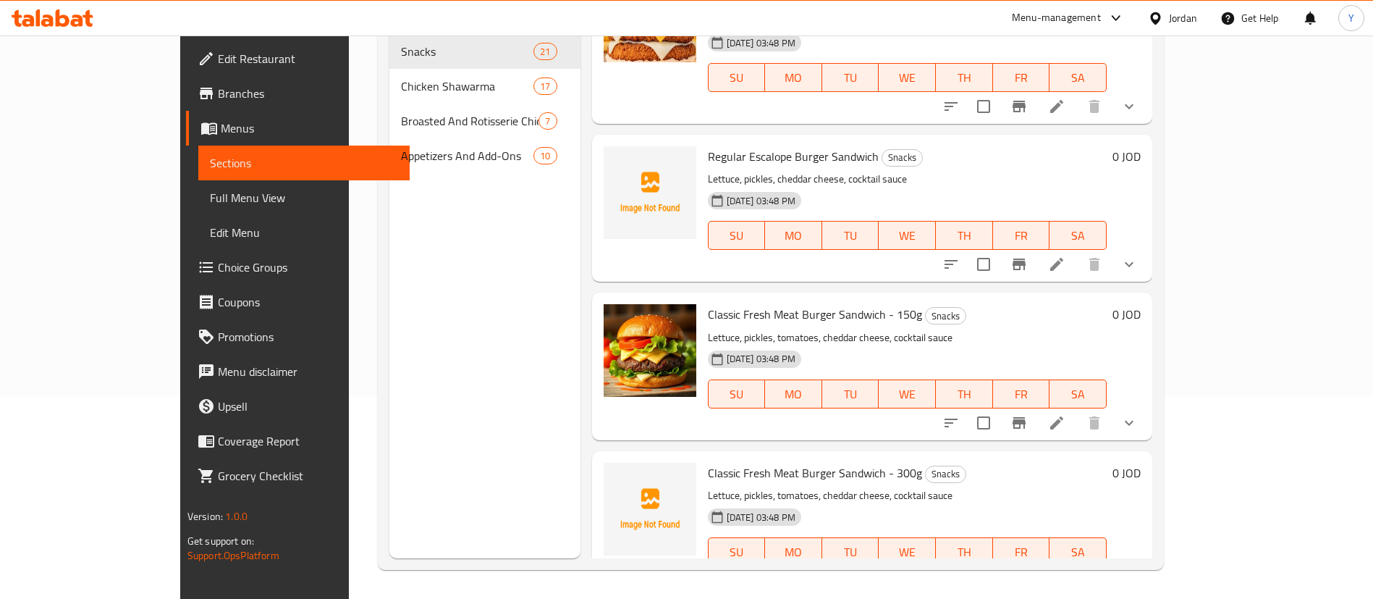
click at [1077, 251] on li at bounding box center [1056, 264] width 41 height 26
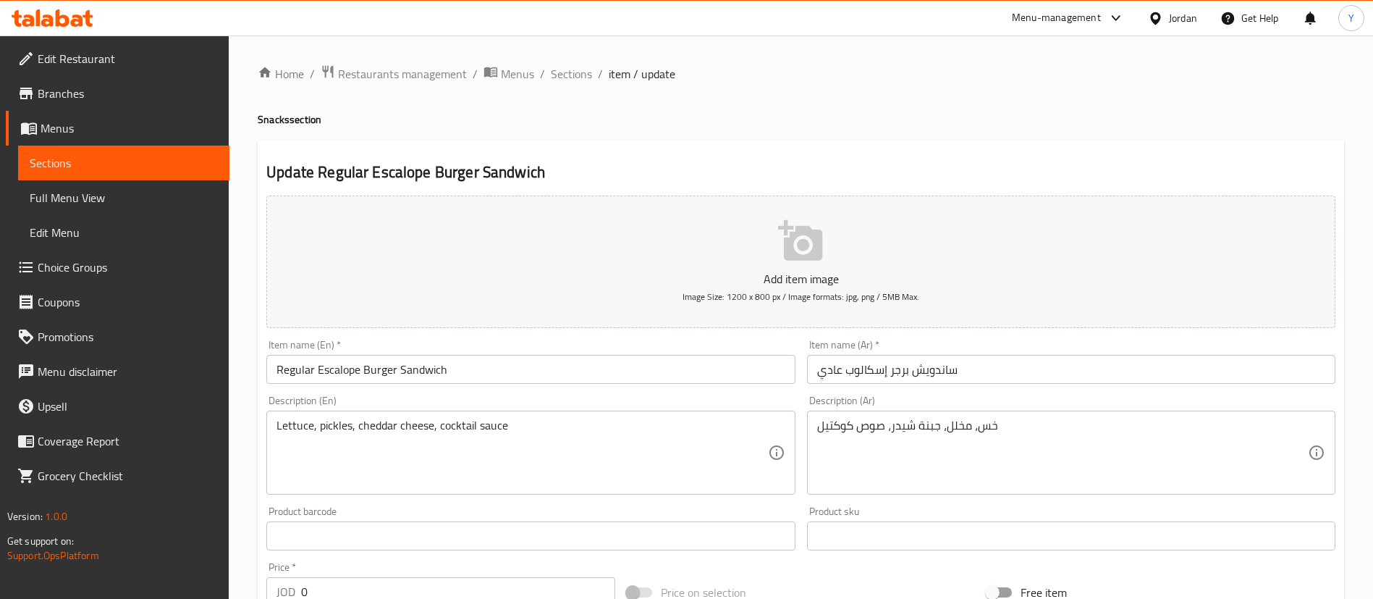
scroll to position [457, 0]
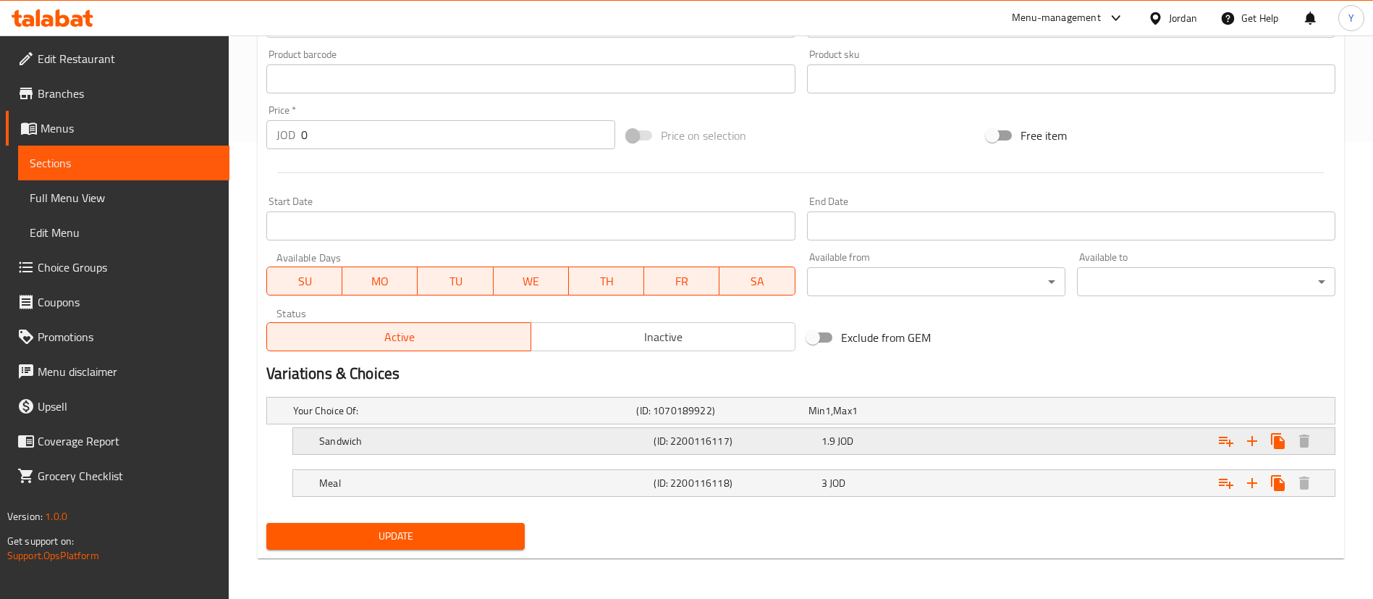
click at [879, 418] on div "1.9 JOD" at bounding box center [891, 410] width 166 height 14
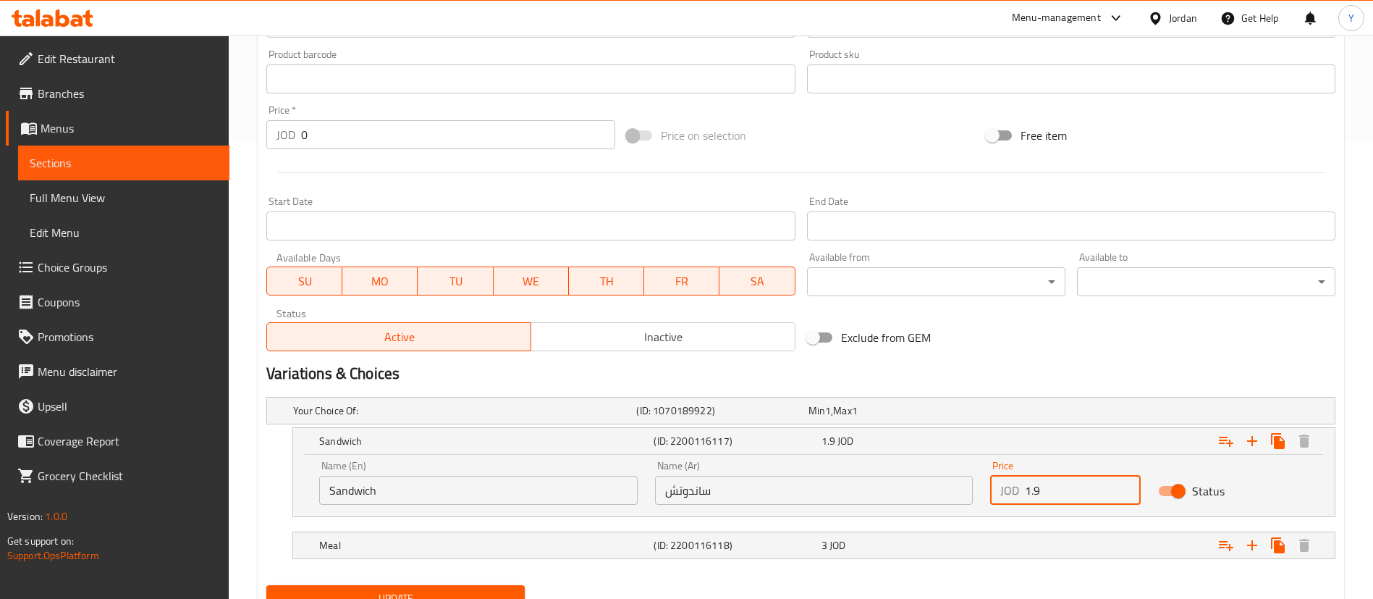
drag, startPoint x: 1068, startPoint y: 487, endPoint x: 895, endPoint y: 501, distance: 173.5
click at [895, 501] on div "Name (En) Sandwich Name (En) Name (Ar) ساندوتش Name (Ar) Price JOD 1.9 Price St…" at bounding box center [814, 483] width 1007 height 62
type input "2"
click at [900, 421] on div "3 JOD" at bounding box center [892, 410] width 172 height 20
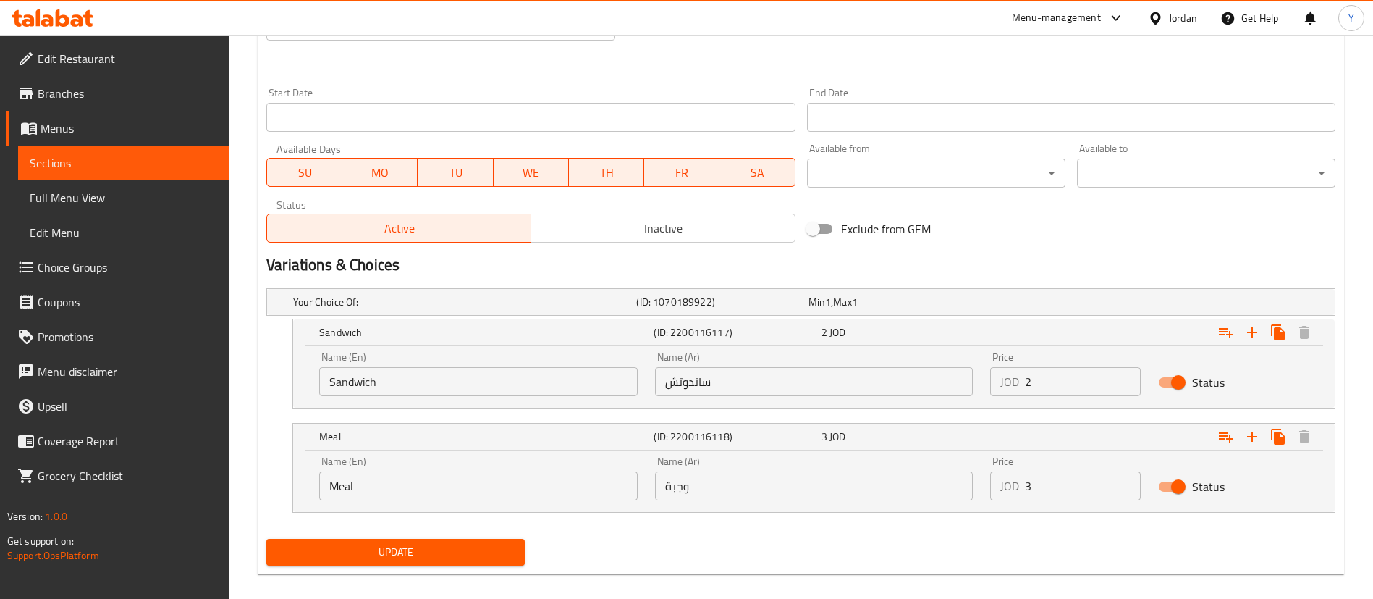
scroll to position [581, 0]
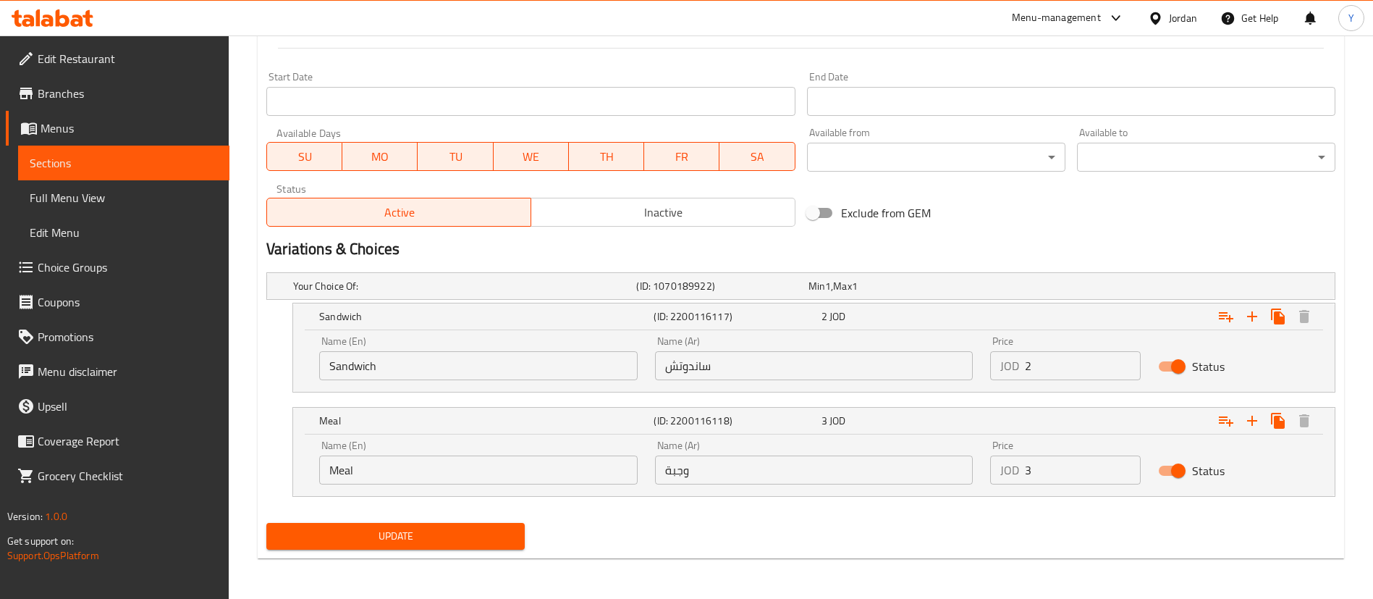
click at [1065, 473] on input "3" at bounding box center [1083, 469] width 116 height 29
type input "3.1"
click at [482, 527] on span "Update" at bounding box center [395, 536] width 235 height 18
click at [489, 539] on span "Update" at bounding box center [395, 536] width 235 height 18
click at [122, 167] on span "Sections" at bounding box center [124, 162] width 188 height 17
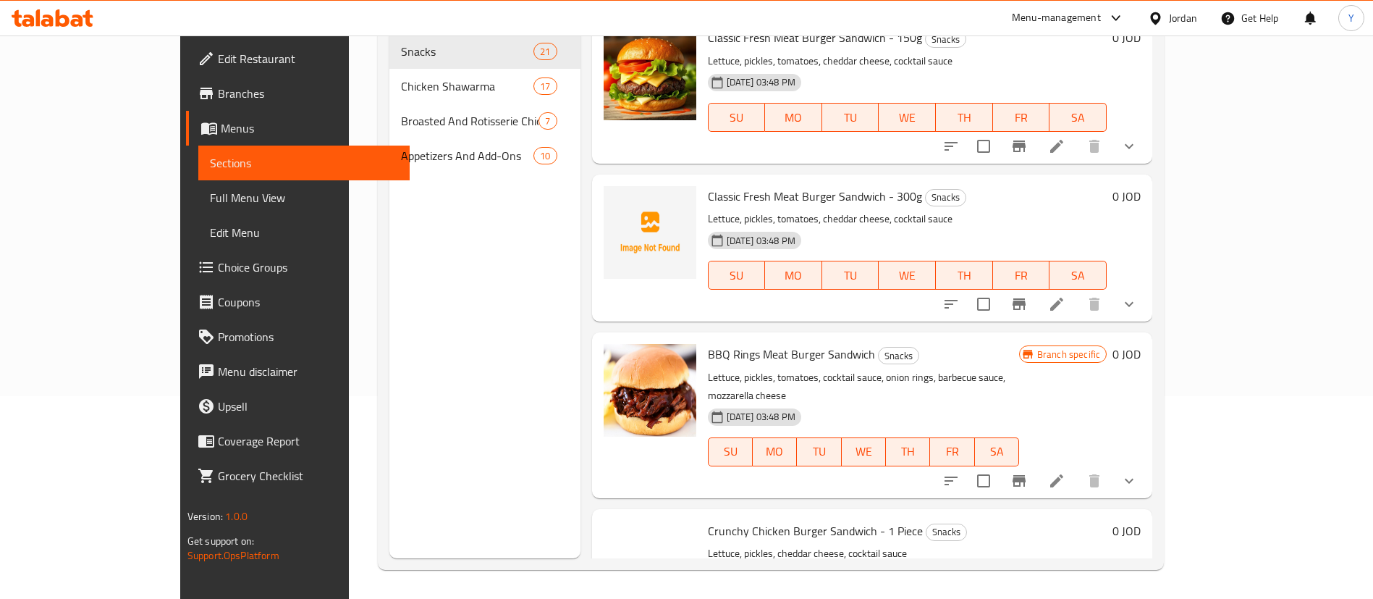
scroll to position [2758, 0]
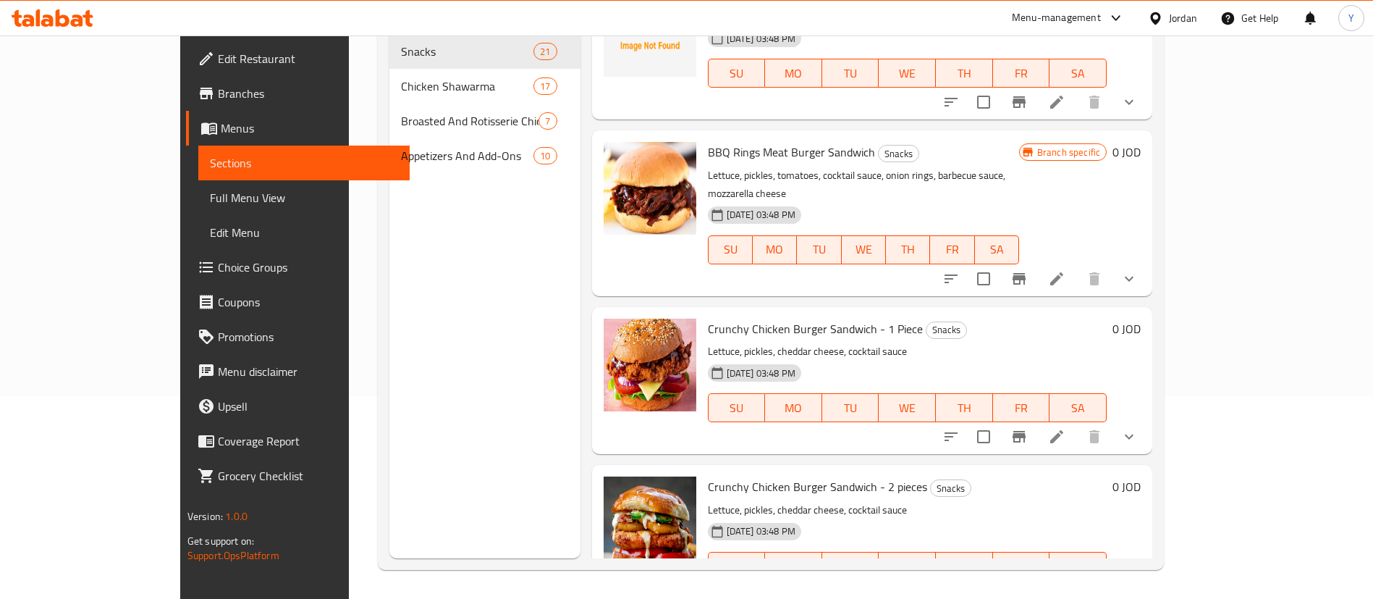
click at [1065, 270] on icon at bounding box center [1056, 278] width 17 height 17
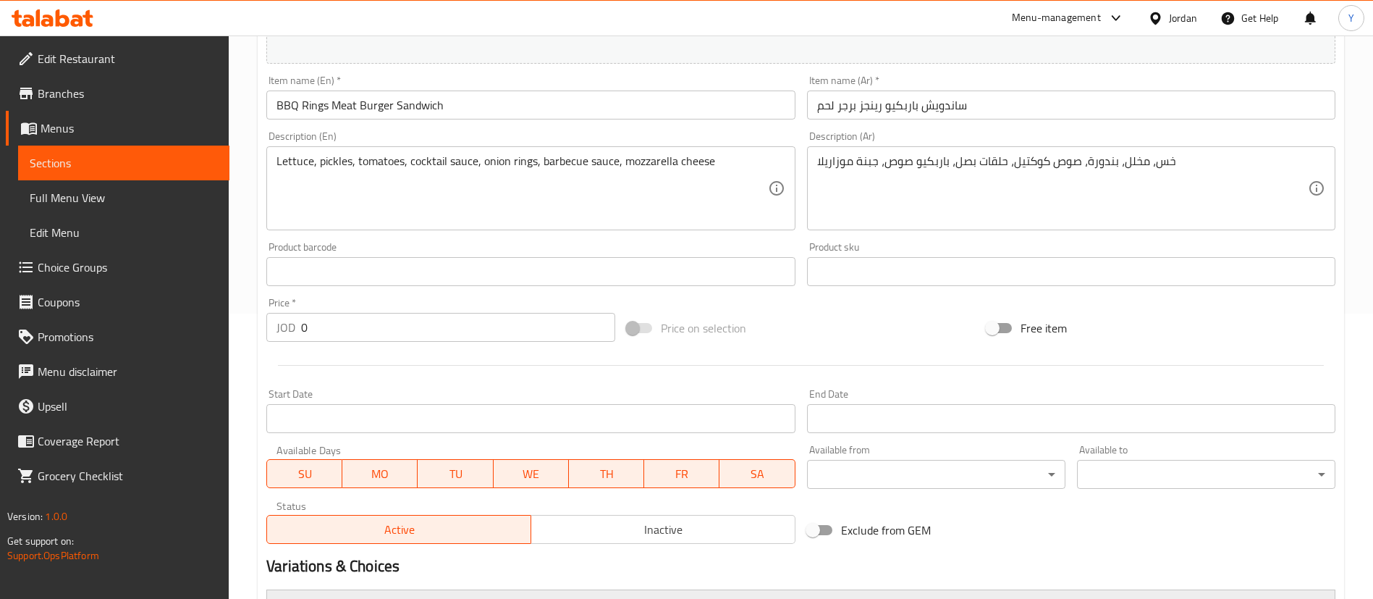
scroll to position [478, 0]
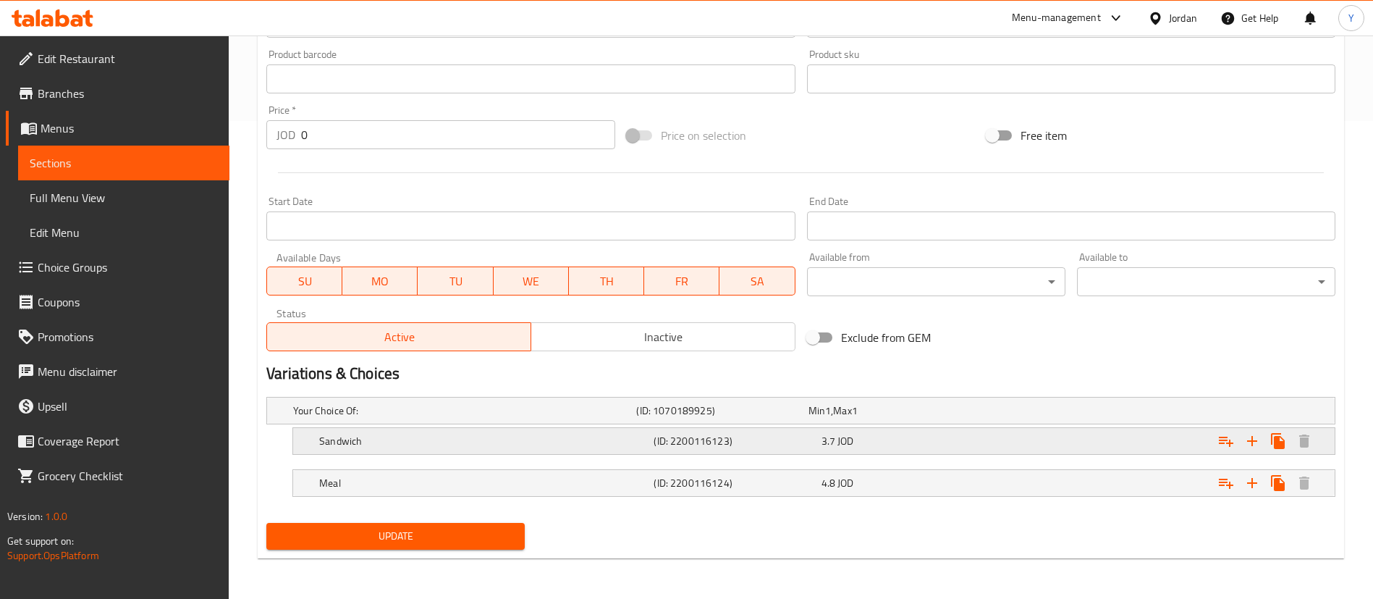
click at [872, 426] on div "Sandwich (ID: 2200116123) 3.7 JOD" at bounding box center [805, 410] width 1030 height 32
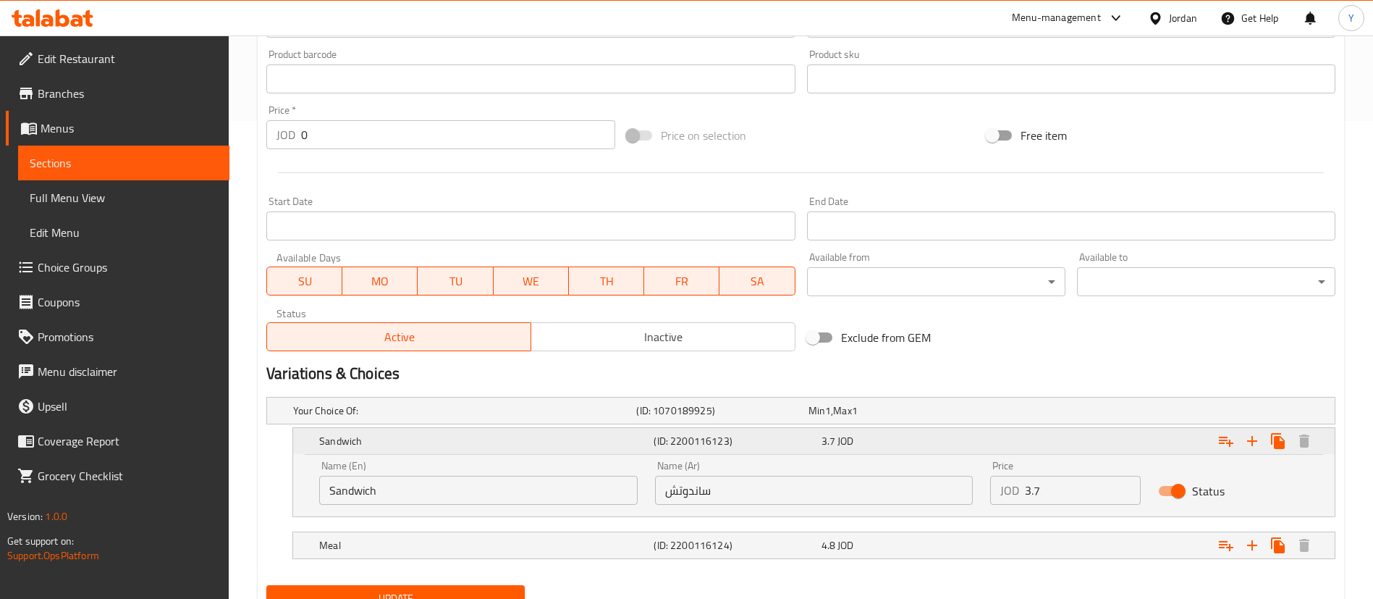
scroll to position [540, 0]
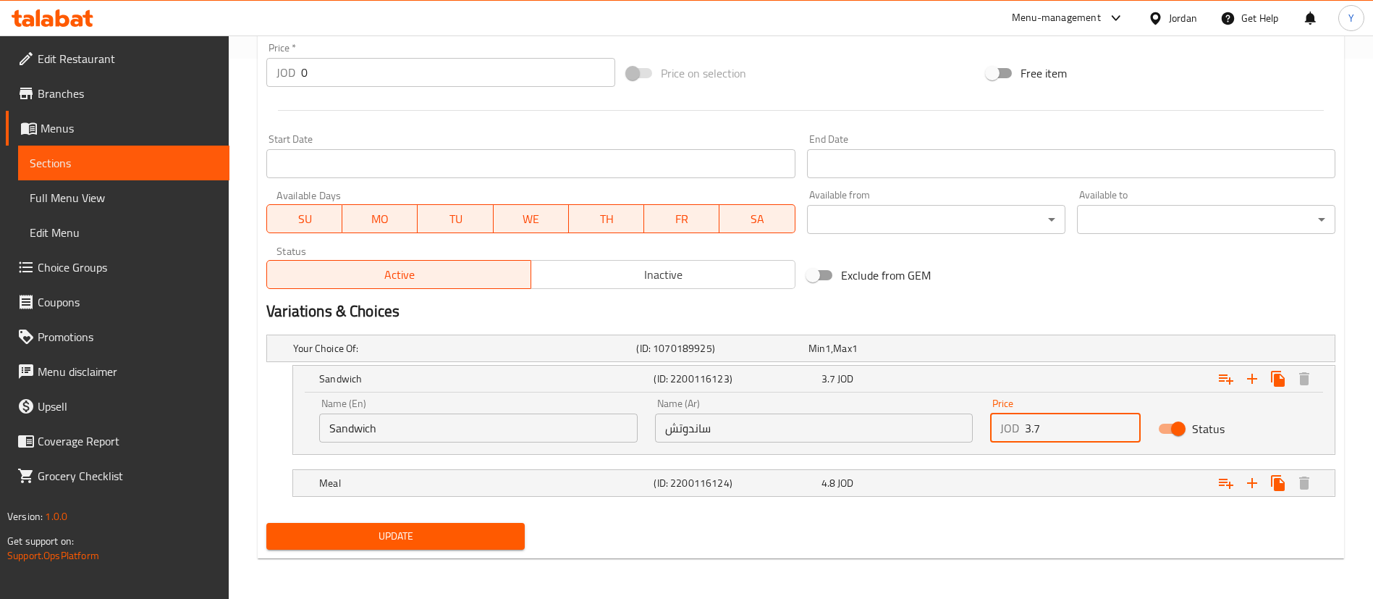
click at [1068, 432] on input "3.7" at bounding box center [1083, 427] width 116 height 29
type input "3.8"
click at [945, 355] on div "4.8 JOD" at bounding box center [891, 348] width 166 height 14
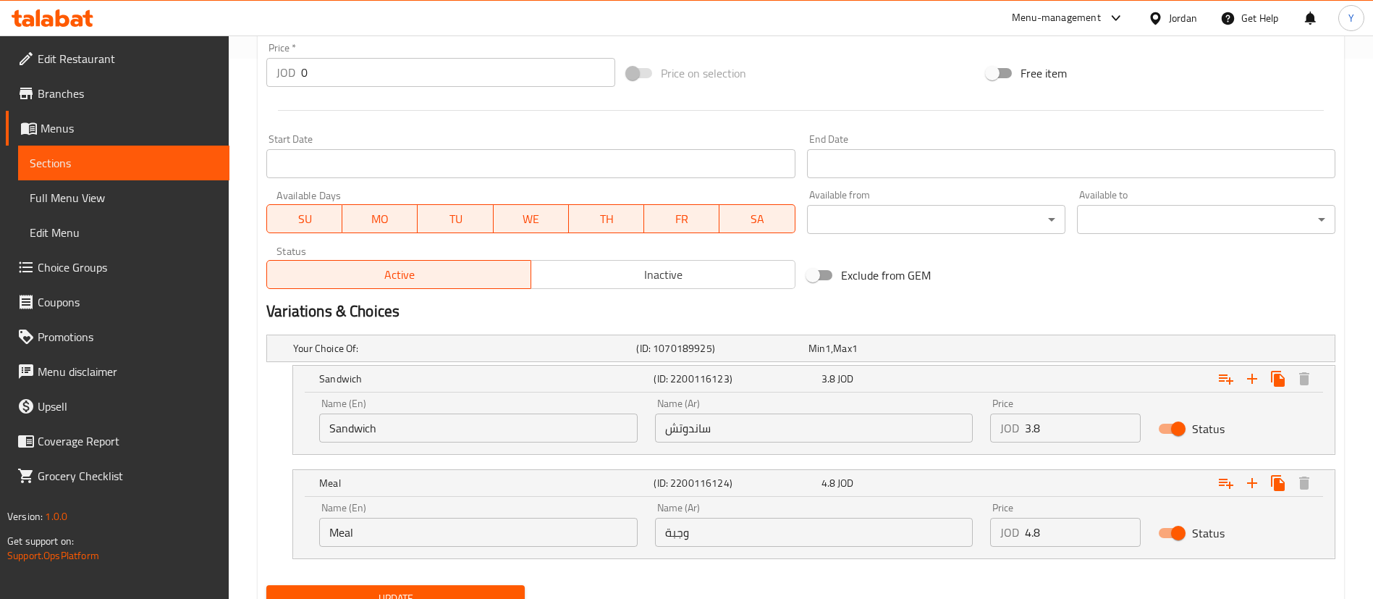
click at [1068, 537] on input "4.8" at bounding box center [1083, 532] width 116 height 29
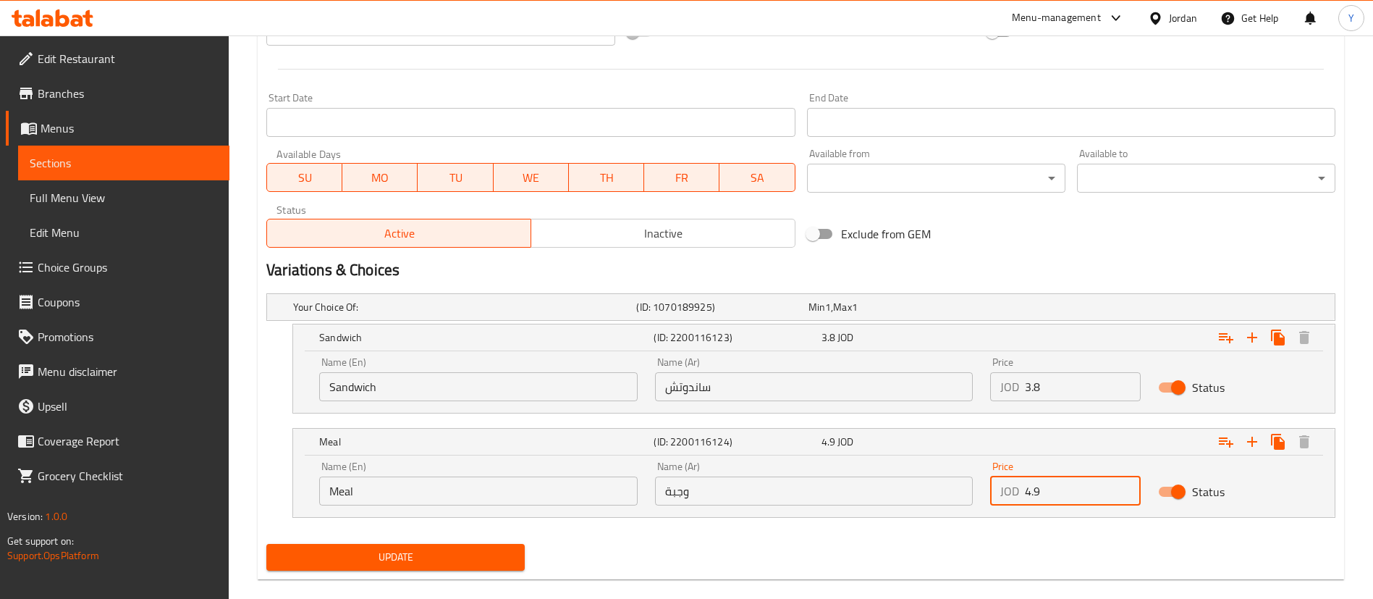
scroll to position [602, 0]
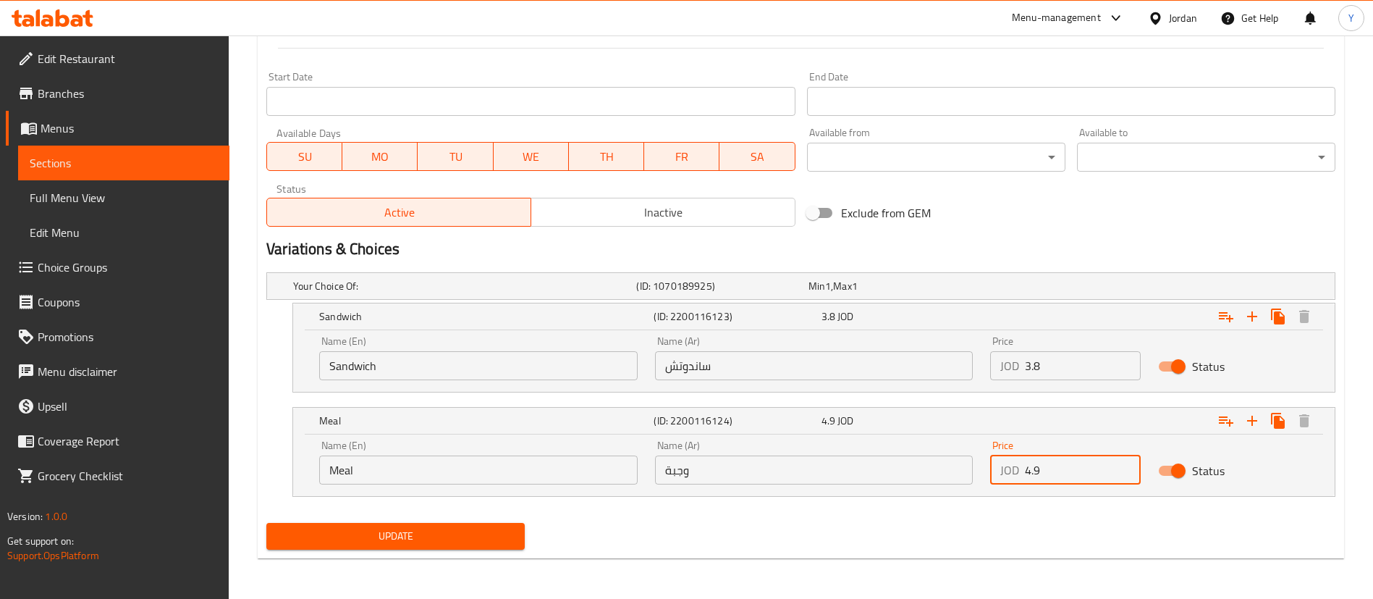
type input "4.9"
click at [378, 532] on span "Update" at bounding box center [395, 536] width 235 height 18
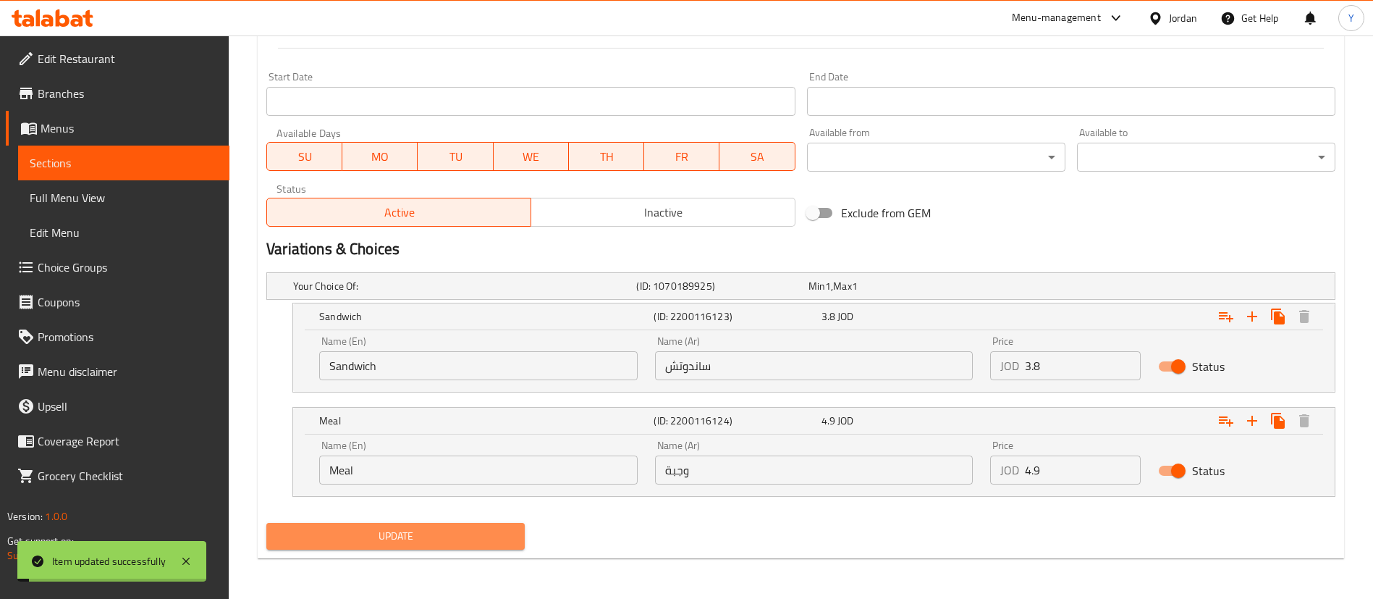
drag, startPoint x: 497, startPoint y: 536, endPoint x: 541, endPoint y: 536, distance: 43.4
click at [498, 536] on span "Update" at bounding box center [395, 536] width 235 height 18
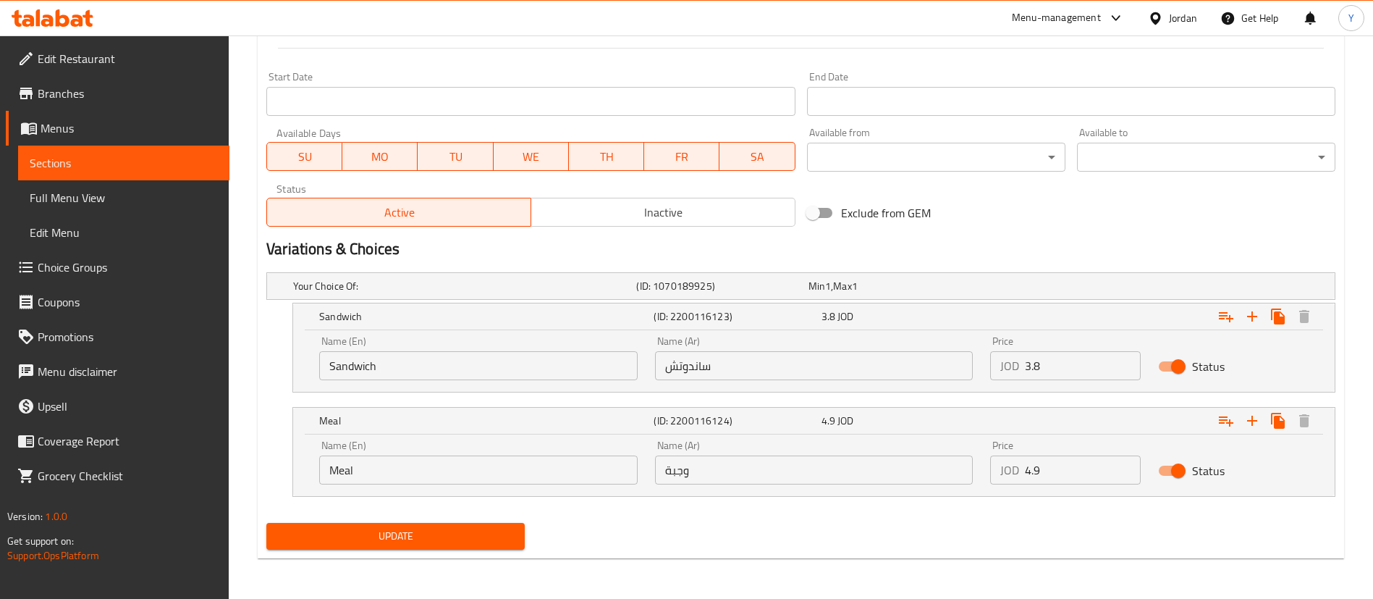
click at [216, 164] on span "Sections" at bounding box center [124, 162] width 188 height 17
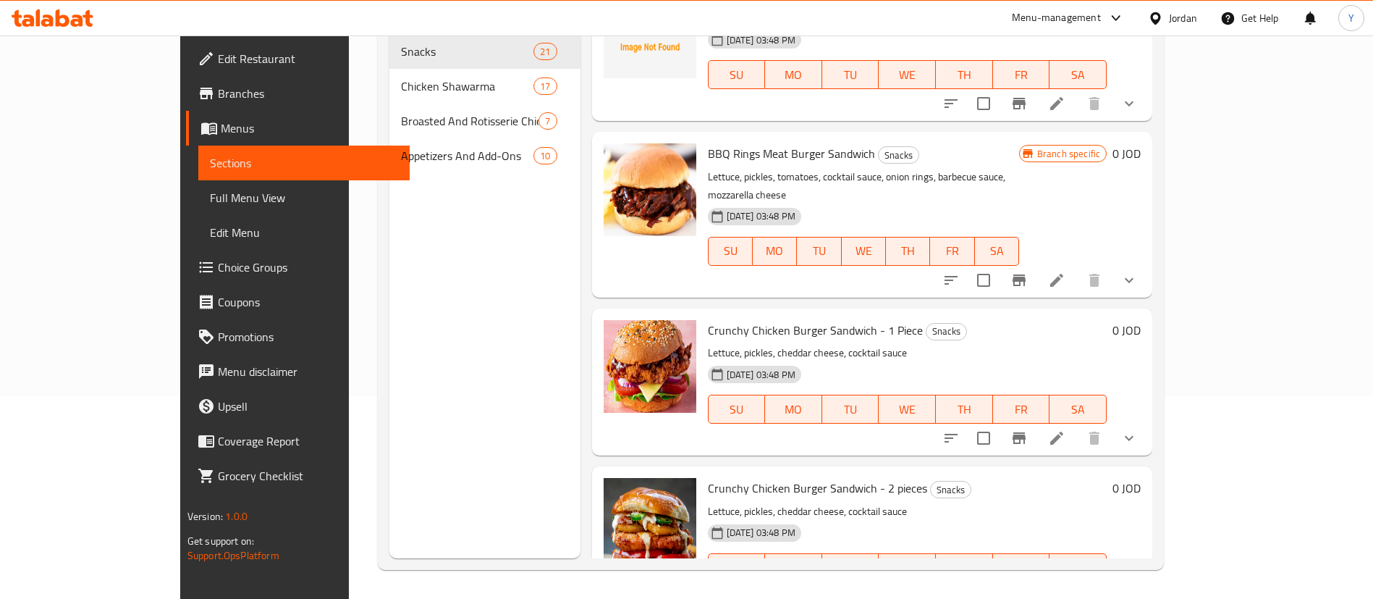
scroll to position [2758, 0]
click at [1065, 428] on icon at bounding box center [1056, 436] width 17 height 17
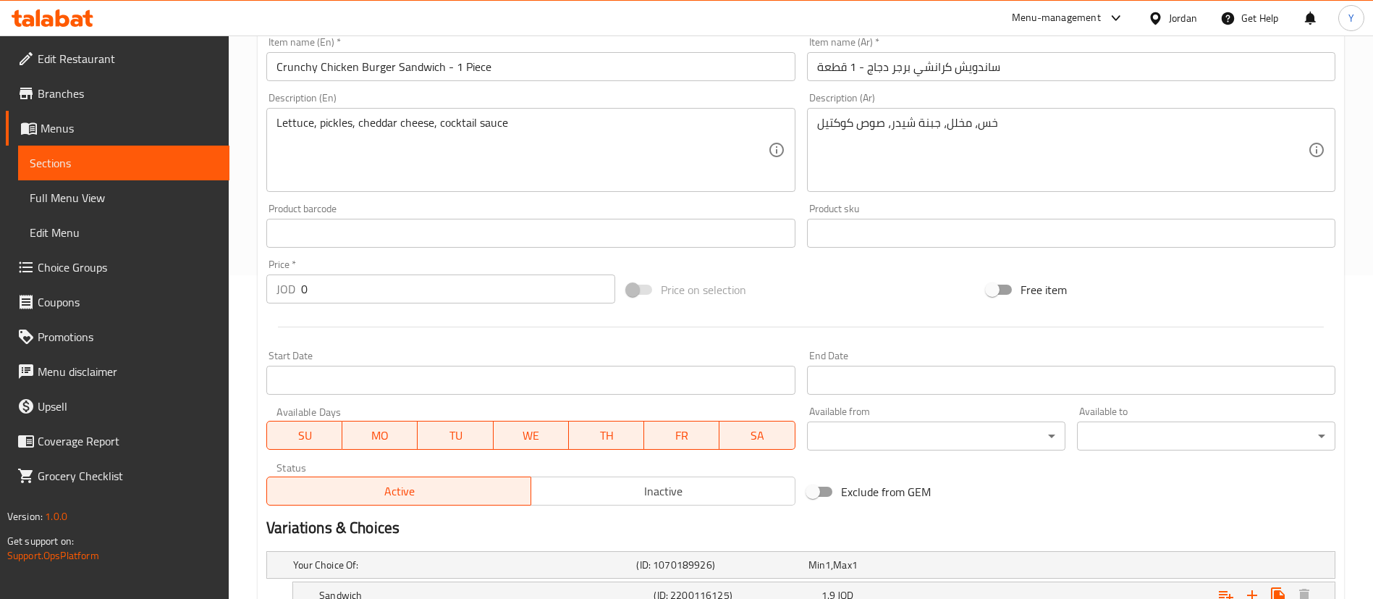
scroll to position [478, 0]
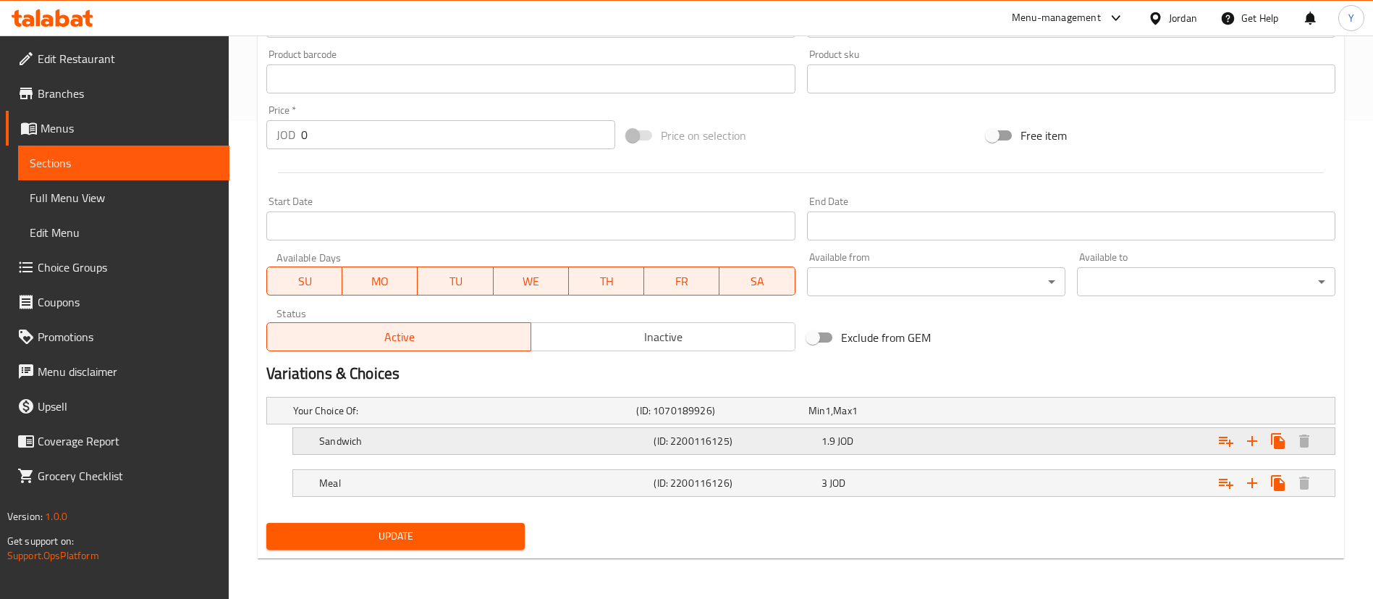
click at [866, 418] on div "1.9 JOD" at bounding box center [891, 410] width 166 height 14
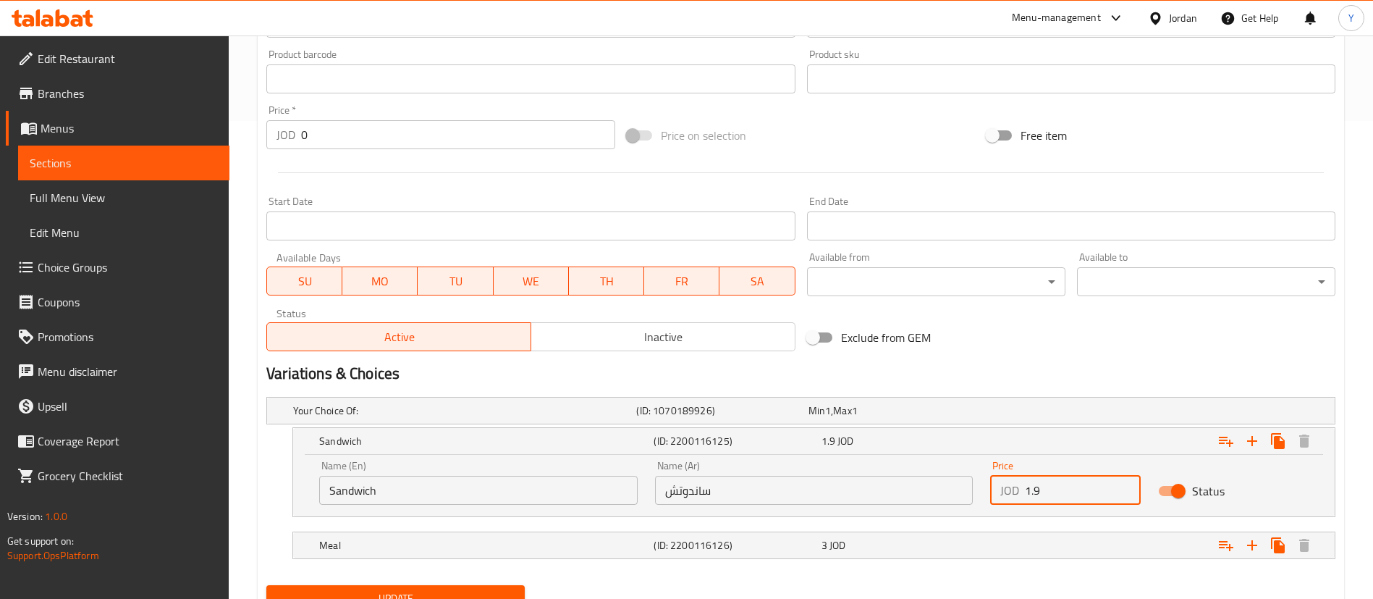
drag, startPoint x: 1065, startPoint y: 494, endPoint x: 943, endPoint y: 498, distance: 122.4
click at [944, 498] on div "Name (En) Sandwich Name (En) Name (Ar) ساندوتش Name (Ar) Price JOD 1.9 Price St…" at bounding box center [814, 483] width 1007 height 62
type input "2"
click at [883, 418] on div "3 JOD" at bounding box center [891, 410] width 166 height 14
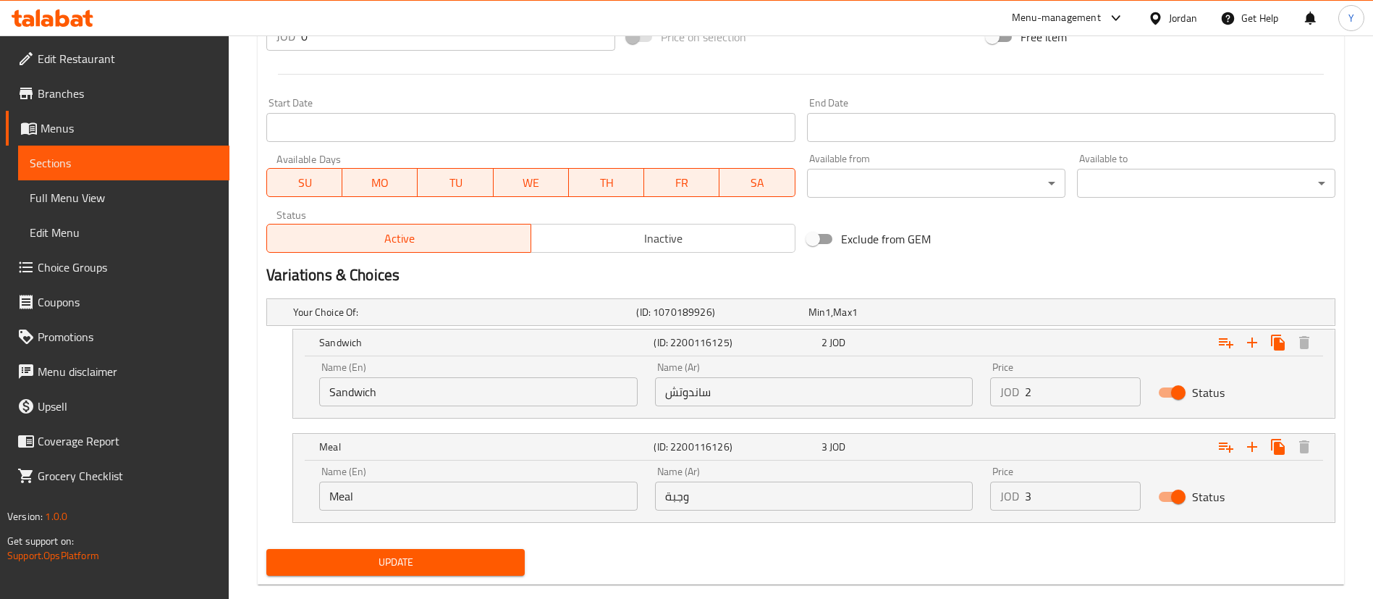
scroll to position [602, 0]
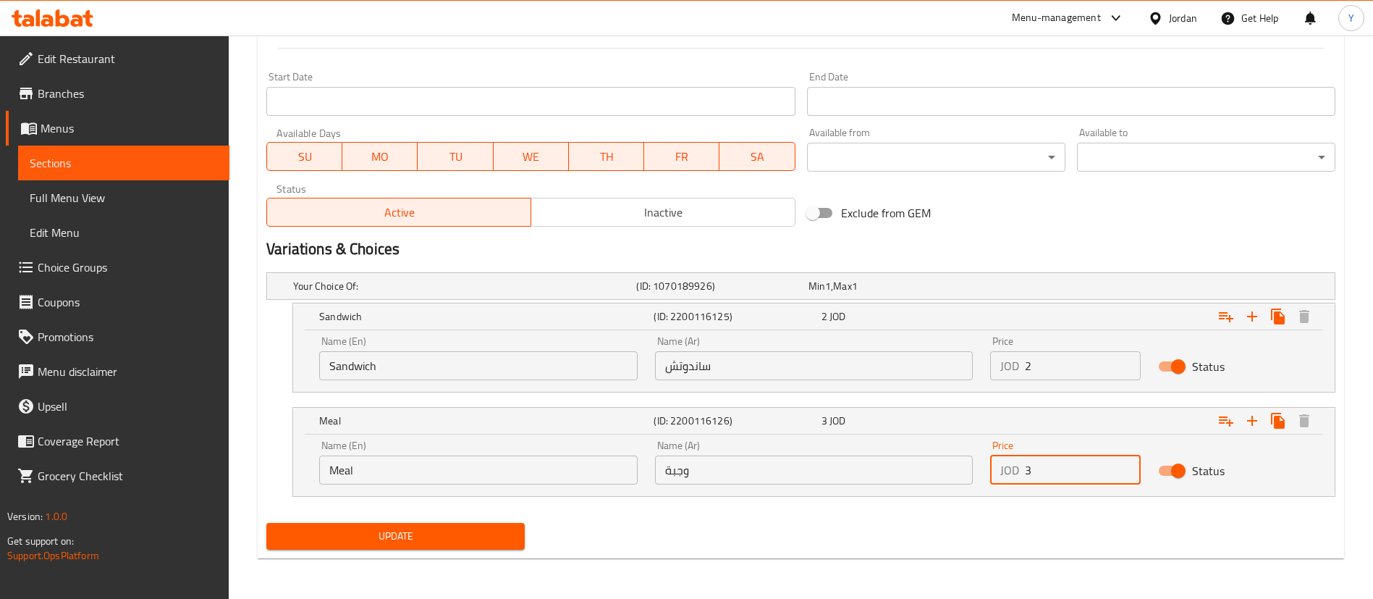
click at [1056, 479] on input "3" at bounding box center [1083, 469] width 116 height 29
type input "3.1"
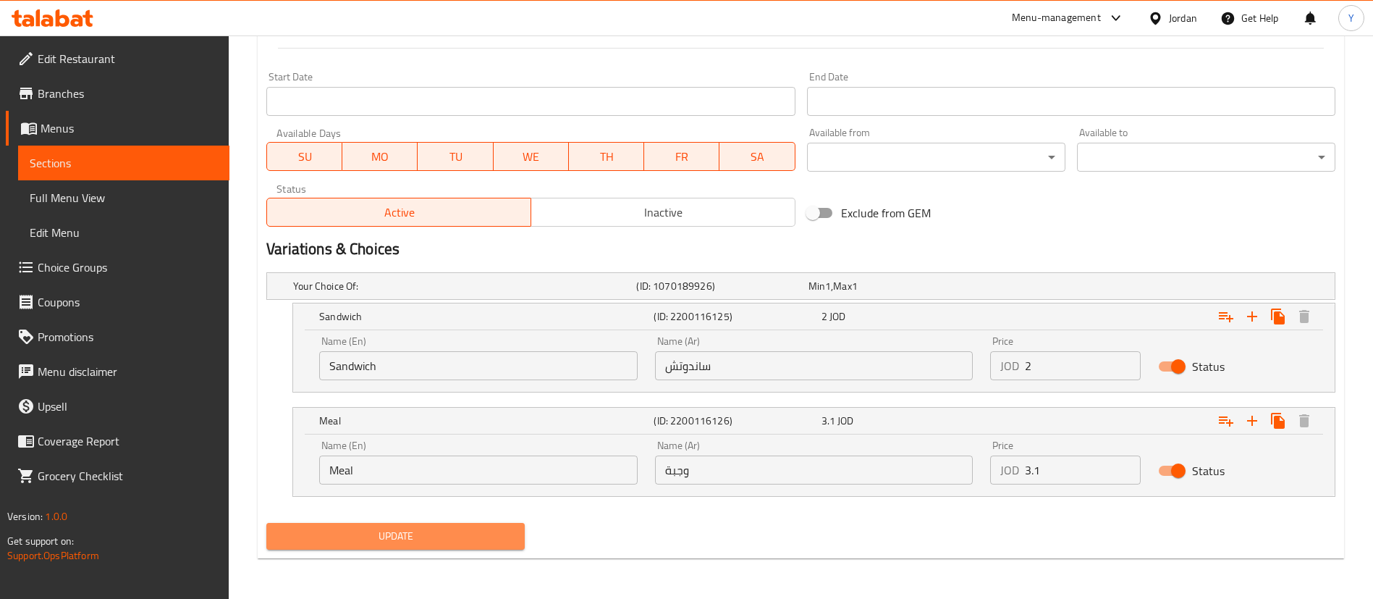
click at [492, 533] on span "Update" at bounding box center [395, 536] width 235 height 18
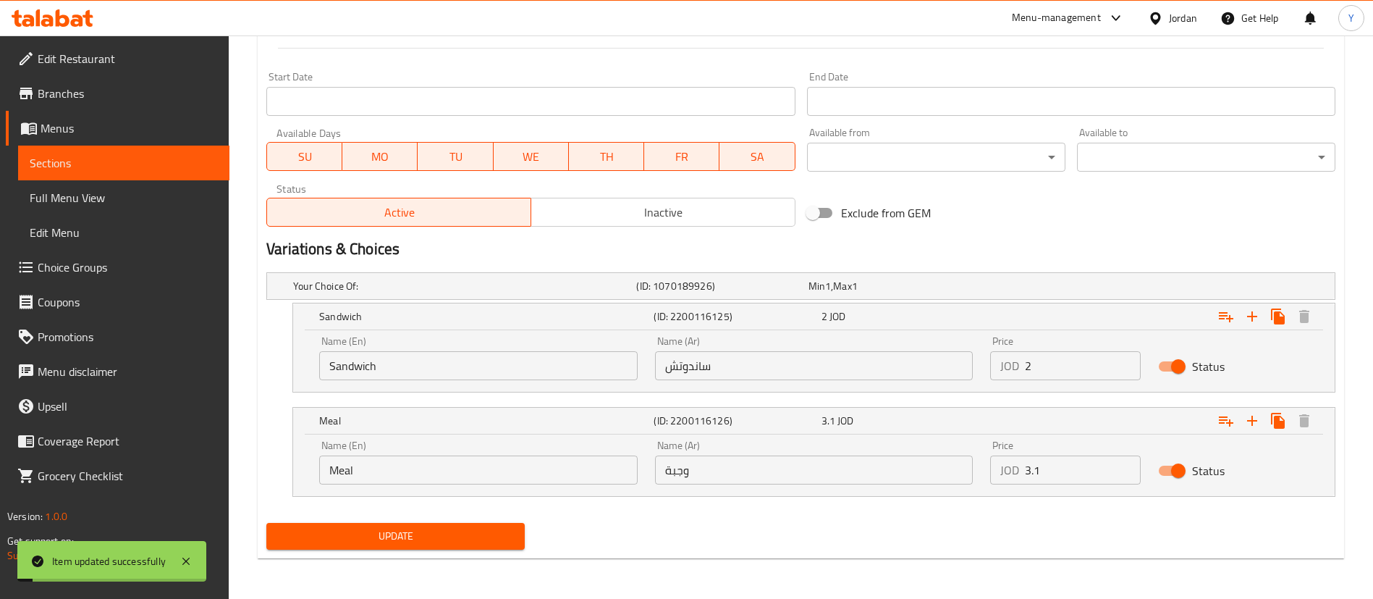
click at [462, 541] on span "Update" at bounding box center [395, 536] width 235 height 18
click at [161, 163] on span "Sections" at bounding box center [124, 162] width 188 height 17
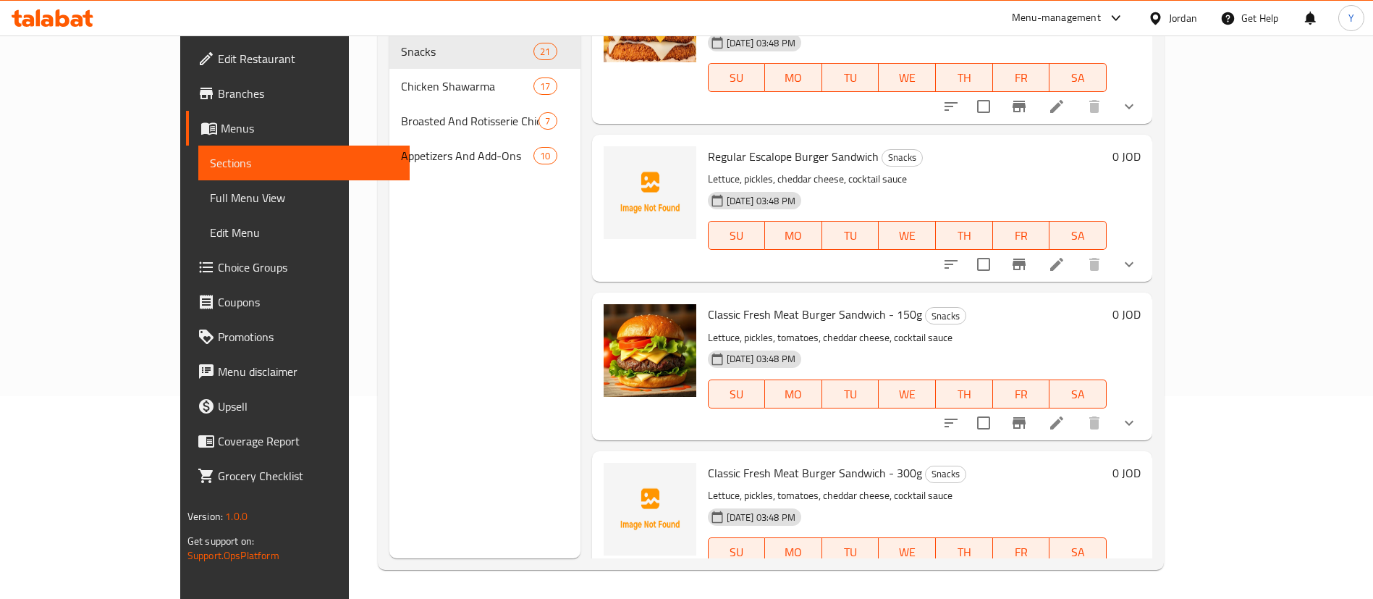
scroll to position [2758, 0]
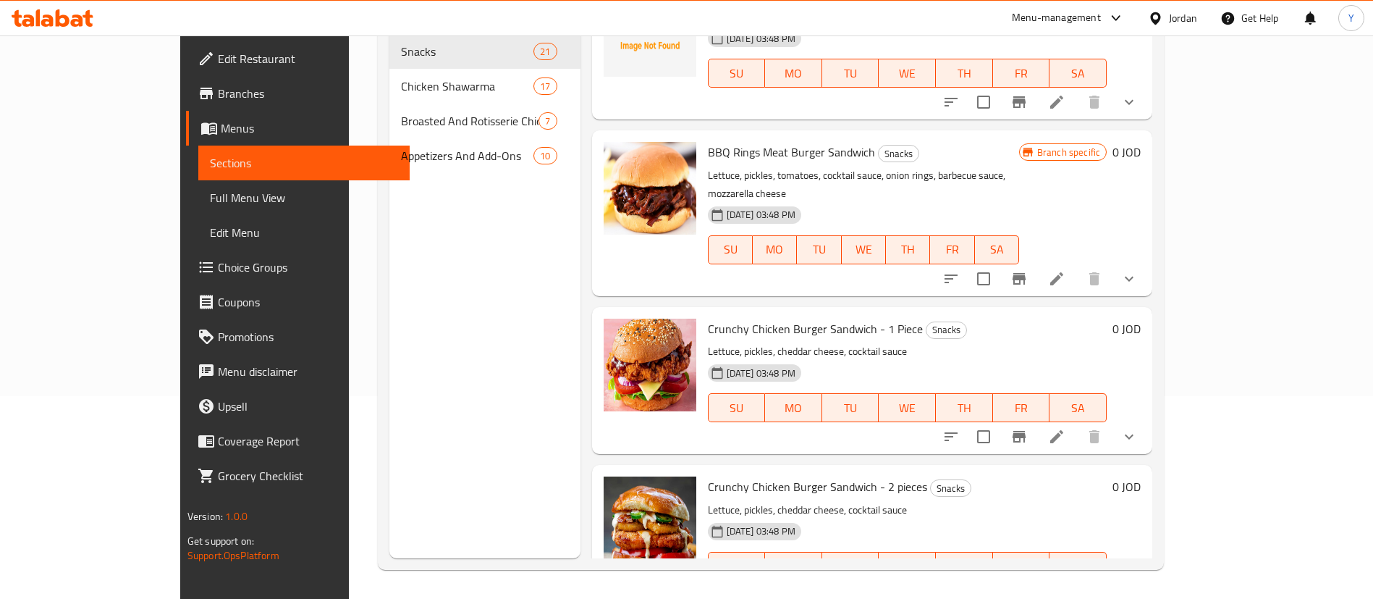
click at [1077, 582] on li at bounding box center [1056, 595] width 41 height 26
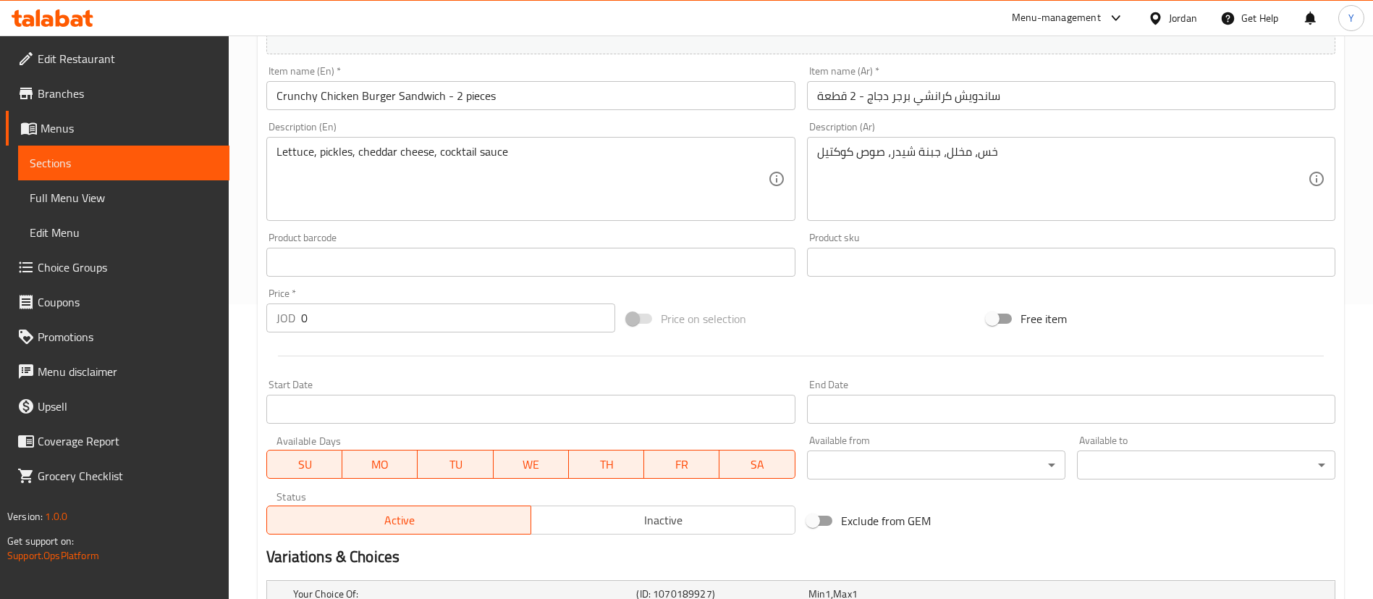
scroll to position [478, 0]
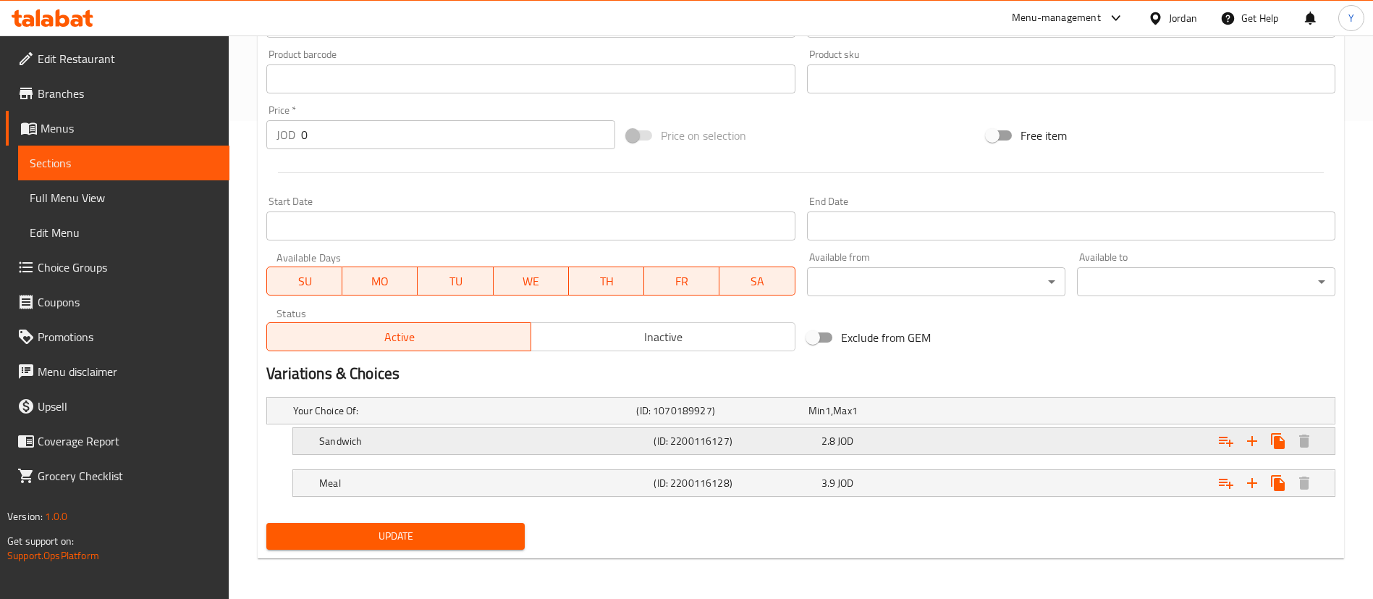
click at [881, 418] on div "2.8 JOD" at bounding box center [891, 410] width 166 height 14
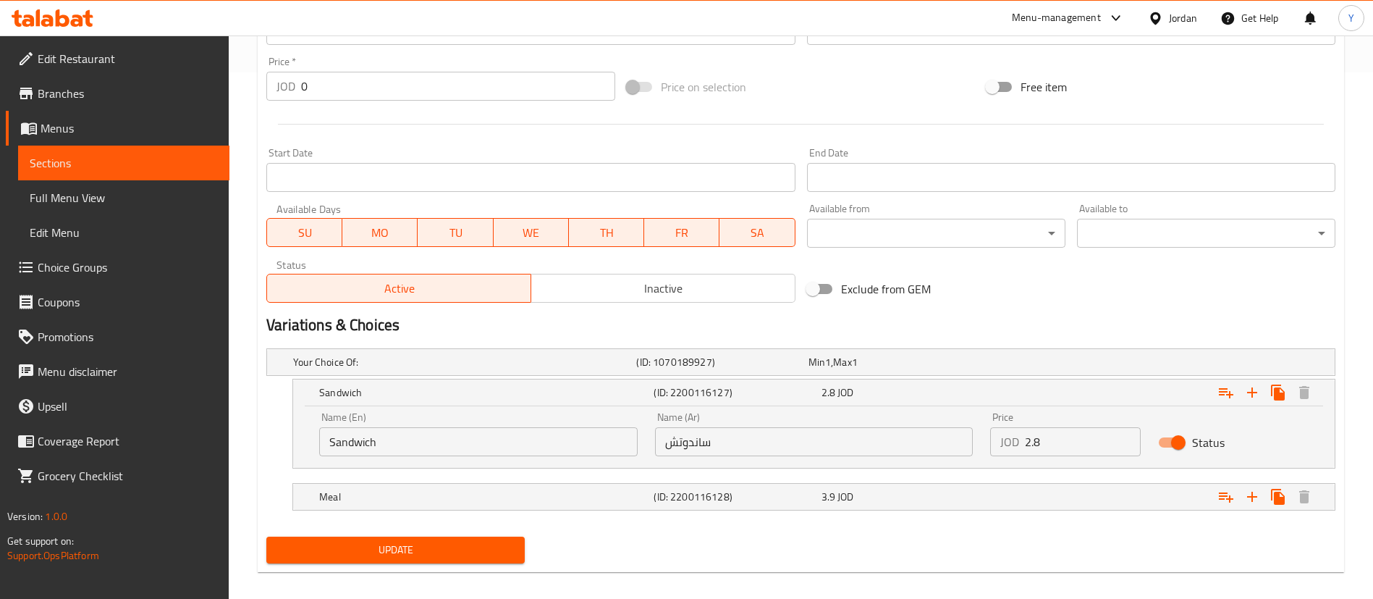
scroll to position [540, 0]
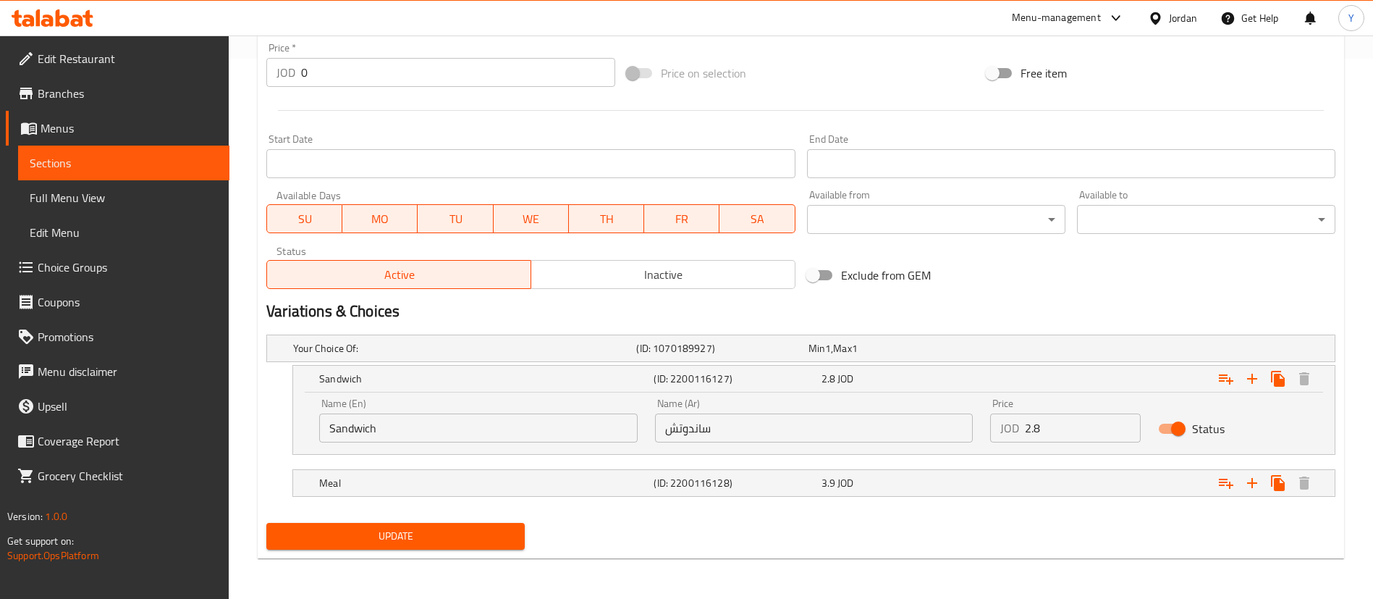
click at [1081, 415] on input "2.8" at bounding box center [1083, 427] width 116 height 29
type input "2.9"
click at [855, 355] on div "3.9 JOD" at bounding box center [891, 348] width 166 height 14
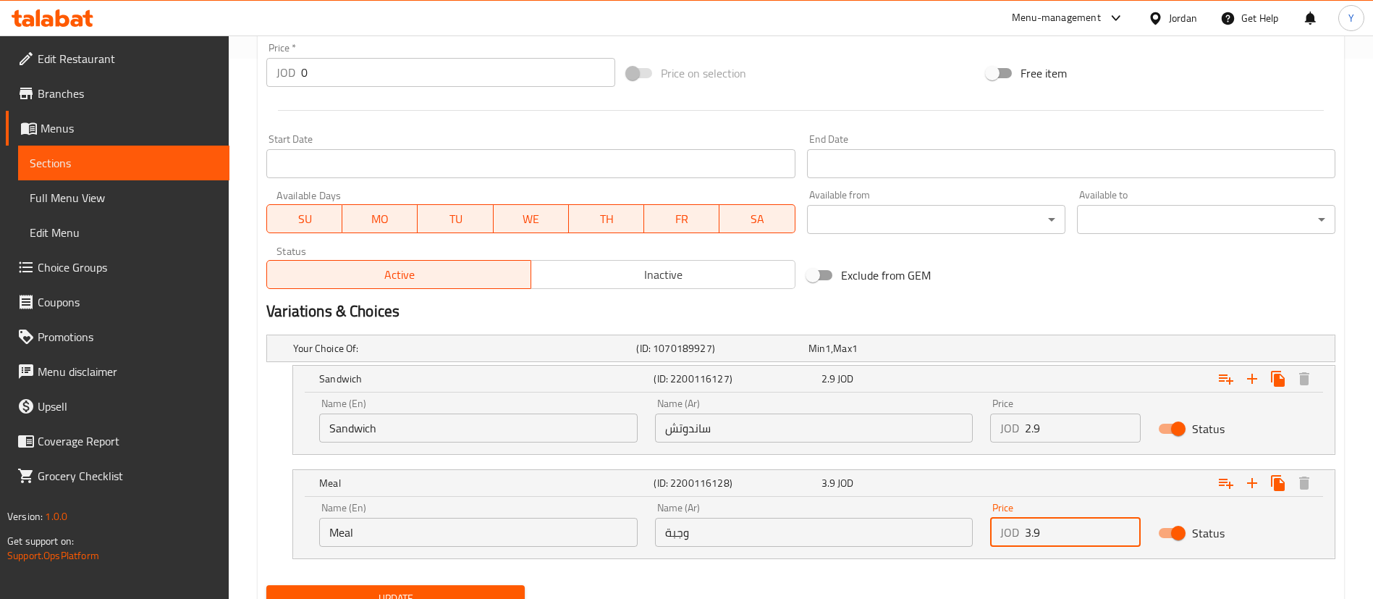
drag, startPoint x: 997, startPoint y: 539, endPoint x: 929, endPoint y: 549, distance: 68.7
click at [943, 539] on div "Name (En) Meal Name (En) Name (Ar) وجبة Name (Ar) Price JOD 3.9 Price Status" at bounding box center [814, 525] width 1007 height 62
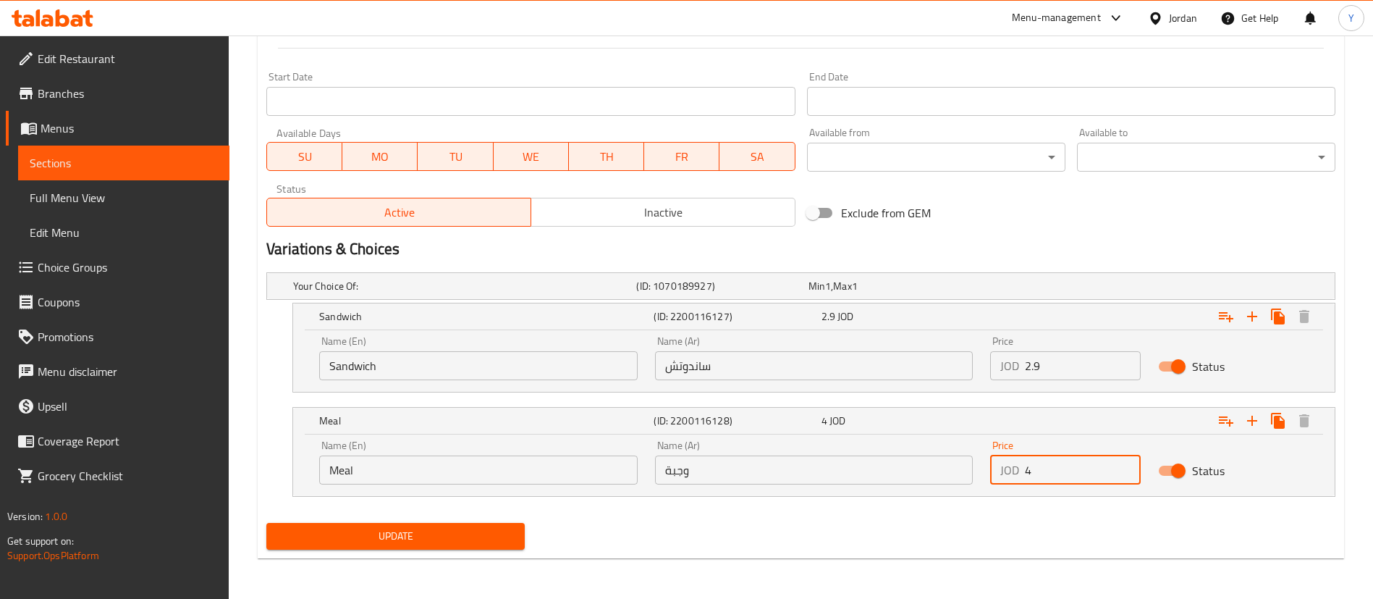
type input "4"
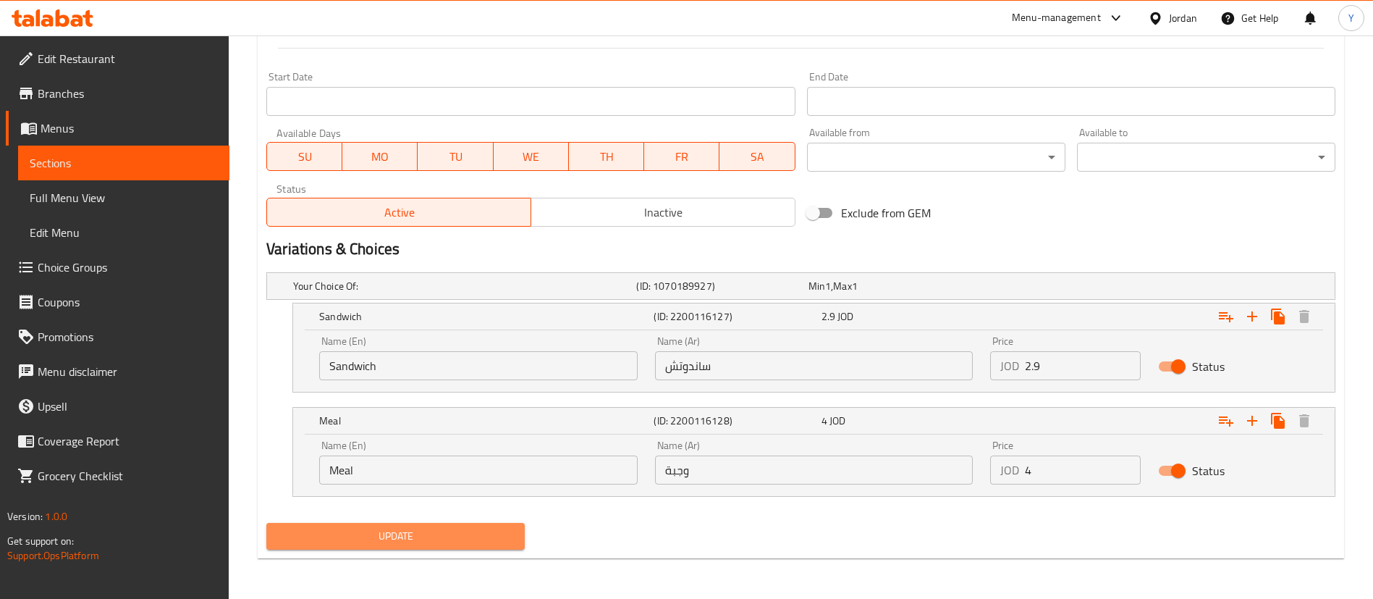
click at [468, 533] on span "Update" at bounding box center [395, 536] width 235 height 18
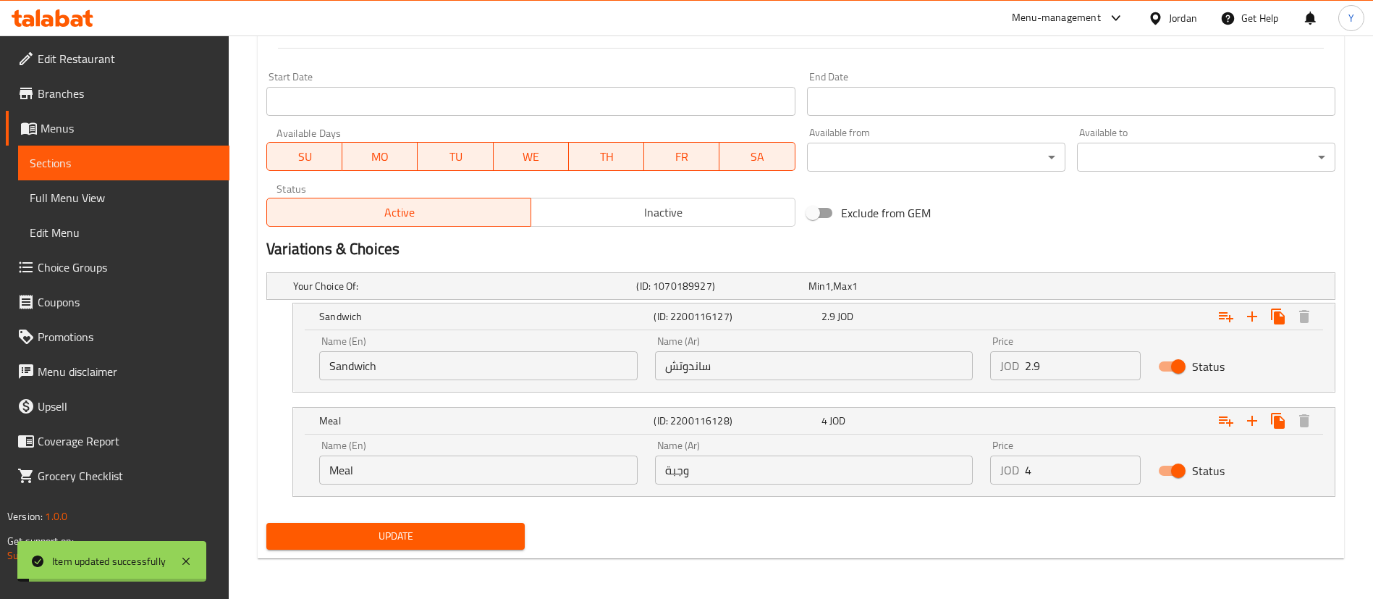
click at [463, 549] on div "Update" at bounding box center [396, 536] width 270 height 38
drag, startPoint x: 437, startPoint y: 549, endPoint x: 464, endPoint y: 545, distance: 27.0
click at [437, 549] on div "Update" at bounding box center [396, 536] width 270 height 38
click at [503, 538] on span "Update" at bounding box center [395, 536] width 235 height 18
click at [200, 161] on span "Sections" at bounding box center [124, 162] width 188 height 17
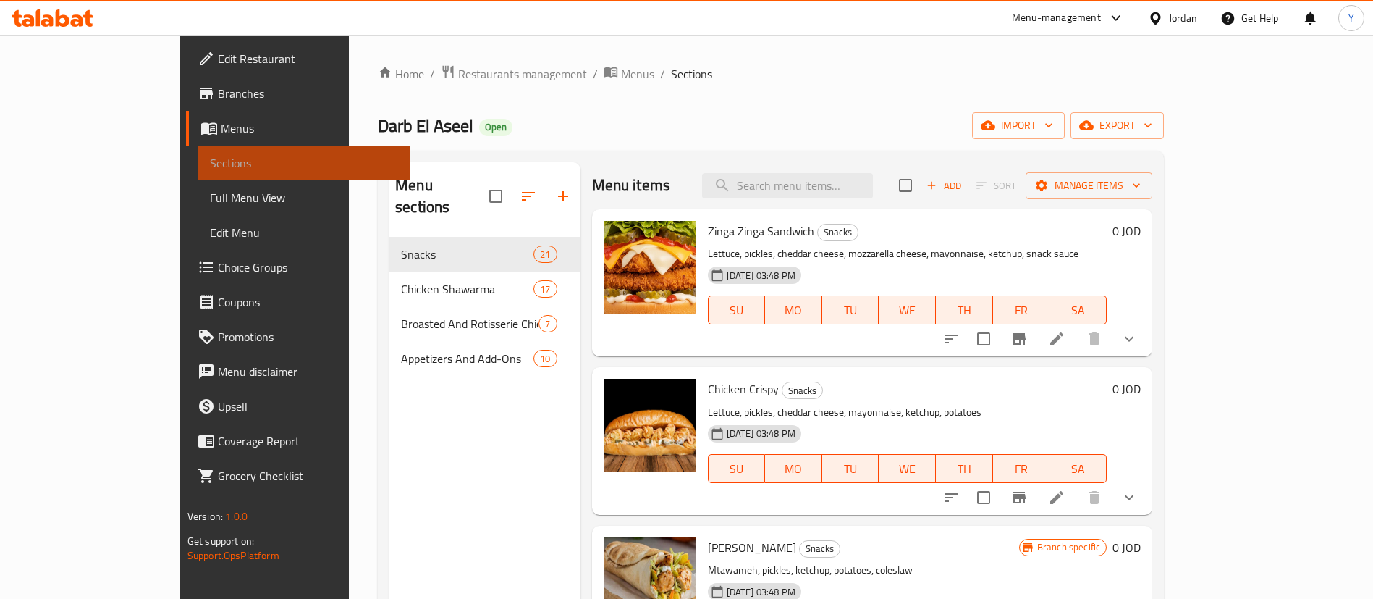
drag, startPoint x: 72, startPoint y: 151, endPoint x: 149, endPoint y: 169, distance: 78.8
click at [198, 151] on link "Sections" at bounding box center [303, 162] width 211 height 35
click at [210, 158] on span "Sections" at bounding box center [304, 162] width 188 height 17
click at [62, 28] on div at bounding box center [52, 18] width 105 height 29
click at [77, 10] on icon at bounding box center [53, 17] width 82 height 17
